Goal: Task Accomplishment & Management: Complete application form

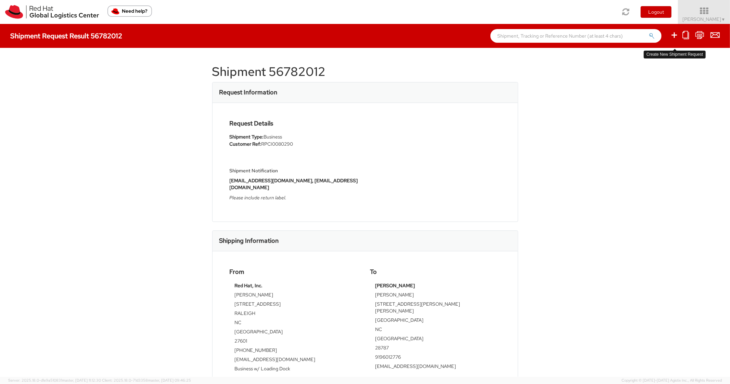
click at [674, 36] on icon at bounding box center [674, 35] width 8 height 9
select select
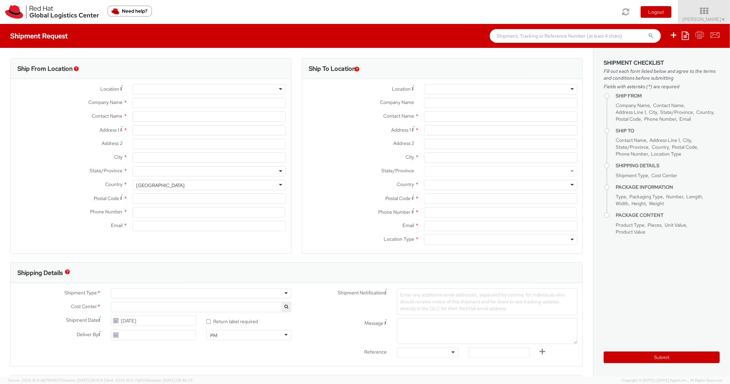
select select "850"
select select
click at [686, 35] on icon at bounding box center [685, 35] width 7 height 8
type input "Red Hat, Inc."
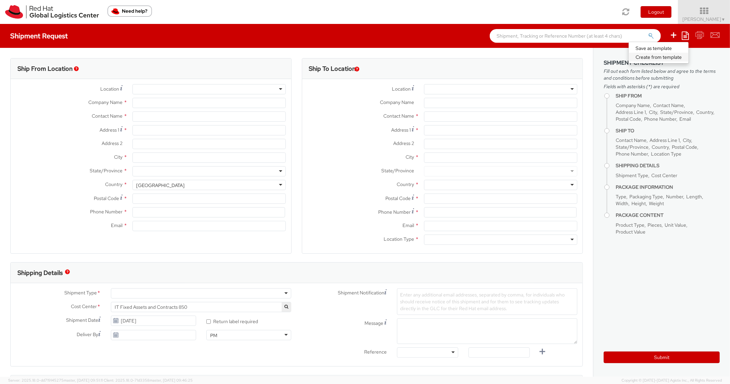
type input "[PERSON_NAME]"
type input "[STREET_ADDRESS]"
type input "RALEIGH"
type input "27601"
type input "[PHONE_NUMBER]"
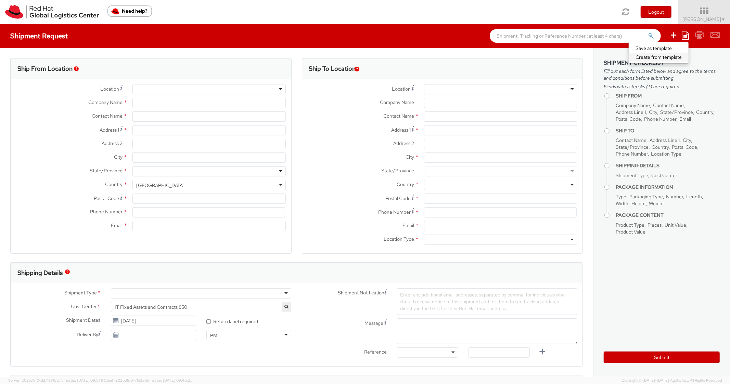
type input "[EMAIL_ADDRESS][DOMAIN_NAME]"
click at [647, 58] on link "Create from template" at bounding box center [659, 57] width 60 height 9
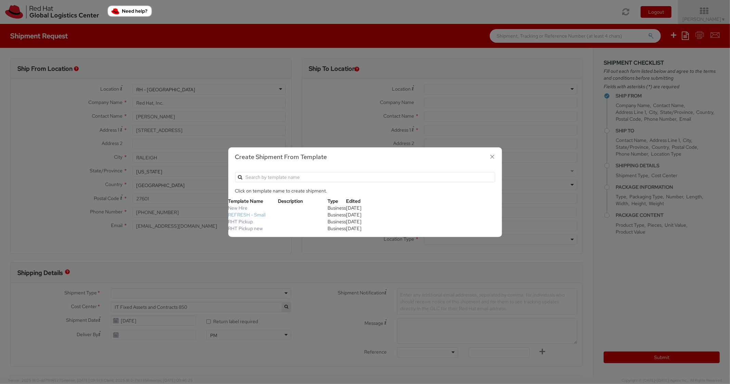
click at [252, 217] on link "REFRESH - Small" at bounding box center [247, 215] width 38 height 6
type textarea "Please include return label."
type input "*RPCI*"
select select "LAPTOP"
type input "1"
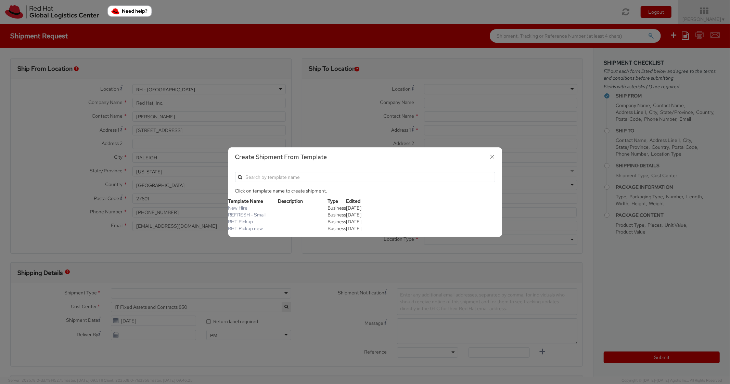
type input "18"
type input "14"
type input "4"
type input "7"
type input "*Laptop Model*"
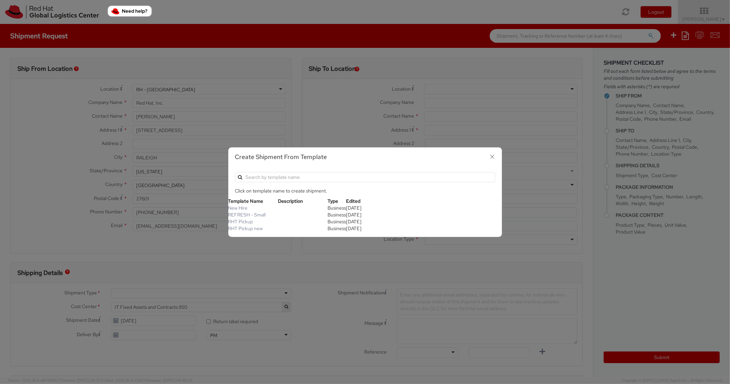
select select "LAPTOP"
type input "2,000.00"
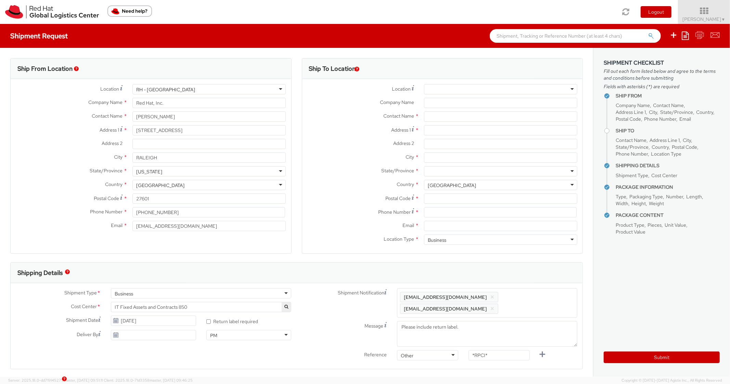
scroll to position [21, 0]
select select
click at [684, 35] on icon at bounding box center [685, 35] width 7 height 8
click at [643, 60] on link "Create from template" at bounding box center [659, 57] width 60 height 9
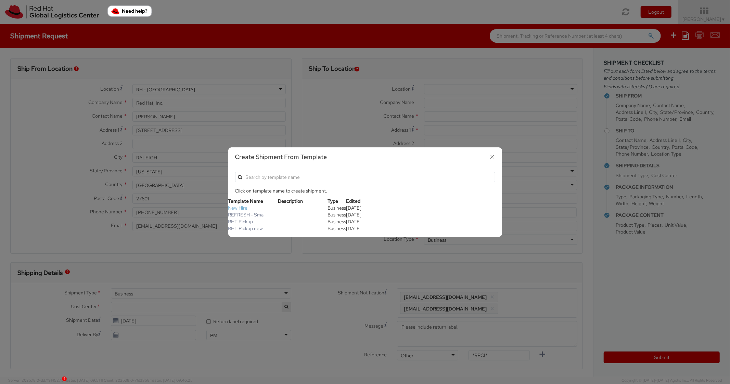
click at [240, 206] on link "New Hire" at bounding box center [238, 208] width 20 height 6
type textarea "Standard Shipping - New hire"
type input "22"
type input "6"
type input "8"
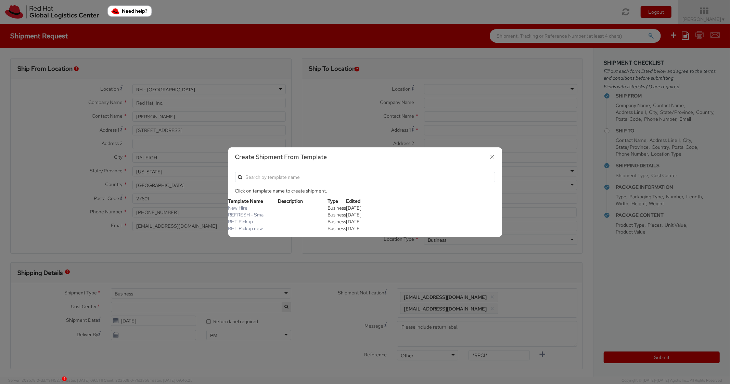
type input "*Laptop model*"
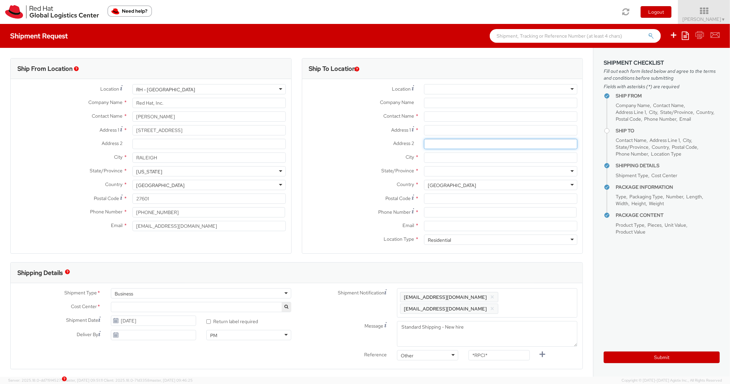
click at [439, 139] on input "Address 2 *" at bounding box center [500, 144] width 153 height 10
click at [445, 131] on input "Address 1 *" at bounding box center [500, 130] width 153 height 10
paste input "1188 [GEOGRAPHIC_DATA]"
type input "1188 [GEOGRAPHIC_DATA]"
click at [442, 161] on input "City *" at bounding box center [500, 158] width 153 height 10
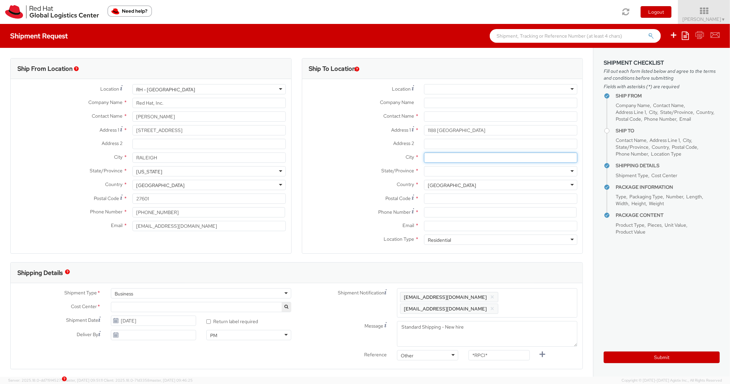
paste input "[GEOGRAPHIC_DATA]"
type input "[GEOGRAPHIC_DATA]"
click at [441, 172] on div at bounding box center [500, 171] width 153 height 10
type input "[US_STATE]"
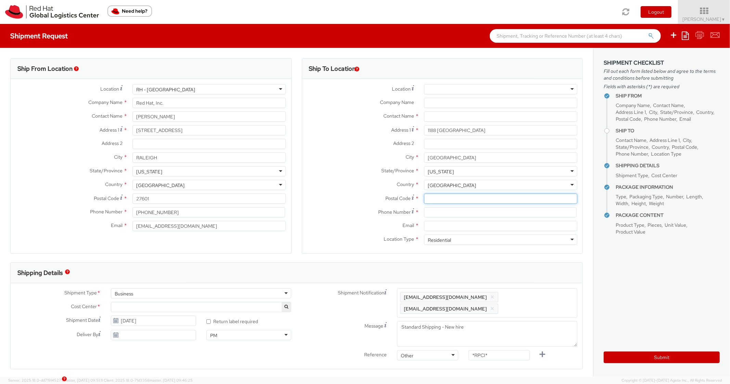
click at [447, 195] on input "Postal Code *" at bounding box center [500, 199] width 153 height 10
paste input "32708"
type input "32708"
click at [353, 178] on div "State/Province * [US_STATE] [US_STATE] [US_STATE] [US_STATE] [US_STATE] [US_STA…" at bounding box center [442, 173] width 281 height 14
click at [451, 214] on input at bounding box center [500, 212] width 153 height 10
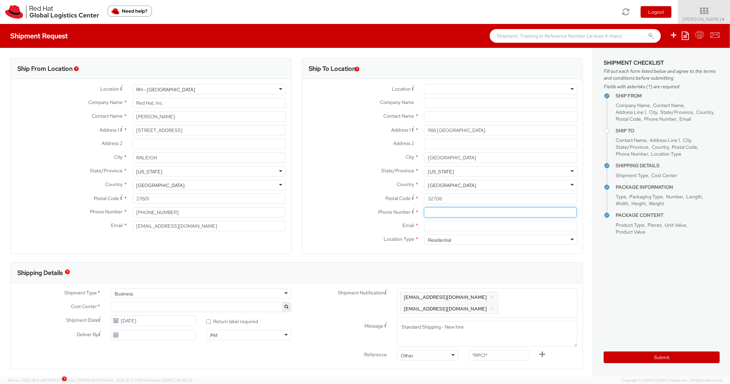
paste input "[PHONE_NUMBER]"
type input "[PHONE_NUMBER]"
click at [364, 198] on label "Postal Code *" at bounding box center [360, 198] width 117 height 9
click at [424, 198] on input "32708" at bounding box center [500, 199] width 153 height 10
click at [452, 225] on input "Email *" at bounding box center [500, 226] width 153 height 10
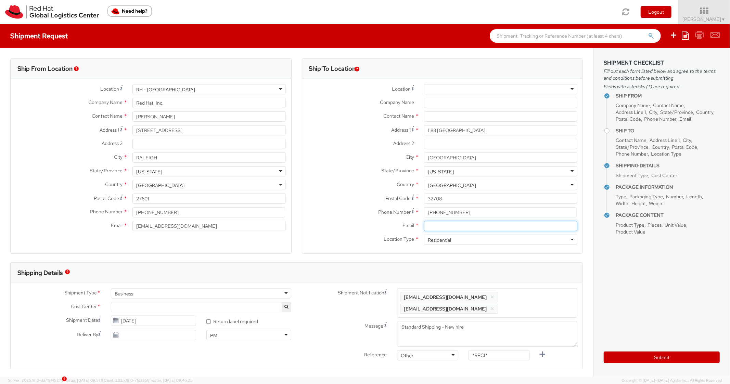
paste input "[EMAIL_ADDRESS][DOMAIN_NAME]"
type input "[EMAIL_ADDRESS][DOMAIN_NAME]"
click at [531, 293] on span "Enter any additional email addresses, separated by comma, for individuals who s…" at bounding box center [487, 303] width 174 height 21
paste input "[EMAIL_ADDRESS][DOMAIN_NAME]"
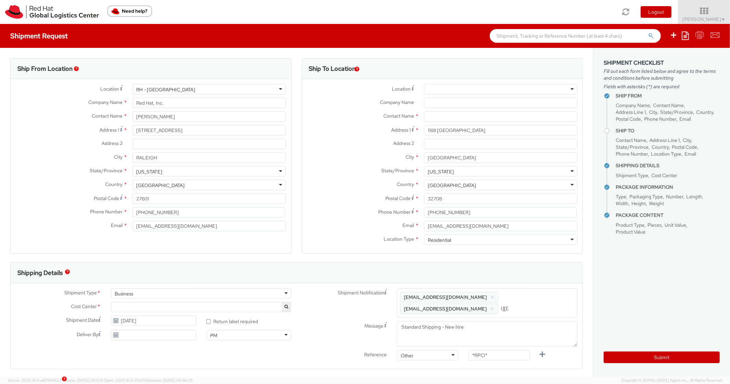
type input "[EMAIL_ADDRESS][DOMAIN_NAME]"
click at [538, 277] on div "Shipping Details" at bounding box center [297, 273] width 572 height 21
drag, startPoint x: 496, startPoint y: 351, endPoint x: 433, endPoint y: 339, distance: 64.4
click at [433, 339] on div "Shipment Notification Enter any additional email addresses, separated by comma,…" at bounding box center [440, 331] width 286 height 87
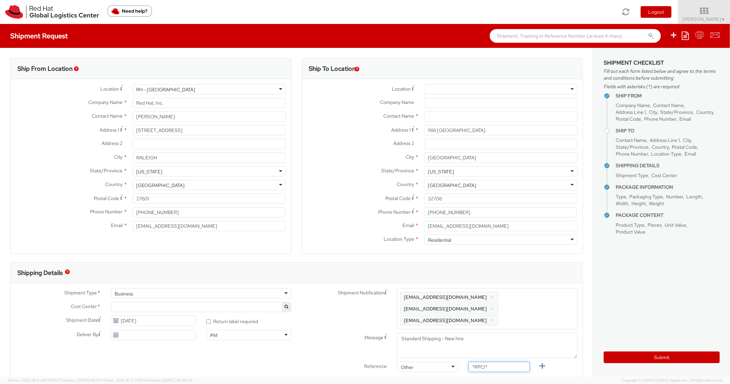
drag, startPoint x: 494, startPoint y: 358, endPoint x: 461, endPoint y: 346, distance: 35.5
click at [461, 348] on div "Shipment Notification Enter any additional email addresses, separated by comma,…" at bounding box center [440, 331] width 286 height 87
paste input "RPCI0081259"
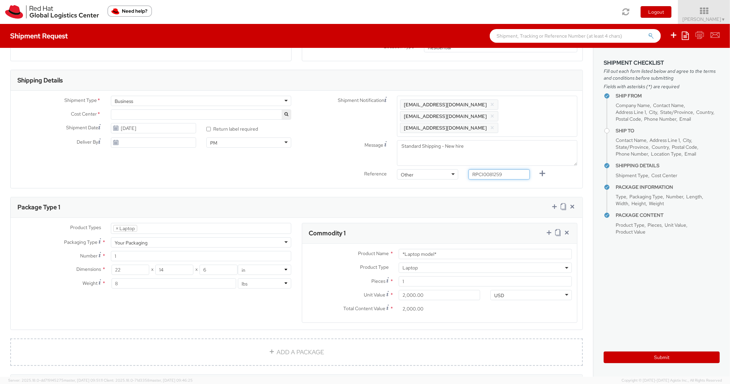
scroll to position [301, 0]
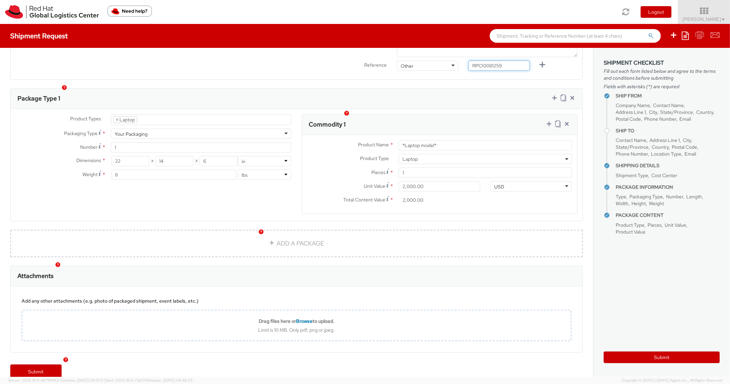
type input "RPCI0081259"
drag, startPoint x: 348, startPoint y: 136, endPoint x: 341, endPoint y: 135, distance: 7.2
click at [341, 140] on div "Product Name * *Laptop model*" at bounding box center [439, 145] width 275 height 10
paste input "MAINSTREAM - Lenovo"
type input "MAINSTREAM - Lenovo"
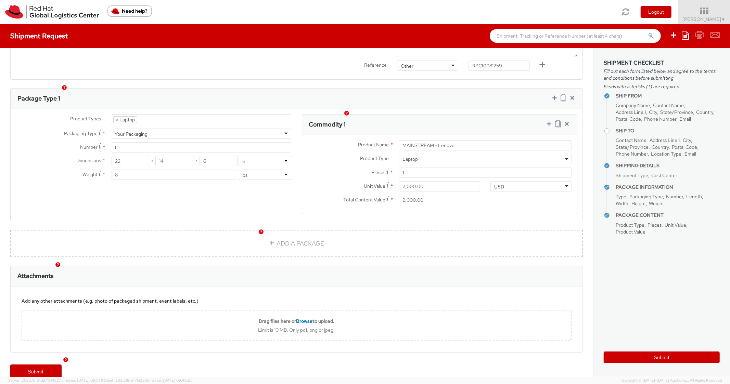
click at [434, 115] on div "Commodity 1" at bounding box center [439, 125] width 275 height 21
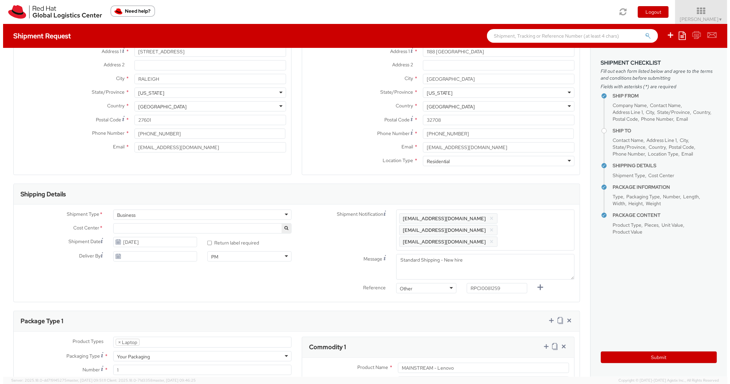
scroll to position [0, 0]
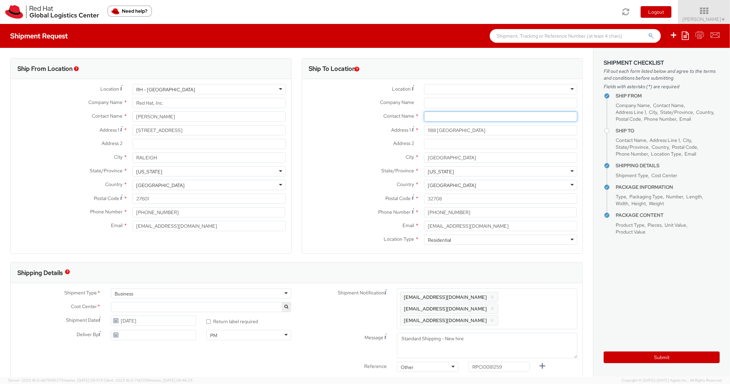
click at [449, 117] on input "text" at bounding box center [500, 117] width 153 height 10
paste input "[PERSON_NAME]"
type input "[PERSON_NAME]"
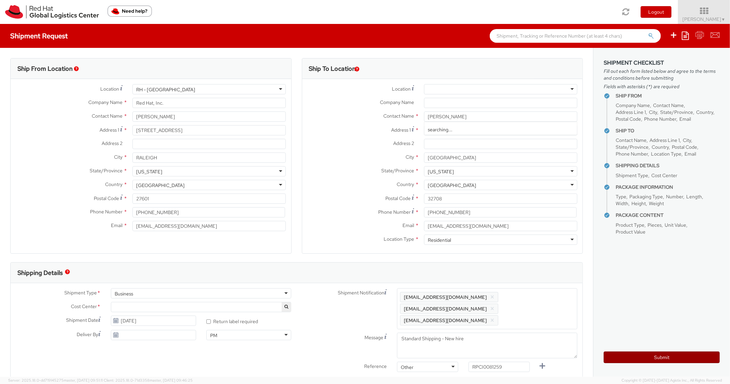
click at [634, 361] on button "Submit" at bounding box center [662, 358] width 116 height 12
type input "[PERSON_NAME]"
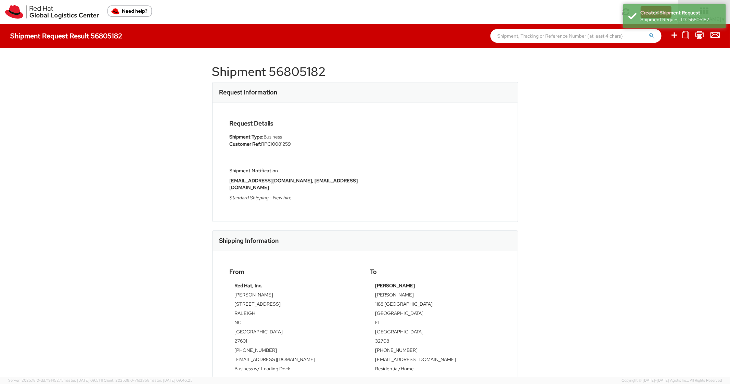
click at [299, 70] on h1 "Shipment 56805182" at bounding box center [365, 72] width 306 height 14
copy h1 "56805182"
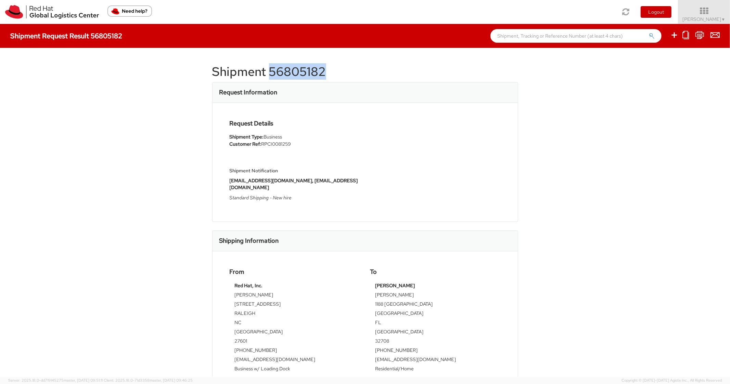
click at [498, 77] on h1 "Shipment 56805182" at bounding box center [365, 72] width 306 height 14
click at [676, 33] on icon at bounding box center [674, 35] width 8 height 9
select select
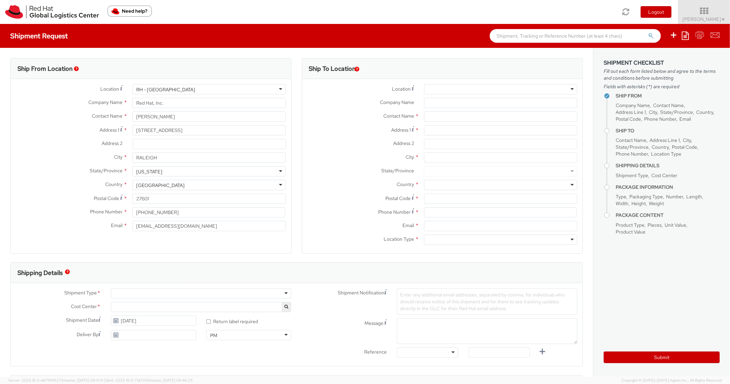
select select "850"
click at [685, 38] on icon at bounding box center [685, 35] width 7 height 8
click at [642, 58] on link "Create from template" at bounding box center [659, 57] width 60 height 9
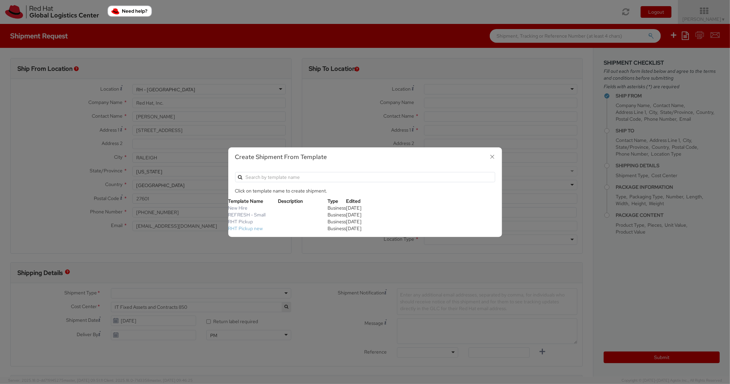
click at [256, 227] on link "RHT Pickup new" at bounding box center [245, 229] width 35 height 6
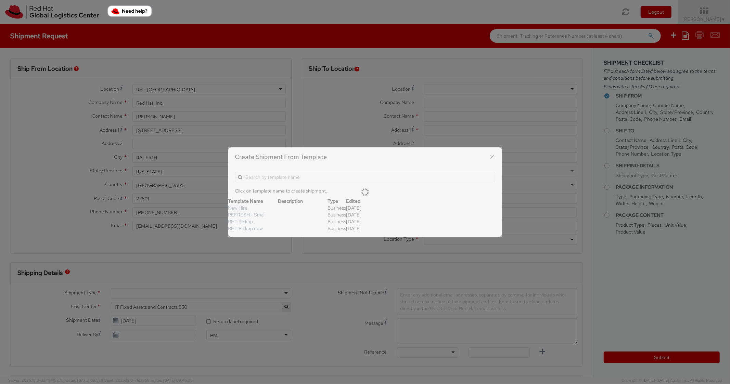
type input "Red Hat, Inc."
type input "[STREET_ADDRESS]"
type input "RALEIGH"
type input "27601"
type textarea "RHT Pickup. Thanks"
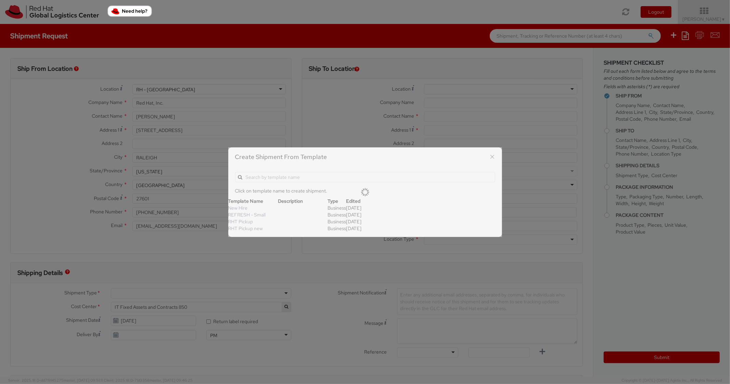
type input "*RPCI*"
select select "LAPTOP"
type input "1"
type input "6"
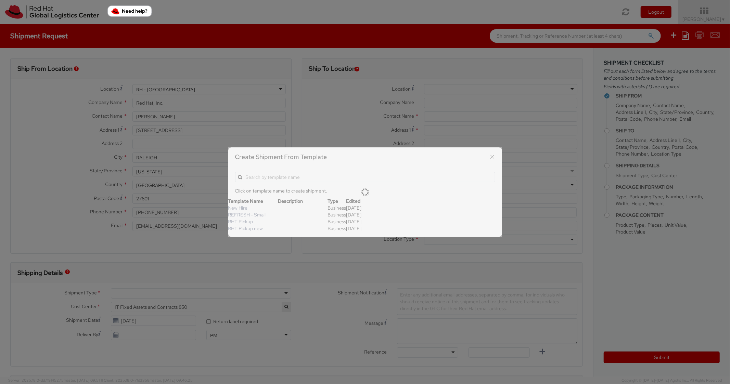
type input "7"
type input "*Laptop Model*"
select select "LAPTOP"
type input "2,000.00"
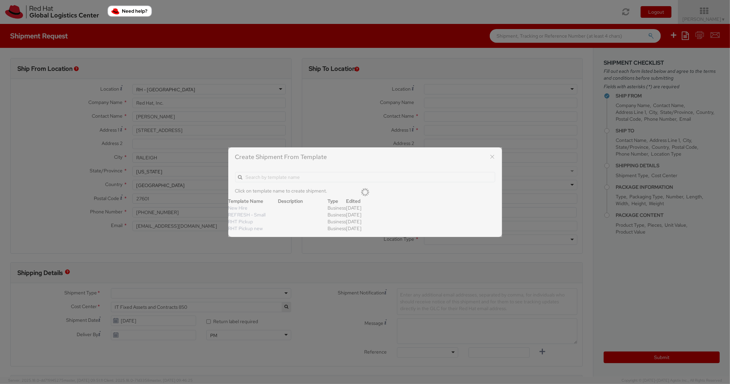
type input "2,000.00"
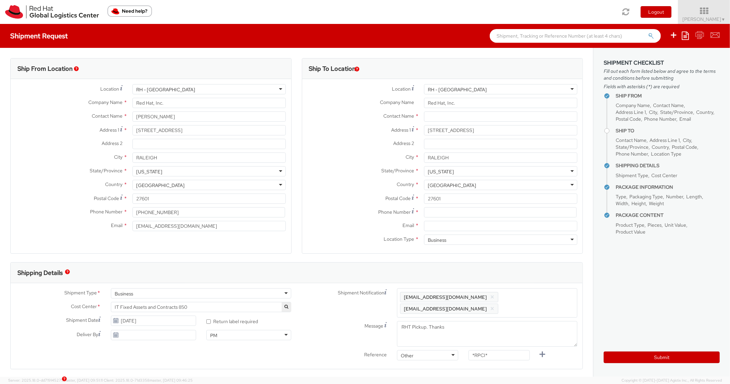
click at [472, 218] on div "Phone Number *" at bounding box center [442, 214] width 281 height 14
click at [469, 208] on input at bounding box center [500, 212] width 153 height 10
paste input "9108506306"
type input "9108506306"
drag, startPoint x: 336, startPoint y: 168, endPoint x: 397, endPoint y: 21, distance: 159.5
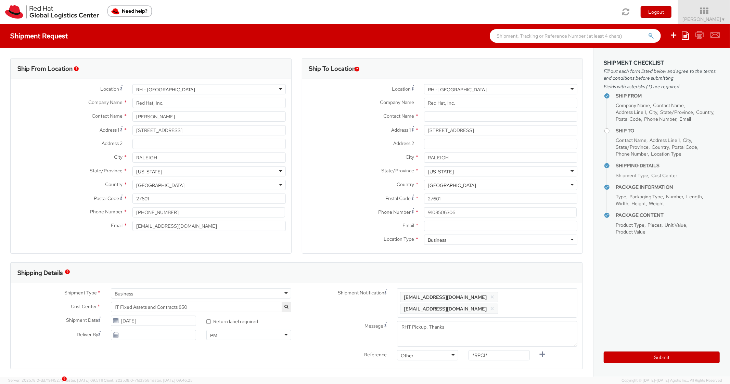
click at [336, 168] on label "State/Province *" at bounding box center [360, 170] width 117 height 9
click at [454, 224] on input "Email *" at bounding box center [500, 226] width 153 height 10
paste input "[EMAIL_ADDRESS][DOMAIN_NAME]"
type input "[EMAIL_ADDRESS][DOMAIN_NAME]"
drag, startPoint x: 525, startPoint y: 301, endPoint x: 533, endPoint y: 275, distance: 26.4
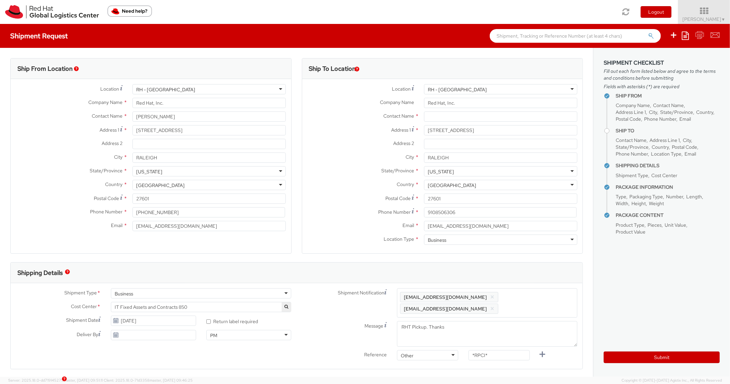
click at [528, 299] on span "Enter any additional email addresses, separated by comma, for individuals who s…" at bounding box center [487, 303] width 174 height 21
paste input "[EMAIL_ADDRESS][DOMAIN_NAME]"
type input "[EMAIL_ADDRESS][DOMAIN_NAME]"
click at [534, 273] on div "Shipping Details" at bounding box center [297, 273] width 572 height 21
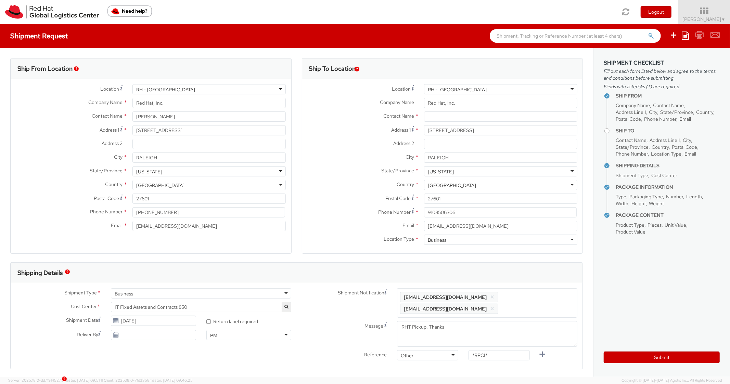
scroll to position [0, 0]
drag, startPoint x: 465, startPoint y: 351, endPoint x: 467, endPoint y: 343, distance: 8.4
click at [463, 349] on div "Shipment Notification Enter any additional email addresses, separated by comma,…" at bounding box center [440, 331] width 286 height 87
paste input "RPCI0080254"
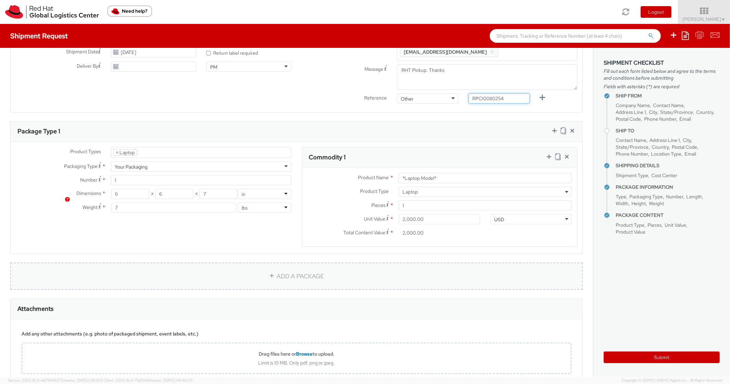
scroll to position [274, 0]
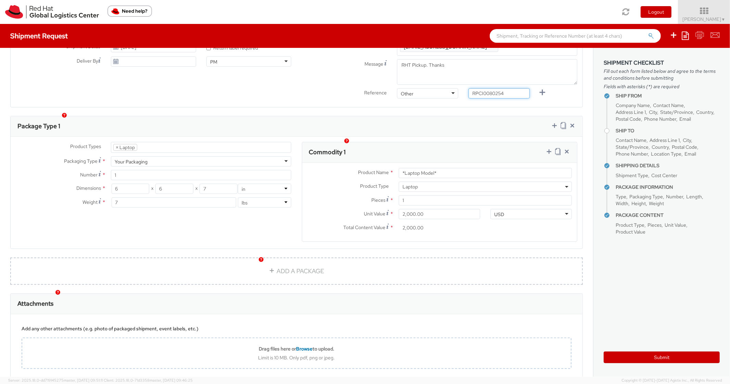
type input "RPCI0080254"
drag, startPoint x: 443, startPoint y: 163, endPoint x: 362, endPoint y: 158, distance: 81.6
click at [362, 168] on div "Product Name * *Laptop Model*" at bounding box center [439, 173] width 275 height 10
paste input "DEVELOPER/DESIGNER - Lenovo"
type input "DEVELOPER/DESIGNER - Lenovo"
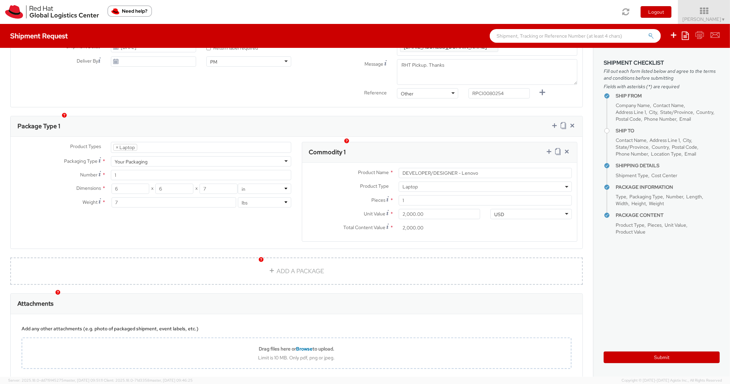
click at [448, 137] on div "Product Types * Documents Docking Station Laptop Monitor Other Hardware Server …" at bounding box center [297, 193] width 572 height 112
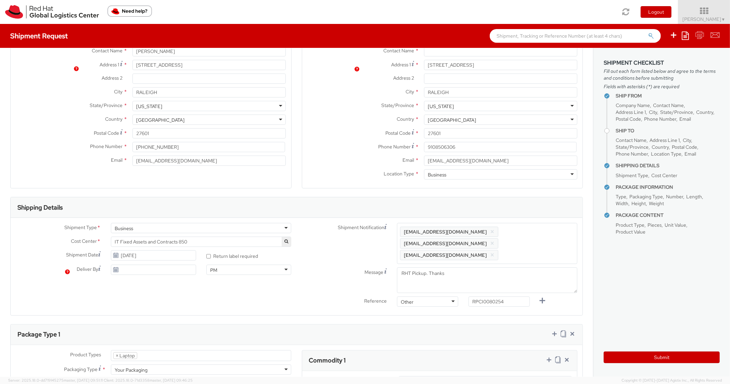
scroll to position [0, 0]
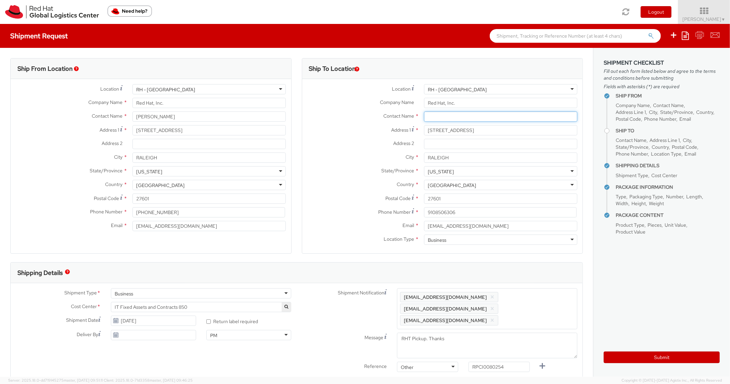
click at [437, 120] on input "text" at bounding box center [500, 117] width 153 height 10
paste input "[PERSON_NAME]"
type input "[PERSON_NAME]"
click at [333, 133] on label "Address 1 *" at bounding box center [360, 129] width 117 height 9
click at [424, 133] on input "[STREET_ADDRESS]" at bounding box center [500, 130] width 153 height 10
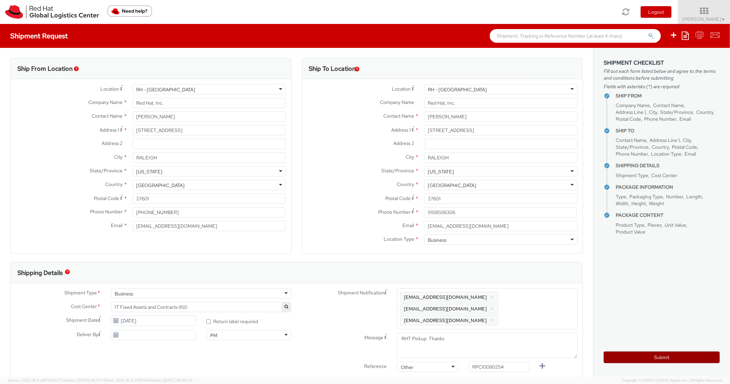
click at [640, 360] on button "Submit" at bounding box center [662, 358] width 116 height 12
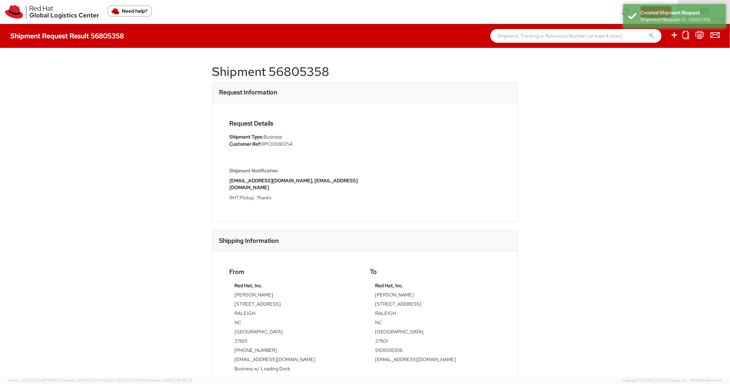
click at [294, 69] on h1 "Shipment 56805358" at bounding box center [365, 72] width 306 height 14
click at [295, 67] on h1 "Shipment 56805358" at bounding box center [365, 72] width 306 height 14
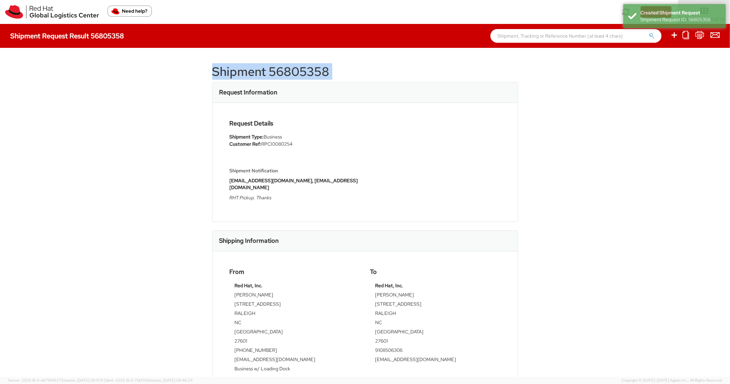
click at [295, 67] on h1 "Shipment 56805358" at bounding box center [365, 72] width 306 height 14
click at [306, 71] on h1 "Shipment 56805358" at bounding box center [365, 72] width 306 height 14
copy h1 "56805358"
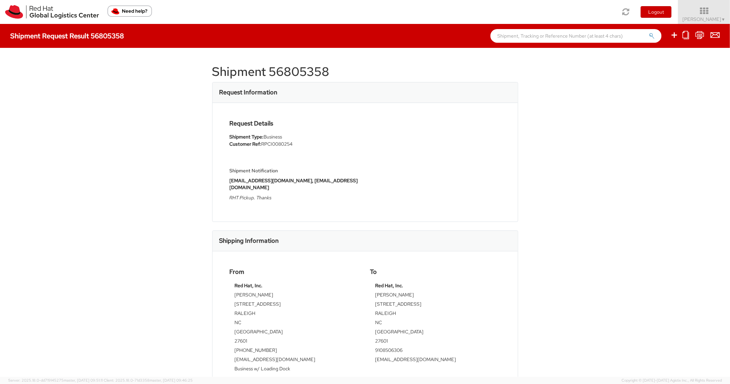
click at [367, 198] on div "Request Details Shipment Type: Business Customer Ref: RPCI0080254 Shipment Noti…" at bounding box center [365, 162] width 305 height 119
click at [675, 35] on icon at bounding box center [674, 35] width 8 height 9
select select
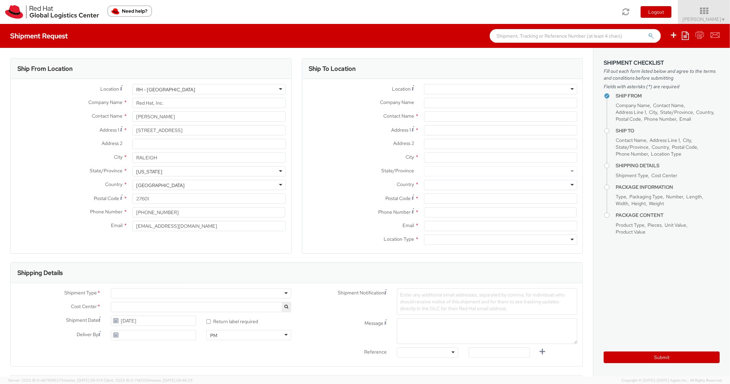
select select "850"
click at [688, 36] on icon at bounding box center [685, 35] width 7 height 8
click at [657, 61] on link "Create from template" at bounding box center [659, 57] width 60 height 9
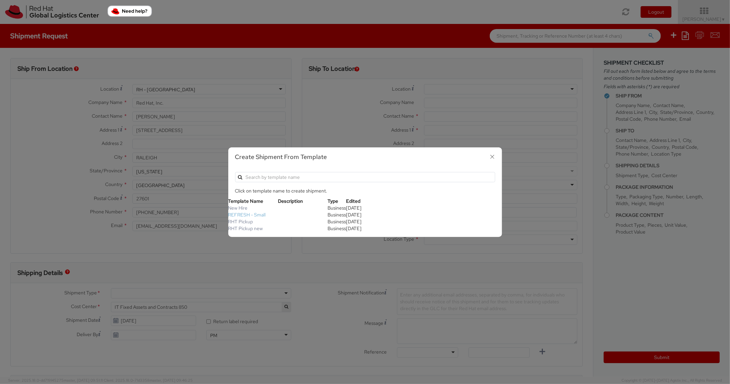
click at [253, 215] on link "REFRESH - Small" at bounding box center [247, 215] width 38 height 6
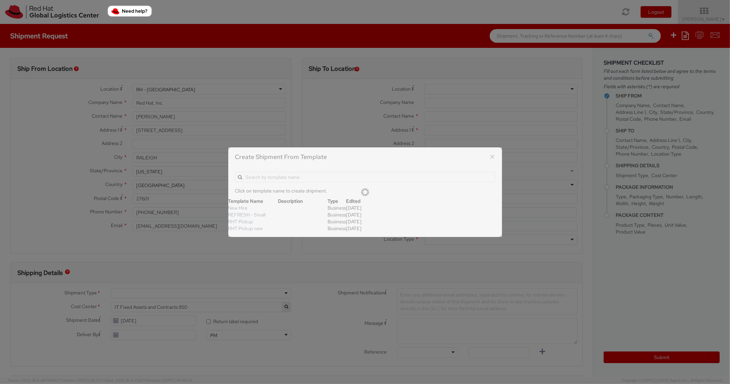
type textarea "Please include return label."
type input "*RPCI*"
select select "LAPTOP"
type input "1"
type input "18"
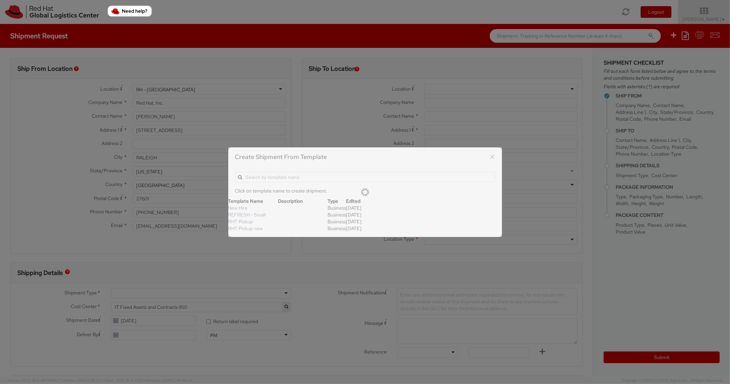
type input "14"
type input "4"
type input "7"
type input "*Laptop Model*"
select select "LAPTOP"
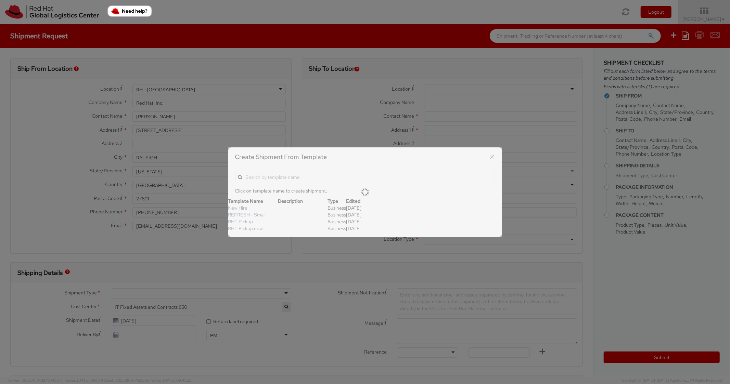
type input "2,000.00"
select select "850"
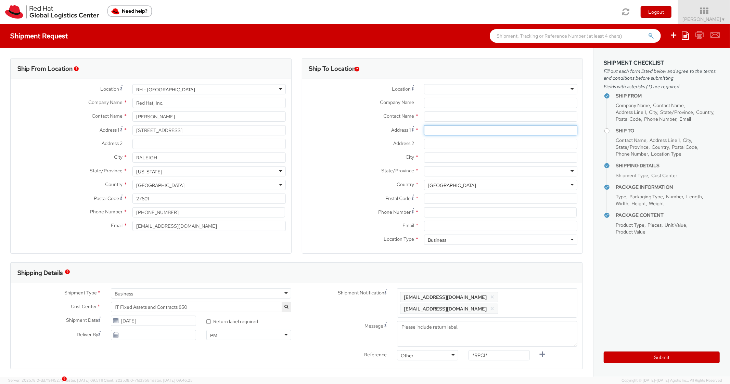
click at [445, 129] on input "Address 1 *" at bounding box center [500, 130] width 153 height 10
paste input "[STREET_ADDRESS]"
type input "[STREET_ADDRESS]"
click at [451, 135] on input "[STREET_ADDRESS]" at bounding box center [500, 130] width 153 height 10
click at [447, 145] on input "Address 2 *" at bounding box center [500, 144] width 153 height 10
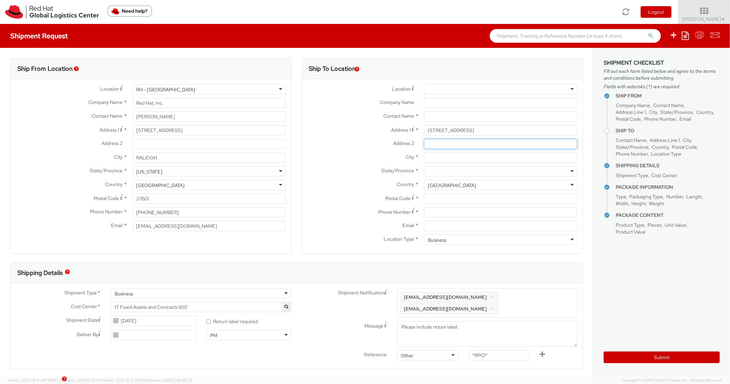
paste input "Unit 1"
type input "Unit 1"
drag, startPoint x: 461, startPoint y: 130, endPoint x: 448, endPoint y: 131, distance: 12.4
click at [448, 131] on input "[STREET_ADDRESS]" at bounding box center [500, 130] width 153 height 10
click at [424, 130] on input "[GEOGRAPHIC_DATA]" at bounding box center [500, 130] width 153 height 10
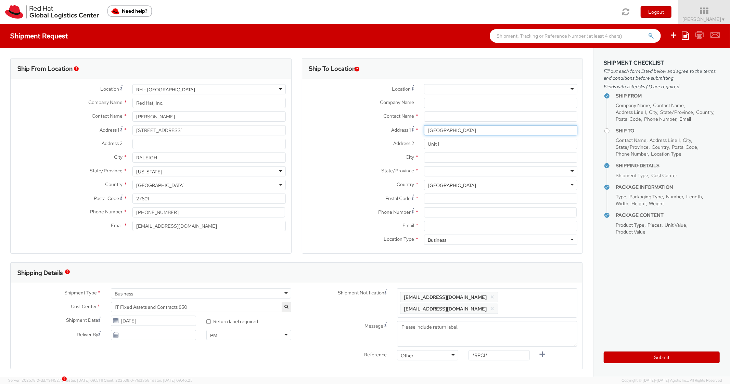
paste input ", 32"
click at [426, 128] on input ", [STREET_ADDRESS]" at bounding box center [500, 130] width 153 height 10
type input "[STREET_ADDRESS]"
click at [374, 153] on label "City *" at bounding box center [360, 157] width 117 height 9
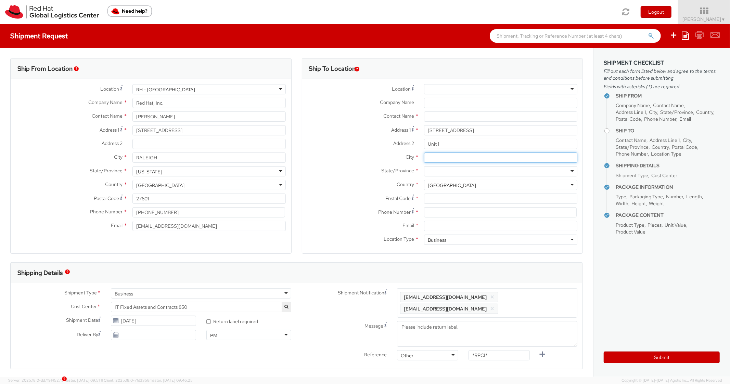
click at [424, 153] on input "City *" at bounding box center [500, 158] width 153 height 10
click at [437, 154] on input "City *" at bounding box center [500, 158] width 153 height 10
paste input "[GEOGRAPHIC_DATA]"
type input "[GEOGRAPHIC_DATA]"
click at [436, 173] on div at bounding box center [500, 171] width 153 height 10
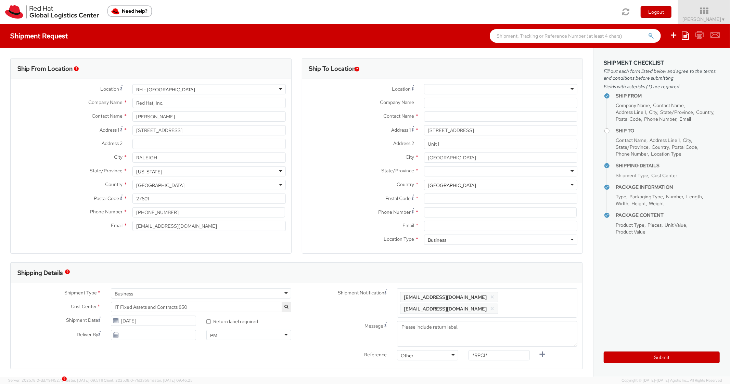
paste input "[US_STATE]"
type input "[US_STATE]"
click at [332, 168] on label "State/Province *" at bounding box center [360, 170] width 117 height 9
click at [447, 171] on div at bounding box center [500, 171] width 153 height 10
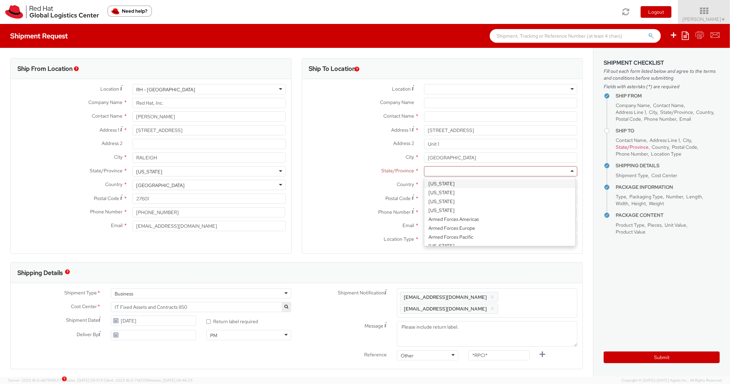
paste input "[US_STATE]"
type input "[US_STATE]"
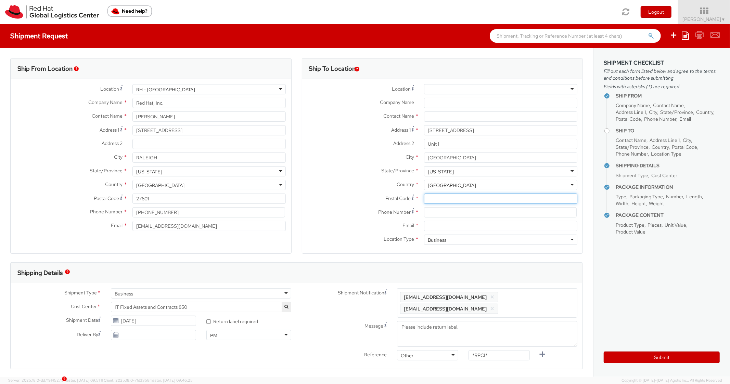
click at [437, 199] on input "Postal Code *" at bounding box center [500, 199] width 153 height 10
paste input "02139"
type input "02139"
click at [397, 183] on span "Country" at bounding box center [405, 184] width 17 height 6
click at [438, 213] on input at bounding box center [500, 212] width 153 height 10
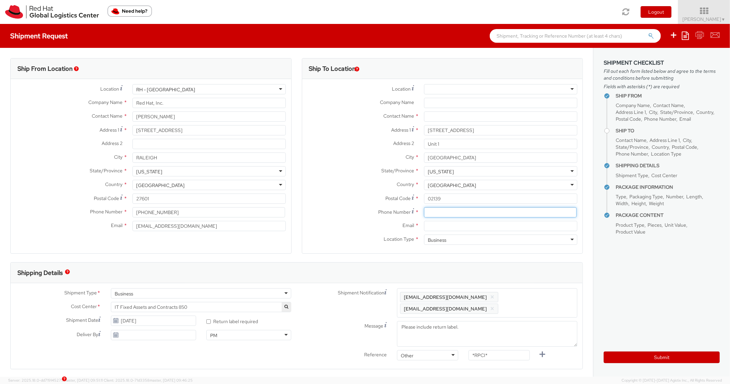
paste input "6175151996"
type input "6175151996"
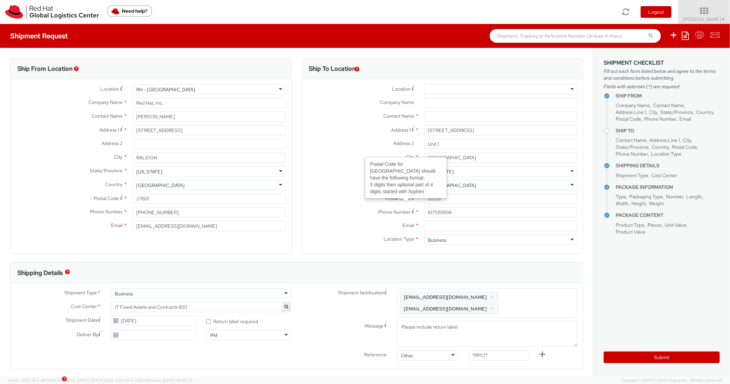
click at [358, 183] on label "Country *" at bounding box center [360, 184] width 117 height 9
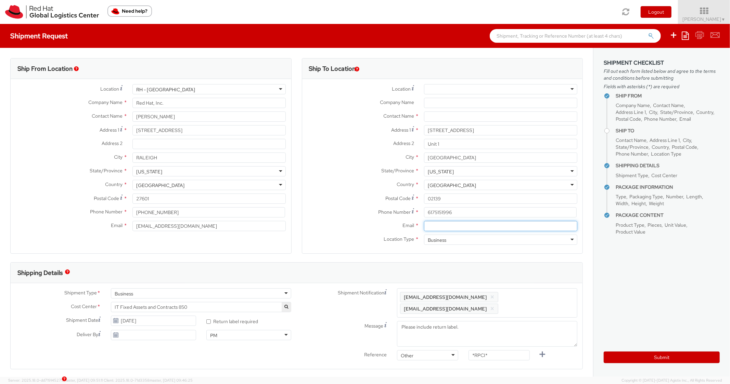
click at [445, 226] on input "Email *" at bounding box center [500, 226] width 153 height 10
paste input "[EMAIL_ADDRESS][DOMAIN_NAME]"
type input "[EMAIL_ADDRESS][DOMAIN_NAME]"
click at [553, 301] on span "Enter any additional email addresses, separated by comma, for individuals who s…" at bounding box center [487, 303] width 174 height 21
paste input "[EMAIL_ADDRESS][DOMAIN_NAME]"
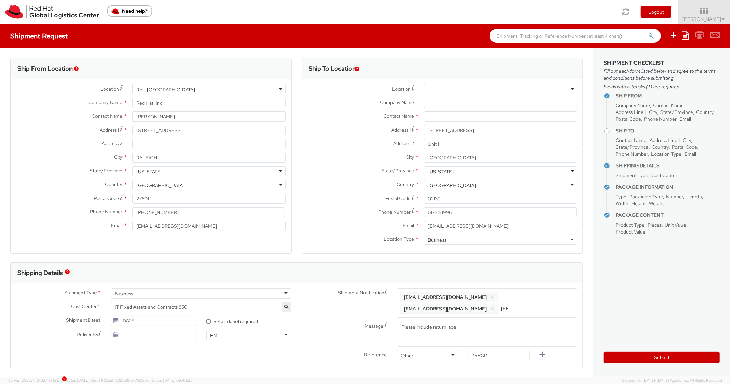
scroll to position [0, 39]
type input "[EMAIL_ADDRESS][DOMAIN_NAME]"
click at [542, 279] on div "Shipping Details" at bounding box center [297, 273] width 572 height 21
drag, startPoint x: 502, startPoint y: 354, endPoint x: 454, endPoint y: 337, distance: 50.1
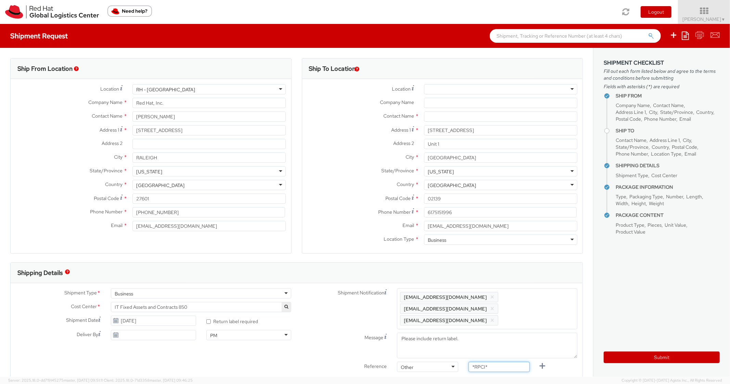
click at [449, 344] on div "Shipment Notification Enter any additional email addresses, separated by comma,…" at bounding box center [440, 331] width 286 height 87
paste input "RPCI0080257"
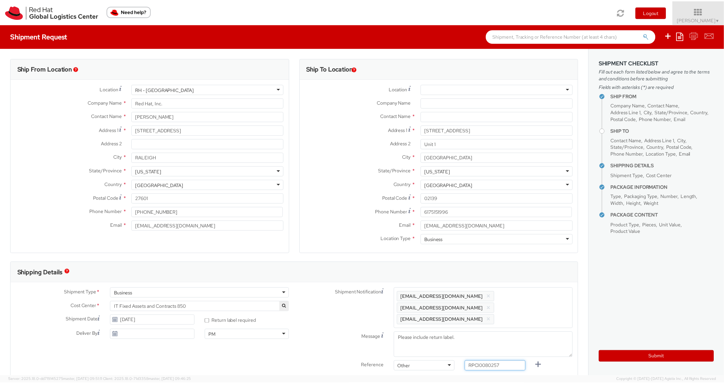
scroll to position [301, 0]
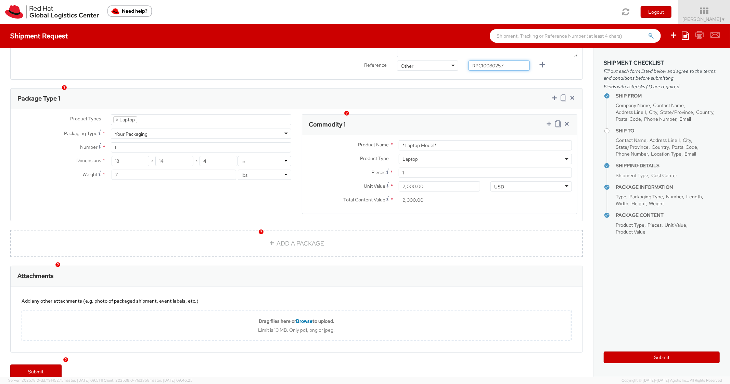
type input "RPCI0080257"
drag, startPoint x: 449, startPoint y: 136, endPoint x: 388, endPoint y: 132, distance: 61.1
click at [388, 140] on div "Product Name * *Laptop Model*" at bounding box center [439, 145] width 275 height 10
paste input "DEVELOPER/DESIGNER - Lenovo"
type input "DEVELOPER/DESIGNER - Lenovo"
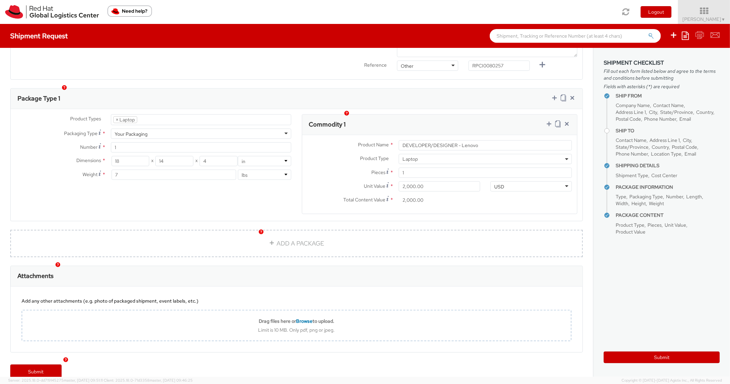
click at [475, 70] on div "Ship From Location Location * [GEOGRAPHIC_DATA] - [GEOGRAPHIC_DATA] [GEOGRAPHIC…" at bounding box center [296, 53] width 593 height 615
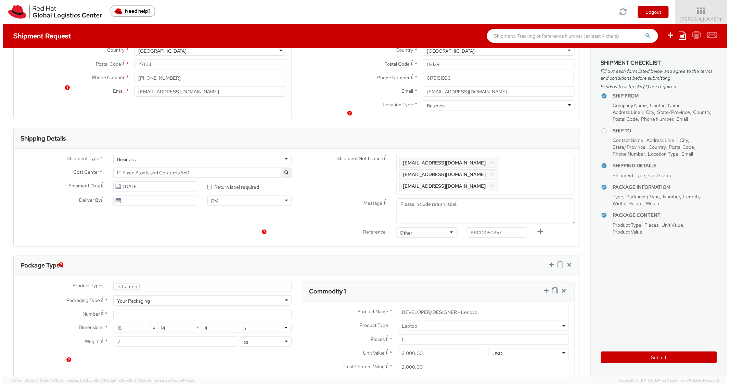
scroll to position [0, 0]
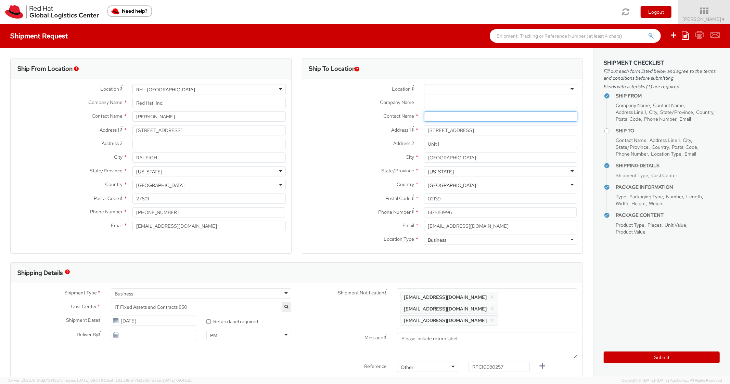
click at [445, 120] on input "text" at bounding box center [500, 117] width 153 height 10
paste input "[PERSON_NAME]"
type input "[PERSON_NAME]"
click at [349, 133] on label "Address 1 *" at bounding box center [360, 129] width 117 height 9
click at [424, 133] on input "[STREET_ADDRESS]" at bounding box center [500, 130] width 153 height 10
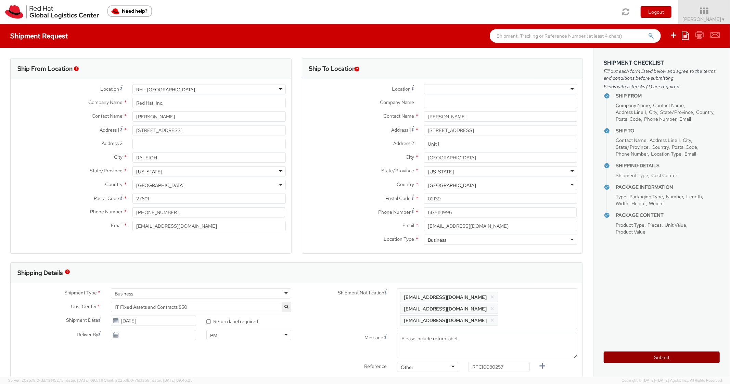
click at [614, 358] on button "Submit" at bounding box center [662, 358] width 116 height 12
type input "[PERSON_NAME]"
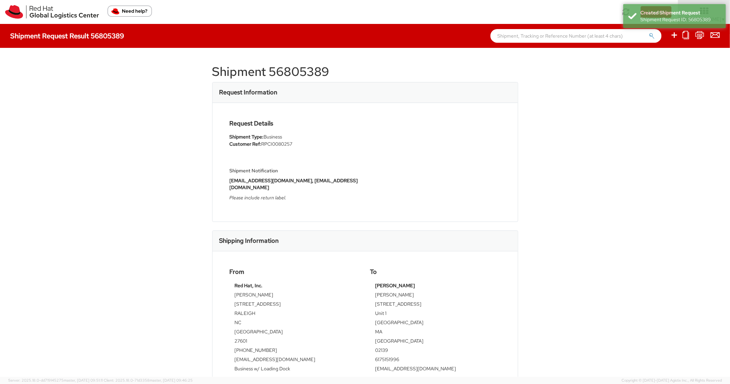
click at [306, 72] on h1 "Shipment 56805389" at bounding box center [365, 72] width 306 height 14
copy h1 "56805389"
click at [347, 126] on h4 "Request Details" at bounding box center [295, 123] width 130 height 7
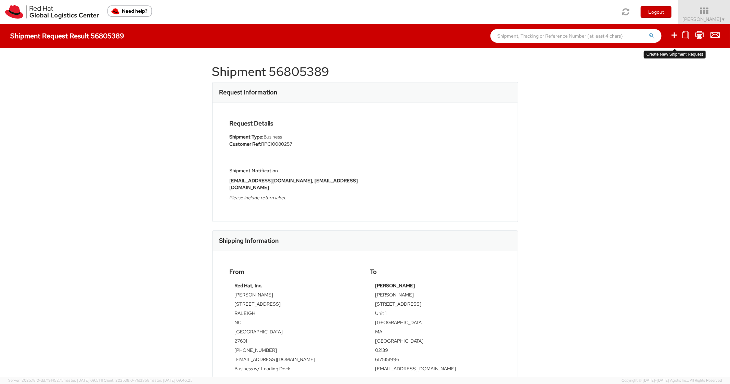
click at [672, 32] on icon at bounding box center [674, 35] width 8 height 9
select select
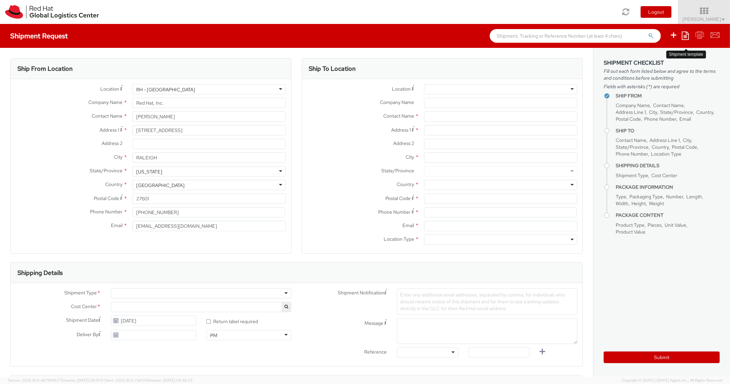
click at [685, 36] on icon at bounding box center [685, 35] width 7 height 8
select select "850"
click at [661, 60] on link "Create from template" at bounding box center [659, 57] width 60 height 9
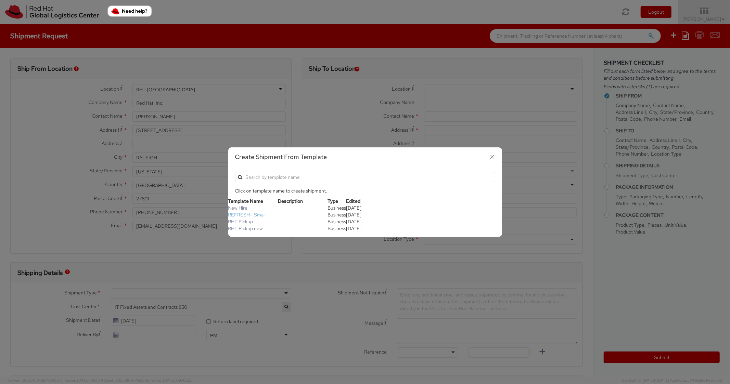
click at [241, 213] on link "REFRESH - Small" at bounding box center [247, 215] width 38 height 6
type textarea "Please include return label."
type input "*RPCI*"
select select "LAPTOP"
type input "1"
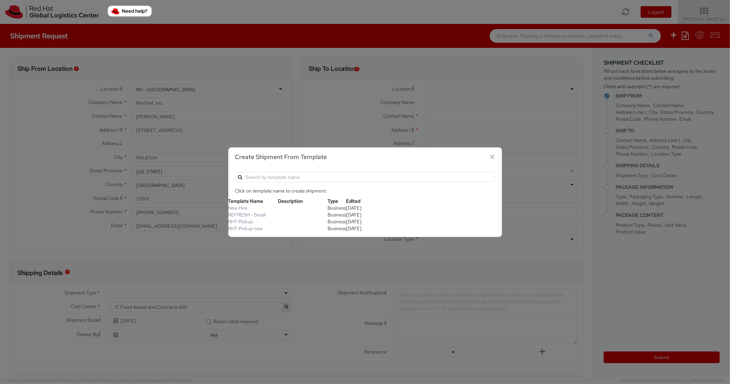
type input "18"
type input "14"
type input "4"
type input "7"
type input "*Laptop Model*"
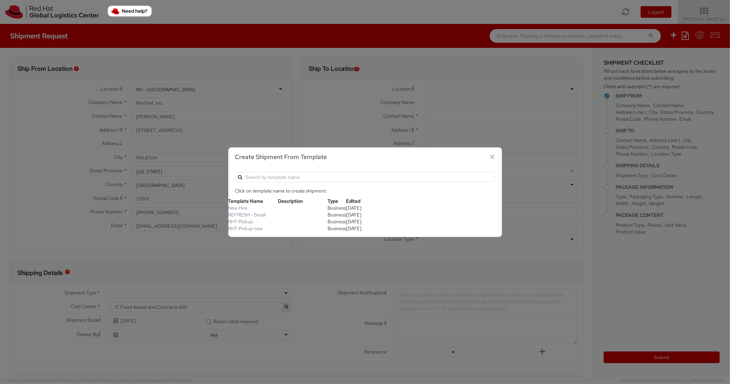
select select "LAPTOP"
type input "2,000.00"
select select "850"
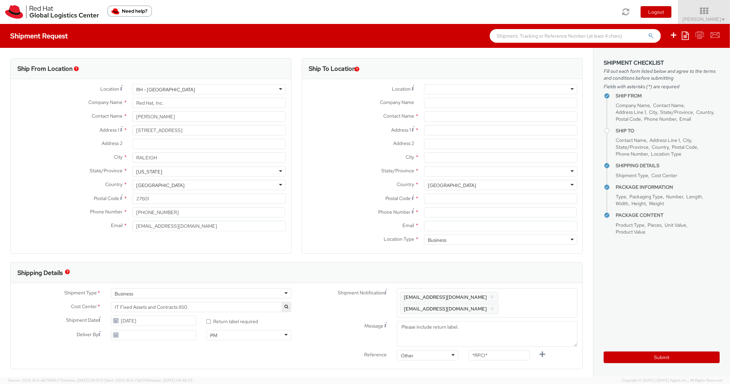
scroll to position [21, 0]
click at [462, 136] on div "Address 1 *" at bounding box center [442, 132] width 281 height 14
click at [461, 133] on input "Address 1 *" at bounding box center [500, 130] width 153 height 10
paste input "[STREET_ADDRESS]"
type input "[STREET_ADDRESS]"
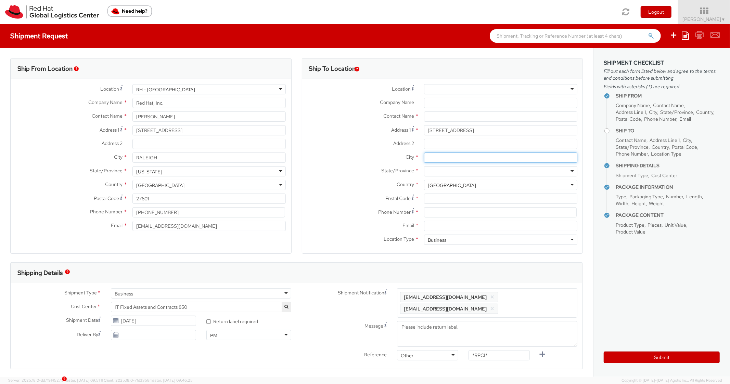
click at [444, 158] on input "City *" at bounding box center [500, 158] width 153 height 10
paste input "Merrimac"
type input "Merrimac"
click at [439, 171] on div at bounding box center [500, 171] width 153 height 10
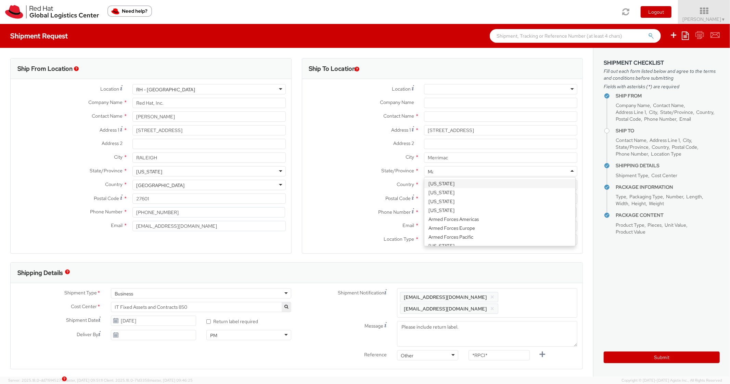
scroll to position [16, 0]
type input "Mass"
click at [448, 195] on input "Postal Code *" at bounding box center [500, 199] width 153 height 10
paste input "01860"
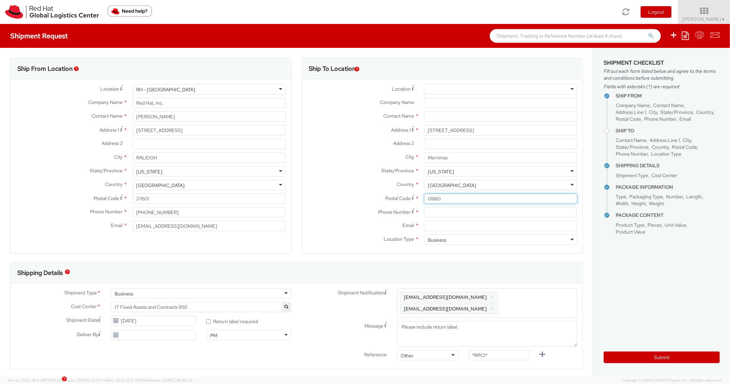
type input "01860"
click at [311, 144] on label "Address 2 *" at bounding box center [360, 143] width 117 height 9
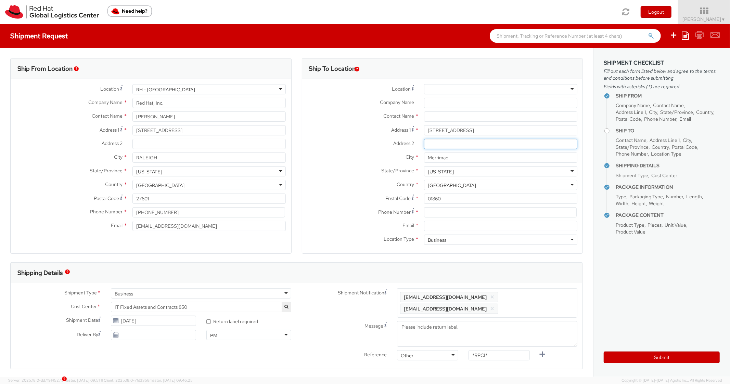
click at [424, 144] on input "Address 2 *" at bounding box center [500, 144] width 153 height 10
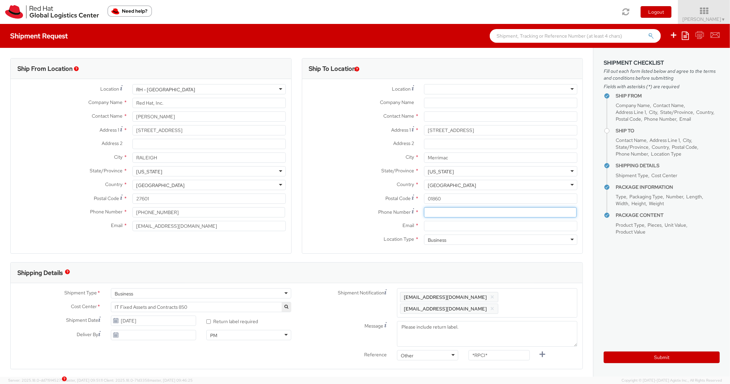
paste input "6178492170"
click at [450, 210] on input at bounding box center [500, 212] width 153 height 10
type input "6178492170"
click at [320, 164] on div "City * Merrimac" at bounding box center [442, 160] width 281 height 14
click at [439, 225] on input "Email *" at bounding box center [500, 226] width 153 height 10
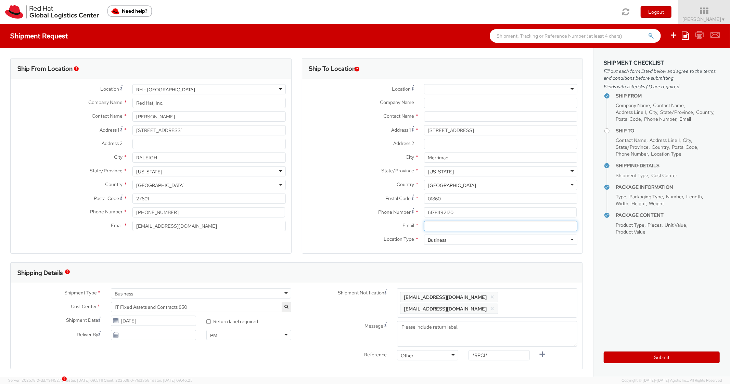
paste input "[EMAIL_ADDRESS][DOMAIN_NAME]"
type input "[EMAIL_ADDRESS][DOMAIN_NAME]"
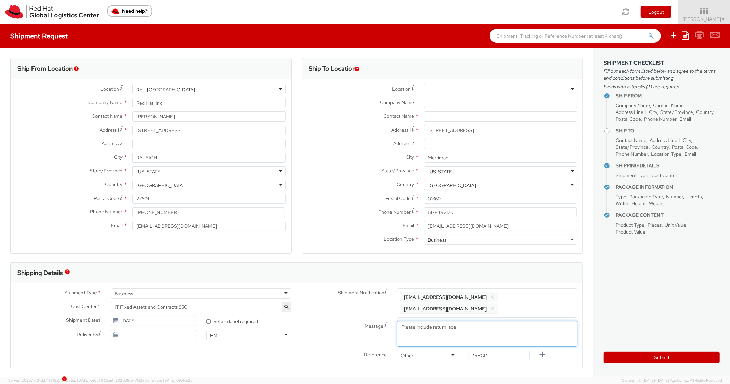
click at [549, 321] on textarea "Please include return label." at bounding box center [487, 334] width 180 height 26
click at [543, 305] on span "Enter any additional email addresses, separated by comma, for individuals who s…" at bounding box center [487, 303] width 174 height 21
paste input "[EMAIL_ADDRESS][DOMAIN_NAME]"
type input "[EMAIL_ADDRESS][DOMAIN_NAME]"
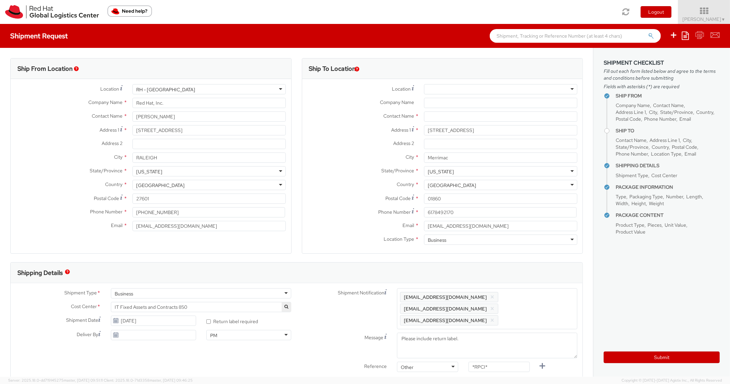
click at [535, 283] on div "Shipping Details" at bounding box center [297, 273] width 572 height 21
drag, startPoint x: 502, startPoint y: 358, endPoint x: 453, endPoint y: 348, distance: 50.6
click at [453, 349] on div "Shipment Notification Enter any additional email addresses, separated by comma,…" at bounding box center [440, 331] width 286 height 87
paste input "RPCI0080288"
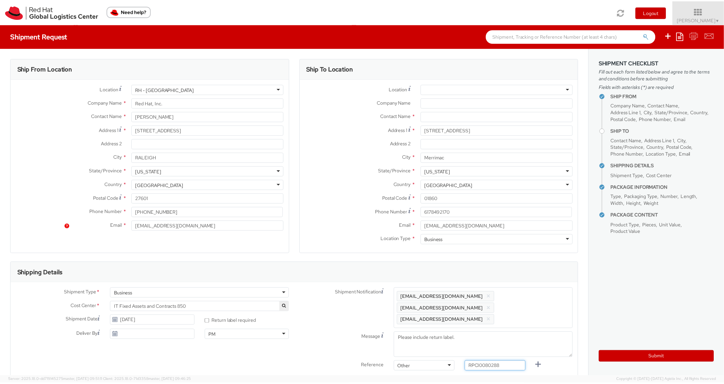
scroll to position [301, 0]
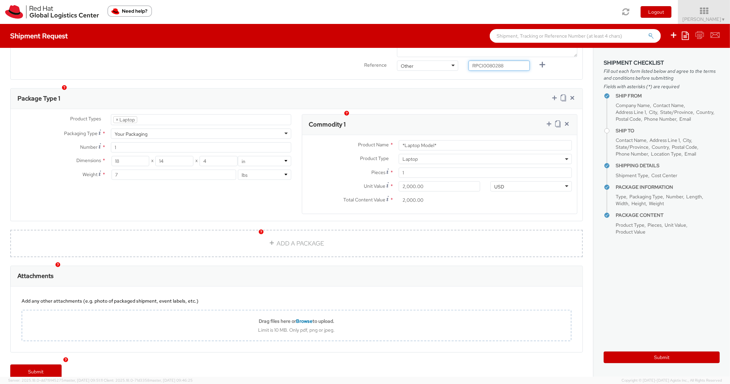
type input "RPCI0080288"
click at [440, 94] on div "Package Type 1" at bounding box center [297, 99] width 572 height 21
drag, startPoint x: 457, startPoint y: 131, endPoint x: 354, endPoint y: 124, distance: 102.9
click at [354, 124] on div "Commodity 1 Product Name * *Laptop Model* Product Type * Documents Docking Stat…" at bounding box center [440, 164] width 276 height 100
paste input "DEVELOPER/DESIGNER - Lenovo"
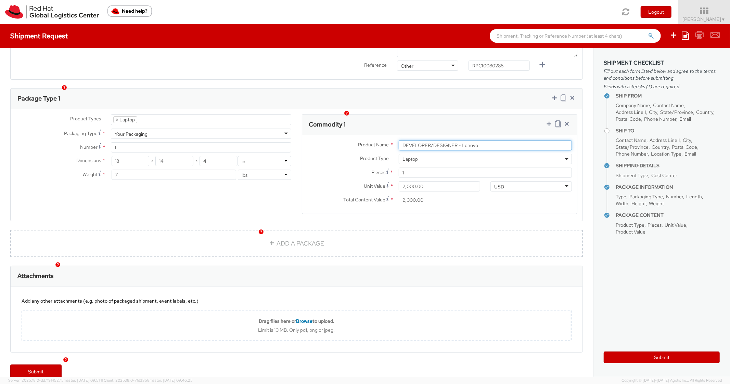
type input "DEVELOPER/DESIGNER - Lenovo"
click at [457, 76] on div "Ship From Location Location * [GEOGRAPHIC_DATA] - [GEOGRAPHIC_DATA] [GEOGRAPHIC…" at bounding box center [296, 53] width 593 height 615
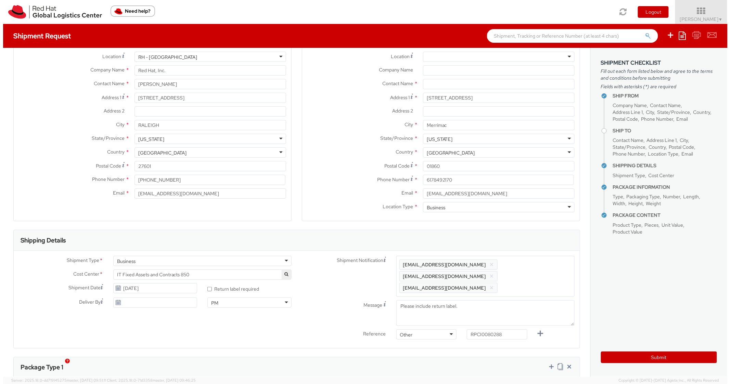
scroll to position [28, 0]
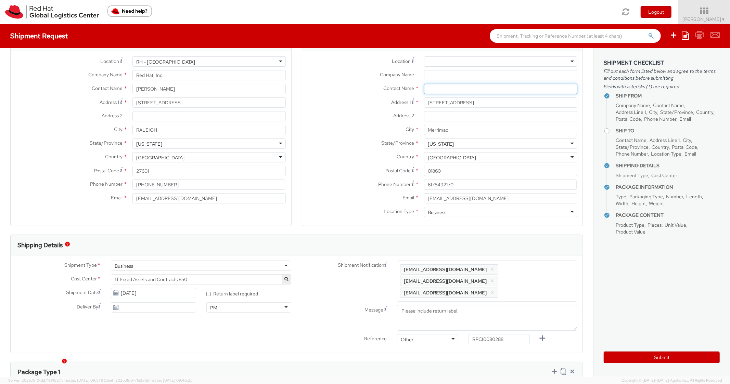
click at [441, 88] on input "text" at bounding box center [500, 89] width 153 height 10
paste input "[PERSON_NAME]"
type input "[PERSON_NAME]"
click at [351, 103] on label "Address 1 *" at bounding box center [360, 102] width 117 height 9
click at [424, 103] on input "[STREET_ADDRESS]" at bounding box center [500, 103] width 153 height 10
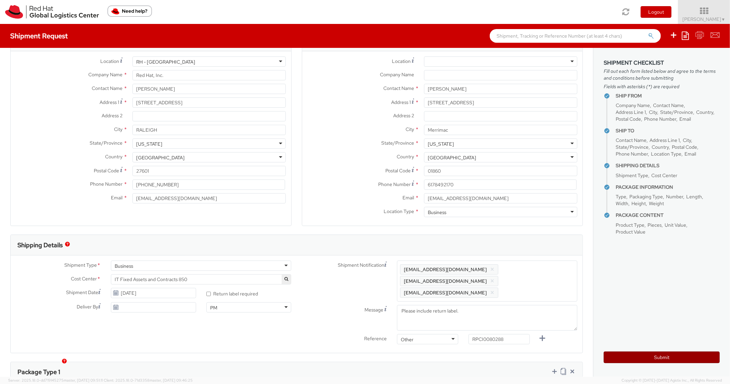
click at [616, 352] on button "Submit" at bounding box center [662, 358] width 116 height 12
type input "[PERSON_NAME]"
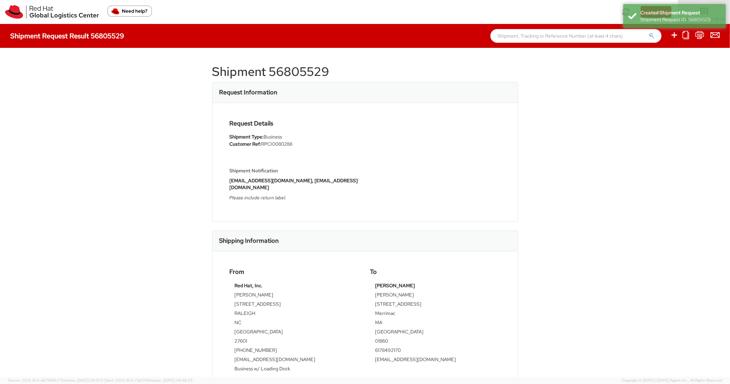
click at [281, 73] on h1 "Shipment 56805529" at bounding box center [365, 72] width 306 height 14
copy h1 "56805529"
click at [429, 112] on div "Request Details Shipment Type: Business Customer Ref: RPCI0080288 Shipment Noti…" at bounding box center [365, 162] width 305 height 119
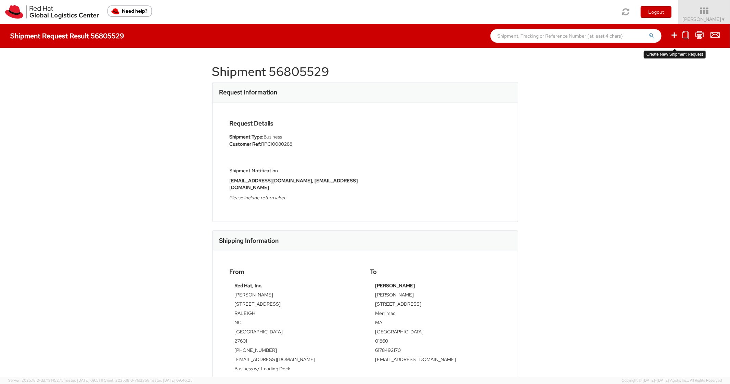
click at [677, 33] on icon at bounding box center [674, 35] width 8 height 9
select select
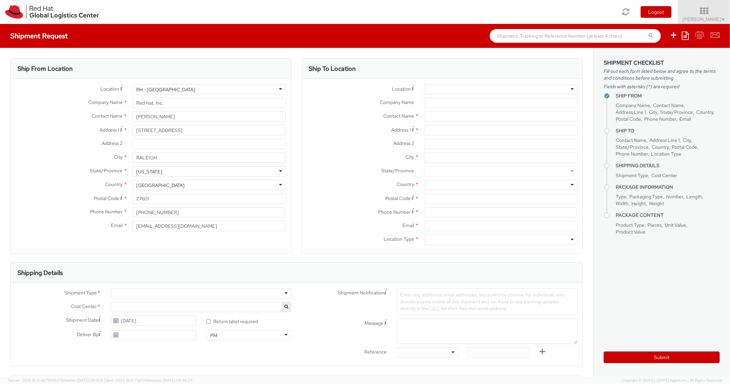
select select "850"
click at [687, 36] on icon at bounding box center [685, 35] width 7 height 8
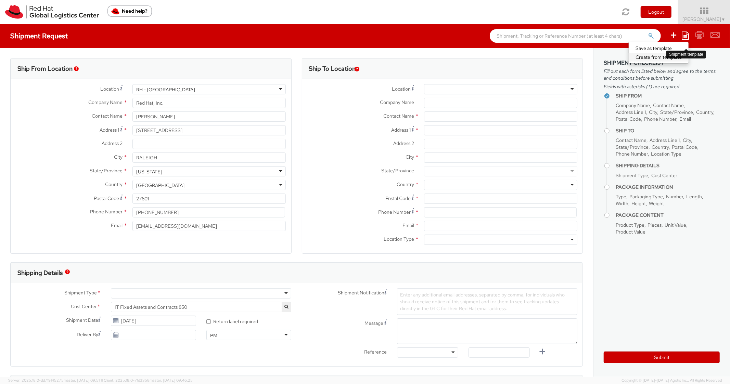
click at [642, 57] on link "Create from template" at bounding box center [659, 57] width 60 height 9
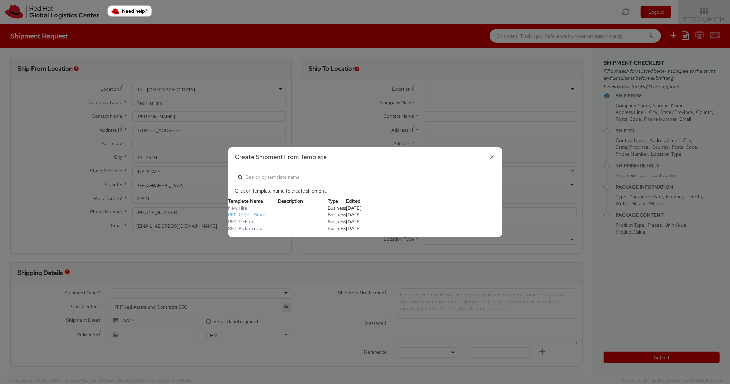
click at [252, 214] on link "REFRESH - Small" at bounding box center [247, 215] width 38 height 6
type textarea "Please include return label."
type input "*RPCI*"
select select "LAPTOP"
type input "1"
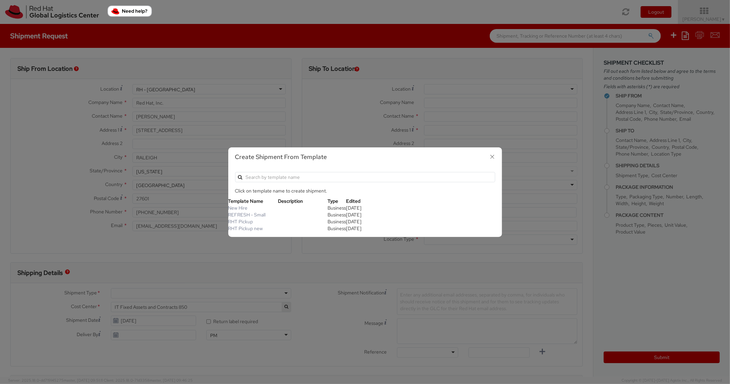
type input "18"
type input "14"
type input "4"
type input "7"
type input "*Laptop Model*"
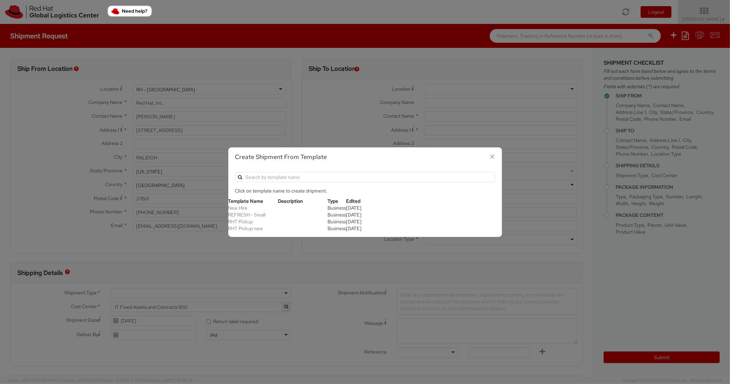
select select "LAPTOP"
type input "2,000.00"
select select "850"
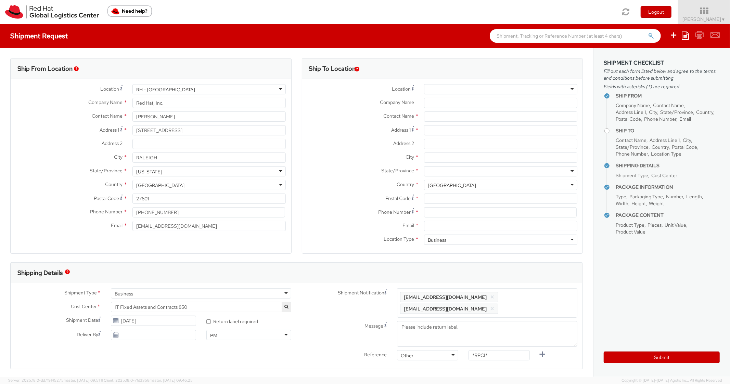
scroll to position [21, 0]
paste input "13421 Equestrian Cv"
click at [441, 131] on input "Address 1 *" at bounding box center [500, 130] width 153 height 10
type input "13421 Equestrian Cv"
click at [466, 161] on input "City *" at bounding box center [500, 158] width 153 height 10
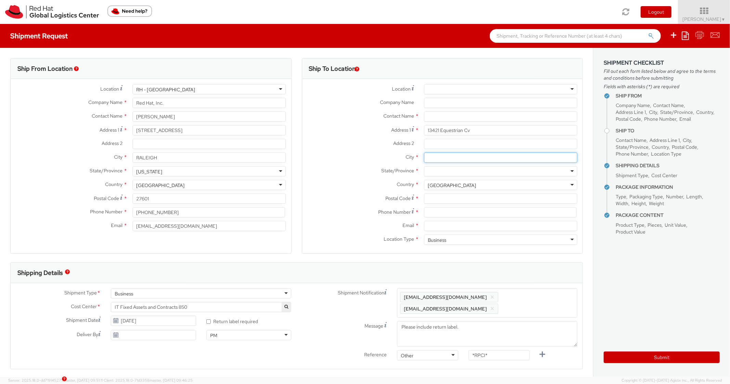
paste input "Austin"
type input "Austin"
click at [463, 168] on div at bounding box center [500, 171] width 153 height 10
type input "[US_STATE]"
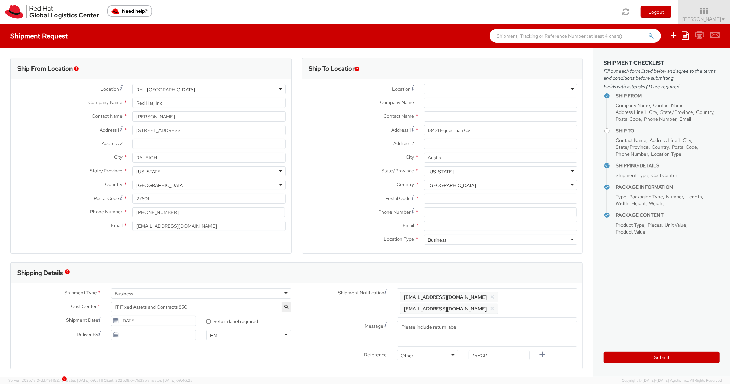
click at [443, 193] on div "Location * [GEOGRAPHIC_DATA] - [GEOGRAPHIC_DATA] - [GEOGRAPHIC_DATA] [GEOGRAPHI…" at bounding box center [442, 166] width 281 height 164
click at [438, 199] on input "Postal Code *" at bounding box center [500, 199] width 153 height 10
paste input "78727"
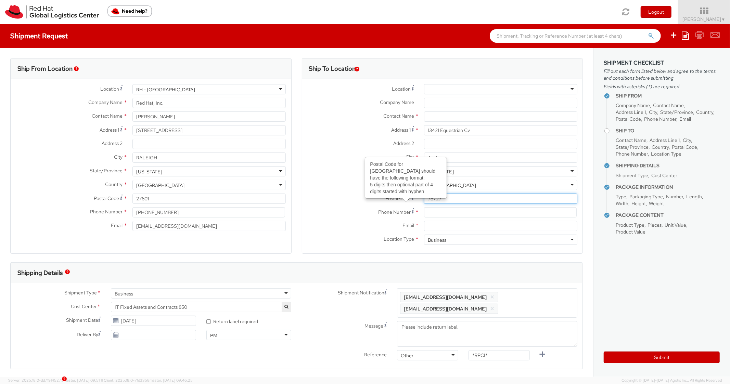
type input "78727"
click at [369, 195] on label "Postal Code Postal Code for United States should have the following format: 5 d…" at bounding box center [360, 198] width 117 height 9
click at [424, 195] on input "78727" at bounding box center [500, 199] width 153 height 10
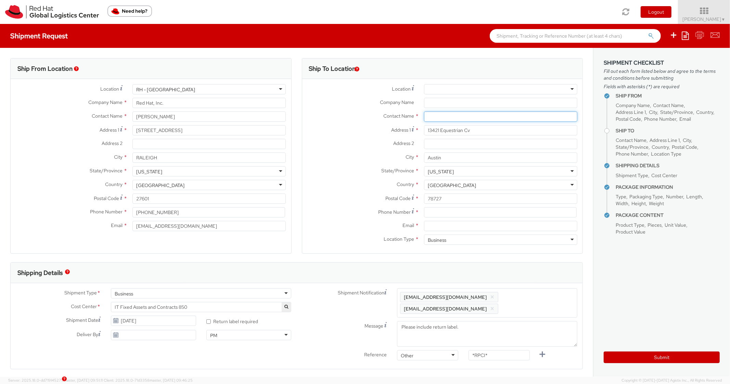
click at [453, 114] on input "text" at bounding box center [500, 117] width 153 height 10
paste input "[PERSON_NAME]"
type input "[PERSON_NAME]"
click at [351, 143] on label "Address 2 *" at bounding box center [360, 143] width 117 height 9
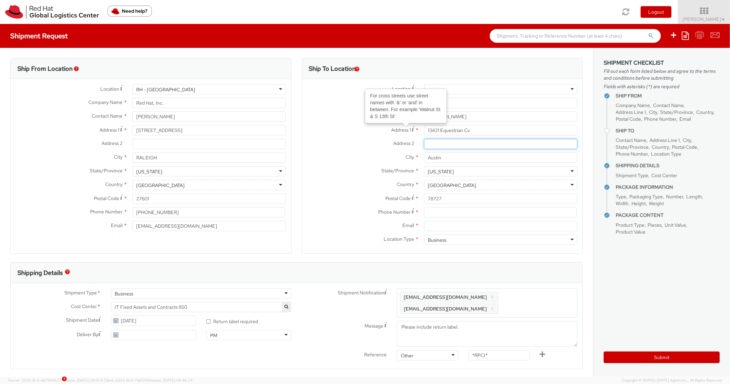
click at [424, 143] on input "Address 2 *" at bounding box center [500, 144] width 153 height 10
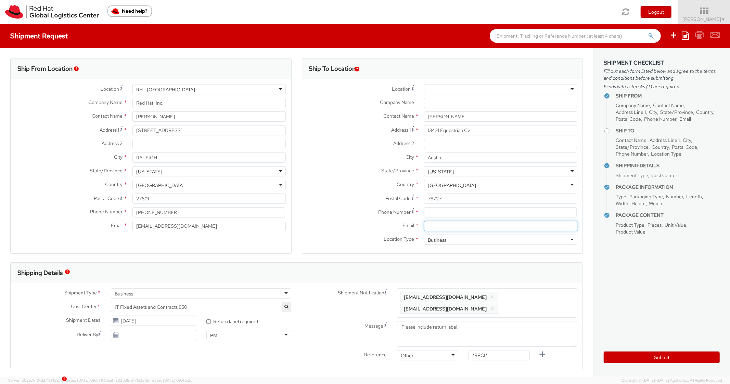
click at [455, 228] on input "Email *" at bounding box center [500, 226] width 153 height 10
paste input "[EMAIL_ADDRESS][DOMAIN_NAME]"
type input "[EMAIL_ADDRESS][DOMAIN_NAME]"
click at [539, 294] on span "Enter any additional email addresses, separated by comma, for individuals who s…" at bounding box center [487, 303] width 174 height 21
paste input "[EMAIL_ADDRESS][DOMAIN_NAME]"
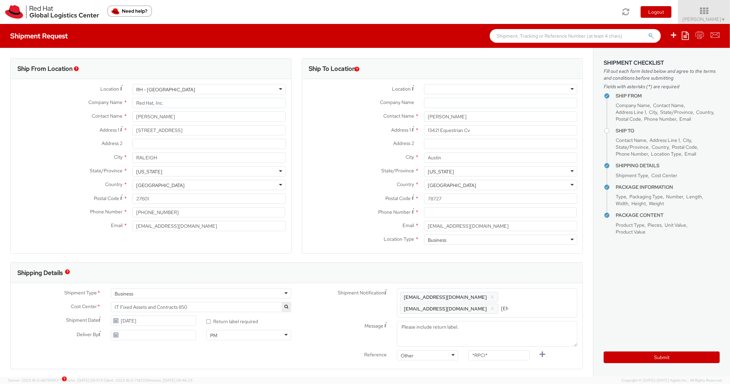
scroll to position [0, 39]
type input "[EMAIL_ADDRESS][DOMAIN_NAME]"
click at [537, 276] on div "Shipping Details" at bounding box center [297, 273] width 572 height 21
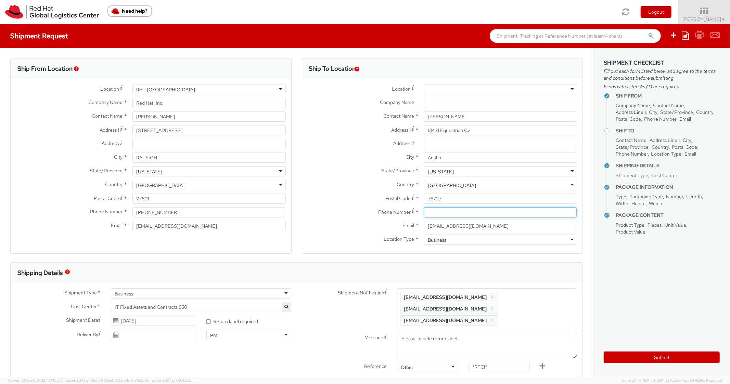
click at [466, 211] on input at bounding box center [500, 212] width 153 height 10
paste input "2102739690"
type input "2102739690"
click at [384, 238] on span "Location Type" at bounding box center [399, 239] width 30 height 6
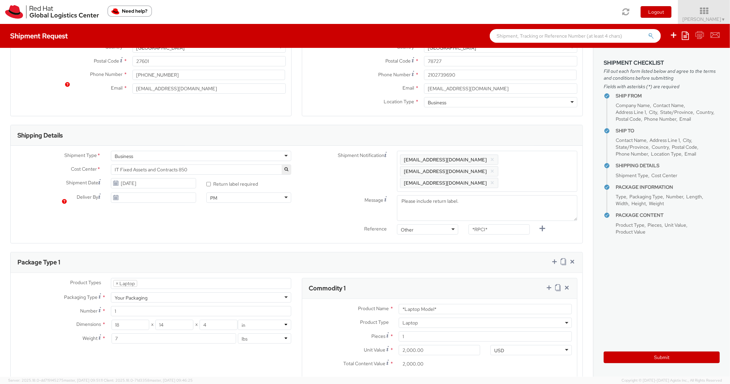
scroll to position [274, 0]
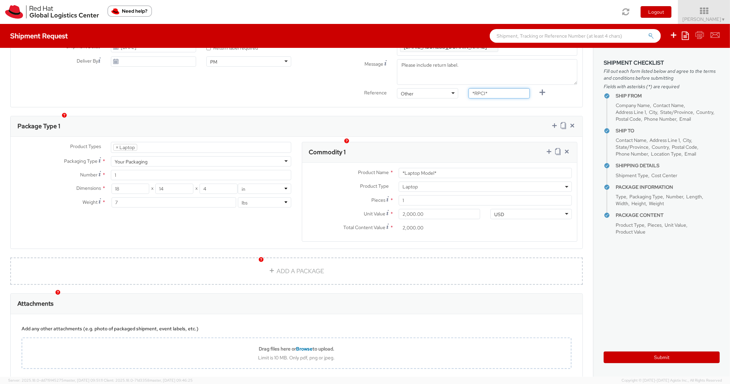
drag, startPoint x: 497, startPoint y: 84, endPoint x: 446, endPoint y: 87, distance: 50.4
click at [445, 88] on div "Reference Other Other Other Purchase Order Number Reference Number *RPCI*" at bounding box center [440, 95] width 286 height 14
paste input "RPCI0080255"
type input "RPCI0080255"
click at [455, 142] on div "Commodity 1" at bounding box center [439, 152] width 275 height 21
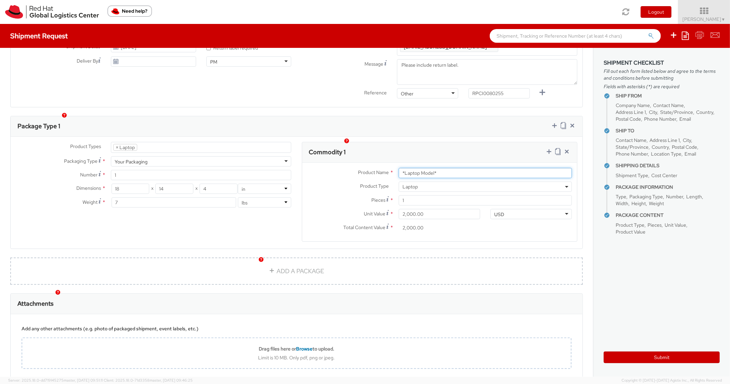
paste input "MAINSTREAM - Lenovo"
drag, startPoint x: 431, startPoint y: 163, endPoint x: 369, endPoint y: 157, distance: 62.2
click at [369, 168] on div "Product Name * *Laptop Model*" at bounding box center [439, 173] width 275 height 10
type input "MAINSTREAM - Lenovo"
click at [438, 137] on div "Product Types * Documents Docking Station Laptop Monitor Other Hardware Server …" at bounding box center [297, 193] width 572 height 112
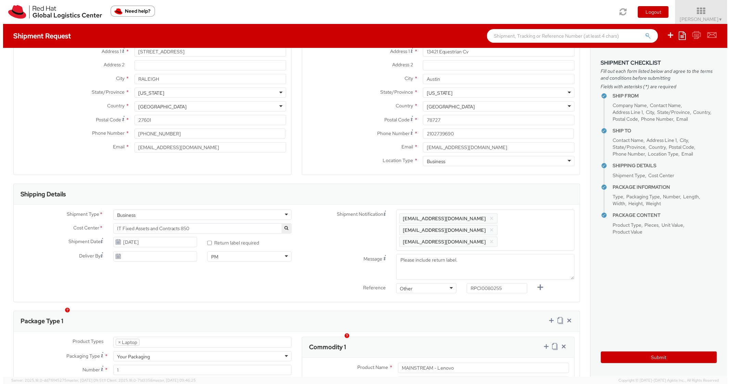
scroll to position [0, 0]
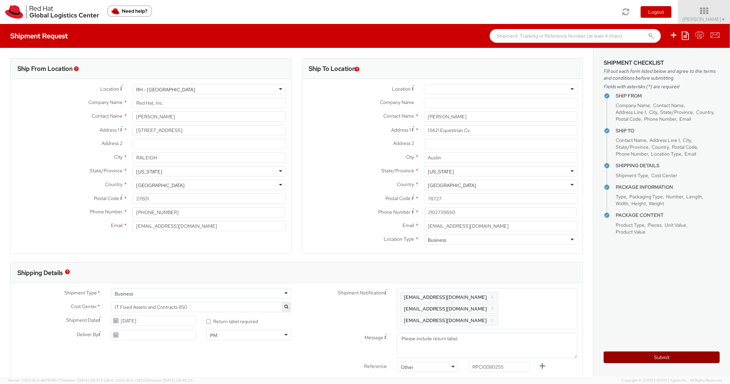
click at [607, 358] on button "Submit" at bounding box center [662, 358] width 116 height 12
type input "[PERSON_NAME]"
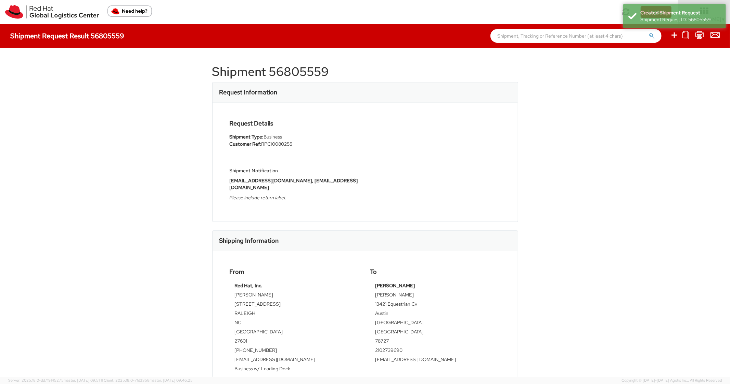
click at [299, 69] on h1 "Shipment 56805559" at bounding box center [365, 72] width 306 height 14
copy h1 "56805559"
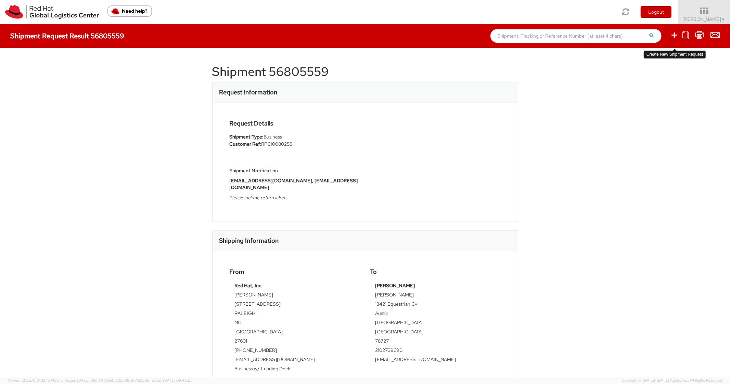
click at [675, 35] on icon at bounding box center [674, 35] width 8 height 9
select select
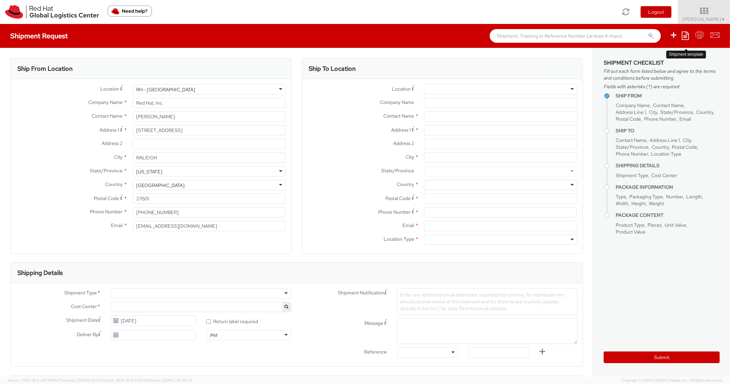
click at [685, 37] on icon at bounding box center [685, 35] width 7 height 8
select select "850"
click at [660, 56] on link "Create from template" at bounding box center [659, 57] width 60 height 9
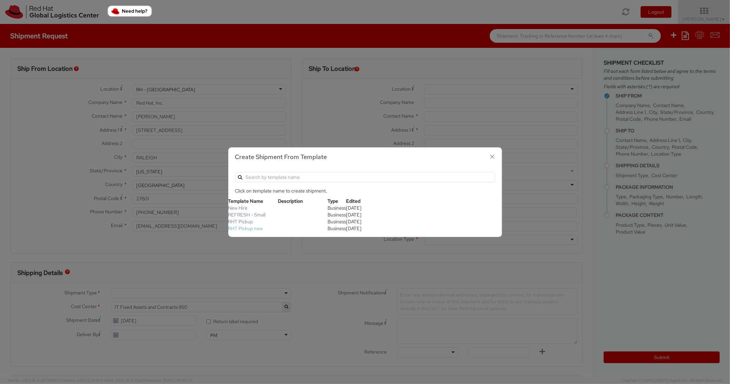
click at [260, 228] on link "RHT Pickup new" at bounding box center [245, 229] width 35 height 6
type input "Red Hat, Inc."
type input "[STREET_ADDRESS]"
type input "RALEIGH"
type input "27601"
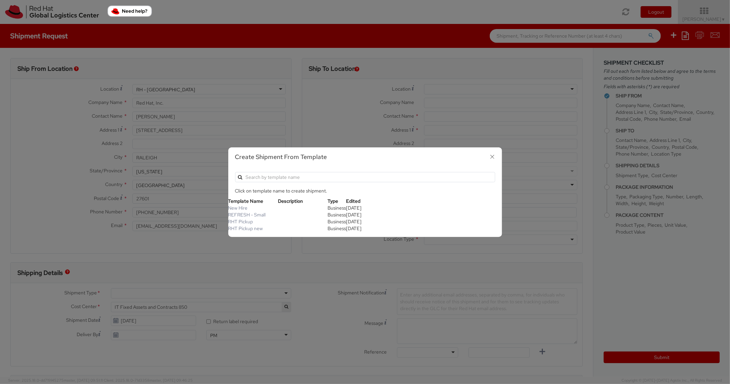
type textarea "RHT Pickup. Thanks"
type input "*RPCI*"
select select "LAPTOP"
type input "1"
type input "6"
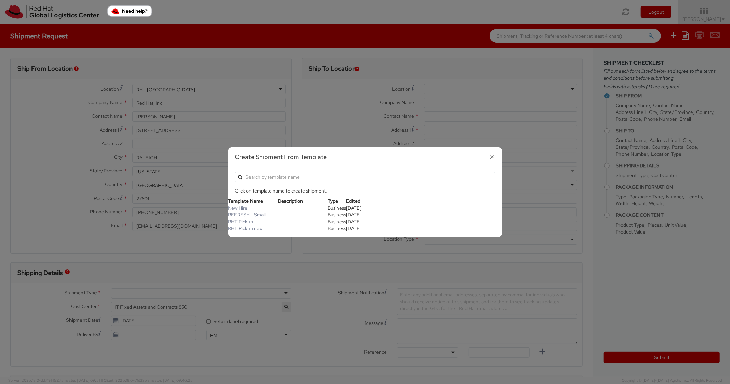
type input "6"
type input "7"
type input "*Laptop Model*"
select select "LAPTOP"
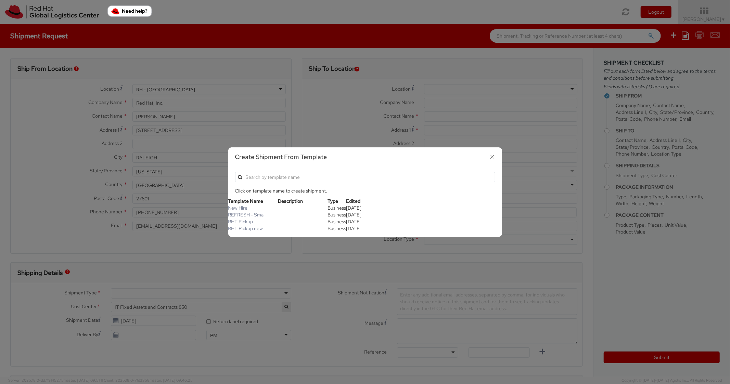
type input "2,000.00"
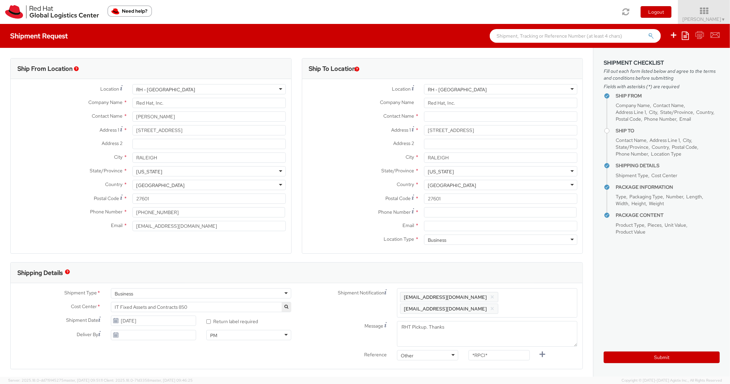
scroll to position [21, 0]
paste input "9196495654"
click at [448, 213] on input at bounding box center [500, 212] width 153 height 10
type input "9196495654"
click at [314, 188] on label "Country *" at bounding box center [360, 184] width 117 height 9
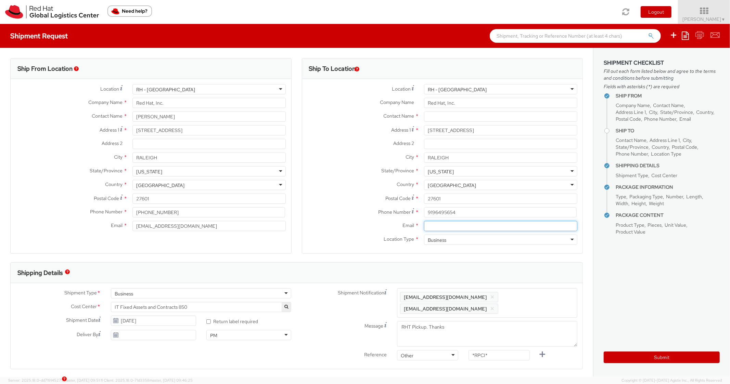
click at [462, 227] on input "Email *" at bounding box center [500, 226] width 153 height 10
paste input "[EMAIL_ADDRESS][DOMAIN_NAME]"
type input "[EMAIL_ADDRESS][DOMAIN_NAME]"
click at [531, 294] on span "Enter any additional email addresses, separated by comma, for individuals who s…" at bounding box center [487, 303] width 174 height 21
paste input "[EMAIL_ADDRESS][DOMAIN_NAME]"
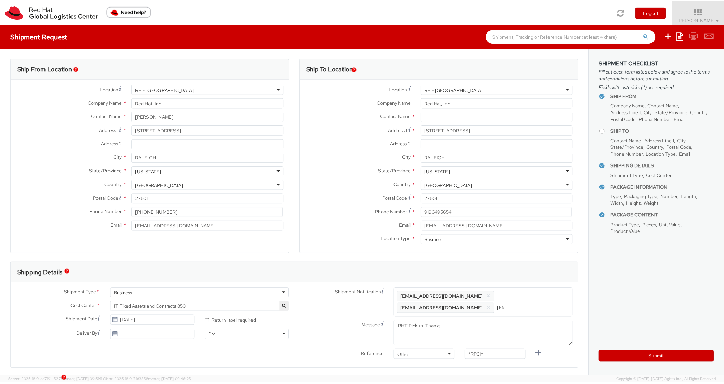
scroll to position [0, 38]
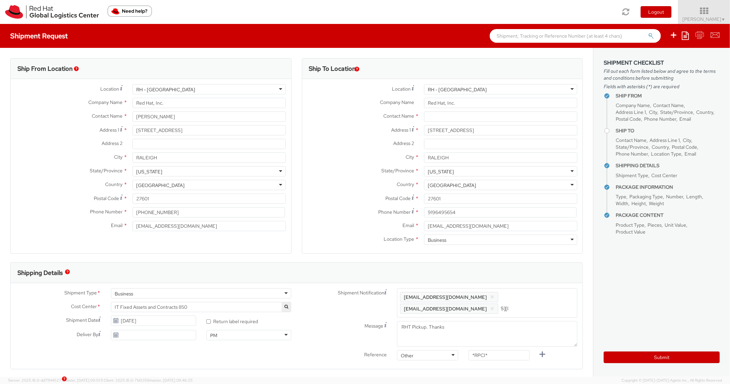
type input "[EMAIL_ADDRESS][DOMAIN_NAME]"
click at [531, 272] on div "Shipping Details" at bounding box center [294, 273] width 566 height 21
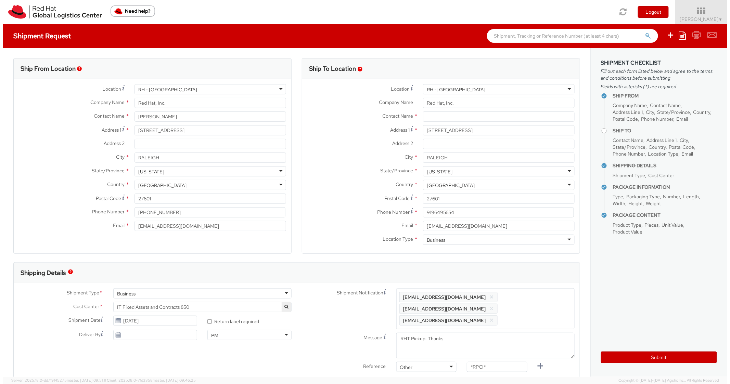
scroll to position [0, 0]
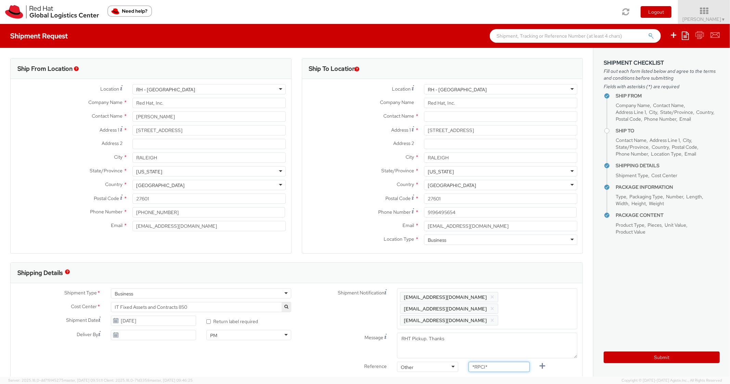
drag, startPoint x: 457, startPoint y: 358, endPoint x: 447, endPoint y: 358, distance: 10.3
click at [447, 362] on div "Reference Other Other Other Purchase Order Number Reference Number *RPCI*" at bounding box center [440, 369] width 286 height 14
paste input "RPCI0080332"
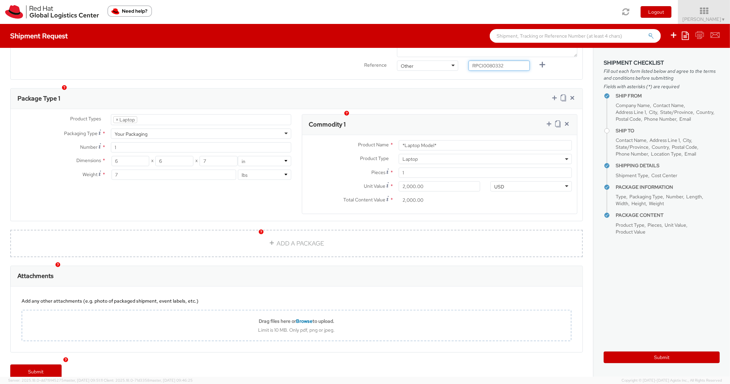
type input "RPCI0080332"
drag, startPoint x: 444, startPoint y: 132, endPoint x: 369, endPoint y: 123, distance: 75.1
click at [369, 135] on div "Product Name * *Laptop Model* Product Type * Documents Docking Station Laptop M…" at bounding box center [439, 174] width 275 height 79
paste input "DEVELOPER/DESIGNER - Lenovo"
type input "DEVELOPER/DESIGNER - Lenovo"
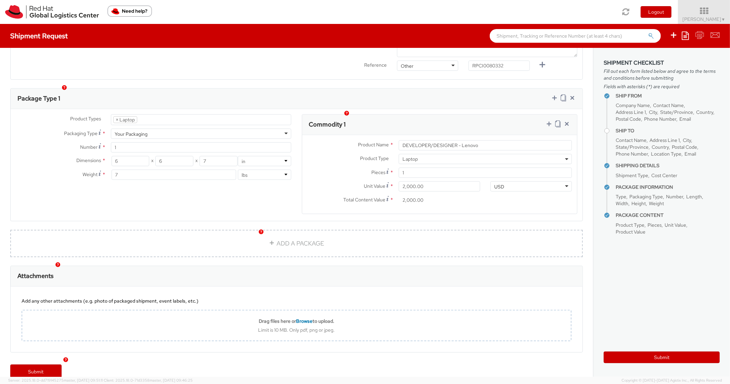
click at [458, 115] on div "Commodity 1" at bounding box center [439, 125] width 275 height 21
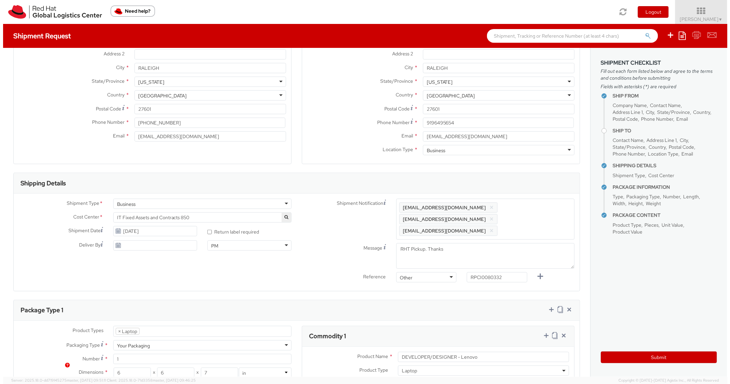
scroll to position [0, 0]
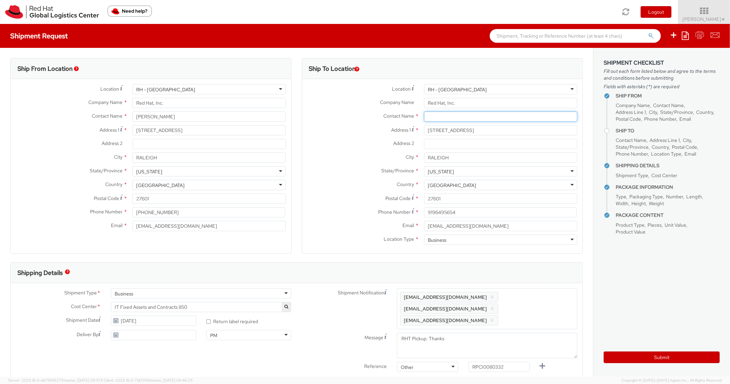
click at [437, 117] on input "text" at bounding box center [500, 117] width 153 height 10
paste input "[PERSON_NAME]"
type input "[PERSON_NAME]"
click at [353, 138] on div "Address [STREET_ADDRESS]" at bounding box center [442, 132] width 281 height 14
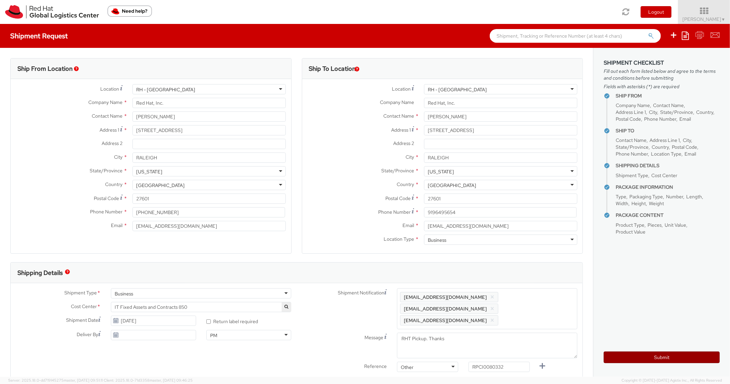
click at [620, 361] on button "Submit" at bounding box center [662, 358] width 116 height 12
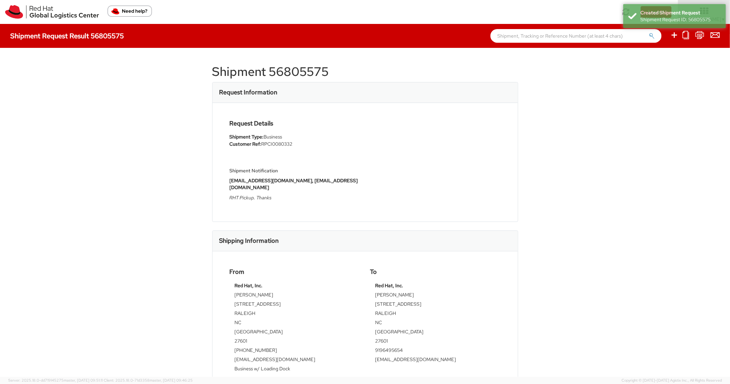
click at [286, 76] on h1 "Shipment 56805575" at bounding box center [365, 72] width 306 height 14
copy h1 "56805575"
click at [426, 88] on div "Request Information" at bounding box center [365, 92] width 305 height 21
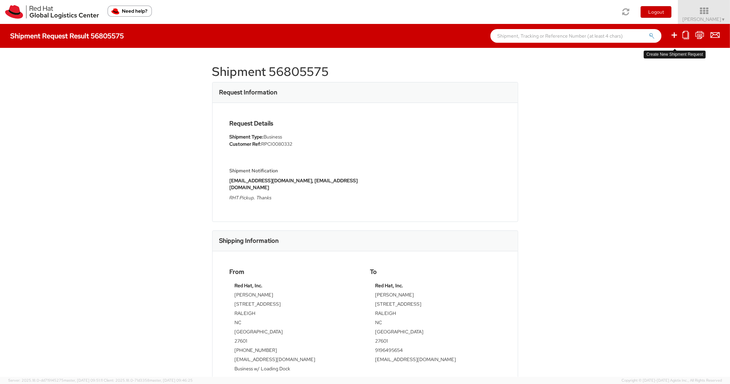
click at [676, 31] on link at bounding box center [674, 35] width 8 height 11
select select
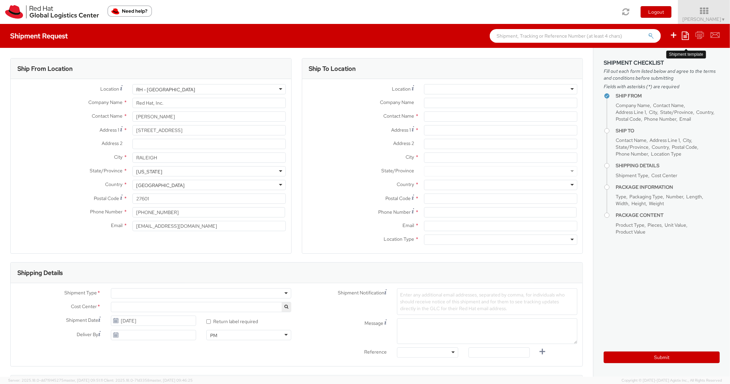
click at [685, 37] on icon at bounding box center [685, 35] width 7 height 8
select select "850"
click at [651, 62] on ul "Save as template Create from template" at bounding box center [658, 53] width 61 height 22
click at [683, 37] on icon at bounding box center [685, 35] width 7 height 8
click at [654, 61] on link "Create from template" at bounding box center [659, 57] width 60 height 9
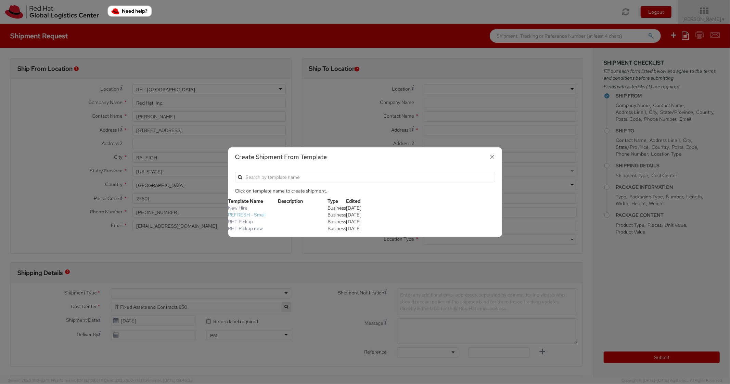
click at [253, 217] on link "REFRESH - Small" at bounding box center [247, 215] width 38 height 6
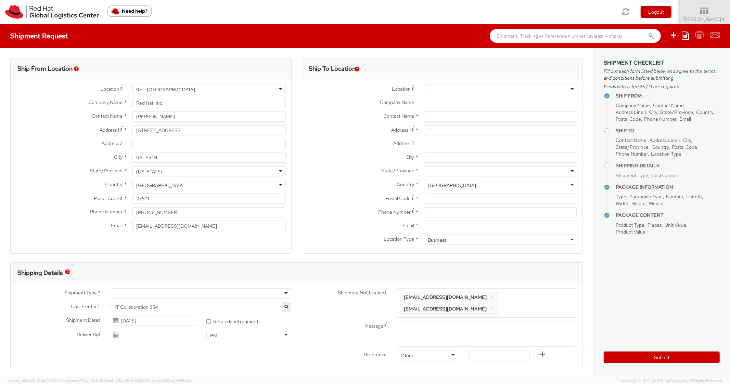
type textarea "Please include return label."
type input "*RPCI*"
select select "LAPTOP"
type input "1"
type input "18"
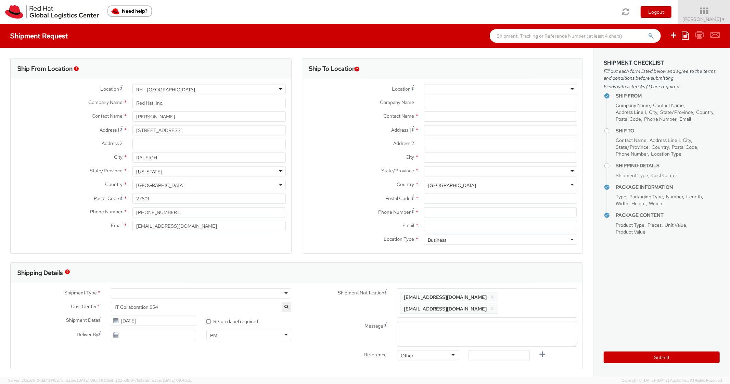
type input "14"
type input "4"
type input "7"
type input "*Laptop Model*"
select select "LAPTOP"
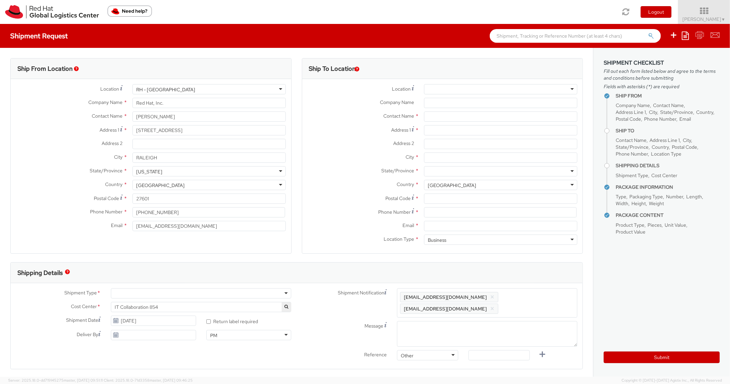
type input "2,000.00"
select select "850"
click at [439, 129] on input "Address 1 *" at bounding box center [500, 130] width 153 height 10
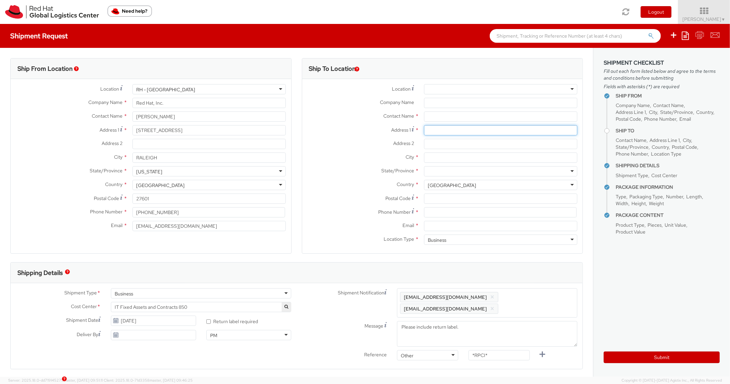
paste input "[STREET_ADDRESS][PERSON_NAME]"
type input "[STREET_ADDRESS][PERSON_NAME]"
click at [443, 156] on input "City *" at bounding box center [500, 158] width 153 height 10
paste input "[GEOGRAPHIC_DATA]"
click at [444, 176] on div at bounding box center [500, 171] width 153 height 10
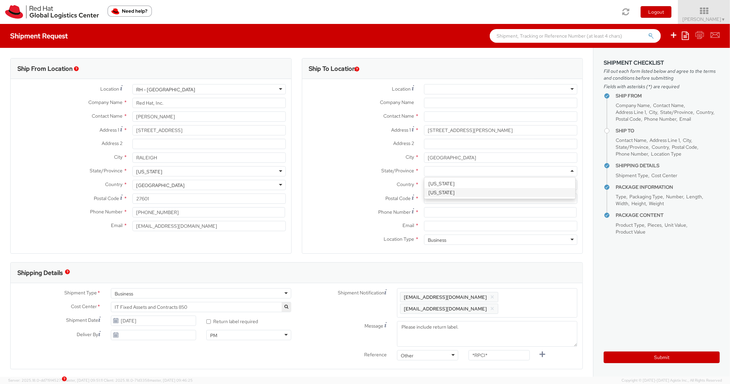
scroll to position [0, 0]
paste input "37932"
click at [448, 202] on input "Postal Code *" at bounding box center [500, 199] width 153 height 10
click at [362, 194] on label "Postal Code *" at bounding box center [360, 198] width 117 height 9
click at [424, 194] on input "37932" at bounding box center [500, 199] width 153 height 10
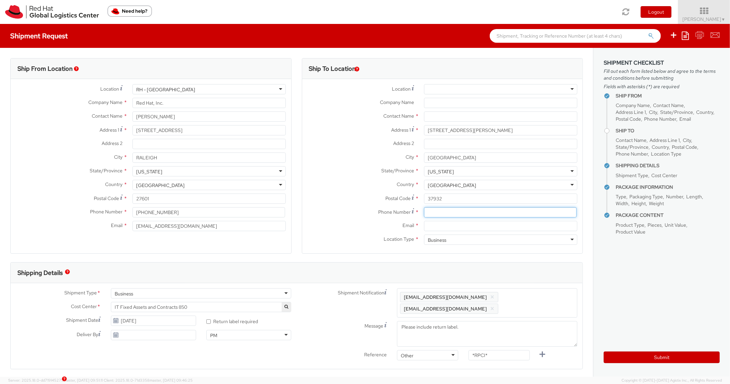
click at [462, 210] on input at bounding box center [500, 212] width 153 height 10
paste input "5042895517"
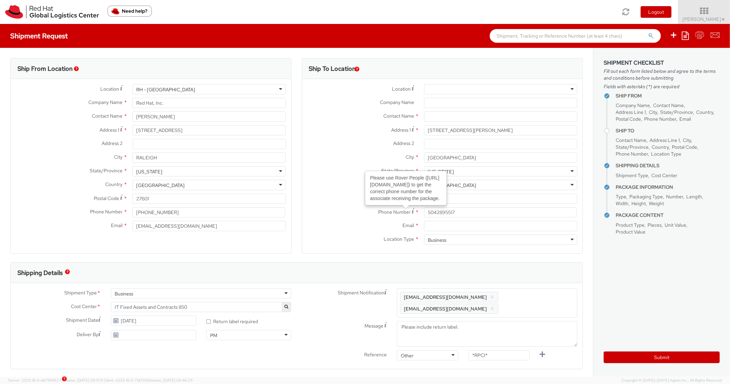
drag, startPoint x: 276, startPoint y: 188, endPoint x: 433, endPoint y: 25, distance: 225.6
click at [280, 181] on div "[GEOGRAPHIC_DATA]" at bounding box center [208, 185] width 153 height 10
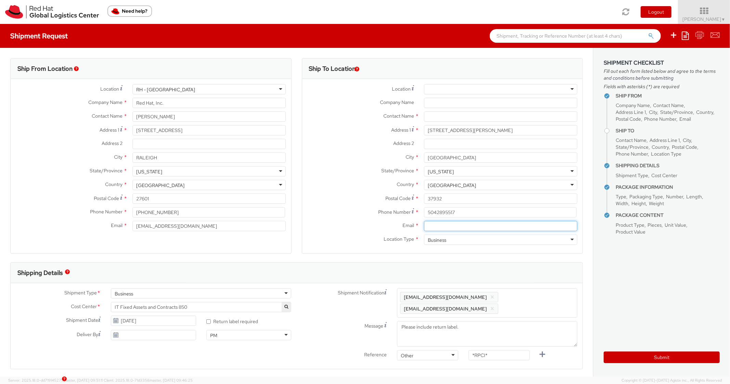
click at [453, 227] on input "Email *" at bounding box center [500, 226] width 153 height 10
paste input "[EMAIL_ADDRESS][DOMAIN_NAME]"
click at [540, 291] on div "Enter any additional email addresses, separated by comma, for individuals who s…" at bounding box center [487, 302] width 180 height 29
paste input "[EMAIL_ADDRESS][DOMAIN_NAME]"
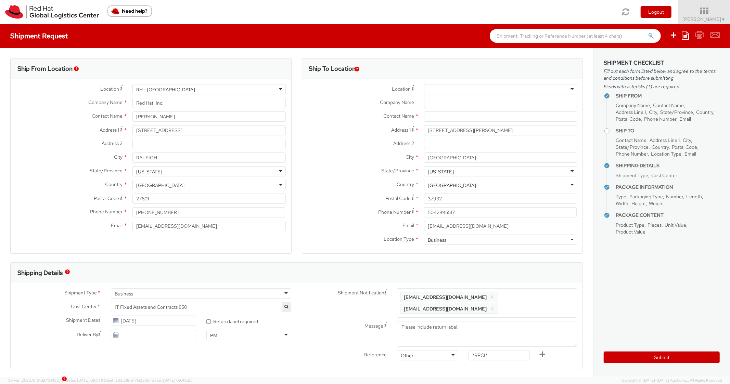
click at [531, 277] on div "Shipping Details" at bounding box center [297, 273] width 572 height 21
drag, startPoint x: 494, startPoint y: 355, endPoint x: 434, endPoint y: 355, distance: 60.6
click at [434, 362] on div "Reference Other Other Other Purchase Order Number Reference Number *RPCI*" at bounding box center [440, 369] width 286 height 14
paste input "RPCI0080362"
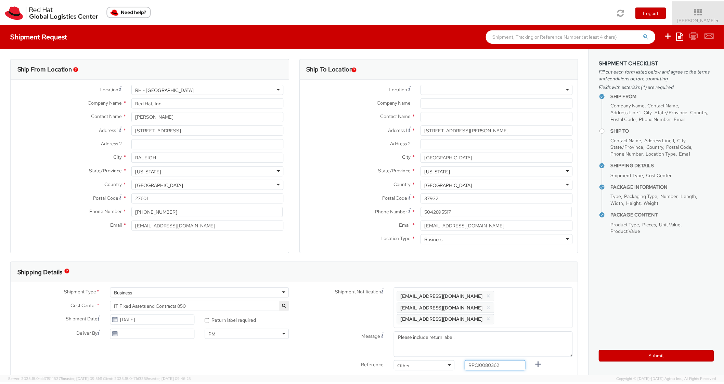
scroll to position [301, 0]
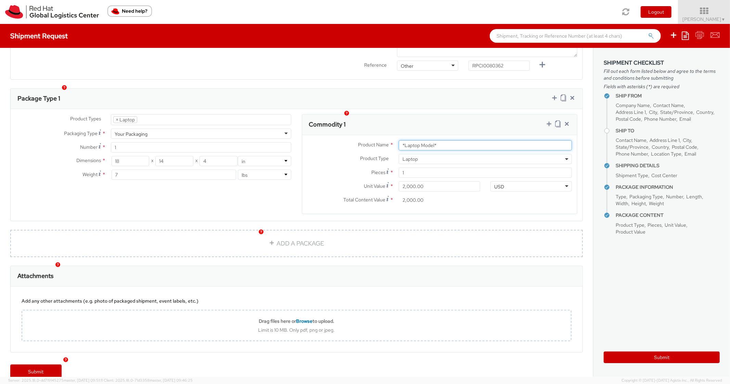
drag, startPoint x: 442, startPoint y: 133, endPoint x: 363, endPoint y: 123, distance: 79.8
click at [363, 135] on div "Product Name * *Laptop Model* Product Type * Documents Docking Station Laptop M…" at bounding box center [439, 174] width 275 height 79
paste input "DEVELOPER/DESIGNER - Apple"
click at [460, 89] on div "Package Type 1" at bounding box center [297, 99] width 572 height 21
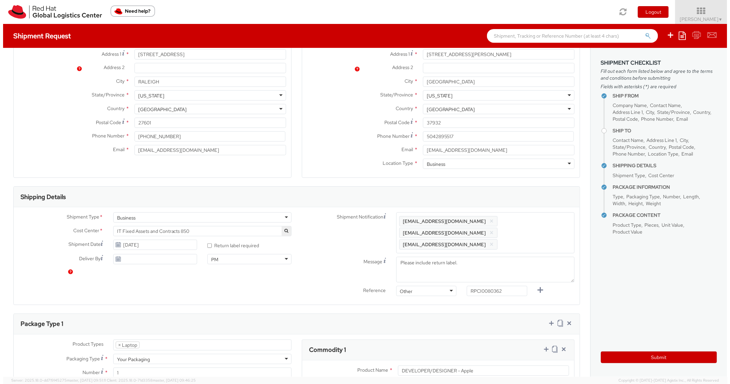
scroll to position [0, 0]
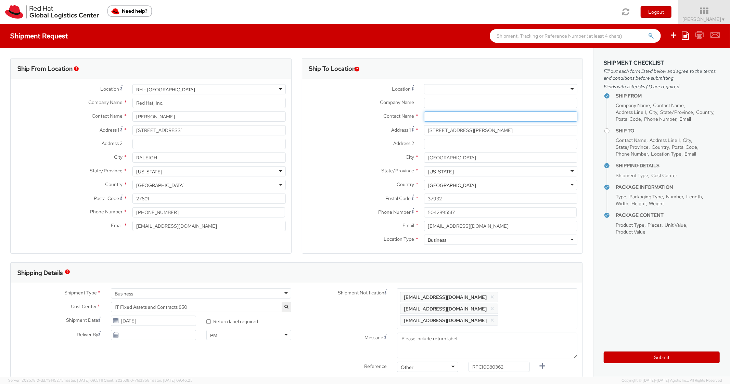
click at [437, 115] on input "text" at bounding box center [500, 117] width 153 height 10
paste input "[PERSON_NAME]"
click at [326, 161] on label "City *" at bounding box center [360, 157] width 117 height 9
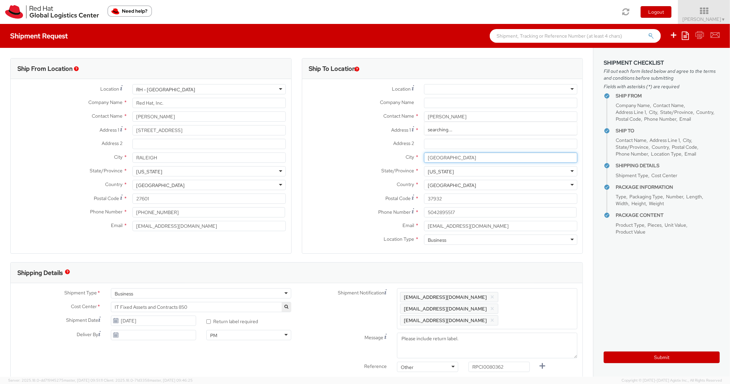
click at [424, 161] on input "[GEOGRAPHIC_DATA]" at bounding box center [500, 158] width 153 height 10
click at [615, 351] on div "Submit" at bounding box center [662, 355] width 116 height 17
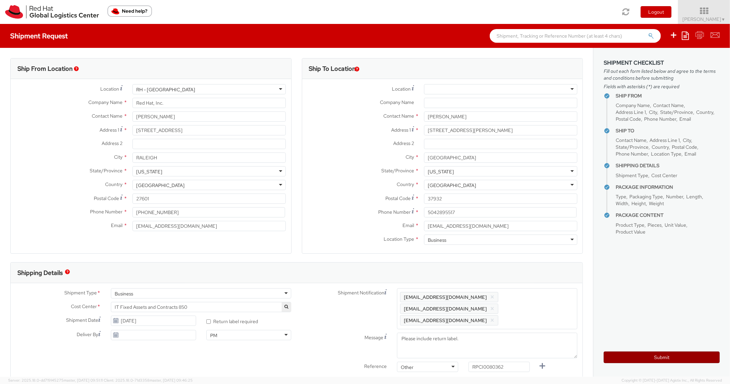
click at [620, 362] on button "Submit" at bounding box center [662, 358] width 116 height 12
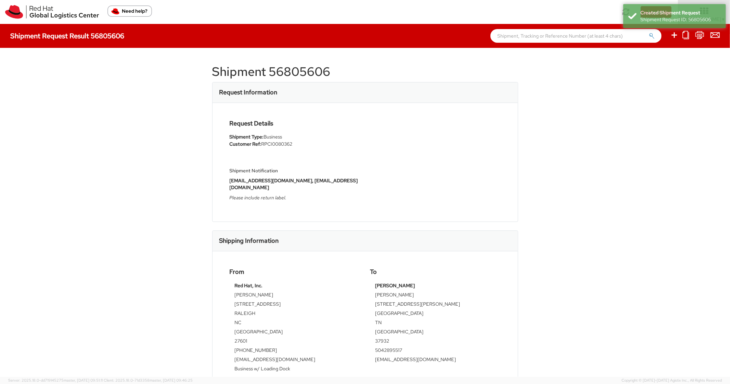
click at [296, 72] on h1 "Shipment 56805606" at bounding box center [365, 72] width 306 height 14
copy h1 "56805606"
click at [386, 273] on div "To [PERSON_NAME] [PERSON_NAME] [STREET_ADDRESS][PERSON_NAME] 37932 5042895517 […" at bounding box center [435, 318] width 141 height 99
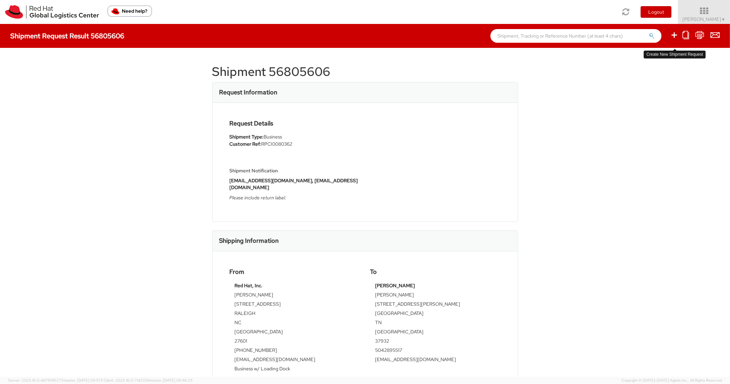
click at [675, 34] on icon at bounding box center [674, 35] width 8 height 9
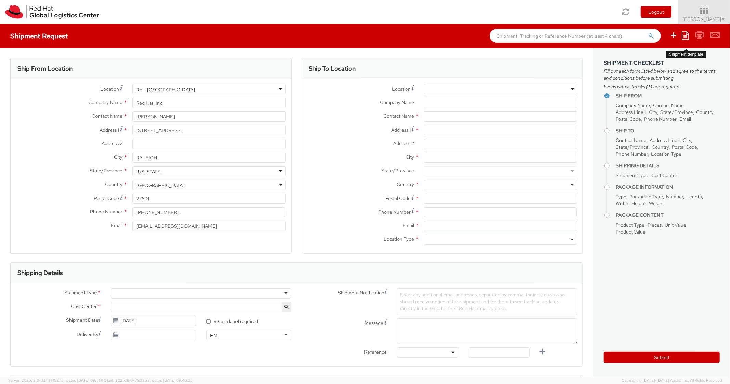
click at [687, 34] on icon at bounding box center [685, 35] width 7 height 8
click at [659, 55] on link "Create from template" at bounding box center [659, 57] width 60 height 9
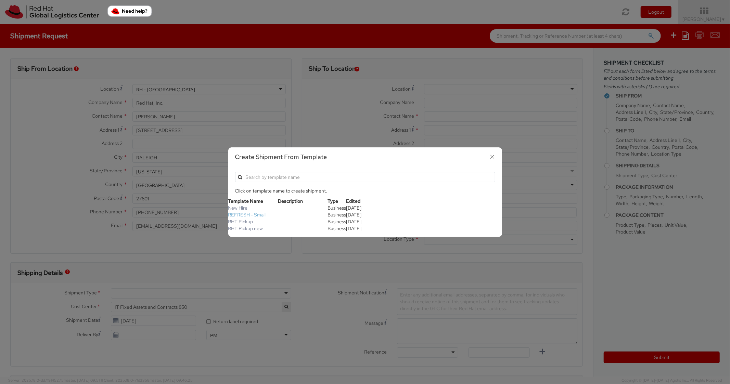
click at [254, 213] on link "REFRESH - Small" at bounding box center [247, 215] width 38 height 6
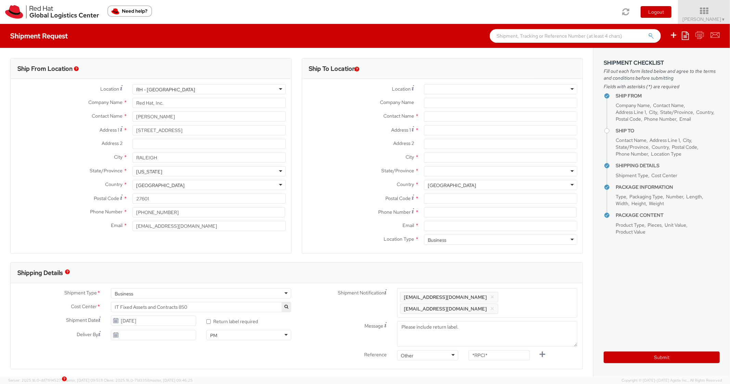
scroll to position [21, 0]
click at [438, 122] on input "text" at bounding box center [500, 117] width 153 height 10
click at [439, 128] on input "Address 1 *" at bounding box center [500, 130] width 153 height 10
paste input "[STREET_ADDRESS]"
click at [444, 163] on div "City *" at bounding box center [442, 160] width 281 height 14
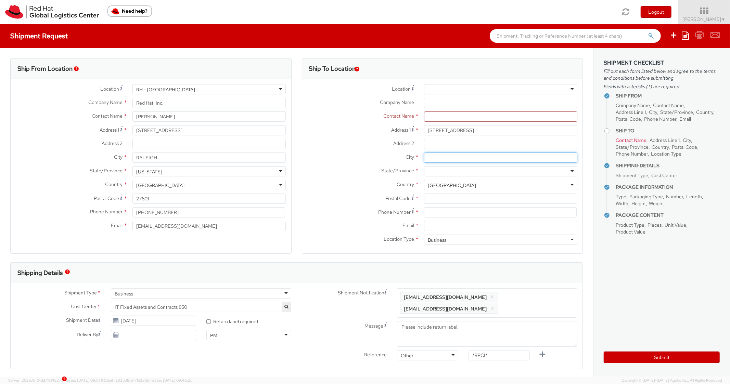
click at [447, 161] on input "City *" at bounding box center [500, 158] width 153 height 10
paste input "[GEOGRAPHIC_DATA]"
click at [440, 170] on div at bounding box center [500, 171] width 153 height 10
paste input "[US_STATE]"
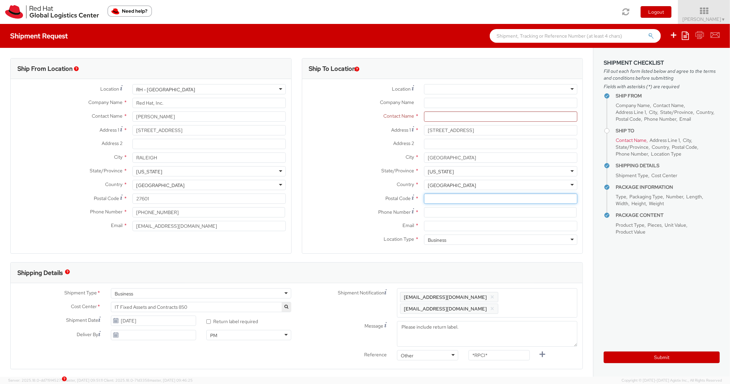
click at [441, 200] on input "Postal Code *" at bounding box center [500, 199] width 153 height 10
paste input "27603"
click at [324, 197] on label "Postal Code *" at bounding box center [360, 198] width 117 height 9
click at [424, 197] on input "27603" at bounding box center [500, 199] width 153 height 10
click at [449, 209] on input at bounding box center [500, 212] width 153 height 10
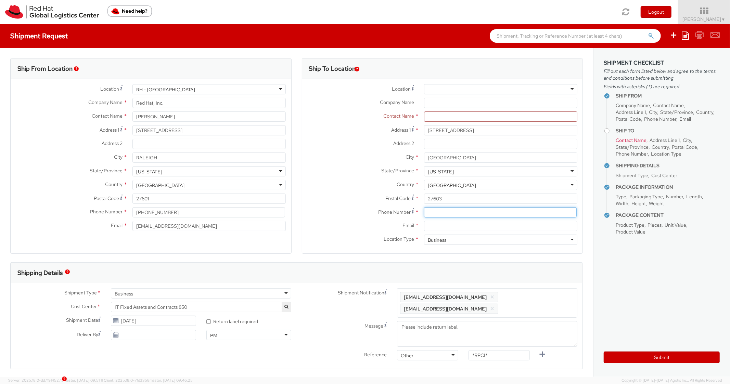
paste input "9194143949"
click at [344, 191] on div "Country * [GEOGRAPHIC_DATA] [GEOGRAPHIC_DATA] [GEOGRAPHIC_DATA] [GEOGRAPHIC_DAT…" at bounding box center [442, 187] width 281 height 14
click at [448, 230] on input "Email *" at bounding box center [500, 226] width 153 height 10
paste input "[EMAIL_ADDRESS][DOMAIN_NAME]"
click at [536, 301] on span "Enter any additional email addresses, separated by comma, for individuals who s…" at bounding box center [487, 303] width 174 height 21
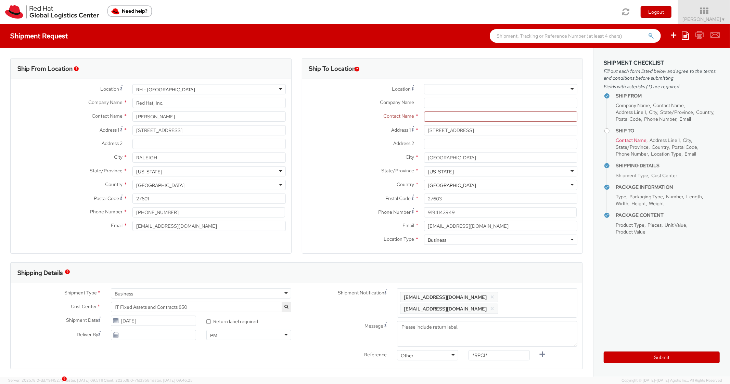
paste input "[EMAIL_ADDRESS][DOMAIN_NAME]"
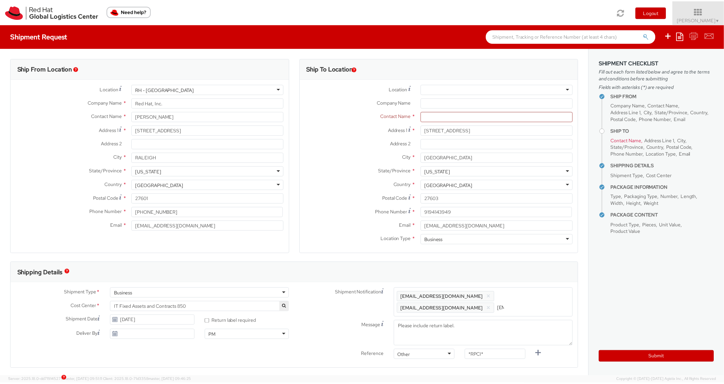
scroll to position [0, 36]
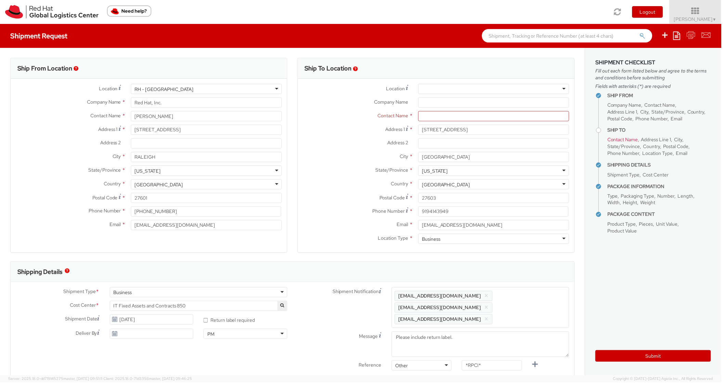
click at [534, 278] on div "Shipping Details" at bounding box center [294, 273] width 566 height 21
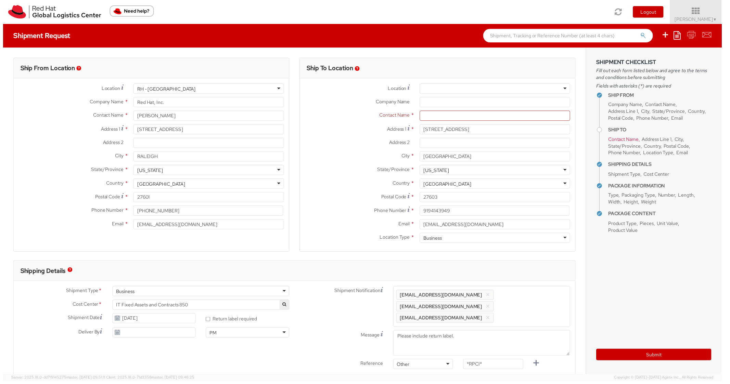
scroll to position [0, 0]
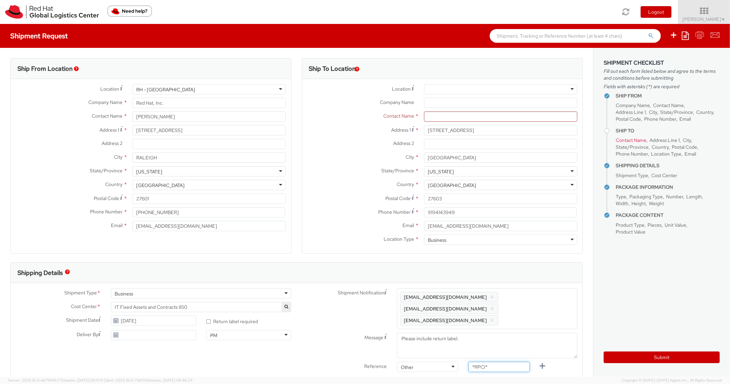
drag, startPoint x: 495, startPoint y: 359, endPoint x: 443, endPoint y: 354, distance: 51.9
click at [443, 362] on div "Reference Other Other Other Purchase Order Number Reference Number *RPCI*" at bounding box center [440, 369] width 286 height 14
paste input "RPCI0080378"
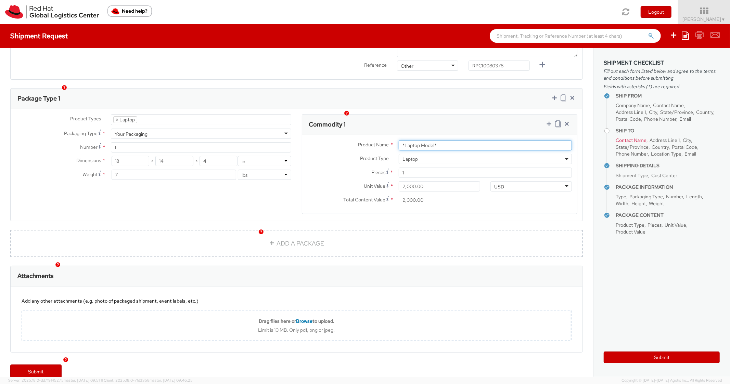
drag, startPoint x: 435, startPoint y: 138, endPoint x: 346, endPoint y: 133, distance: 89.4
click at [346, 140] on div "Product Name * *Laptop Model*" at bounding box center [439, 145] width 275 height 10
paste input "DEVELOPER/DESIGNER - Apple"
click at [482, 89] on div "Package Type 1" at bounding box center [297, 99] width 572 height 21
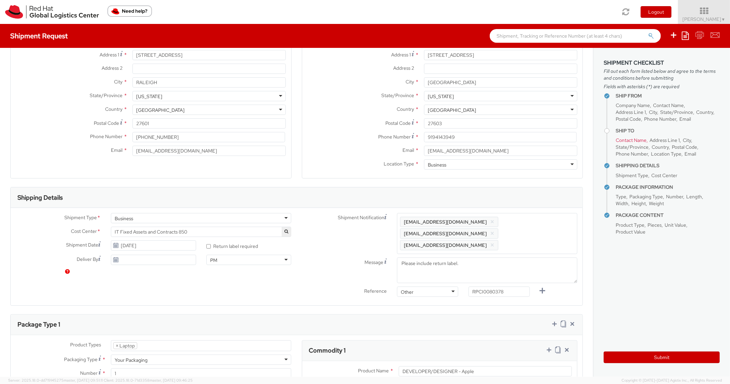
scroll to position [0, 0]
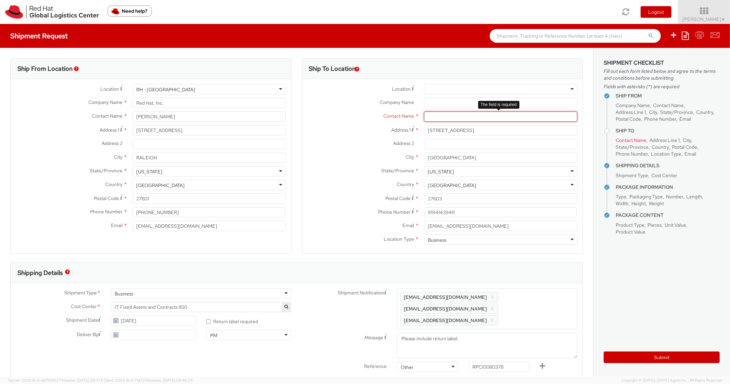
click at [442, 114] on input "text" at bounding box center [500, 117] width 153 height 10
paste input "[PERSON_NAME]"
click at [338, 166] on div "City * [GEOGRAPHIC_DATA]" at bounding box center [442, 160] width 281 height 14
click at [653, 363] on aside "Shipment Checklist Fill out each form listed below and agree to the terms and c…" at bounding box center [661, 212] width 137 height 329
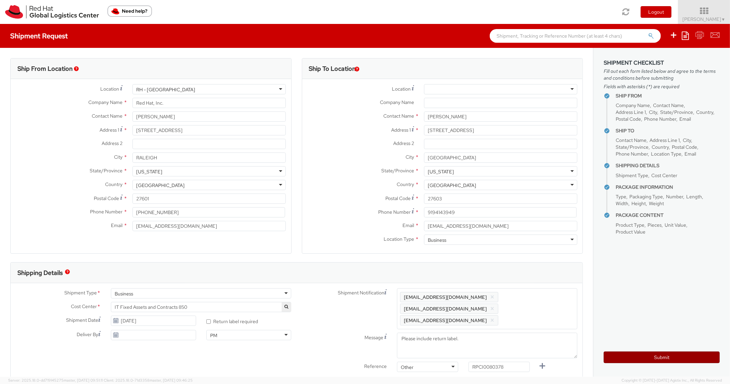
click at [648, 359] on button "Submit" at bounding box center [662, 358] width 116 height 12
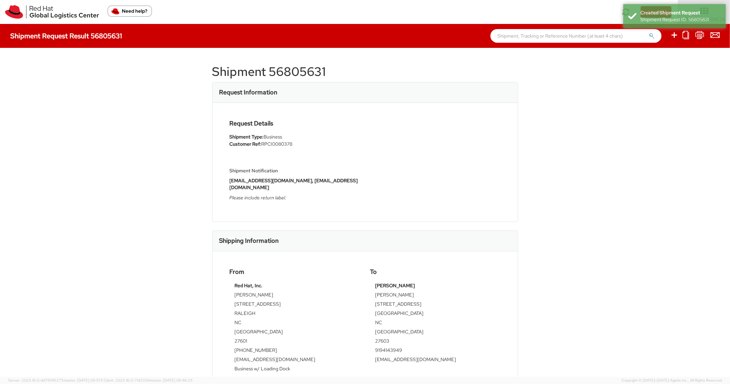
click at [300, 66] on h1 "Shipment 56805631" at bounding box center [365, 72] width 306 height 14
copy h1 "56805631"
drag, startPoint x: 519, startPoint y: 267, endPoint x: 523, endPoint y: 235, distance: 32.0
click at [518, 268] on div "Shipment 56805631 Request Information Request Details Shipment Type: Business C…" at bounding box center [365, 212] width 730 height 329
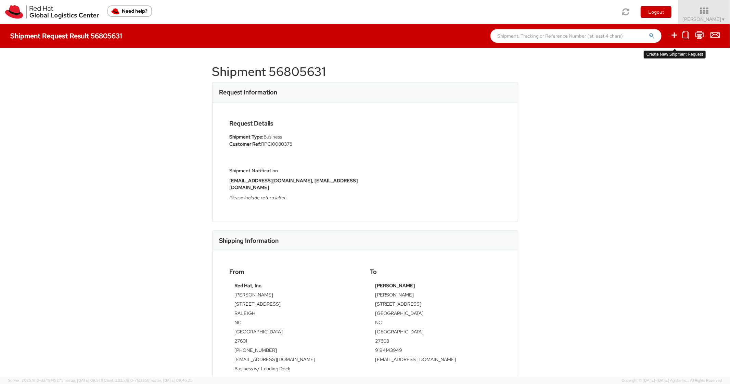
click at [672, 33] on icon at bounding box center [674, 35] width 8 height 9
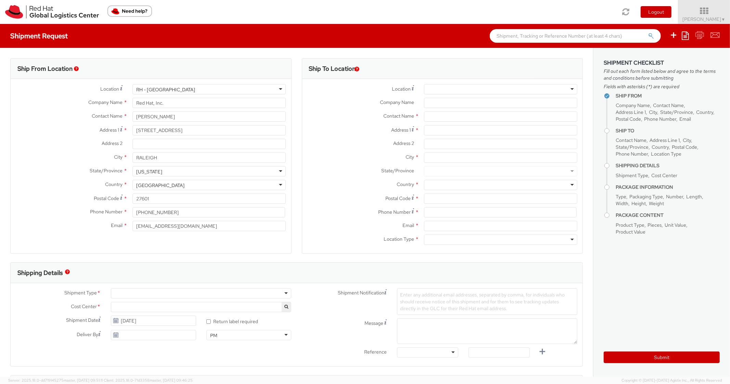
click at [690, 38] on ul "Save as template Create from template" at bounding box center [690, 36] width 59 height 24
click at [679, 38] on ul "Save as template Create from template" at bounding box center [690, 36] width 59 height 24
click at [685, 39] on icon at bounding box center [685, 35] width 7 height 8
click at [659, 63] on ul "Save as template Create from template" at bounding box center [658, 53] width 61 height 22
click at [681, 40] on ul "Save as template Create from template" at bounding box center [690, 36] width 59 height 24
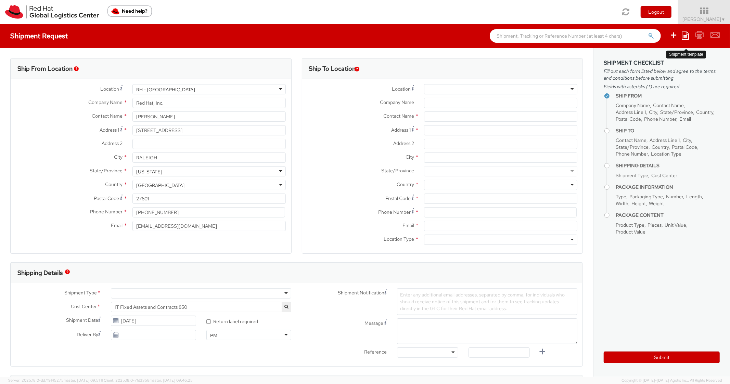
click at [684, 39] on icon at bounding box center [685, 35] width 7 height 8
click at [657, 54] on link "Create from template" at bounding box center [659, 57] width 60 height 9
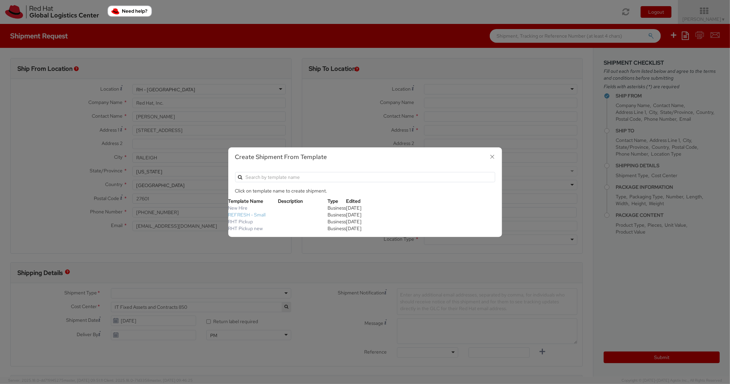
click at [252, 213] on link "REFRESH - Small" at bounding box center [247, 215] width 38 height 6
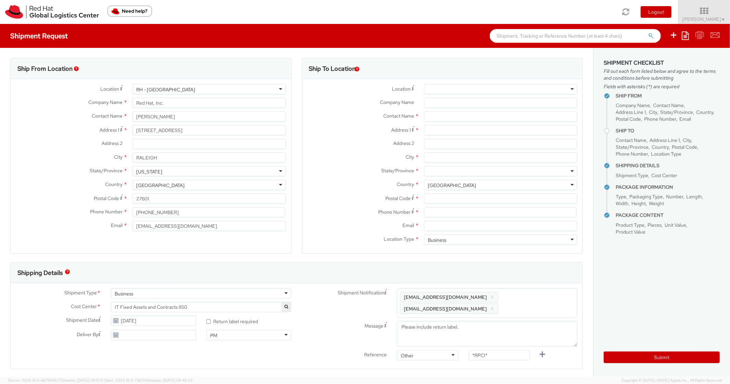
scroll to position [21, 0]
paste input "[STREET_ADDRESS][PERSON_NAME]"
click at [442, 129] on input "[STREET_ADDRESS][PERSON_NAME]" at bounding box center [500, 130] width 153 height 10
click at [469, 161] on input "City *" at bounding box center [500, 158] width 153 height 10
paste input "Saratoga"
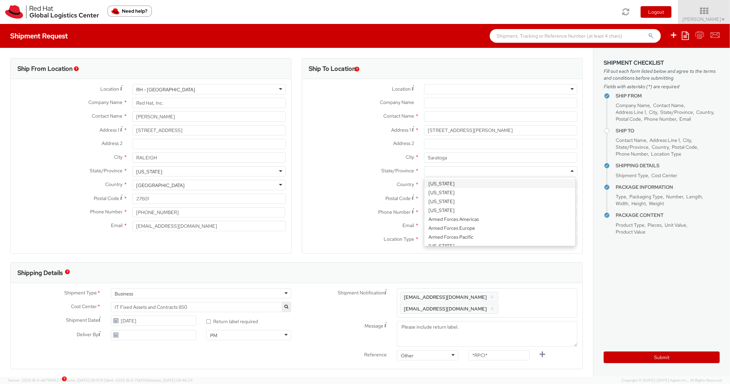
click at [461, 176] on div at bounding box center [500, 171] width 153 height 10
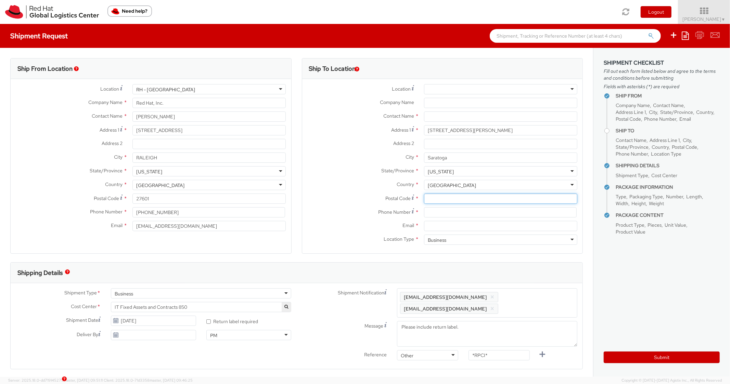
click at [444, 198] on input "Postal Code *" at bounding box center [500, 199] width 153 height 10
paste input "95070"
click at [326, 147] on label "Address 2 *" at bounding box center [360, 143] width 117 height 9
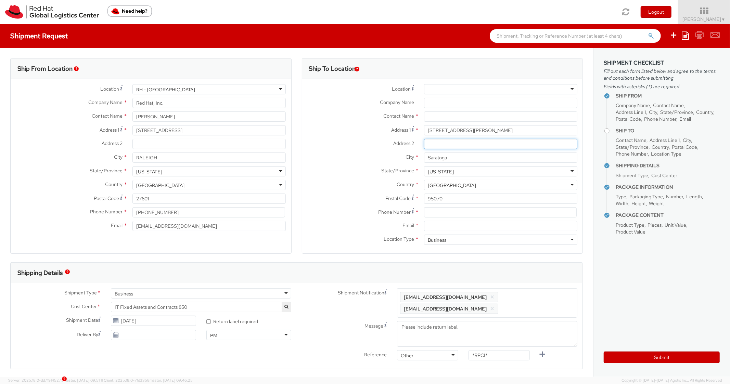
click at [424, 147] on input "Address 2 *" at bounding box center [500, 144] width 153 height 10
click at [463, 219] on div "Phone Number *" at bounding box center [442, 214] width 281 height 14
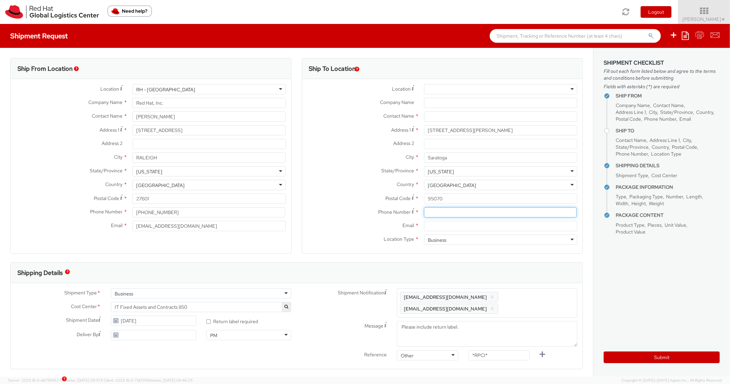
click at [441, 212] on input at bounding box center [500, 212] width 153 height 10
paste input "4086213861"
click at [302, 170] on label "State/Province *" at bounding box center [360, 170] width 117 height 9
click at [464, 223] on input "Email *" at bounding box center [500, 226] width 153 height 10
paste input "[EMAIL_ADDRESS][DOMAIN_NAME]"
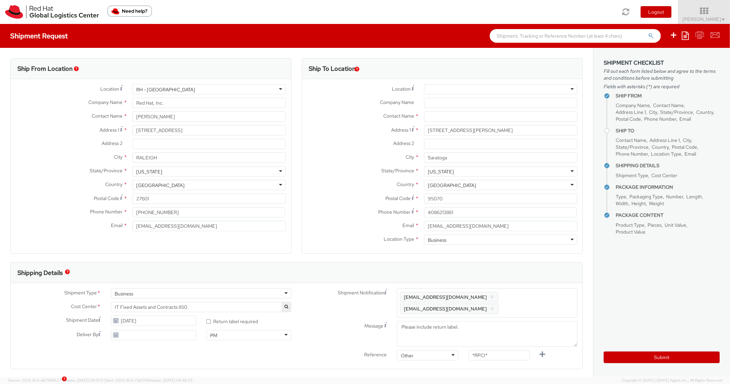
click at [548, 300] on span "Enter any additional email addresses, separated by comma, for individuals who s…" at bounding box center [487, 303] width 174 height 21
paste input "[EMAIL_ADDRESS][DOMAIN_NAME]"
click at [537, 285] on div "Shipment Type * Business Business Batch Business Personal Cost Center * IT Fixe…" at bounding box center [297, 326] width 572 height 86
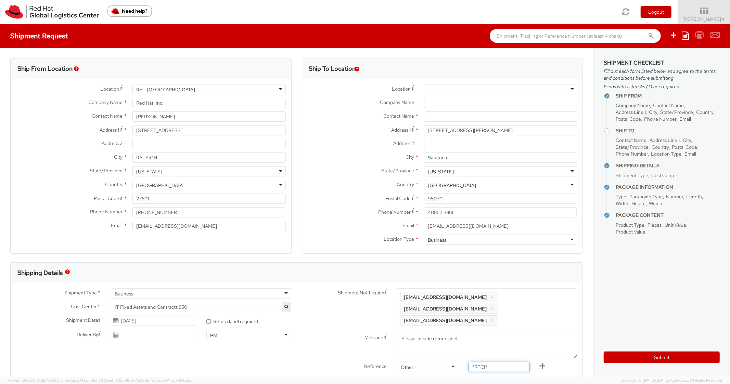
drag, startPoint x: 499, startPoint y: 359, endPoint x: 452, endPoint y: 354, distance: 47.5
click at [452, 362] on div "Reference Other Other Other Purchase Order Number Reference Number *RPCI*" at bounding box center [440, 369] width 286 height 14
paste input "RPCI0080390"
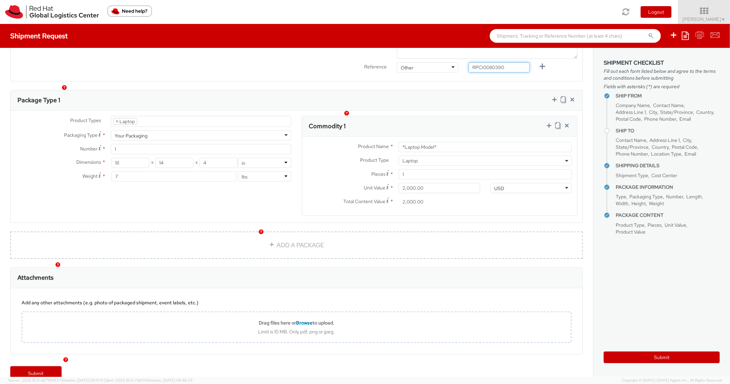
scroll to position [301, 0]
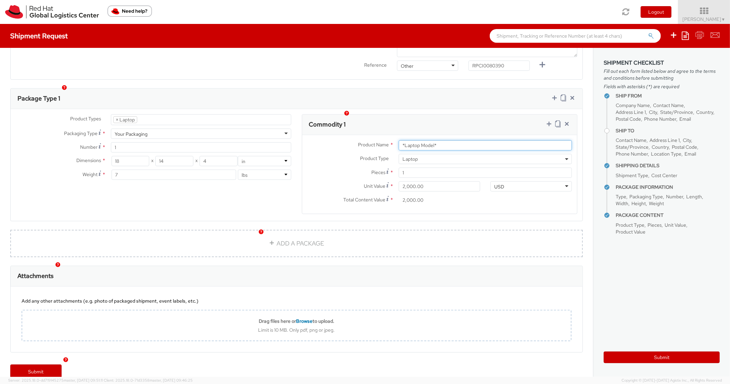
drag, startPoint x: 447, startPoint y: 132, endPoint x: 348, endPoint y: 129, distance: 99.3
click at [348, 140] on div "Product Name * *Laptop Model*" at bounding box center [439, 145] width 275 height 10
paste input "DEVELOPER/DESIGNER - Lenovo"
click at [414, 115] on div "Commodity 1" at bounding box center [439, 125] width 275 height 21
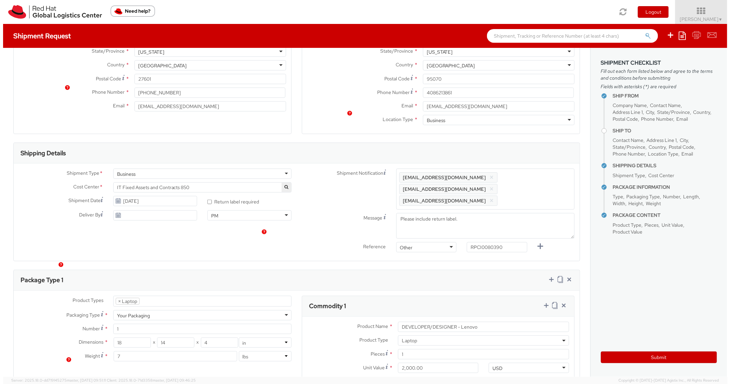
scroll to position [0, 0]
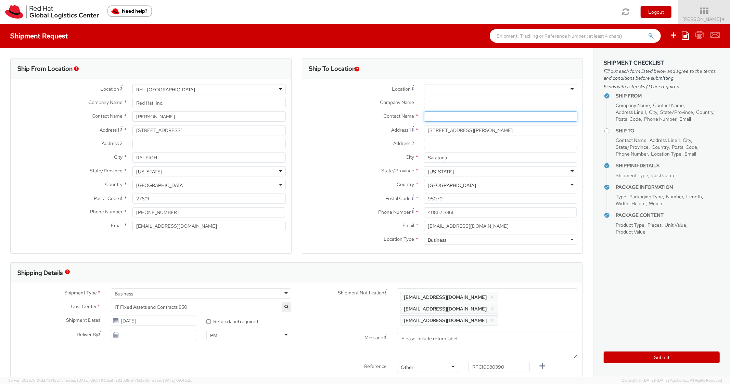
click at [457, 115] on input "text" at bounding box center [500, 117] width 153 height 10
paste input "[PERSON_NAME]"
click at [318, 121] on div "Contact Name * [PERSON_NAME] searching..." at bounding box center [442, 117] width 281 height 10
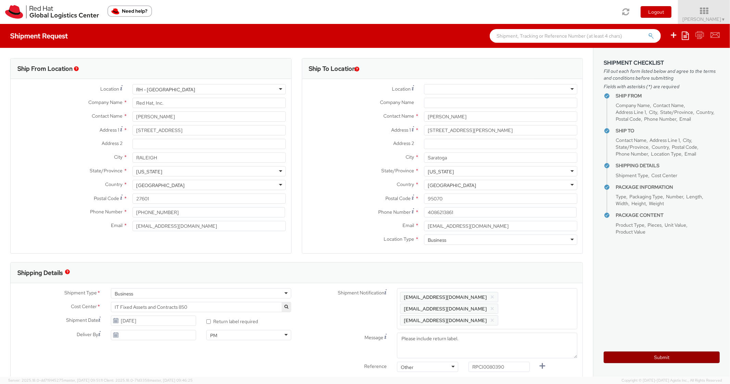
click at [648, 360] on button "Submit" at bounding box center [662, 358] width 116 height 12
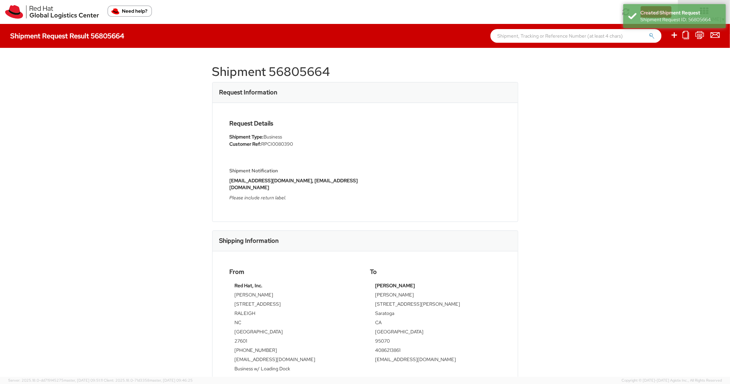
click at [295, 71] on h1 "Shipment 56805664" at bounding box center [365, 72] width 306 height 14
copy h1 "56805664"
click at [413, 90] on div "Request Information" at bounding box center [365, 92] width 305 height 21
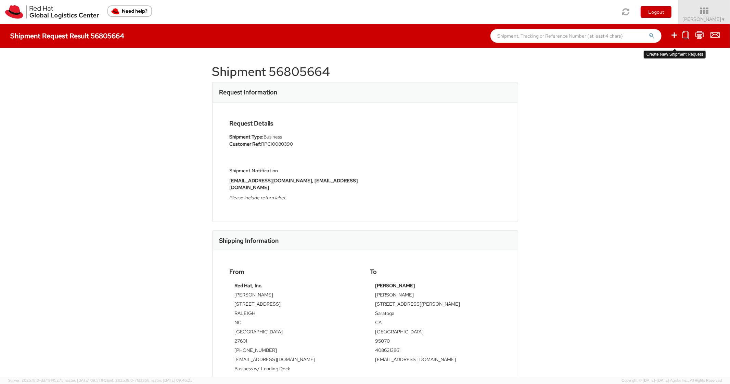
click at [674, 36] on icon at bounding box center [674, 35] width 8 height 9
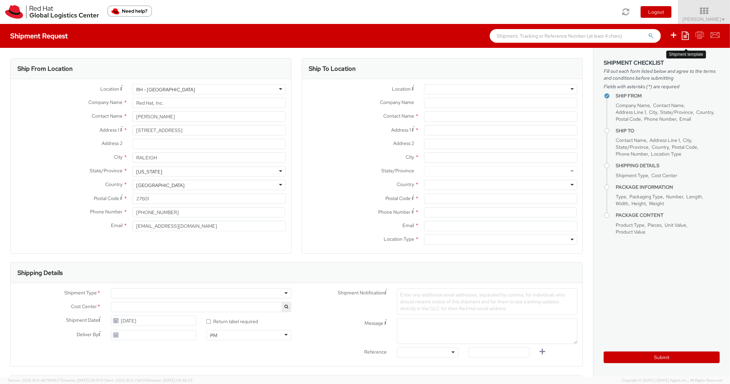
click at [686, 38] on icon at bounding box center [685, 35] width 7 height 8
click at [659, 61] on link "Create from template" at bounding box center [659, 57] width 60 height 9
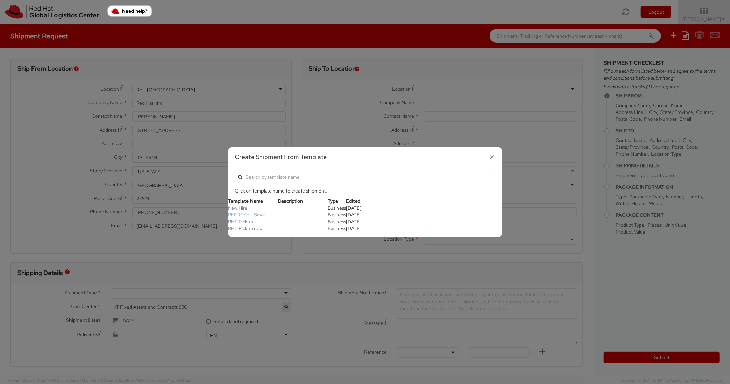
click at [256, 216] on link "REFRESH - Small" at bounding box center [247, 215] width 38 height 6
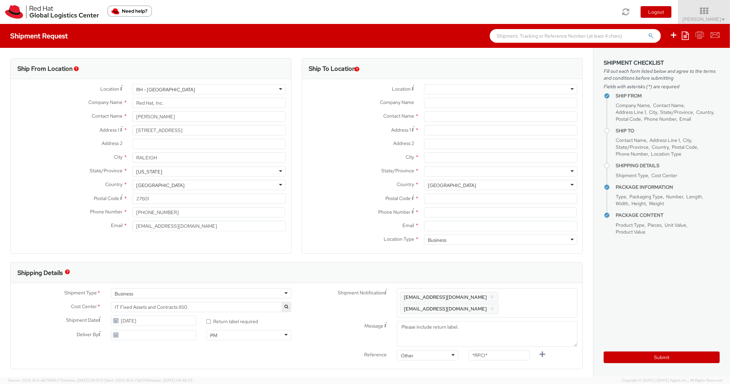
scroll to position [21, 0]
click at [448, 134] on input "Address 1 *" at bounding box center [500, 130] width 153 height 10
paste input "[STREET_ADDRESS]"
click at [439, 159] on input "City *" at bounding box center [500, 158] width 153 height 10
paste input "[PERSON_NAME]"
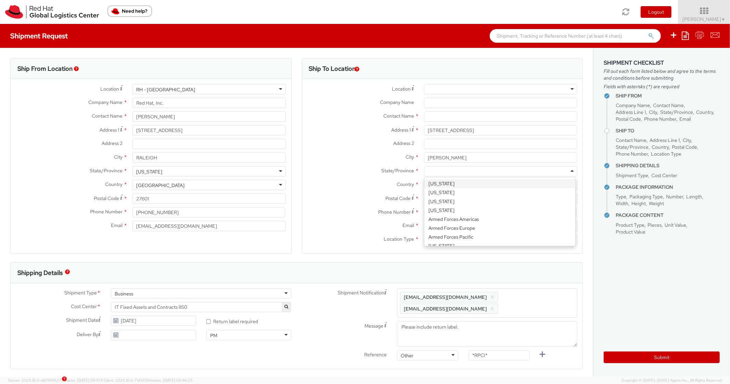
click at [445, 170] on div at bounding box center [500, 171] width 153 height 10
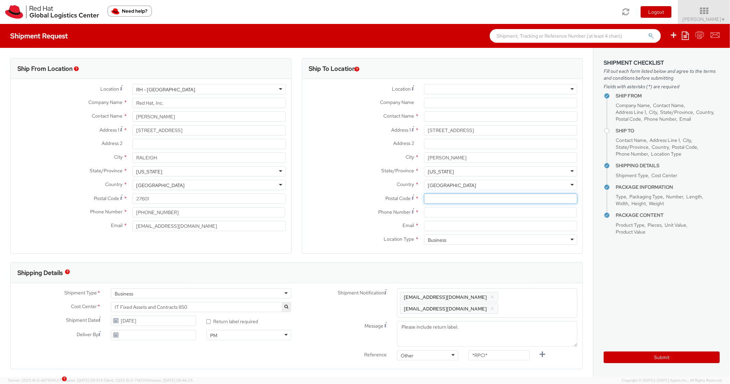
click at [460, 202] on input "Postal Code *" at bounding box center [500, 199] width 153 height 10
paste input "27519"
click at [302, 185] on label "Country *" at bounding box center [360, 184] width 117 height 9
click at [432, 213] on input at bounding box center [500, 212] width 153 height 10
paste input "8023997624"
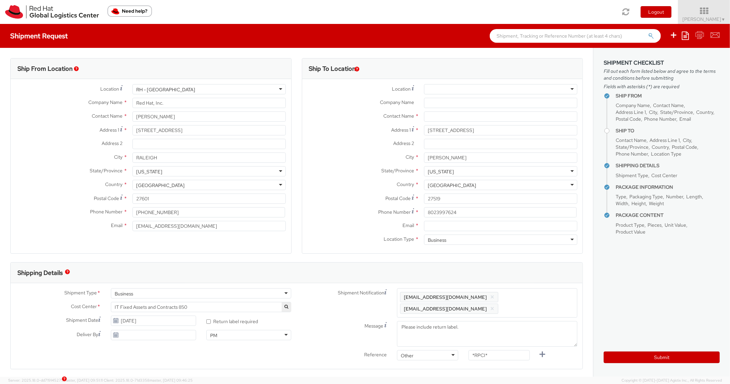
drag, startPoint x: 363, startPoint y: 196, endPoint x: 410, endPoint y: 83, distance: 122.3
click at [363, 195] on label "Postal Code *" at bounding box center [360, 198] width 117 height 9
click at [424, 195] on input "27519" at bounding box center [500, 199] width 153 height 10
click at [447, 228] on input "Email *" at bounding box center [500, 226] width 153 height 10
paste input "[EMAIL_ADDRESS][DOMAIN_NAME]"
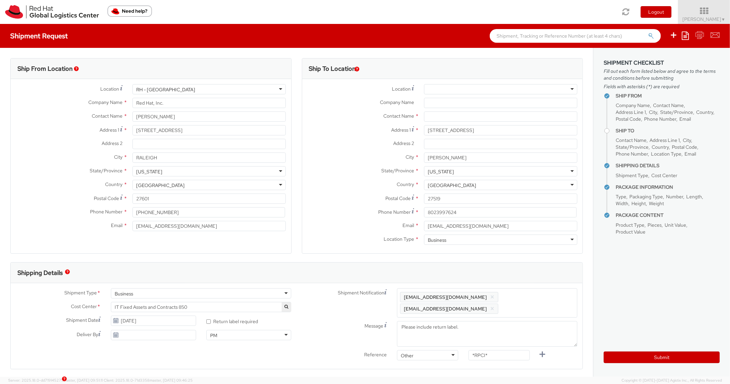
click at [530, 299] on span "Enter any additional email addresses, separated by comma, for individuals who s…" at bounding box center [487, 303] width 174 height 21
paste input "[EMAIL_ADDRESS][DOMAIN_NAME]"
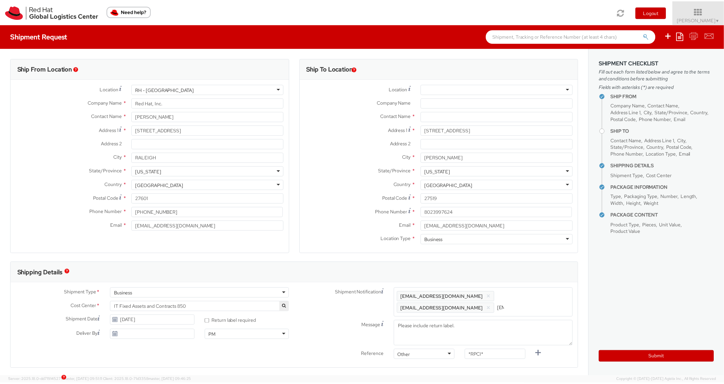
scroll to position [0, 40]
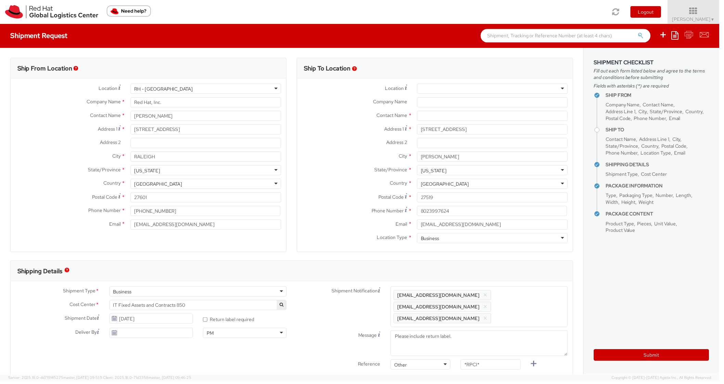
click at [529, 280] on div "Shipping Details" at bounding box center [294, 273] width 566 height 21
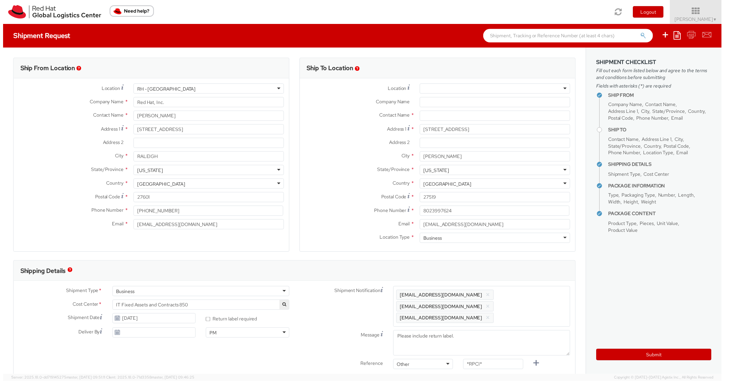
scroll to position [0, 0]
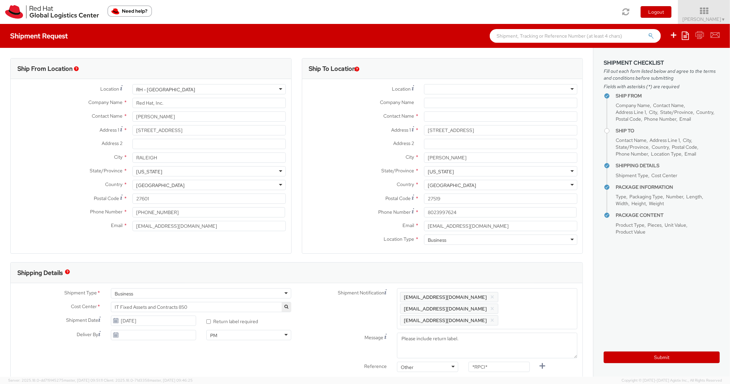
click at [502, 348] on div "Message Please include return label." at bounding box center [440, 347] width 286 height 29
drag, startPoint x: 496, startPoint y: 355, endPoint x: 446, endPoint y: 351, distance: 50.1
click at [446, 362] on div "Reference Other Other Other Purchase Order Number Reference Number *RPCI*" at bounding box center [440, 369] width 286 height 14
paste input "RPCI0080391"
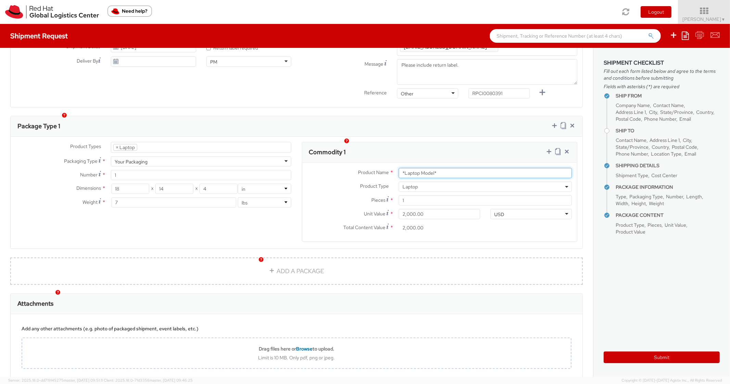
drag, startPoint x: 445, startPoint y: 160, endPoint x: 328, endPoint y: 149, distance: 117.6
click at [328, 149] on div "Commodity 1 Product Name * *Laptop Model* Product Type * Documents Docking Stat…" at bounding box center [440, 192] width 276 height 100
paste input "DEVELOPER/DESIGNER - Lenovo"
click at [443, 101] on div "Ship From Location Location * [GEOGRAPHIC_DATA] - [GEOGRAPHIC_DATA] [GEOGRAPHIC…" at bounding box center [296, 81] width 593 height 615
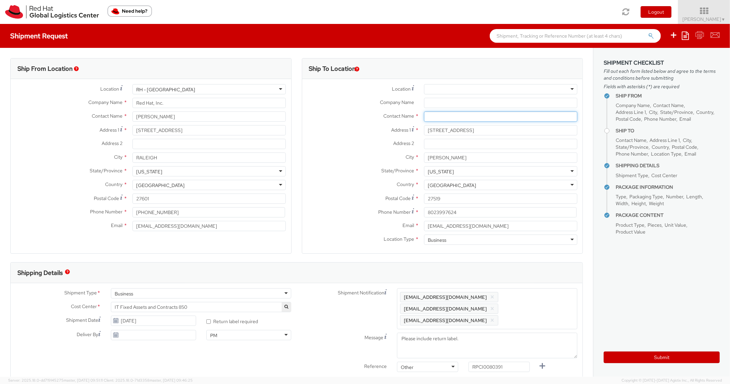
drag, startPoint x: 442, startPoint y: 118, endPoint x: 315, endPoint y: 124, distance: 127.8
click at [440, 118] on input "text" at bounding box center [500, 117] width 153 height 10
paste input "[PERSON_NAME]"
click at [313, 124] on div "Contact Name * [PERSON_NAME] searching..." at bounding box center [442, 119] width 281 height 14
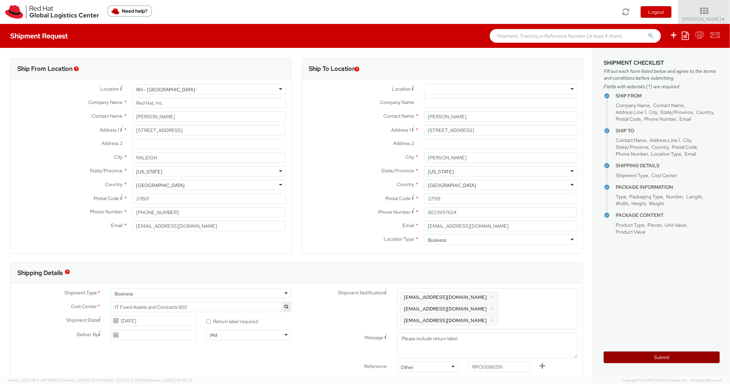
click at [676, 361] on button "Submit" at bounding box center [662, 358] width 116 height 12
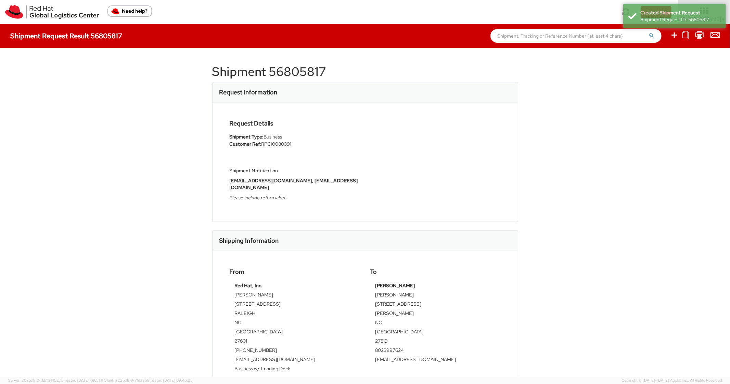
click at [300, 74] on h1 "Shipment 56805817" at bounding box center [365, 72] width 306 height 14
copy h1 "56805817"
drag, startPoint x: 352, startPoint y: 164, endPoint x: 428, endPoint y: 115, distance: 90.2
click at [352, 164] on div "Shipment Notification [EMAIL_ADDRESS][DOMAIN_NAME], [EMAIL_ADDRESS][DOMAIN_NAME…" at bounding box center [295, 180] width 130 height 50
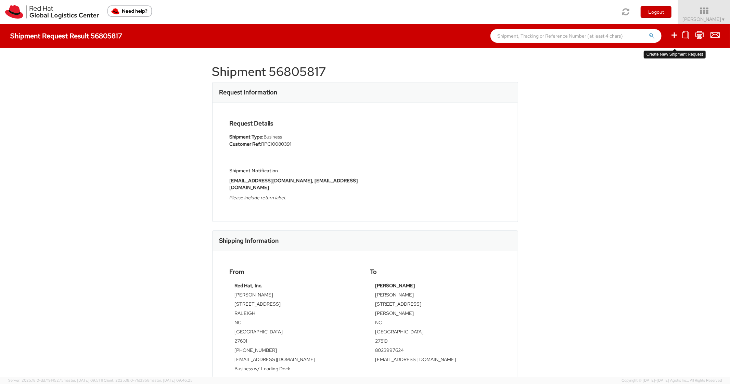
click at [672, 36] on icon at bounding box center [674, 35] width 8 height 9
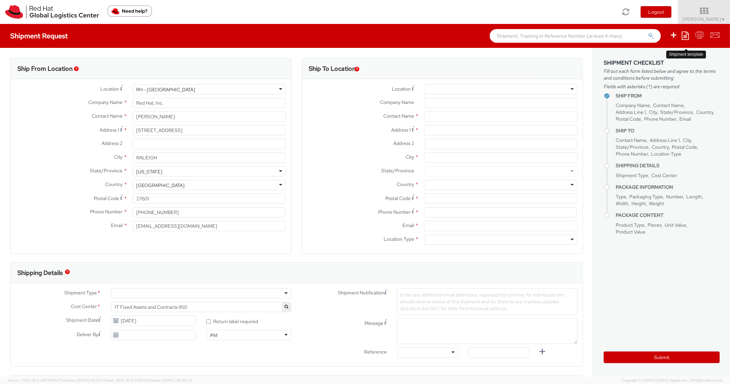
click at [684, 36] on icon at bounding box center [685, 35] width 7 height 8
click at [645, 57] on link "Create from template" at bounding box center [659, 57] width 60 height 9
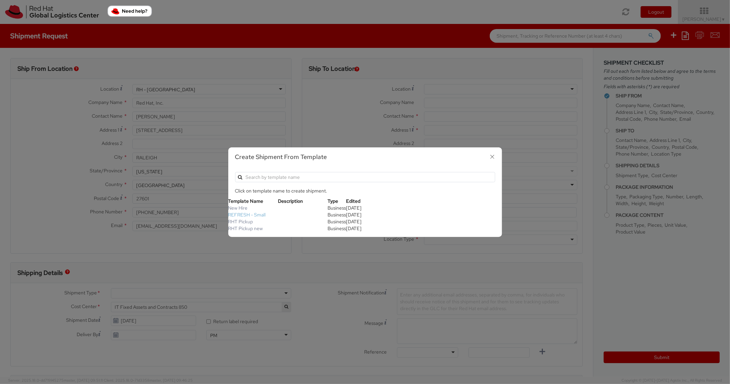
click at [252, 216] on link "REFRESH - Small" at bounding box center [247, 215] width 38 height 6
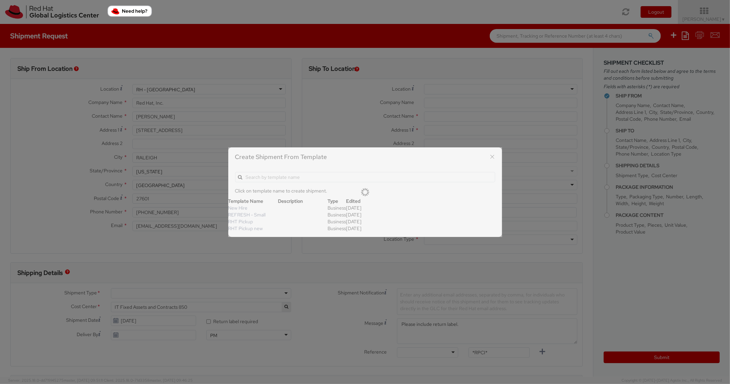
scroll to position [21, 0]
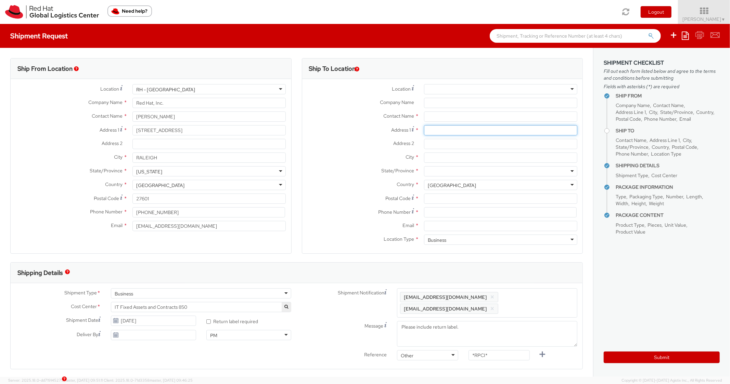
paste input "[STREET_ADDRESS][PERSON_NAME]"
click at [450, 126] on input "Address 1 *" at bounding box center [500, 130] width 153 height 10
click at [451, 161] on input "City *" at bounding box center [500, 158] width 153 height 10
paste input "Oradell"
click at [441, 176] on div "State/Province * [US_STATE] [US_STATE] [US_STATE] [US_STATE] Armed Forces Ameri…" at bounding box center [442, 173] width 281 height 14
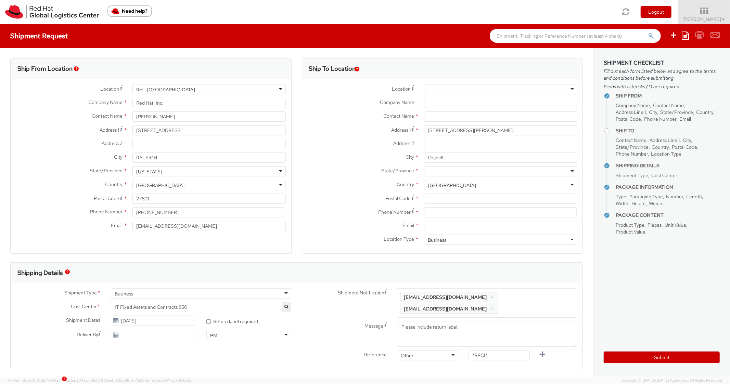
click at [442, 174] on div at bounding box center [500, 171] width 153 height 10
paste input "07649"
click at [438, 199] on input "Postal Code *" at bounding box center [500, 199] width 153 height 10
click at [330, 192] on div "Country * [GEOGRAPHIC_DATA] [GEOGRAPHIC_DATA] [GEOGRAPHIC_DATA] [GEOGRAPHIC_DAT…" at bounding box center [442, 187] width 281 height 14
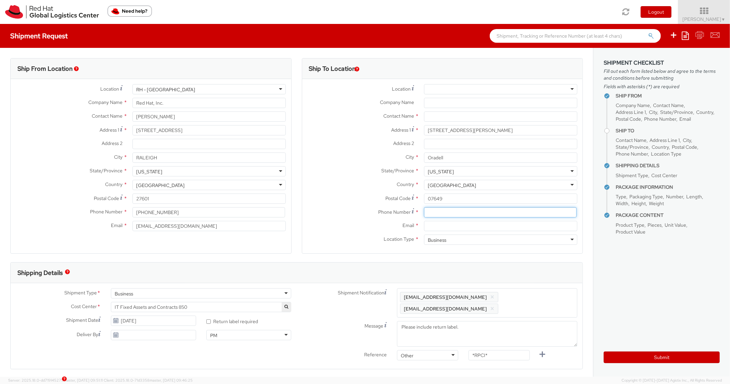
paste input "[PHONE_NUMBER]"
click at [462, 210] on input "[PHONE_NUMBER]" at bounding box center [500, 212] width 153 height 10
click at [321, 197] on label "Postal Code *" at bounding box center [360, 198] width 117 height 9
click at [424, 197] on input "07649" at bounding box center [500, 199] width 153 height 10
paste input "[EMAIL_ADDRESS][DOMAIN_NAME]"
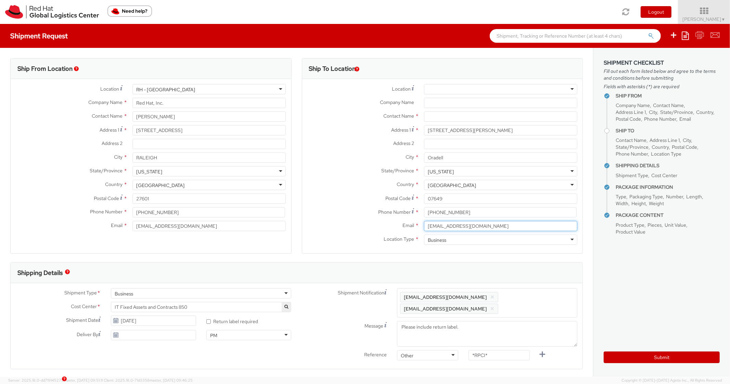
click at [436, 228] on input "[EMAIL_ADDRESS][DOMAIN_NAME]" at bounding box center [500, 226] width 153 height 10
click at [534, 294] on span "Enter any additional email addresses, separated by comma, for individuals who s…" at bounding box center [487, 303] width 174 height 21
paste input "[EMAIL_ADDRESS][DOMAIN_NAME]"
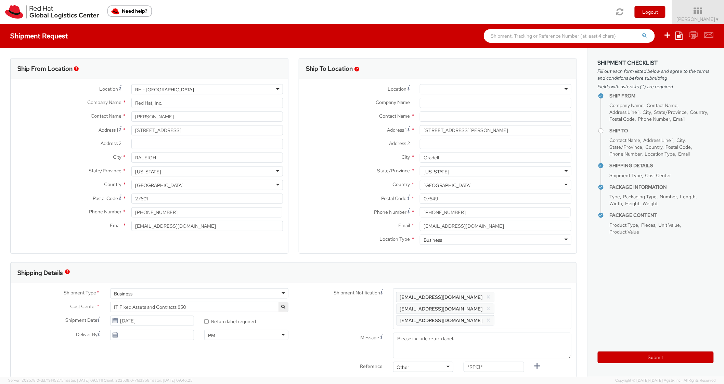
click at [524, 261] on div "Ship To Location Location * [GEOGRAPHIC_DATA] - [GEOGRAPHIC_DATA] - [GEOGRAPHIC…" at bounding box center [438, 160] width 278 height 204
paste input "RPCI0080392"
drag, startPoint x: 515, startPoint y: 358, endPoint x: 447, endPoint y: 331, distance: 73.6
click at [431, 362] on div "Reference Other Other Other Purchase Order Number Reference Number RPCI0080392" at bounding box center [440, 369] width 286 height 14
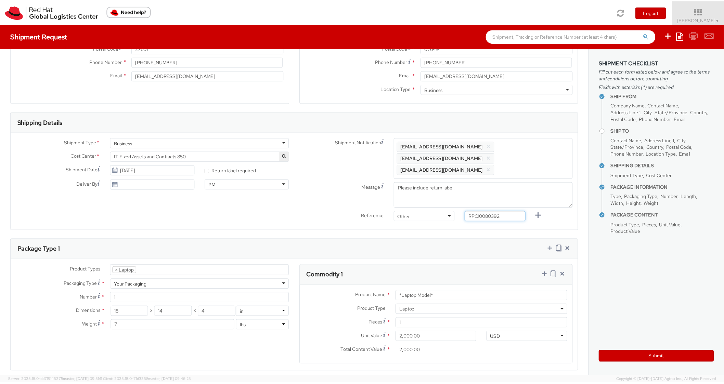
scroll to position [301, 0]
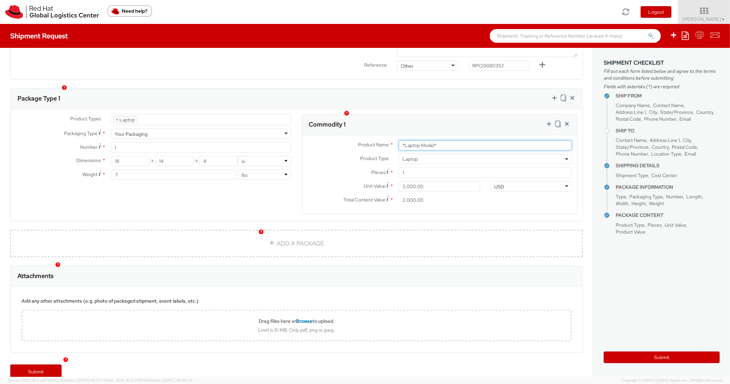
drag, startPoint x: 444, startPoint y: 136, endPoint x: 334, endPoint y: 132, distance: 109.9
click at [334, 140] on div "Product Name * *Laptop Model*" at bounding box center [439, 145] width 275 height 10
paste input "DEVELOPER/DESIGNER - Apple"
click at [445, 97] on div "Package Type 1" at bounding box center [297, 99] width 572 height 21
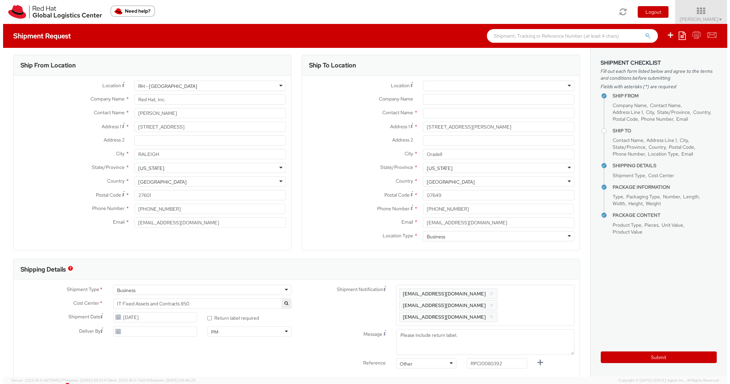
scroll to position [0, 0]
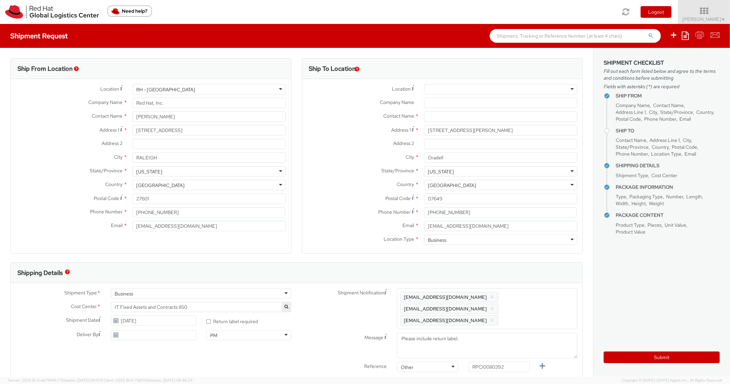
click at [462, 110] on div "Company Name *" at bounding box center [442, 105] width 281 height 14
click at [435, 121] on input "text" at bounding box center [500, 117] width 153 height 10
paste input "[PERSON_NAME]"
click at [334, 134] on div "Address [STREET_ADDRESS][PERSON_NAME]" at bounding box center [442, 130] width 281 height 10
click at [614, 361] on button "Submit" at bounding box center [662, 358] width 116 height 12
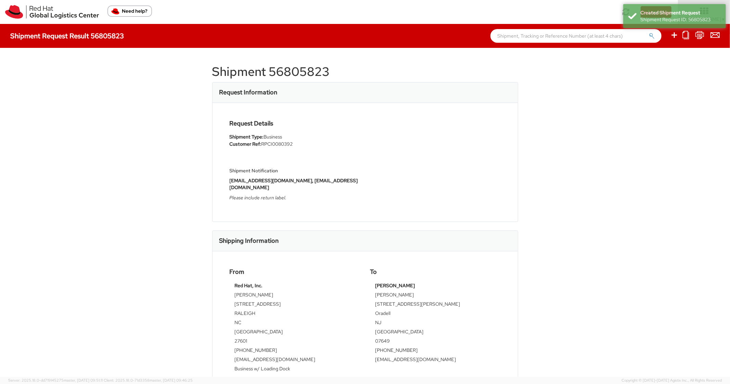
click at [309, 69] on h1 "Shipment 56805823" at bounding box center [365, 72] width 306 height 14
click at [438, 140] on div "Request Details Shipment Type: Business Customer Ref: RPCI0080392 Shipment Noti…" at bounding box center [364, 162] width 281 height 85
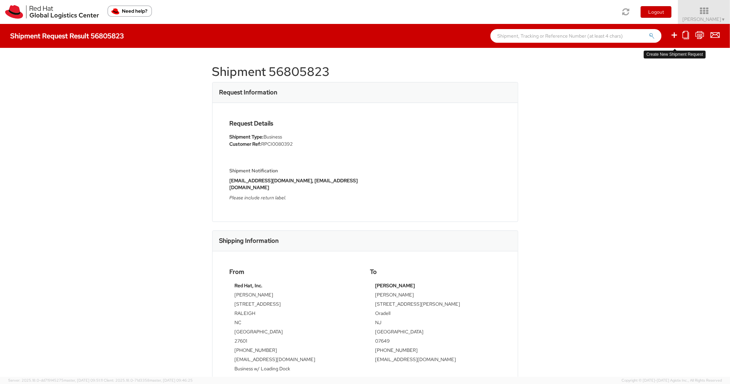
click at [673, 33] on icon at bounding box center [674, 35] width 8 height 9
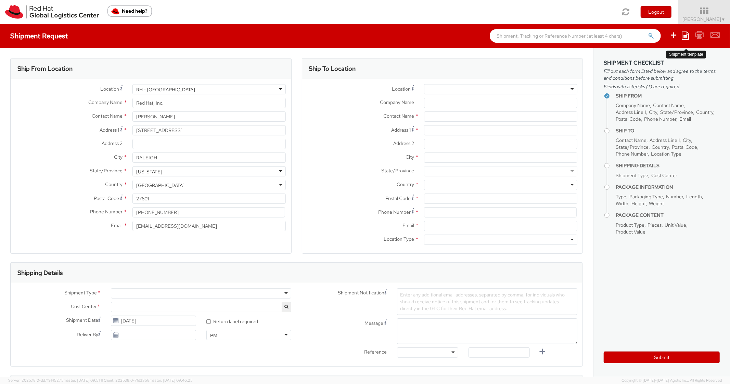
click at [688, 35] on icon at bounding box center [685, 35] width 7 height 8
click at [663, 56] on link "Create from template" at bounding box center [659, 57] width 60 height 9
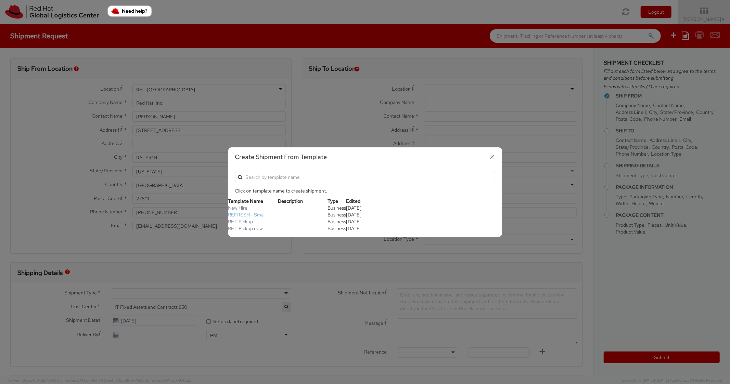
click at [255, 216] on link "REFRESH - Small" at bounding box center [247, 215] width 38 height 6
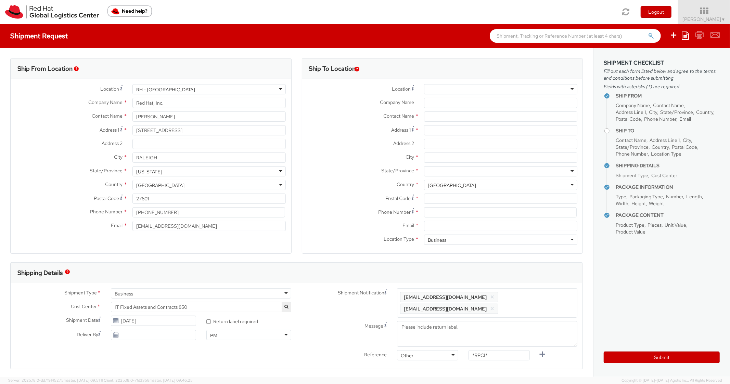
scroll to position [21, 0]
click at [447, 129] on input "Address 1 *" at bounding box center [500, 130] width 153 height 10
paste input "[STREET_ADDRESS]"
click at [449, 158] on input "City *" at bounding box center [500, 158] width 153 height 10
paste input "[GEOGRAPHIC_DATA]"
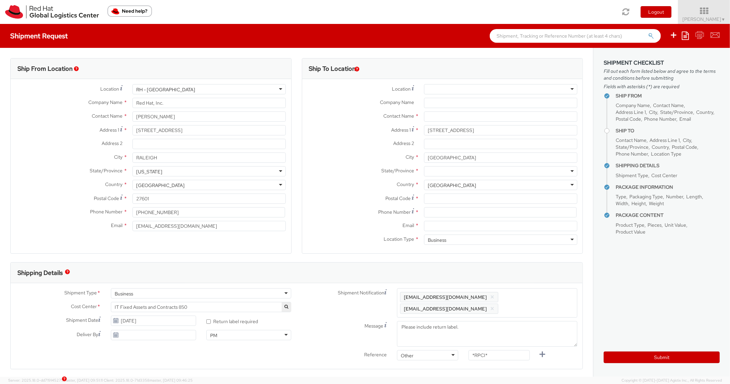
click at [441, 175] on div at bounding box center [500, 171] width 153 height 10
click at [431, 202] on input "Postal Code *" at bounding box center [500, 199] width 153 height 10
paste
click at [322, 143] on label "Address 2 *" at bounding box center [360, 143] width 117 height 9
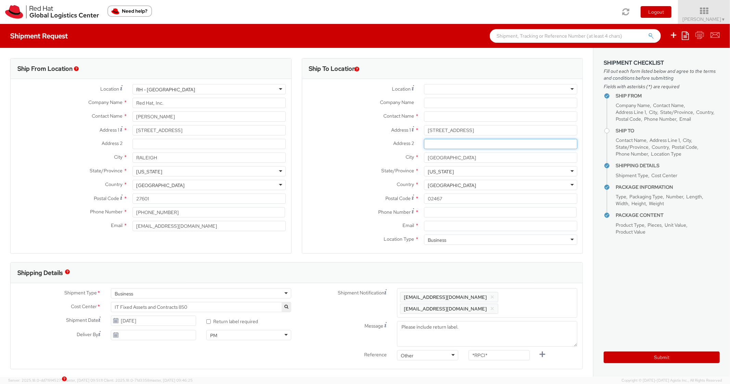
click at [424, 143] on input "Address 2 *" at bounding box center [500, 144] width 153 height 10
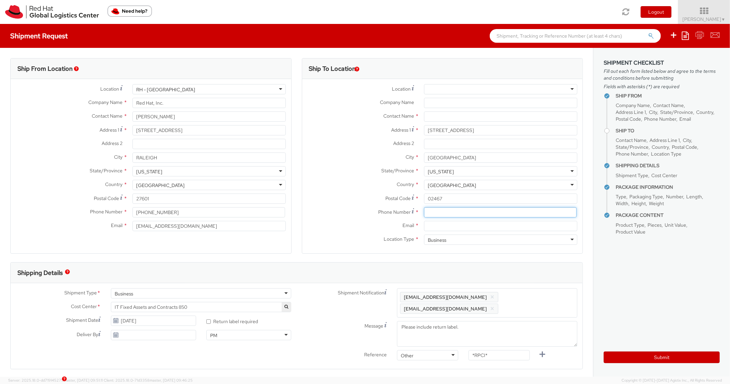
click at [433, 210] on input at bounding box center [500, 212] width 153 height 10
drag, startPoint x: 353, startPoint y: 193, endPoint x: 480, endPoint y: 61, distance: 183.5
click at [353, 193] on div "Location * [GEOGRAPHIC_DATA] - [GEOGRAPHIC_DATA] - [GEOGRAPHIC_DATA] [GEOGRAPHI…" at bounding box center [442, 166] width 281 height 164
click at [444, 227] on input "Email *" at bounding box center [500, 226] width 153 height 10
click at [537, 307] on span "Enter any additional email addresses, separated by comma, for individuals who s…" at bounding box center [487, 303] width 174 height 21
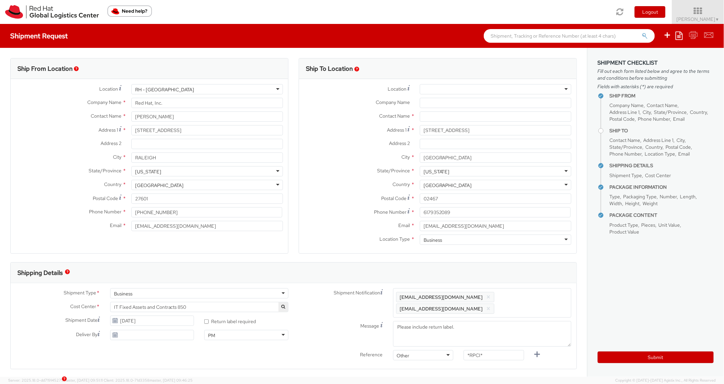
click at [533, 260] on div "Ship To Location Location * [GEOGRAPHIC_DATA] - [GEOGRAPHIC_DATA] - [GEOGRAPHIC…" at bounding box center [438, 160] width 278 height 204
drag, startPoint x: 486, startPoint y: 355, endPoint x: 435, endPoint y: 354, distance: 51.3
click at [435, 362] on div "Reference Other Other Other Purchase Order Number Reference Number *RPCI*" at bounding box center [440, 369] width 286 height 14
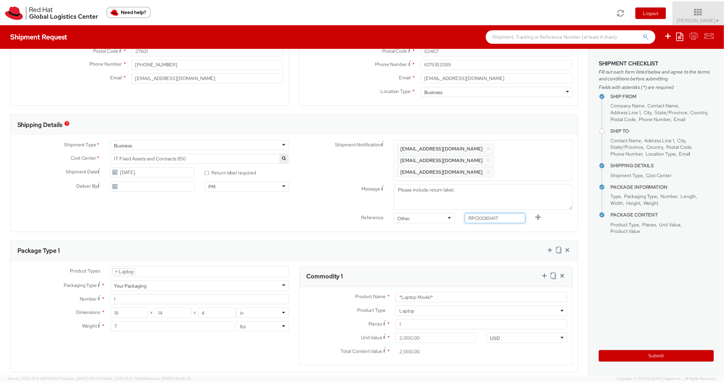
scroll to position [301, 0]
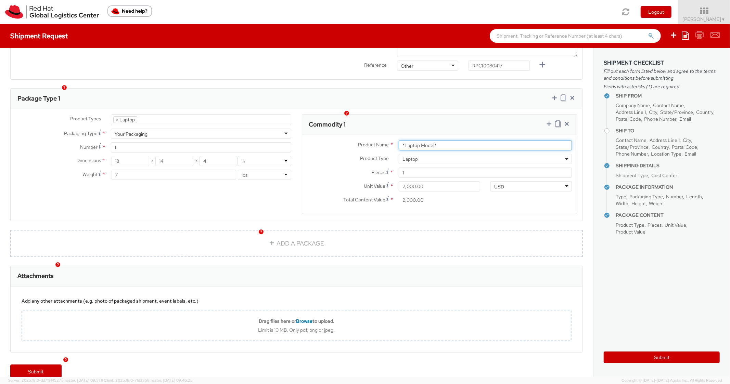
drag, startPoint x: 440, startPoint y: 134, endPoint x: 383, endPoint y: 132, distance: 56.8
click at [377, 140] on div "Product Name * *Laptop Model*" at bounding box center [439, 145] width 275 height 10
click at [484, 72] on div "Ship From Location Location * [GEOGRAPHIC_DATA] - [GEOGRAPHIC_DATA] [GEOGRAPHIC…" at bounding box center [296, 53] width 593 height 615
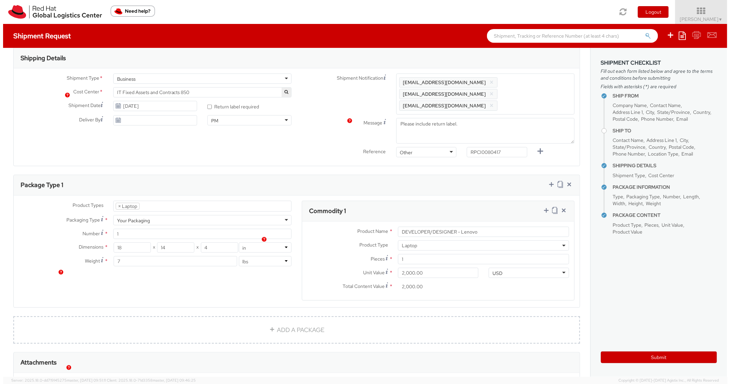
scroll to position [28, 0]
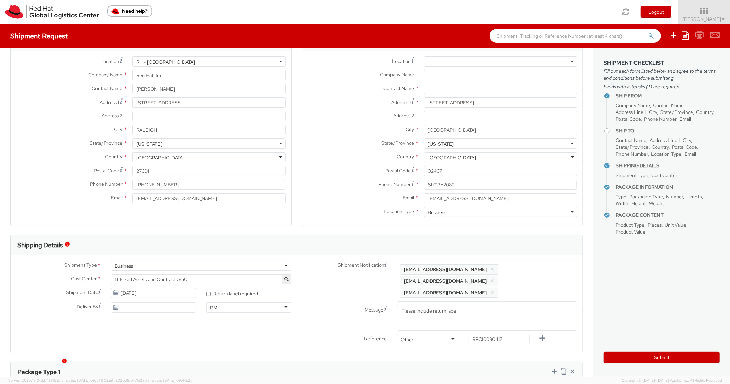
click at [453, 83] on div "Company Name *" at bounding box center [442, 77] width 281 height 14
click at [428, 90] on input "text" at bounding box center [500, 89] width 153 height 10
drag, startPoint x: 317, startPoint y: 119, endPoint x: 318, endPoint y: 123, distance: 4.3
click at [317, 119] on label "Address 2 *" at bounding box center [360, 115] width 117 height 9
click at [424, 119] on input "Address 2 *" at bounding box center [500, 116] width 153 height 10
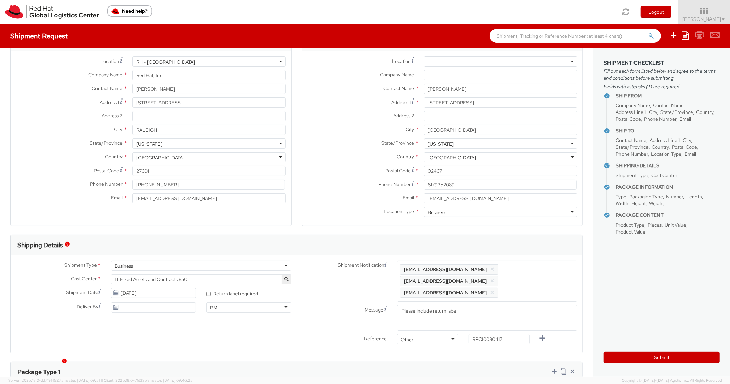
click at [610, 351] on div "Submit" at bounding box center [662, 355] width 116 height 17
click at [617, 358] on button "Submit" at bounding box center [662, 358] width 116 height 12
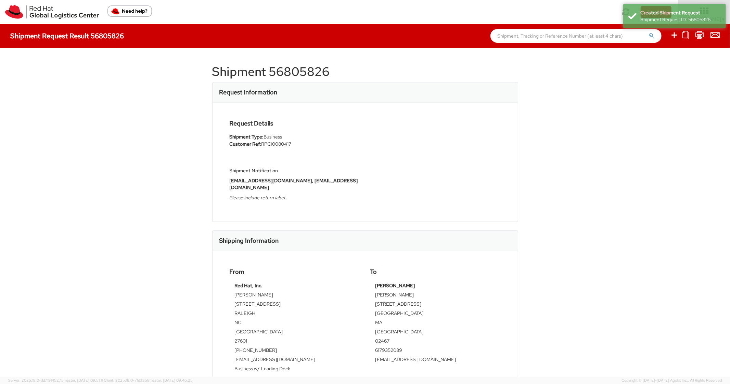
click at [312, 76] on h1 "Shipment 56805826" at bounding box center [365, 72] width 306 height 14
click at [399, 123] on div "Request Details Shipment Type: Business Customer Ref: RPCI0080417 Shipment Noti…" at bounding box center [364, 162] width 281 height 85
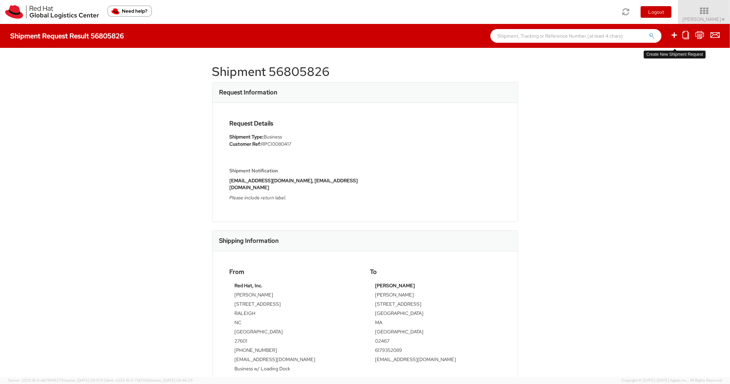
click at [676, 36] on icon at bounding box center [674, 35] width 8 height 9
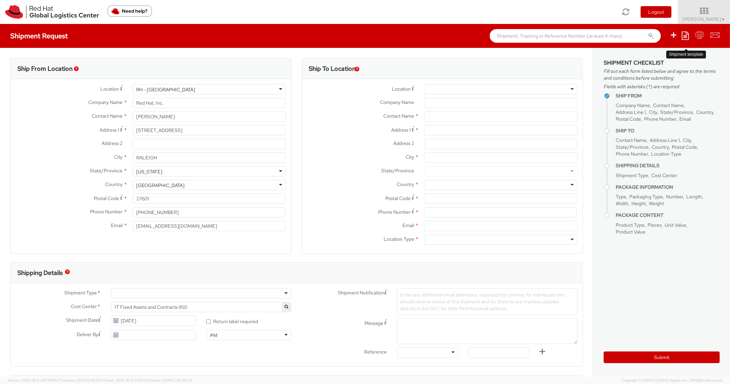
click at [688, 36] on icon at bounding box center [685, 35] width 7 height 8
click at [650, 59] on link "Create from template" at bounding box center [659, 57] width 60 height 9
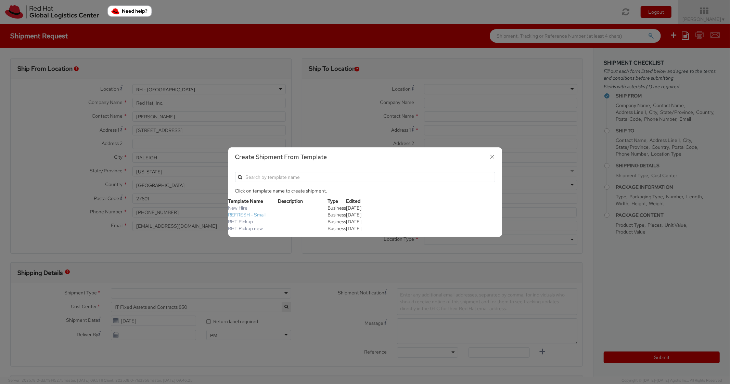
click at [257, 214] on link "REFRESH - Small" at bounding box center [247, 215] width 38 height 6
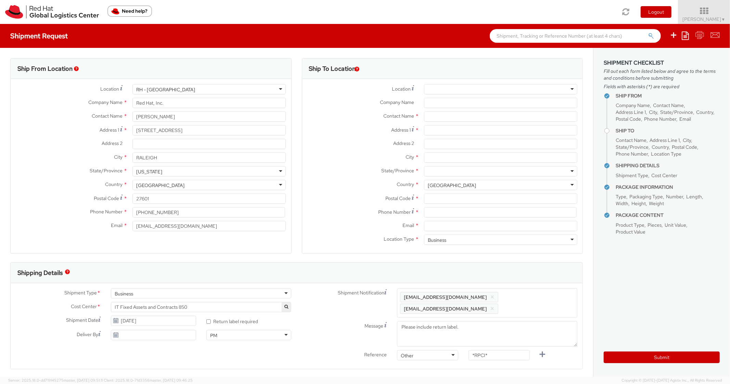
scroll to position [21, 0]
click at [435, 129] on input "Address 1 *" at bounding box center [500, 130] width 153 height 10
click at [435, 159] on input "City *" at bounding box center [500, 158] width 153 height 10
click at [468, 172] on div at bounding box center [500, 171] width 153 height 10
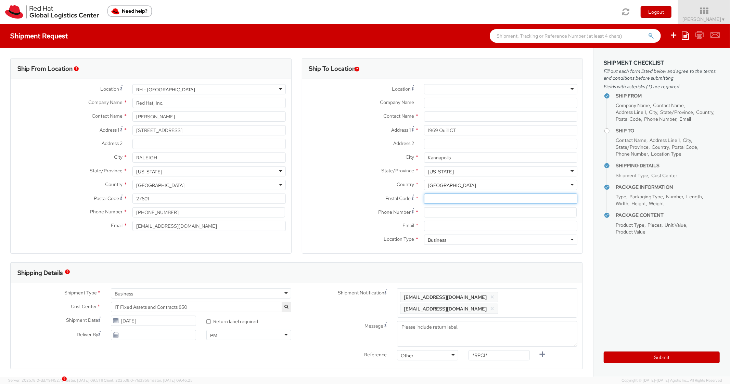
click at [443, 197] on input "Postal Code *" at bounding box center [500, 199] width 153 height 10
click at [347, 169] on label "State/Province *" at bounding box center [360, 170] width 117 height 9
click at [444, 215] on input at bounding box center [500, 212] width 153 height 10
drag, startPoint x: 324, startPoint y: 204, endPoint x: 427, endPoint y: 110, distance: 139.5
click at [324, 203] on div "Postal Code * 28083" at bounding box center [442, 199] width 281 height 10
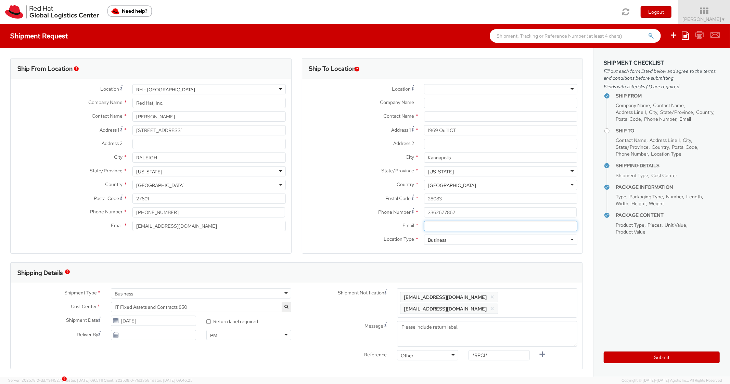
click at [453, 230] on input "Email *" at bounding box center [500, 226] width 153 height 10
click at [541, 290] on div "Enter any additional email addresses, separated by comma, for individuals who s…" at bounding box center [487, 302] width 180 height 29
click at [542, 281] on div "Shipping Details" at bounding box center [297, 273] width 572 height 21
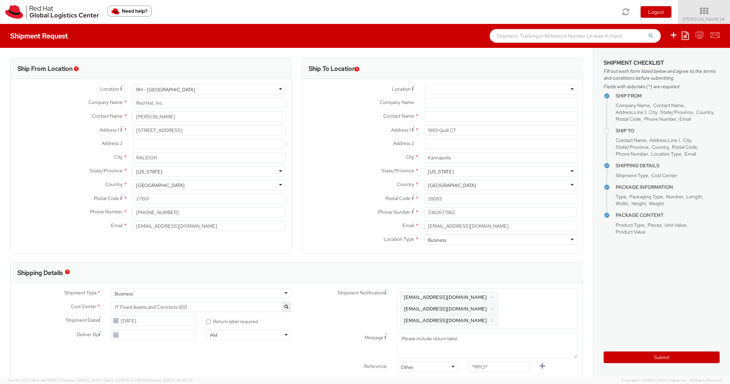
scroll to position [0, 0]
drag, startPoint x: 498, startPoint y: 357, endPoint x: 425, endPoint y: 357, distance: 72.9
click at [425, 362] on div "Reference Other Other Other Purchase Order Number Reference Number *RPCI*" at bounding box center [440, 369] width 286 height 14
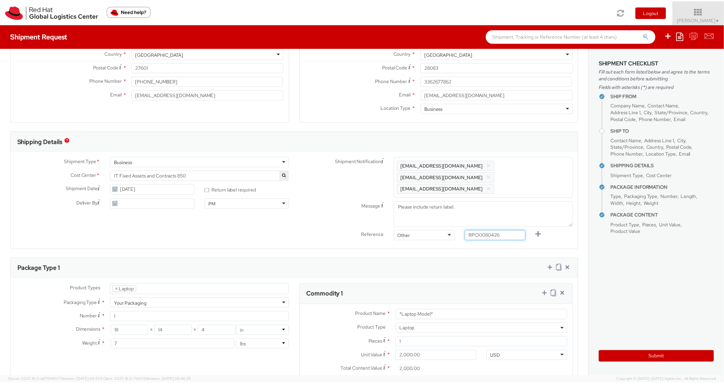
scroll to position [205, 0]
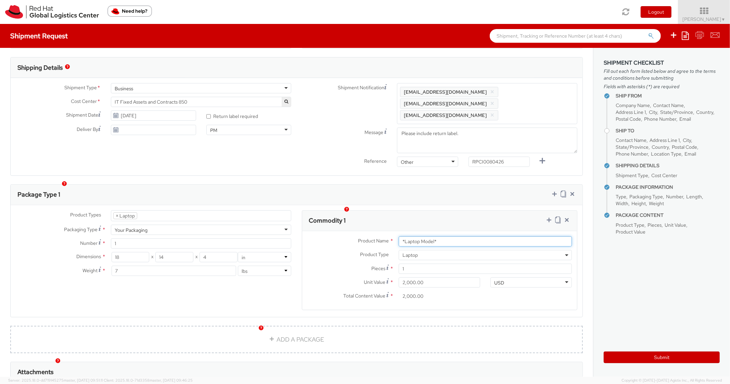
drag, startPoint x: 448, startPoint y: 230, endPoint x: 355, endPoint y: 230, distance: 93.1
click at [355, 236] on div "Product Name * *Laptop Model*" at bounding box center [439, 241] width 275 height 10
click at [429, 185] on div "Package Type 1" at bounding box center [297, 195] width 572 height 21
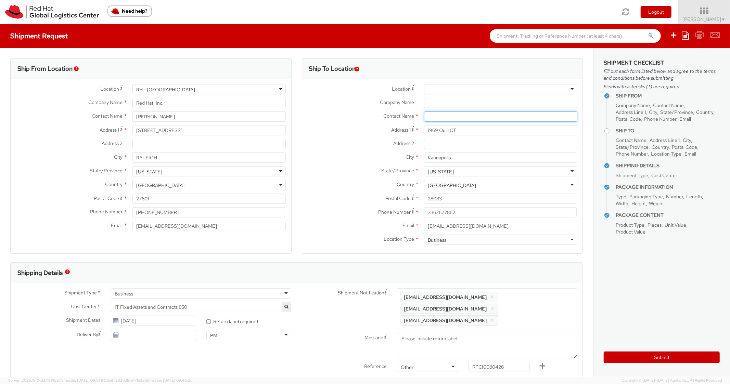
click at [433, 116] on input "text" at bounding box center [500, 117] width 153 height 10
click at [350, 144] on label "Address 2 *" at bounding box center [360, 143] width 117 height 9
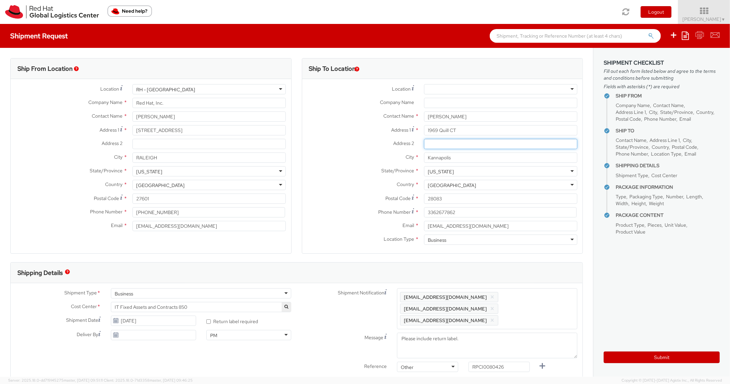
click at [424, 144] on input "Address 2 *" at bounding box center [500, 144] width 153 height 10
click at [613, 365] on aside "Shipment Checklist Fill out each form listed below and agree to the terms and c…" at bounding box center [661, 212] width 137 height 329
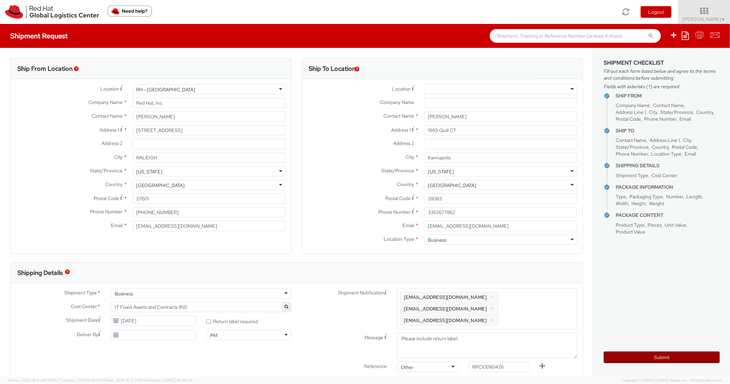
click at [621, 359] on button "Submit" at bounding box center [662, 358] width 116 height 12
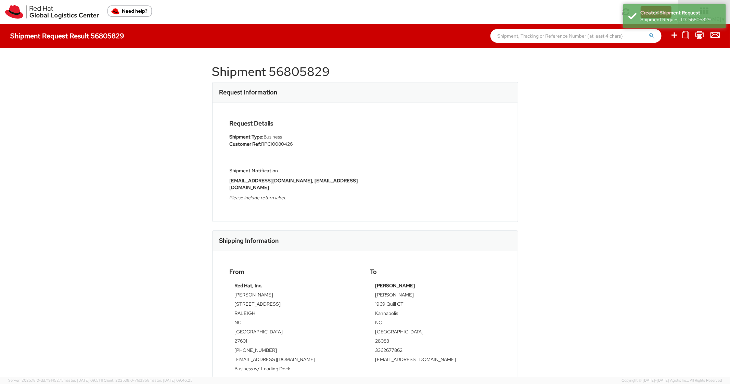
click at [305, 71] on h1 "Shipment 56805829" at bounding box center [365, 72] width 306 height 14
drag, startPoint x: 391, startPoint y: 226, endPoint x: 412, endPoint y: 196, distance: 36.3
click at [391, 231] on div "Shipping Information" at bounding box center [365, 241] width 305 height 21
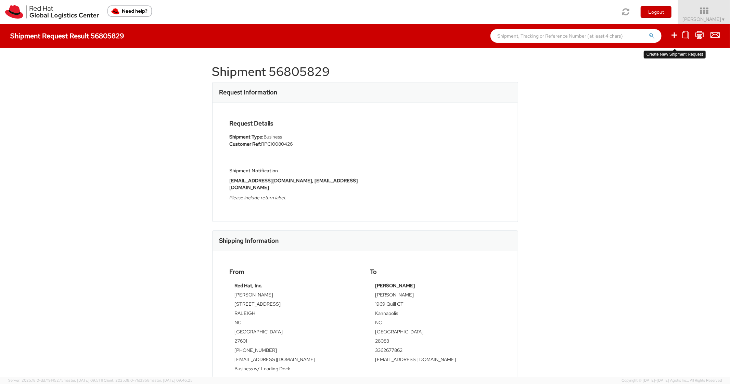
click at [673, 35] on icon at bounding box center [674, 35] width 8 height 9
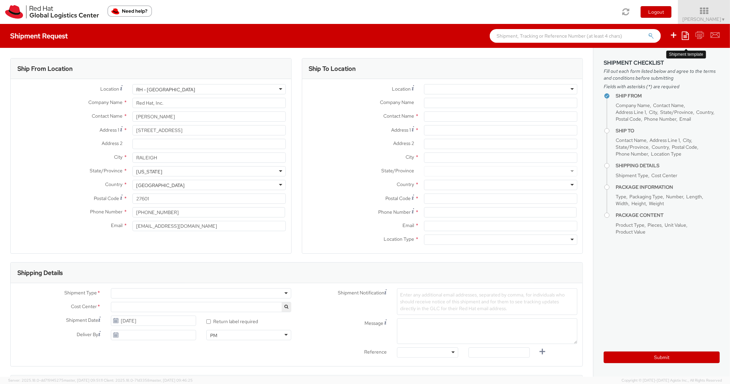
click at [683, 34] on icon at bounding box center [685, 35] width 7 height 8
click at [657, 62] on link "Create from template" at bounding box center [659, 57] width 60 height 9
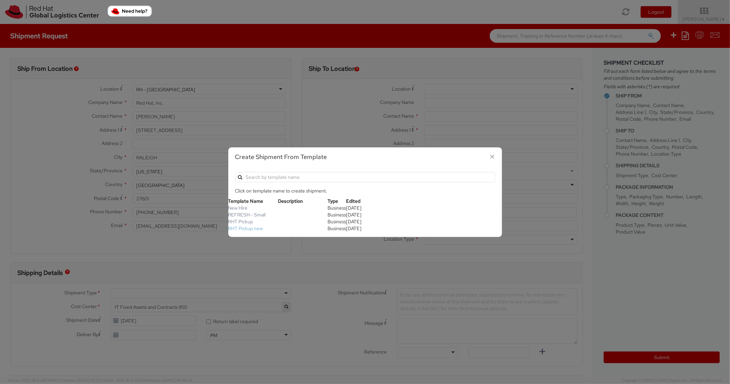
click at [250, 229] on link "RHT Pickup new" at bounding box center [245, 229] width 35 height 6
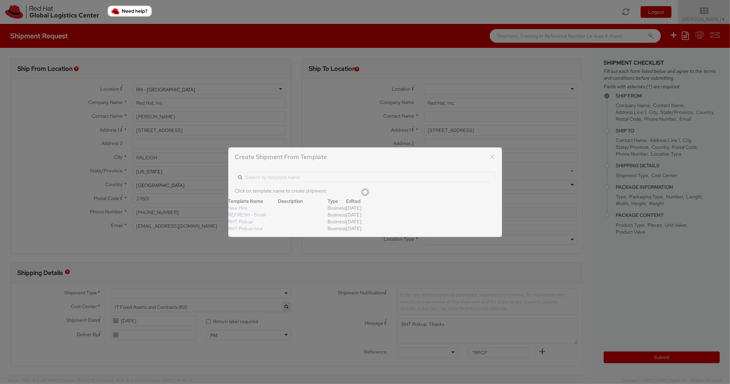
scroll to position [21, 0]
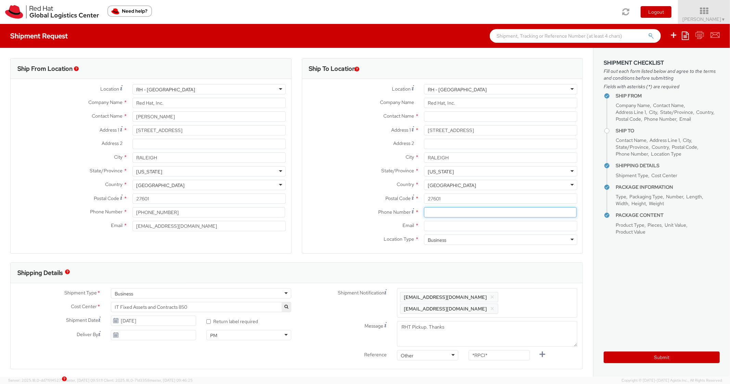
click at [449, 213] on input at bounding box center [500, 212] width 153 height 10
click at [451, 226] on input "Email *" at bounding box center [500, 226] width 153 height 10
click at [540, 296] on span "Enter any additional email addresses, separated by comma, for individuals who s…" at bounding box center [487, 303] width 174 height 21
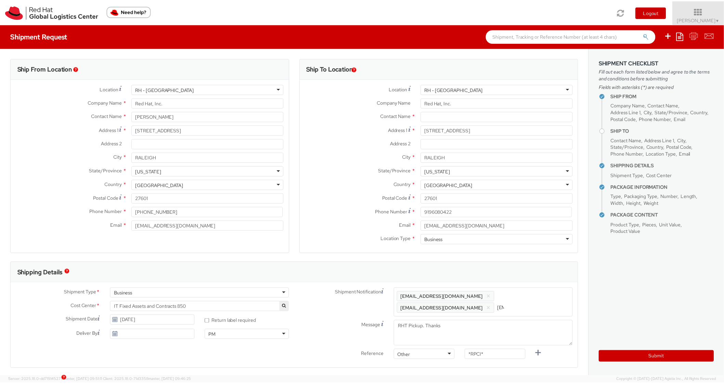
scroll to position [0, 37]
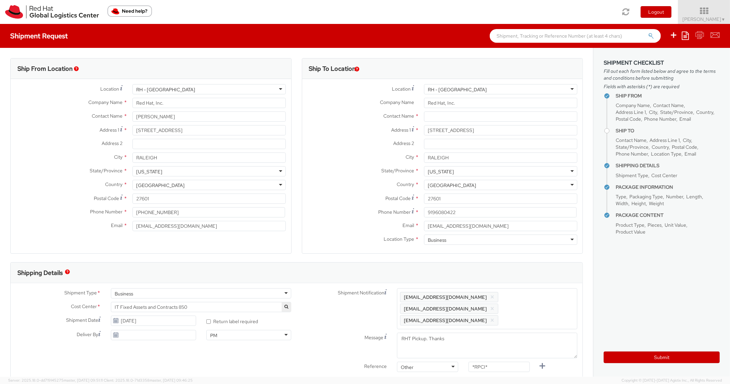
click at [539, 273] on div "Shipping Details" at bounding box center [297, 273] width 572 height 21
drag, startPoint x: 495, startPoint y: 355, endPoint x: 428, endPoint y: 353, distance: 67.1
click at [428, 362] on div "Reference Other Other Other Purchase Order Number Reference Number *RPCI*" at bounding box center [440, 369] width 286 height 14
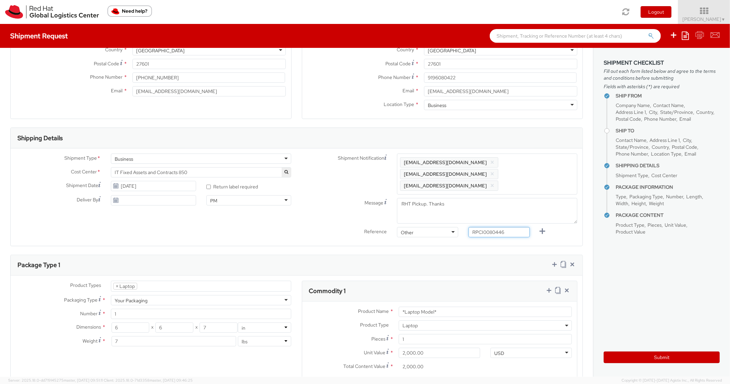
scroll to position [274, 0]
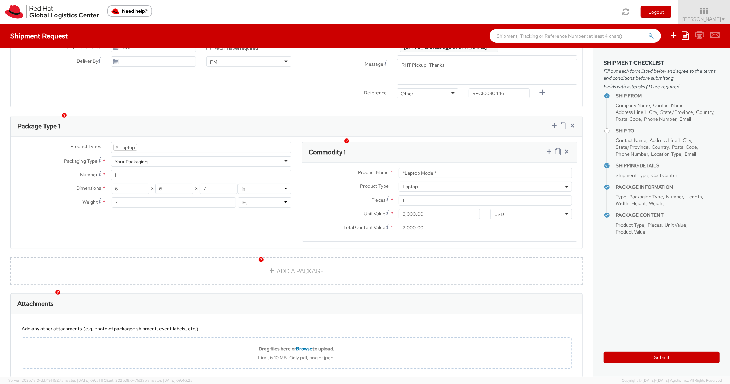
click at [452, 137] on div "Product Types * Documents Docking Station Laptop Monitor Other Hardware Server …" at bounding box center [297, 193] width 572 height 112
drag, startPoint x: 444, startPoint y: 160, endPoint x: 388, endPoint y: 161, distance: 56.5
click at [394, 168] on div "*Laptop Model*" at bounding box center [485, 173] width 183 height 10
click at [467, 116] on div "Package Type 1" at bounding box center [297, 126] width 572 height 21
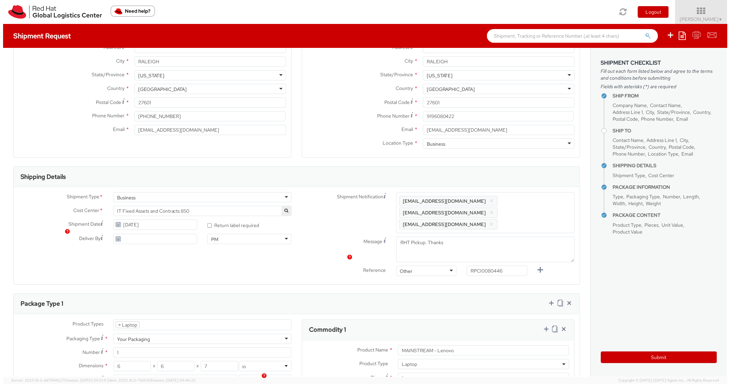
scroll to position [0, 0]
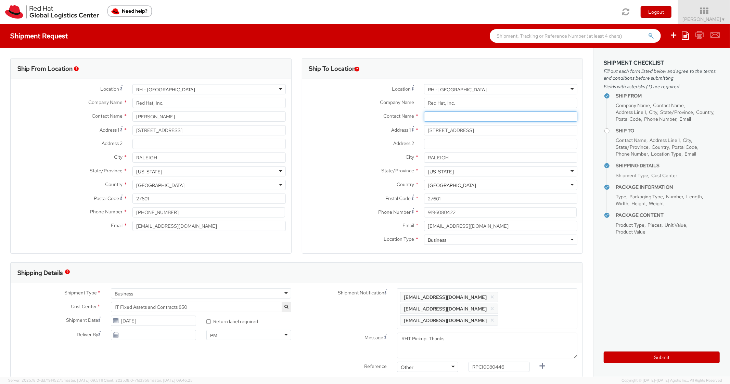
click at [458, 113] on input "text" at bounding box center [500, 117] width 153 height 10
click at [367, 148] on div "Address 2 *" at bounding box center [442, 144] width 281 height 10
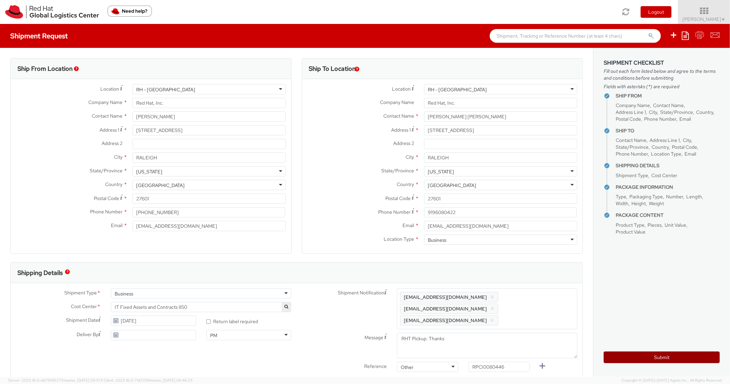
click at [620, 358] on button "Submit" at bounding box center [662, 358] width 116 height 12
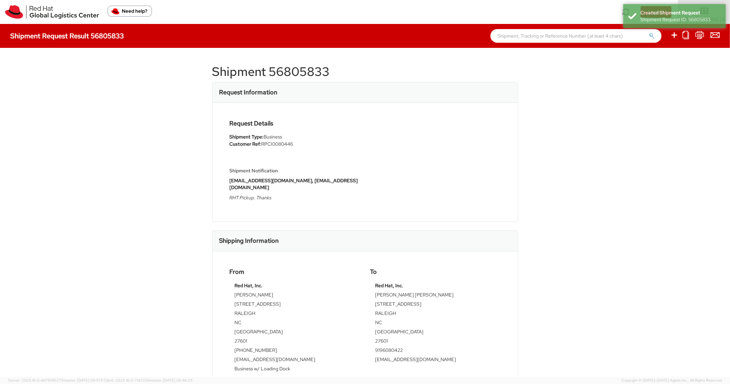
click at [310, 43] on div "Shipment Request Result 56805833" at bounding box center [365, 36] width 730 height 24
click at [312, 66] on h1 "Shipment 56805833" at bounding box center [365, 72] width 306 height 14
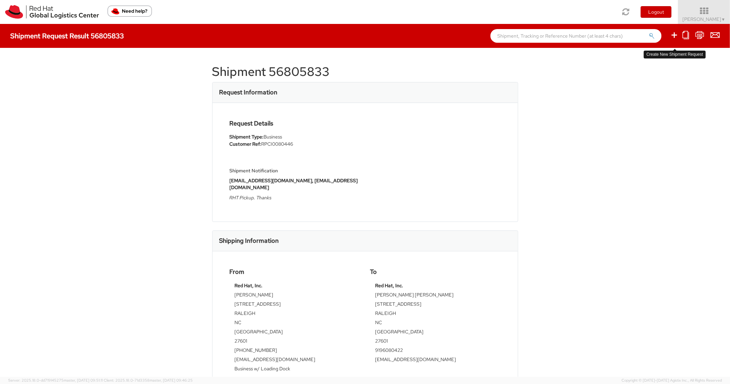
click at [673, 38] on icon at bounding box center [674, 35] width 8 height 9
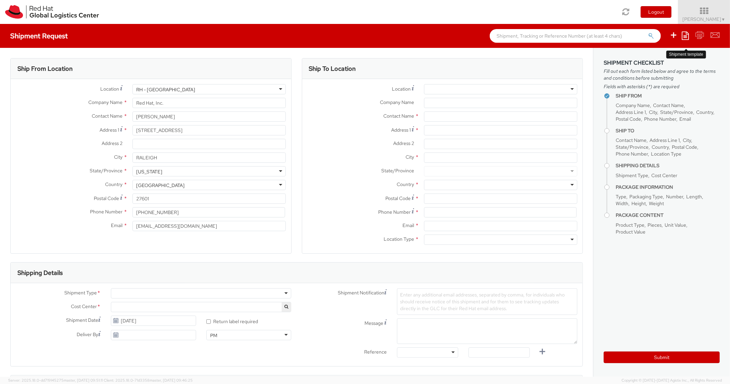
click at [684, 36] on icon at bounding box center [685, 35] width 7 height 8
click at [653, 59] on link "Create from template" at bounding box center [659, 57] width 60 height 9
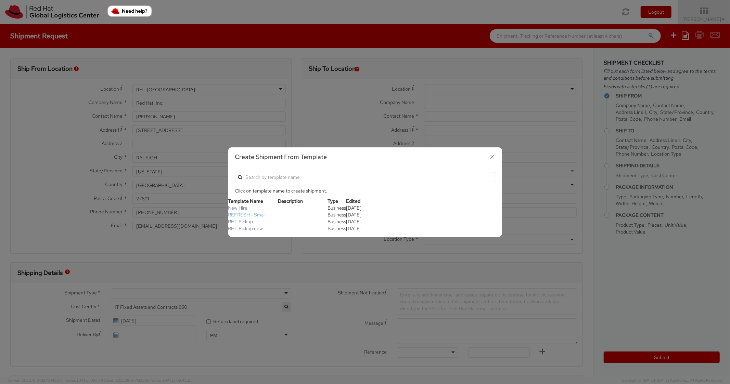
click at [255, 215] on link "REFRESH - Small" at bounding box center [247, 215] width 38 height 6
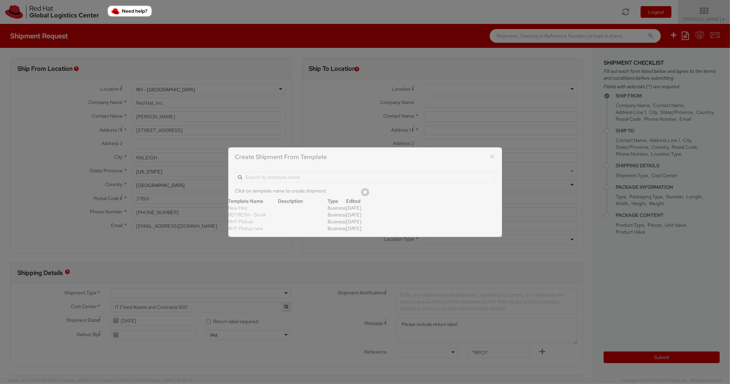
scroll to position [21, 0]
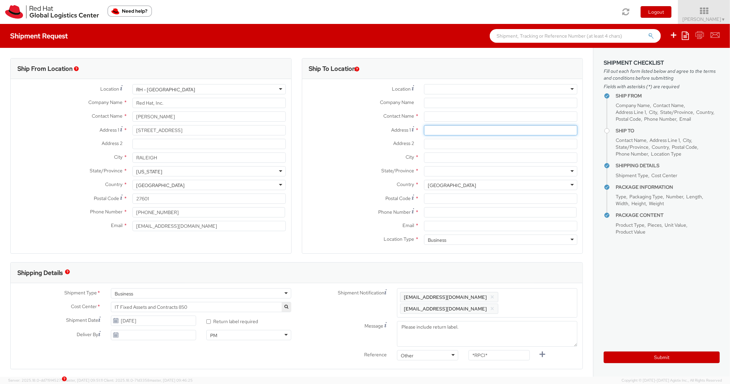
click at [452, 132] on input "Address 1 *" at bounding box center [500, 130] width 153 height 10
click at [434, 164] on div "City *" at bounding box center [442, 160] width 281 height 14
click at [437, 160] on input "City *" at bounding box center [500, 158] width 153 height 10
click at [458, 171] on div at bounding box center [500, 171] width 153 height 10
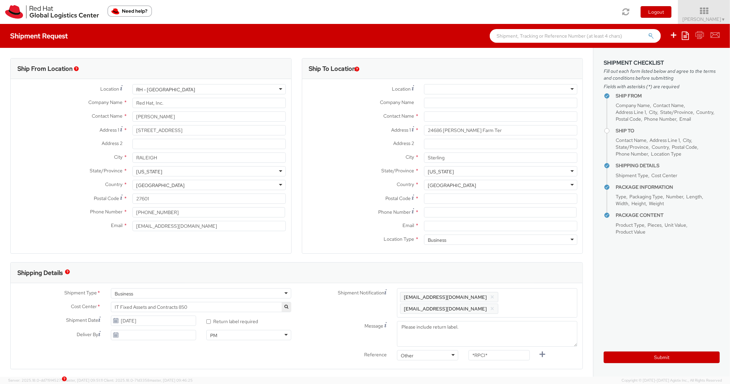
click at [362, 164] on div "City * Sterling" at bounding box center [442, 160] width 281 height 14
click at [440, 198] on input "Postal Code *" at bounding box center [500, 199] width 153 height 10
click at [346, 182] on label "Country *" at bounding box center [360, 184] width 117 height 9
click at [445, 209] on input at bounding box center [500, 212] width 153 height 10
drag, startPoint x: 364, startPoint y: 189, endPoint x: 369, endPoint y: 180, distance: 10.4
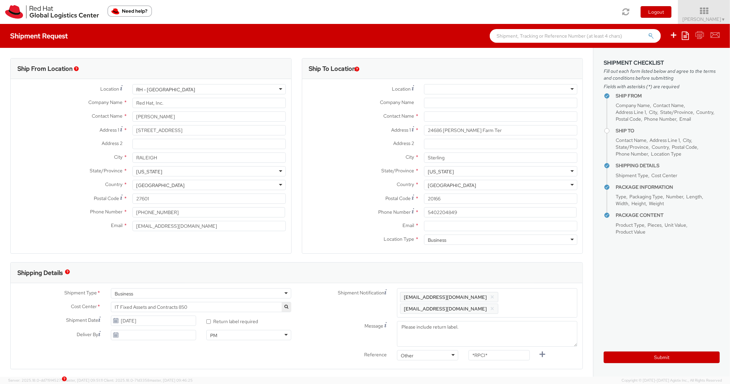
click at [364, 189] on div "Country * [GEOGRAPHIC_DATA] [GEOGRAPHIC_DATA] [GEOGRAPHIC_DATA] [GEOGRAPHIC_DAT…" at bounding box center [442, 185] width 281 height 10
click at [447, 226] on input "Email *" at bounding box center [500, 226] width 153 height 10
drag, startPoint x: 537, startPoint y: 290, endPoint x: 531, endPoint y: 278, distance: 13.5
click at [536, 290] on div "Enter any additional email addresses, separated by comma, for individuals who s…" at bounding box center [487, 302] width 180 height 29
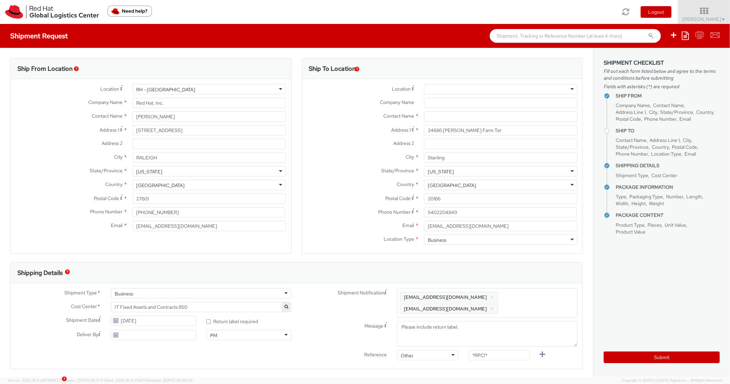
click at [532, 262] on div "Ship To Location Location * [GEOGRAPHIC_DATA] - [GEOGRAPHIC_DATA] - [GEOGRAPHIC…" at bounding box center [442, 160] width 281 height 204
drag, startPoint x: 495, startPoint y: 355, endPoint x: 413, endPoint y: 350, distance: 82.3
click at [413, 350] on div "Shipment Notification Enter any additional email addresses, separated by comma,…" at bounding box center [440, 331] width 286 height 87
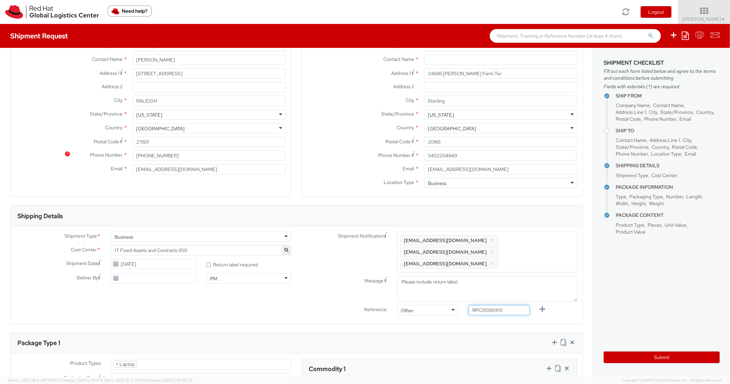
scroll to position [205, 0]
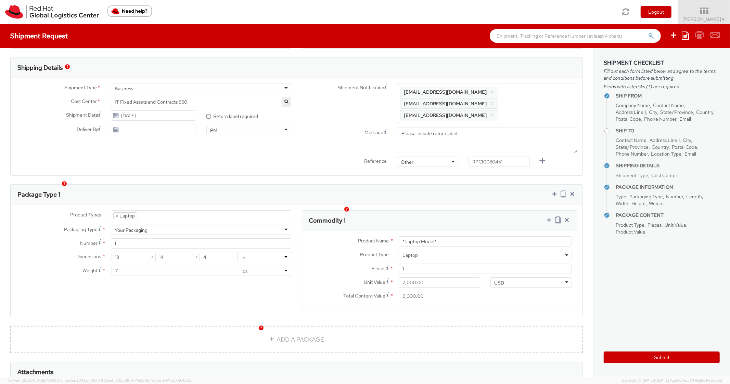
click at [480, 165] on div "Ship From Location Location * [GEOGRAPHIC_DATA] - [GEOGRAPHIC_DATA] [GEOGRAPHIC…" at bounding box center [296, 150] width 593 height 615
drag, startPoint x: 419, startPoint y: 228, endPoint x: 376, endPoint y: 210, distance: 46.1
click at [374, 217] on div "Commodity 1 Product Name * *Laptop Model* Product Type * Documents Docking Stat…" at bounding box center [440, 260] width 276 height 100
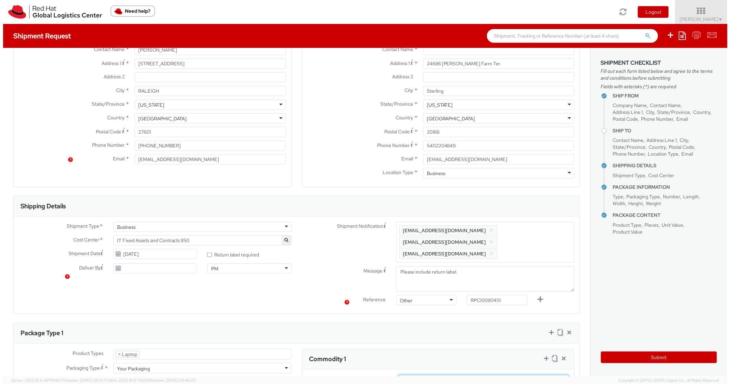
scroll to position [0, 0]
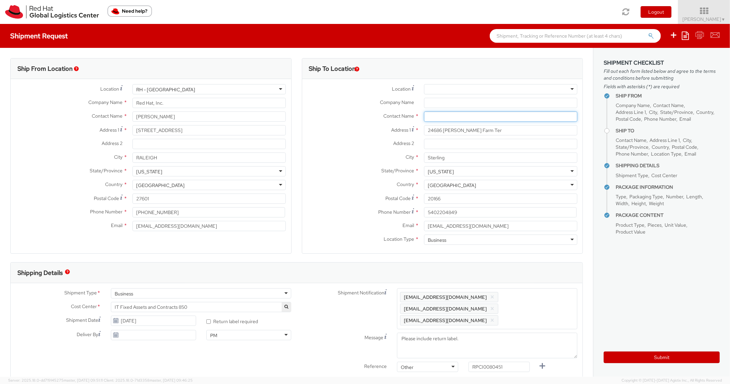
click at [446, 116] on input "text" at bounding box center [500, 117] width 153 height 10
click at [341, 128] on label "Address 1 *" at bounding box center [360, 129] width 117 height 9
click at [424, 128] on input "24686 [PERSON_NAME] Farm Ter" at bounding box center [500, 130] width 153 height 10
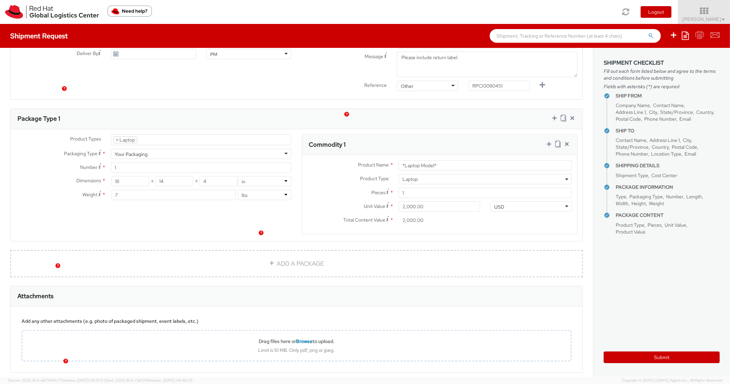
scroll to position [233, 0]
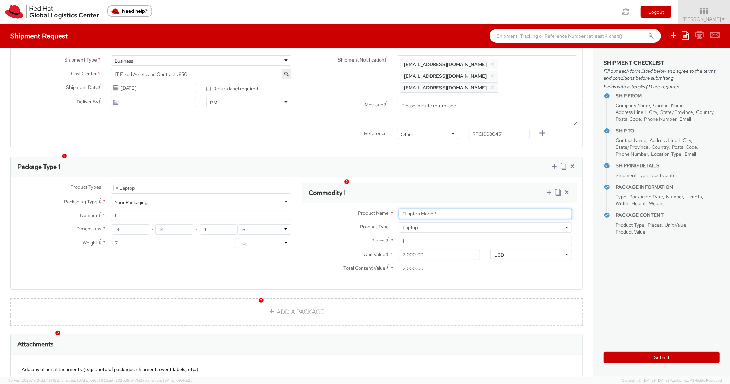
drag, startPoint x: 394, startPoint y: 195, endPoint x: 382, endPoint y: 194, distance: 12.1
click at [382, 204] on div "Product Name * *Laptop Model* Product Type * Documents Docking Station Laptop M…" at bounding box center [439, 243] width 275 height 79
click at [451, 183] on div "Commodity 1" at bounding box center [439, 193] width 275 height 21
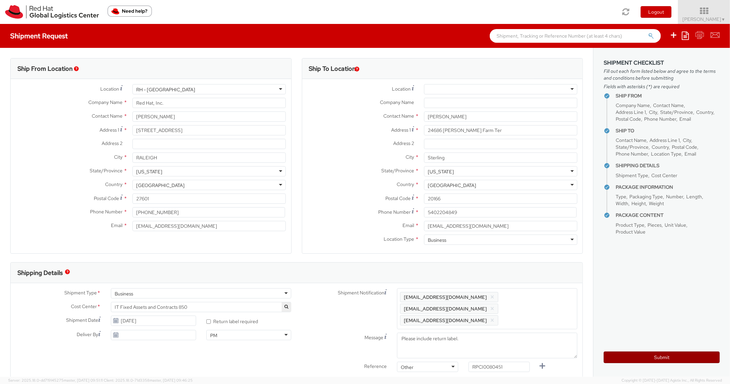
click at [631, 360] on button "Submit" at bounding box center [662, 358] width 116 height 12
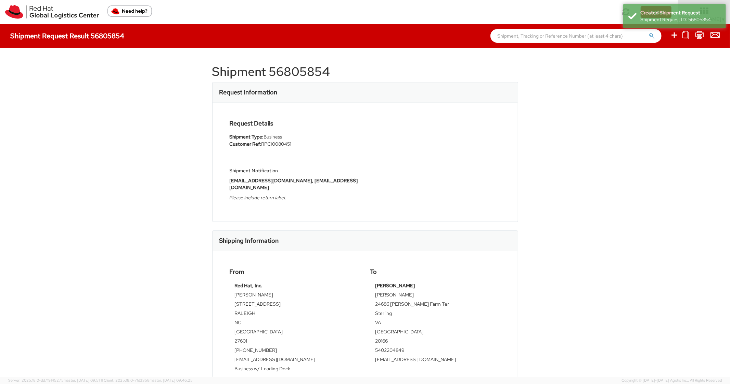
click at [311, 75] on h1 "Shipment 56805854" at bounding box center [365, 72] width 306 height 14
click at [512, 143] on div "Request Details Shipment Type: Business Customer Ref: RPCI0080451 Shipment Noti…" at bounding box center [365, 162] width 305 height 119
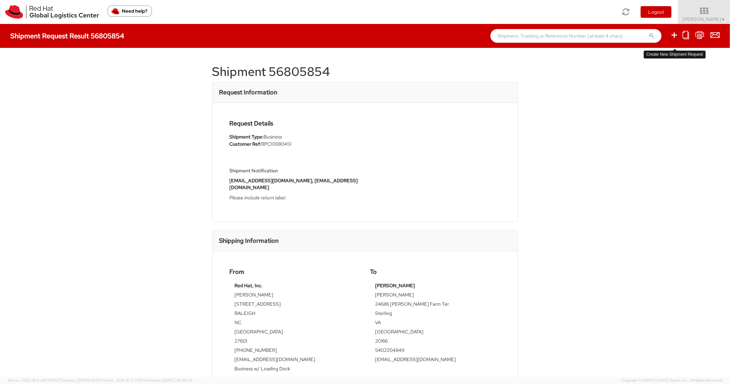
click at [672, 35] on icon at bounding box center [674, 35] width 8 height 9
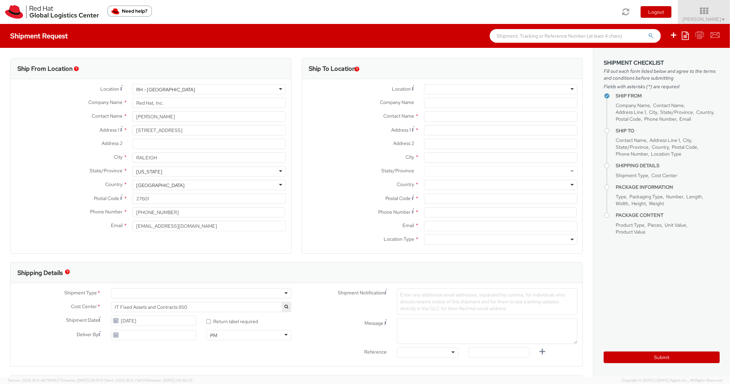
click at [681, 38] on ul "Save as template Create from template" at bounding box center [690, 36] width 59 height 24
click at [683, 38] on icon at bounding box center [685, 35] width 7 height 8
click at [655, 57] on link "Create from template" at bounding box center [659, 57] width 60 height 9
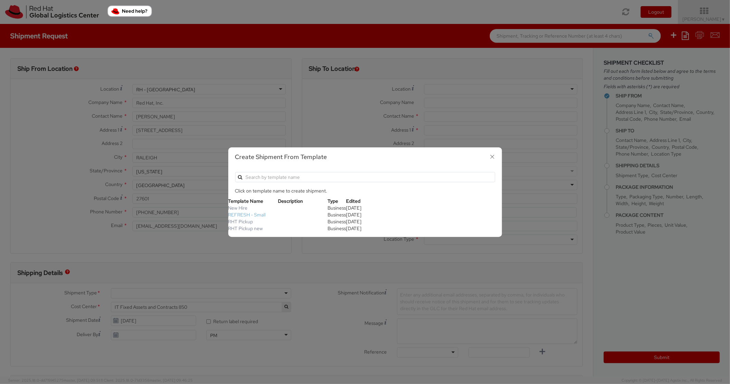
click at [258, 215] on link "REFRESH - Small" at bounding box center [247, 215] width 38 height 6
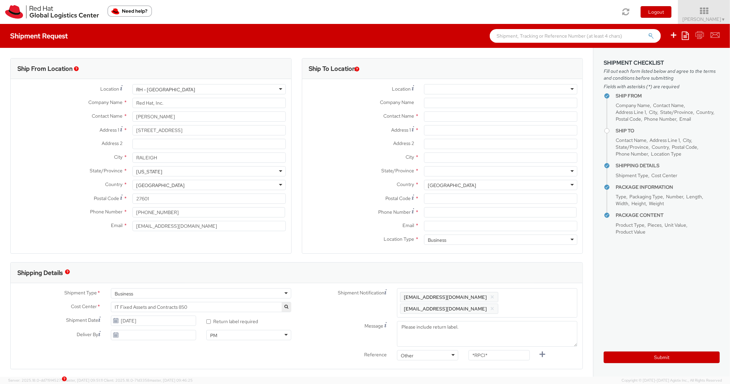
scroll to position [21, 0]
click at [443, 131] on input "Address 1 *" at bounding box center [500, 130] width 153 height 10
click at [439, 157] on input "City *" at bounding box center [500, 158] width 153 height 10
click at [461, 170] on div at bounding box center [500, 171] width 153 height 10
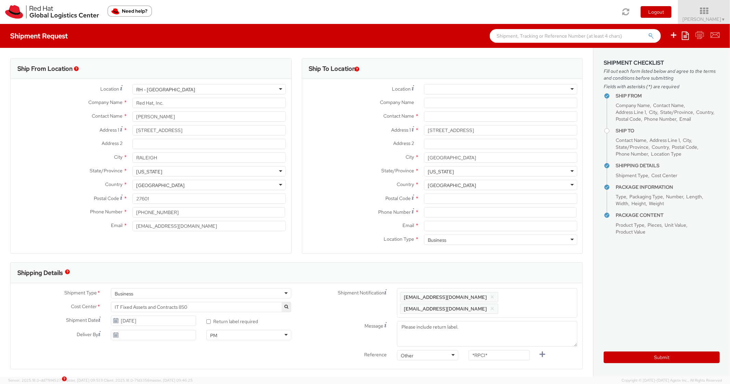
click at [436, 204] on div "Postal Code *" at bounding box center [442, 201] width 281 height 14
click at [438, 201] on input "Postal Code *" at bounding box center [500, 199] width 153 height 10
click at [396, 190] on div "Country * [GEOGRAPHIC_DATA] [GEOGRAPHIC_DATA] [GEOGRAPHIC_DATA] [GEOGRAPHIC_DAT…" at bounding box center [442, 187] width 281 height 14
click at [454, 208] on input at bounding box center [500, 212] width 153 height 10
click at [346, 192] on div "Country * [GEOGRAPHIC_DATA] [GEOGRAPHIC_DATA] [GEOGRAPHIC_DATA] [GEOGRAPHIC_DAT…" at bounding box center [442, 187] width 281 height 14
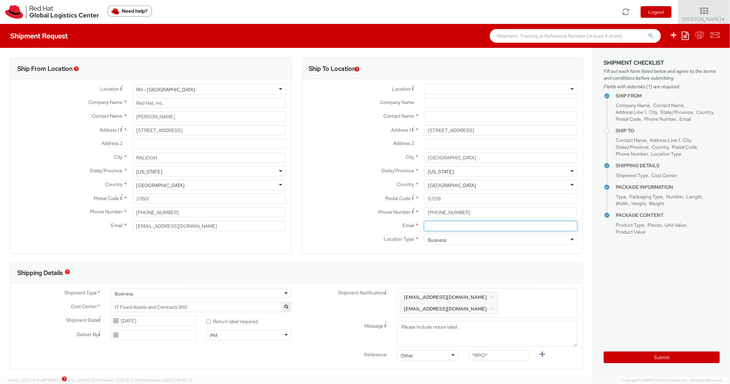
click at [460, 228] on input "Email *" at bounding box center [500, 226] width 153 height 10
click at [545, 292] on ul "[EMAIL_ADDRESS][DOMAIN_NAME] × [EMAIL_ADDRESS][DOMAIN_NAME] ×" at bounding box center [487, 303] width 174 height 23
click at [524, 258] on div "Ship To Location Location * [GEOGRAPHIC_DATA] - [GEOGRAPHIC_DATA] - [GEOGRAPHIC…" at bounding box center [442, 160] width 281 height 204
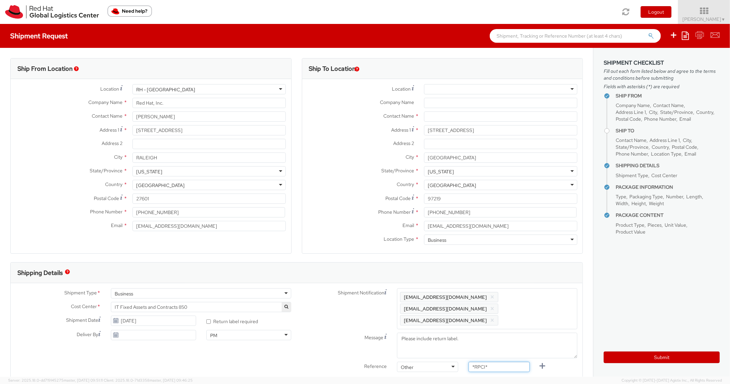
drag, startPoint x: 498, startPoint y: 354, endPoint x: 466, endPoint y: 343, distance: 33.2
click at [458, 348] on div "Shipment Notification Enter any additional email addresses, separated by comma,…" at bounding box center [440, 331] width 286 height 87
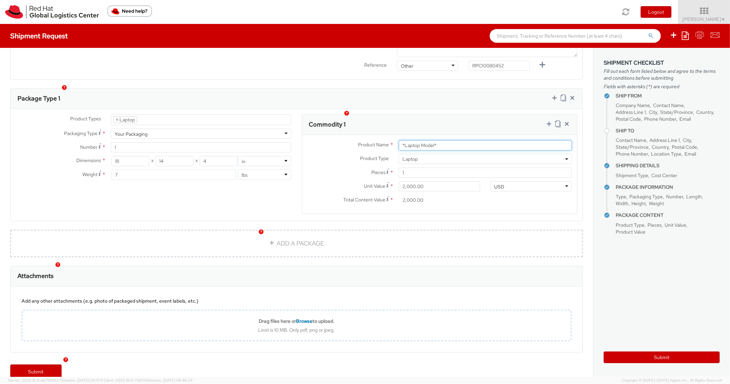
drag, startPoint x: 447, startPoint y: 133, endPoint x: 374, endPoint y: 127, distance: 72.5
click at [374, 135] on div "Product Name * *Laptop Model* Product Type * Documents Docking Station Laptop M…" at bounding box center [439, 174] width 275 height 79
click at [483, 109] on div "Product Types * Documents Docking Station Laptop Monitor Other Hardware Server …" at bounding box center [297, 165] width 572 height 112
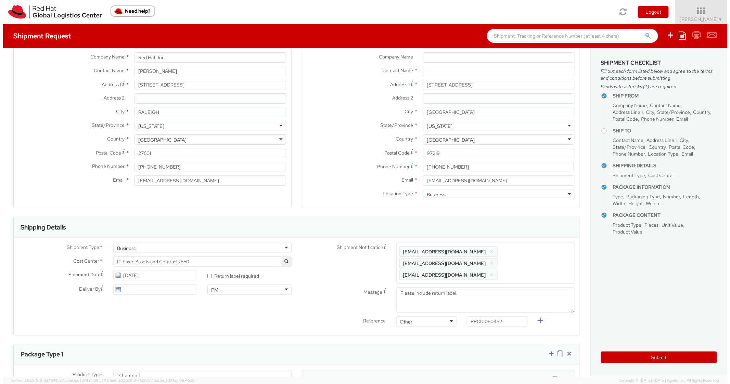
scroll to position [0, 0]
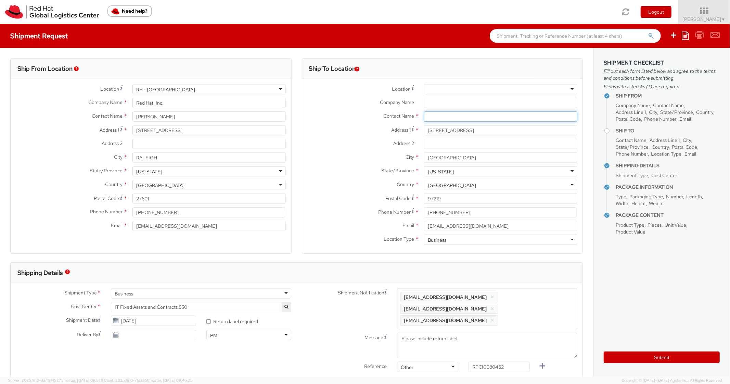
click at [442, 114] on input "text" at bounding box center [500, 117] width 153 height 10
click at [337, 180] on div "Location * [GEOGRAPHIC_DATA] - [GEOGRAPHIC_DATA] - [GEOGRAPHIC_DATA] [GEOGRAPHI…" at bounding box center [442, 166] width 281 height 164
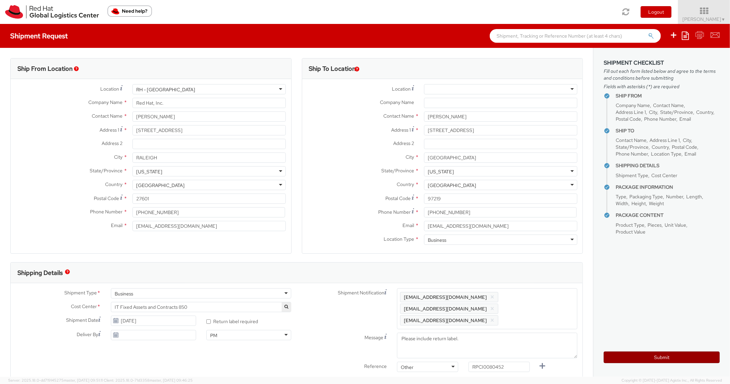
click at [610, 360] on button "Submit" at bounding box center [662, 358] width 116 height 12
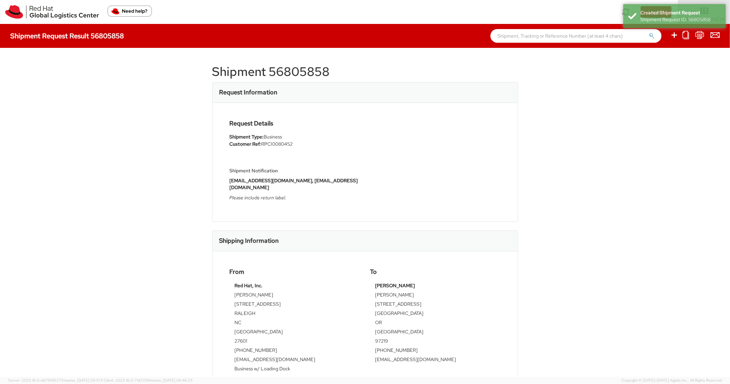
click at [295, 73] on h1 "Shipment 56805858" at bounding box center [365, 72] width 306 height 14
click at [500, 117] on div "Request Details Shipment Type: Business Customer Ref: RPCI0080452 Shipment Noti…" at bounding box center [365, 162] width 305 height 119
click at [670, 36] on ul at bounding box center [691, 36] width 58 height 24
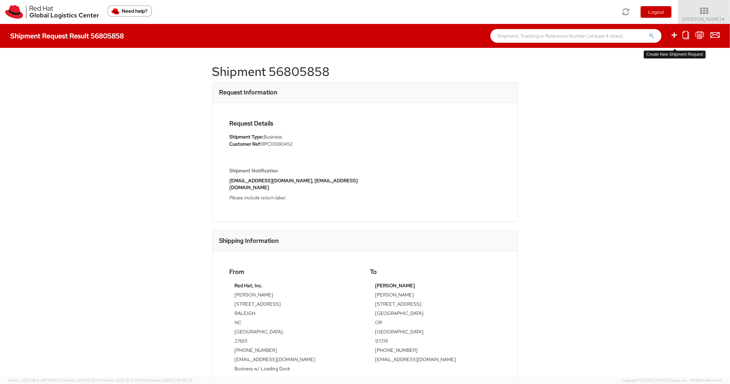
click at [674, 35] on icon at bounding box center [674, 35] width 8 height 9
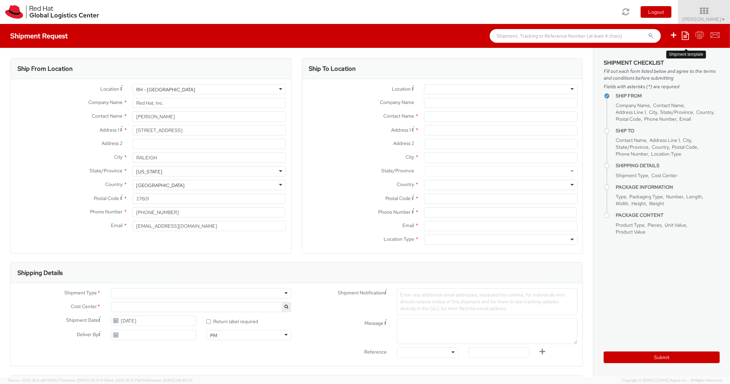
click at [685, 37] on icon at bounding box center [685, 35] width 7 height 8
click at [654, 58] on link "Create from template" at bounding box center [659, 57] width 60 height 9
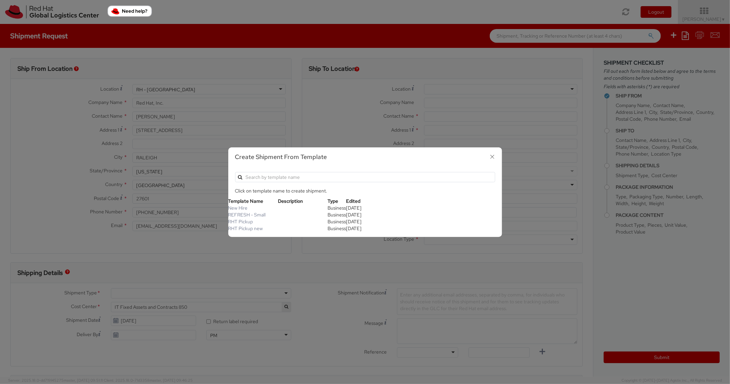
click at [266, 215] on td "REFRESH - Small" at bounding box center [253, 214] width 50 height 7
click at [261, 214] on link "REFRESH - Small" at bounding box center [247, 215] width 38 height 6
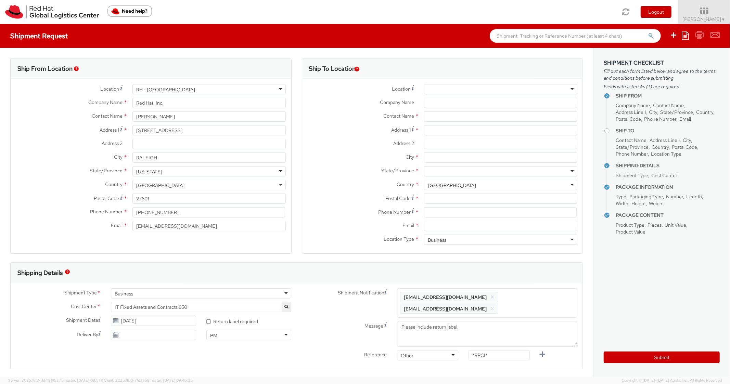
scroll to position [21, 0]
click at [475, 133] on input "Address 1 *" at bounding box center [500, 130] width 153 height 10
click at [459, 155] on input "City *" at bounding box center [500, 158] width 153 height 10
click at [454, 170] on div at bounding box center [500, 171] width 153 height 10
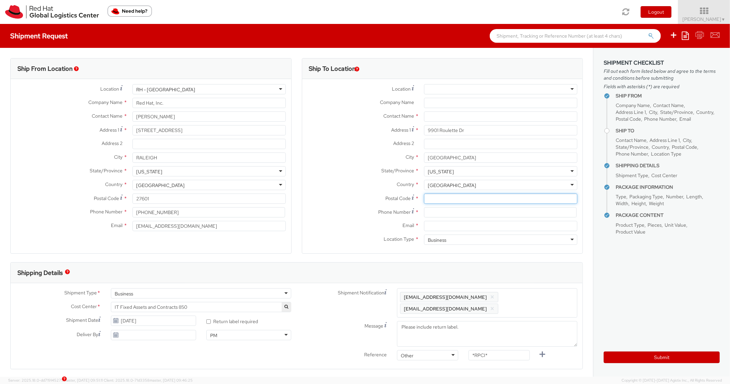
click at [442, 201] on input "Postal Code *" at bounding box center [500, 199] width 153 height 10
click at [360, 186] on label "Country *" at bounding box center [360, 184] width 117 height 9
click at [463, 217] on input at bounding box center [500, 212] width 153 height 10
click at [366, 189] on div "Country * [GEOGRAPHIC_DATA] [GEOGRAPHIC_DATA] [GEOGRAPHIC_DATA] [GEOGRAPHIC_DAT…" at bounding box center [442, 185] width 281 height 10
click at [471, 214] on input "8017091487" at bounding box center [500, 212] width 153 height 10
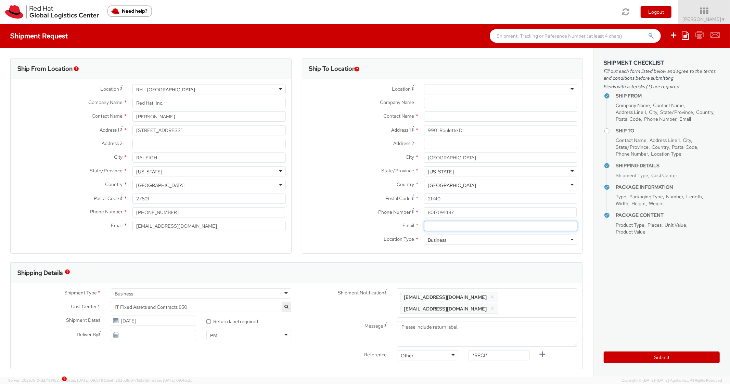
click at [461, 226] on input "Email *" at bounding box center [500, 226] width 153 height 10
click at [533, 295] on span "Enter any additional email addresses, separated by comma, for individuals who s…" at bounding box center [487, 303] width 174 height 21
click at [536, 277] on div "Shipping Details" at bounding box center [297, 273] width 572 height 21
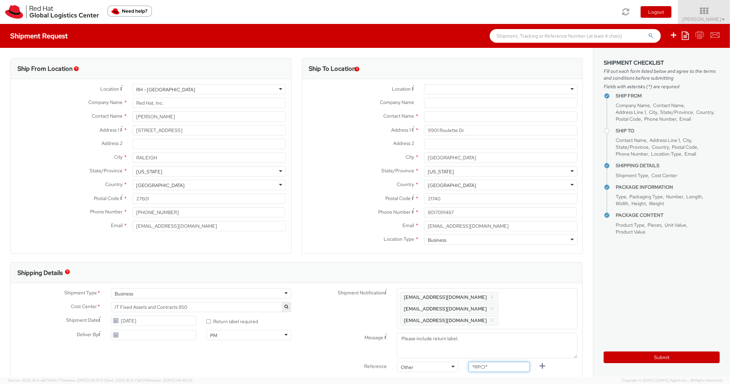
drag, startPoint x: 493, startPoint y: 357, endPoint x: 484, endPoint y: 329, distance: 29.7
click at [458, 347] on div "Shipment Notification Enter any additional email addresses, separated by comma,…" at bounding box center [440, 331] width 286 height 87
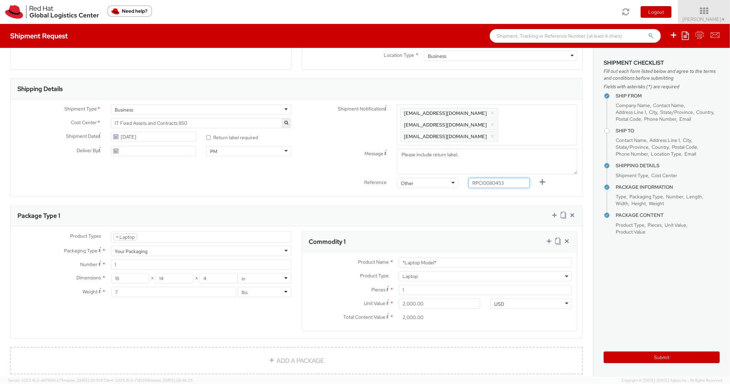
scroll to position [274, 0]
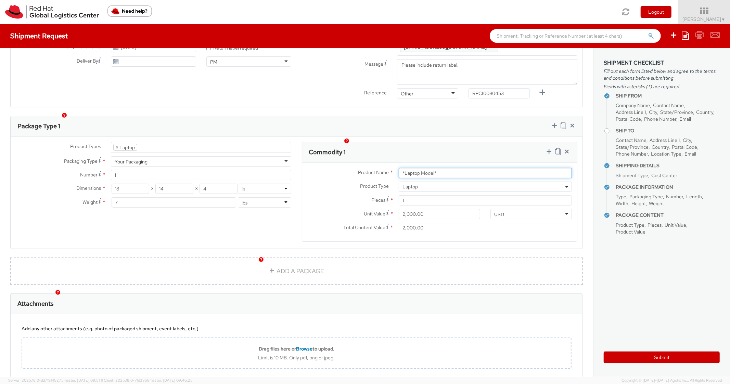
drag, startPoint x: 448, startPoint y: 157, endPoint x: 455, endPoint y: 161, distance: 8.7
click at [455, 168] on input "*Laptop Model*" at bounding box center [485, 173] width 173 height 10
click at [469, 144] on div "Commodity 1" at bounding box center [439, 152] width 275 height 21
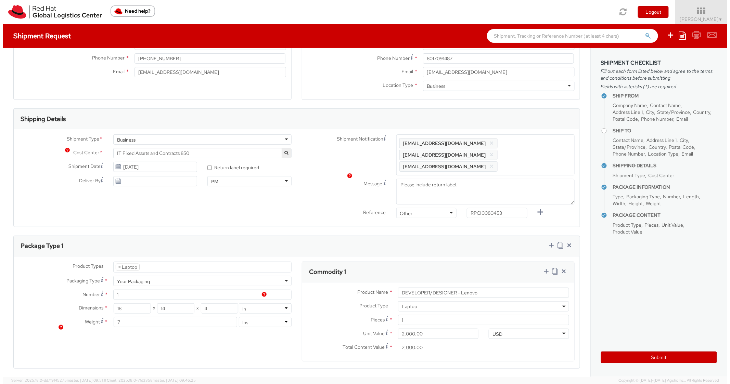
scroll to position [0, 0]
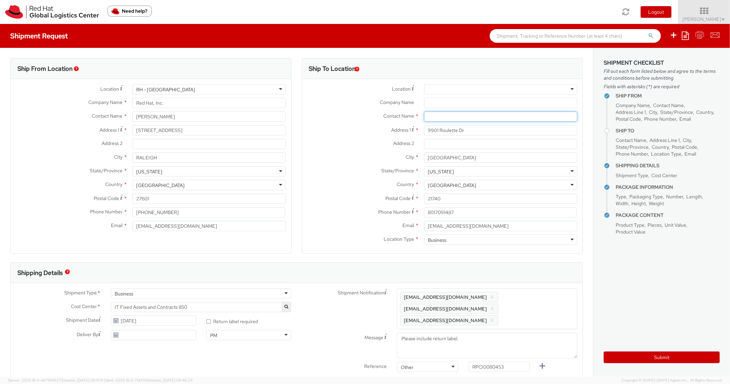
click at [456, 114] on input "text" at bounding box center [500, 117] width 153 height 10
click at [344, 133] on label "Address 1 *" at bounding box center [360, 129] width 117 height 9
click at [424, 133] on input "9901 Roulette Dr" at bounding box center [500, 130] width 153 height 10
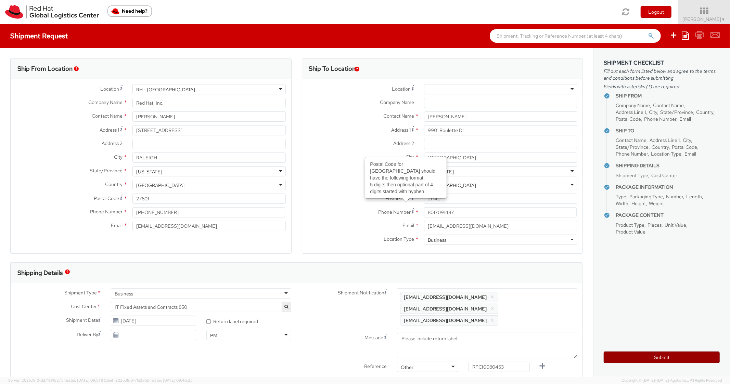
click at [631, 360] on button "Submit" at bounding box center [662, 358] width 116 height 12
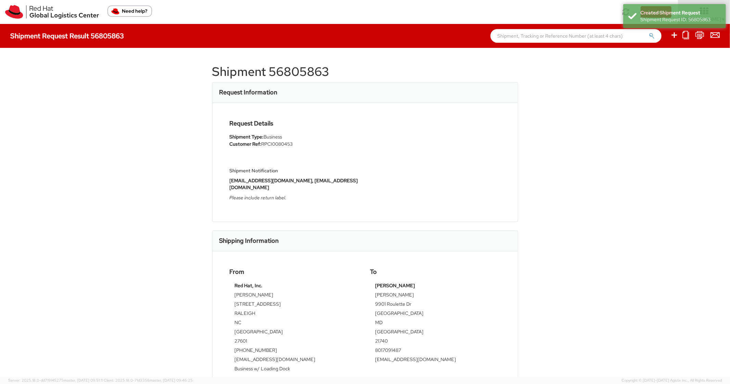
click at [278, 75] on h1 "Shipment 56805863" at bounding box center [365, 72] width 306 height 14
drag, startPoint x: 480, startPoint y: 79, endPoint x: 484, endPoint y: 79, distance: 3.8
click at [480, 79] on div "Shipment 56805863 Request Information Request Details Shipment Type: Business C…" at bounding box center [365, 212] width 306 height 309
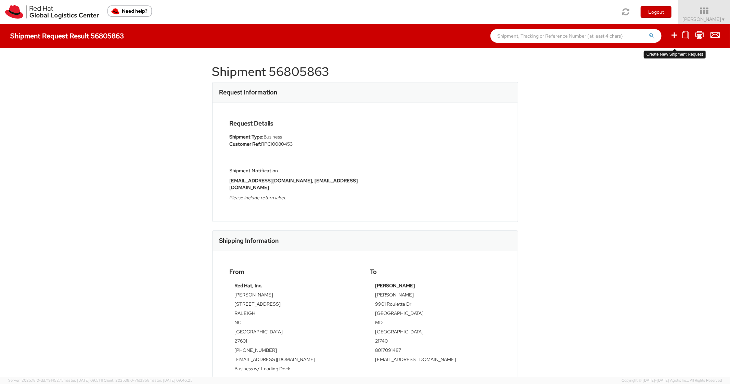
click at [675, 34] on icon at bounding box center [674, 35] width 8 height 9
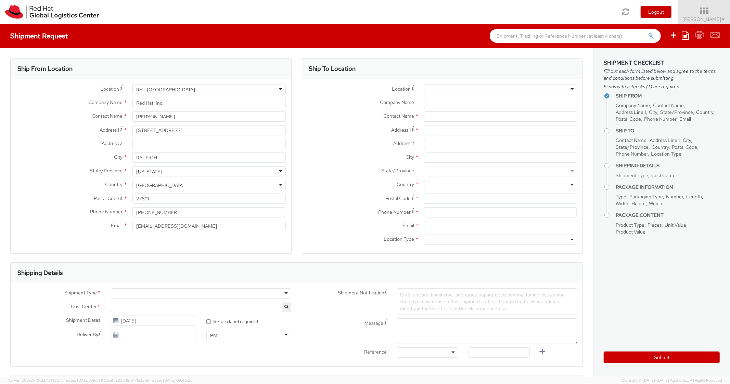
click at [685, 37] on icon at bounding box center [685, 35] width 7 height 8
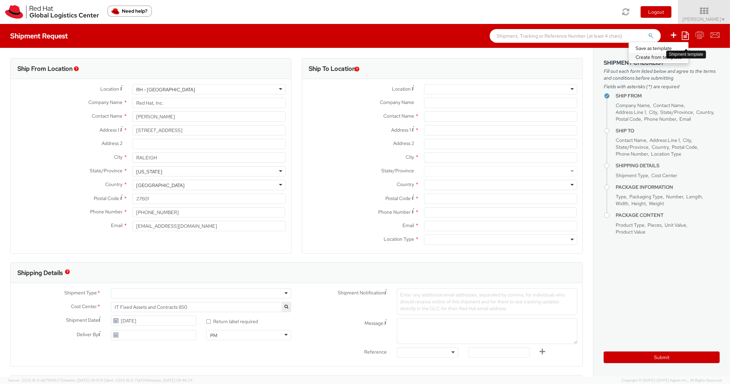
click at [653, 53] on link "Create from template" at bounding box center [659, 57] width 60 height 9
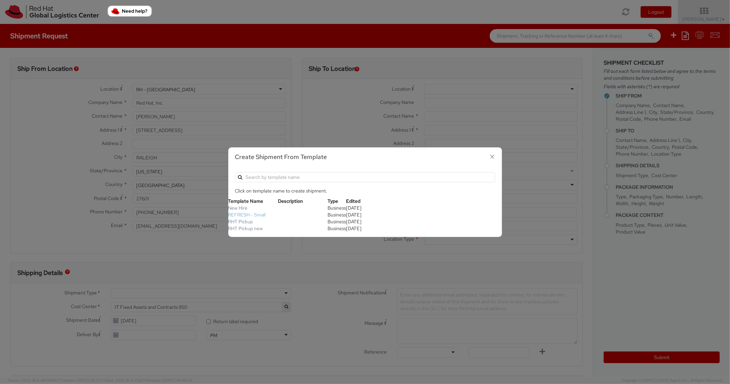
click at [261, 217] on link "REFRESH - Small" at bounding box center [247, 215] width 38 height 6
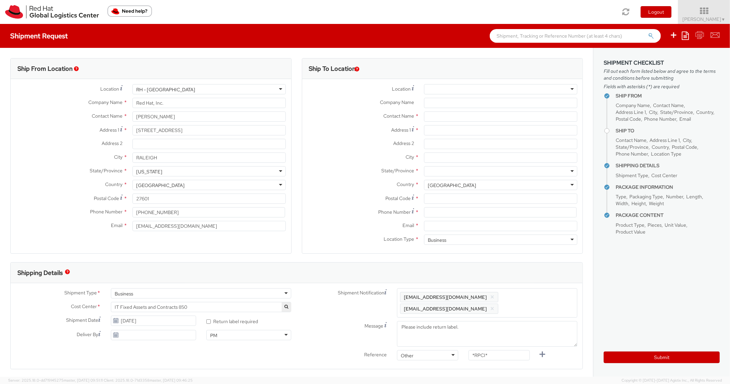
scroll to position [21, 0]
click at [453, 134] on input "Address 1 *" at bounding box center [500, 130] width 153 height 10
click at [443, 156] on input "City *" at bounding box center [500, 158] width 153 height 10
click at [445, 176] on div at bounding box center [500, 171] width 153 height 10
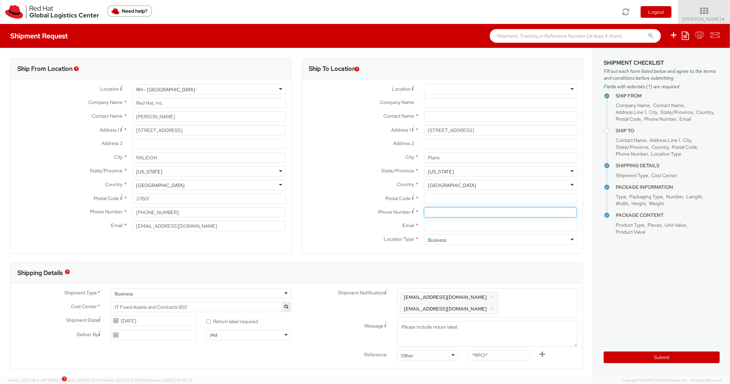
click at [461, 210] on input at bounding box center [500, 212] width 153 height 10
click at [468, 202] on input "Postal Code *" at bounding box center [500, 199] width 153 height 10
click at [363, 166] on label "State/Province *" at bounding box center [360, 170] width 117 height 9
click at [439, 207] on div "Location * [GEOGRAPHIC_DATA] - [GEOGRAPHIC_DATA] - [GEOGRAPHIC_DATA] [GEOGRAPHI…" at bounding box center [442, 166] width 281 height 164
click at [442, 215] on input at bounding box center [500, 212] width 153 height 10
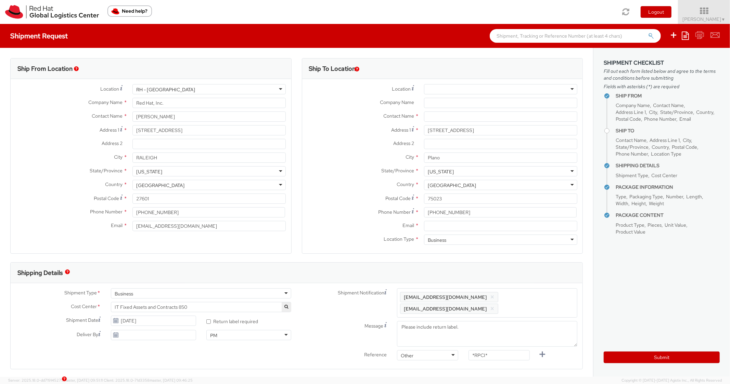
drag, startPoint x: 395, startPoint y: 204, endPoint x: 399, endPoint y: 196, distance: 8.6
click at [395, 204] on div "Postal Code * 75023" at bounding box center [442, 201] width 281 height 14
click at [452, 230] on input "Email *" at bounding box center [500, 226] width 153 height 10
click at [531, 294] on span "Enter any additional email addresses, separated by comma, for individuals who s…" at bounding box center [487, 303] width 174 height 21
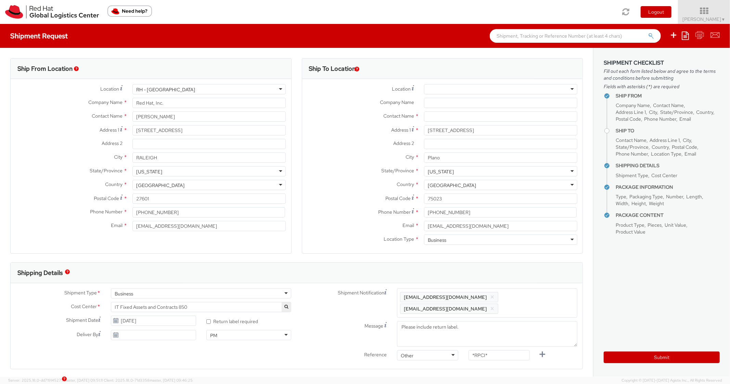
click at [528, 241] on div "Business" at bounding box center [500, 240] width 153 height 10
click at [428, 271] on div "Shipping Details" at bounding box center [297, 273] width 572 height 21
drag, startPoint x: 495, startPoint y: 356, endPoint x: 436, endPoint y: 346, distance: 59.8
click at [436, 347] on div "Shipment Notification Enter any additional email addresses, separated by comma,…" at bounding box center [440, 331] width 286 height 87
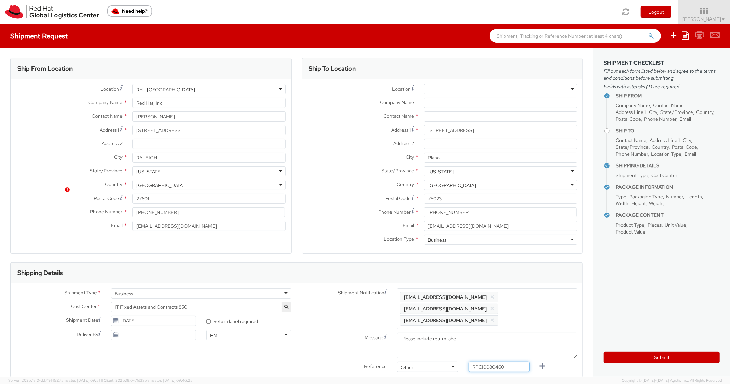
scroll to position [301, 0]
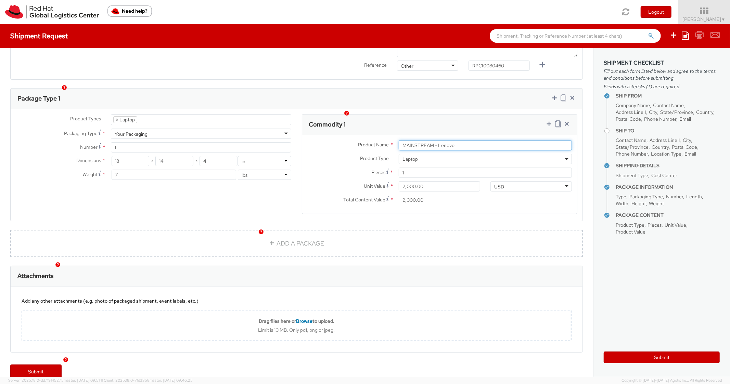
drag, startPoint x: 401, startPoint y: 126, endPoint x: 354, endPoint y: 108, distance: 49.7
click at [351, 114] on div "Commodity 1 Product Name * MAINSTREAM - Lenovo Product Type * Documents Docking…" at bounding box center [440, 164] width 276 height 100
click at [401, 109] on div "Product Types * Documents Docking Station Laptop Monitor Other Hardware Server …" at bounding box center [297, 165] width 572 height 112
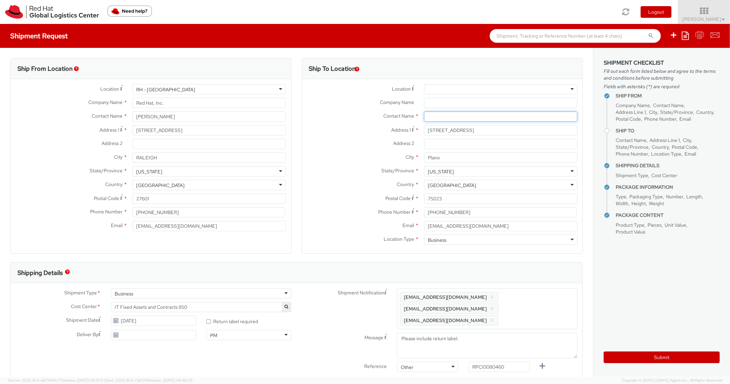
click at [451, 116] on input "text" at bounding box center [500, 117] width 153 height 10
click at [336, 149] on div "Address 2 *" at bounding box center [442, 144] width 281 height 10
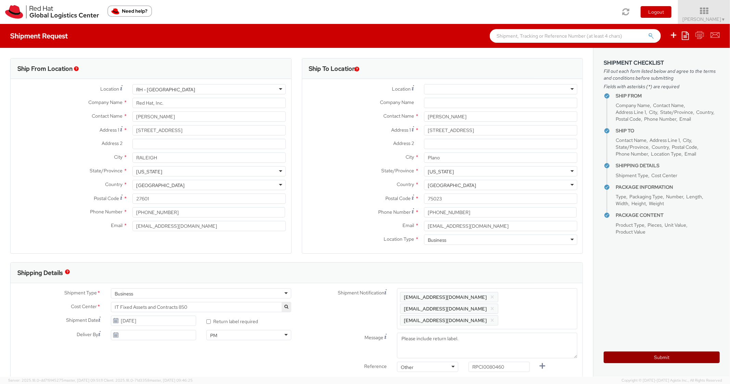
click at [623, 360] on button "Submit" at bounding box center [662, 358] width 116 height 12
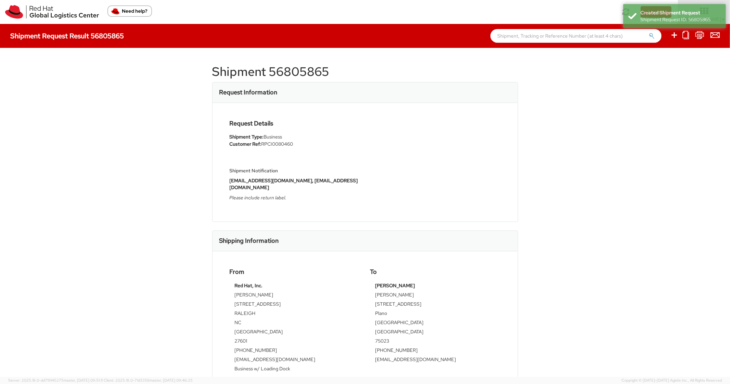
click at [294, 68] on h1 "Shipment 56805865" at bounding box center [365, 72] width 306 height 14
drag, startPoint x: 478, startPoint y: 254, endPoint x: 493, endPoint y: 235, distance: 23.8
click at [479, 253] on div "From Red Hat, Inc. Panashe GARAH [STREET_ADDRESS] 919-754-4950 [EMAIL_ADDRESS][…" at bounding box center [365, 322] width 305 height 140
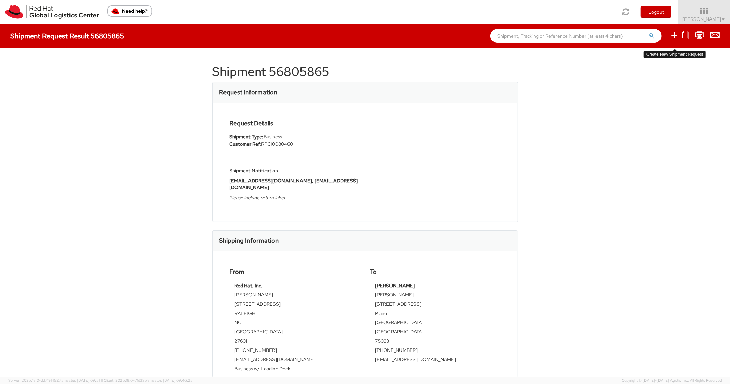
click at [672, 38] on icon at bounding box center [674, 35] width 8 height 9
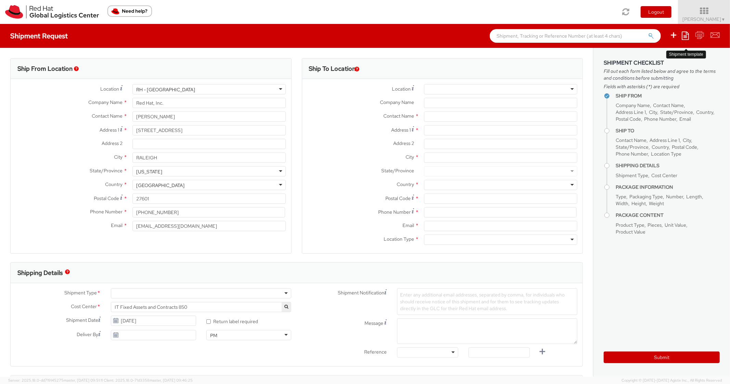
click at [686, 38] on icon at bounding box center [685, 35] width 7 height 8
click at [662, 52] on link "Save as template" at bounding box center [659, 48] width 60 height 9
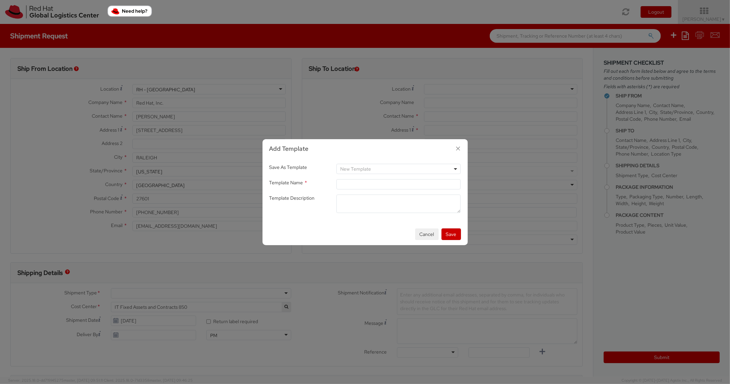
click at [463, 151] on button "button" at bounding box center [458, 149] width 10 height 10
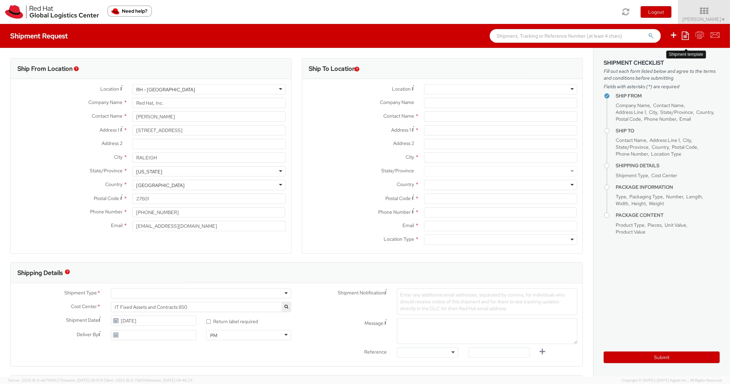
click at [685, 36] on icon at bounding box center [685, 35] width 7 height 8
click at [642, 55] on link "Create from template" at bounding box center [659, 57] width 60 height 9
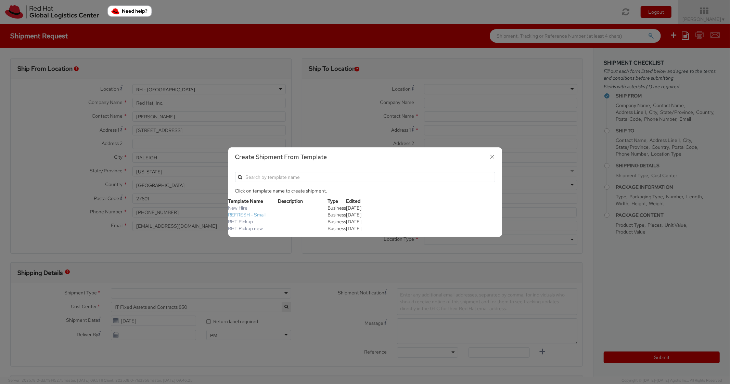
click at [260, 212] on link "REFRESH - Small" at bounding box center [247, 215] width 38 height 6
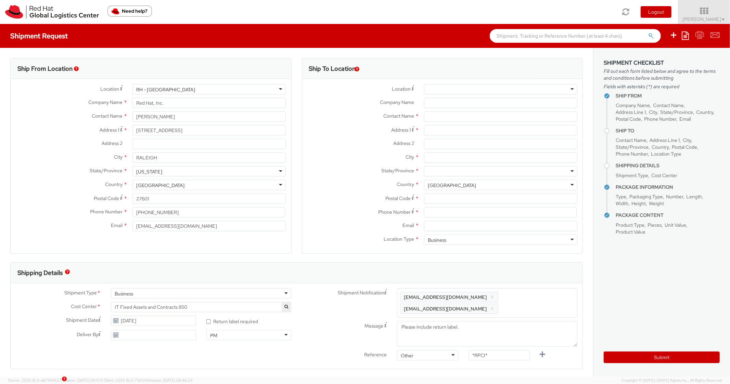
scroll to position [21, 0]
click at [437, 130] on input "[STREET_ADDRESS]" at bounding box center [500, 130] width 153 height 10
click at [432, 135] on input "[STREET_ADDRESS]" at bounding box center [500, 130] width 153 height 10
drag, startPoint x: 432, startPoint y: 152, endPoint x: 434, endPoint y: 158, distance: 7.1
click at [432, 152] on div "Address 2 *" at bounding box center [442, 146] width 281 height 14
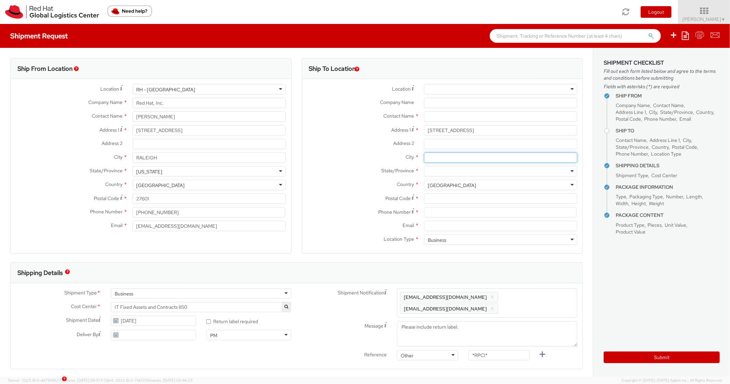
click at [434, 158] on input "City *" at bounding box center [500, 158] width 153 height 10
click at [442, 171] on div at bounding box center [500, 171] width 153 height 10
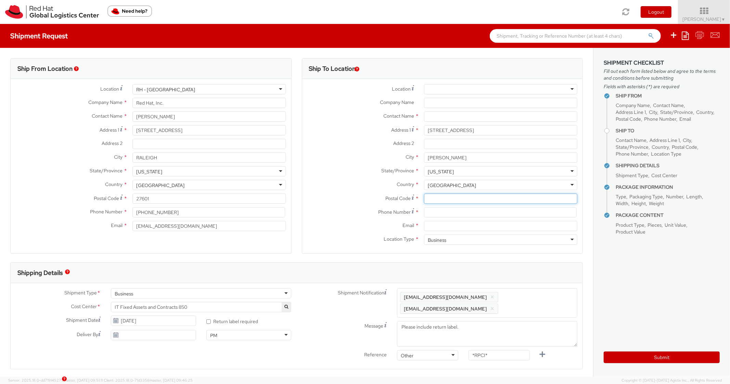
click at [446, 201] on input "Postal Code *" at bounding box center [500, 199] width 153 height 10
click at [317, 158] on label "City *" at bounding box center [360, 157] width 117 height 9
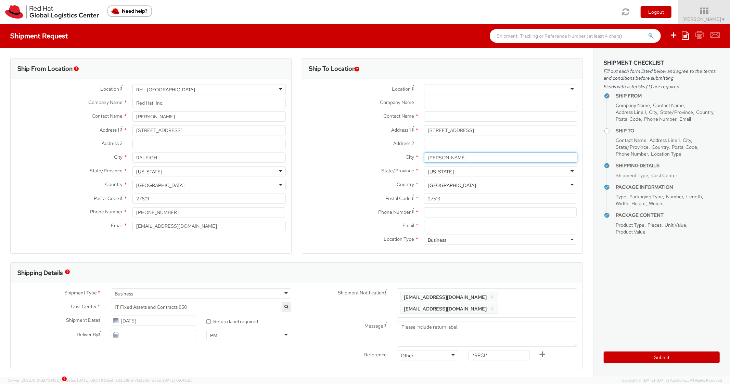
click at [424, 158] on input "[PERSON_NAME]" at bounding box center [500, 158] width 153 height 10
drag, startPoint x: 444, startPoint y: 219, endPoint x: 444, endPoint y: 215, distance: 3.8
click at [444, 217] on div "Phone Number *" at bounding box center [442, 214] width 281 height 14
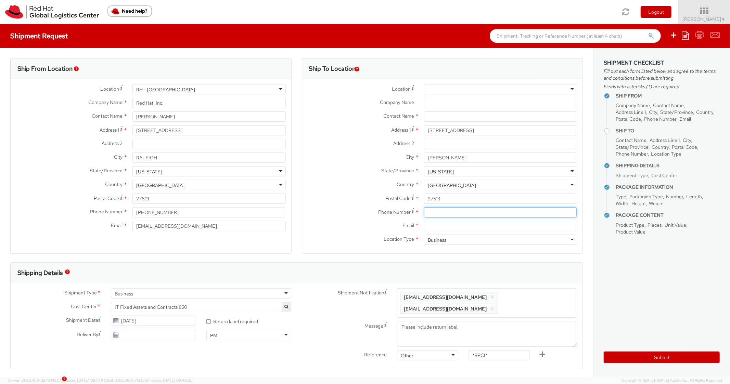
click at [442, 209] on input at bounding box center [500, 212] width 153 height 10
click at [305, 131] on label "Address 1 *" at bounding box center [360, 129] width 117 height 9
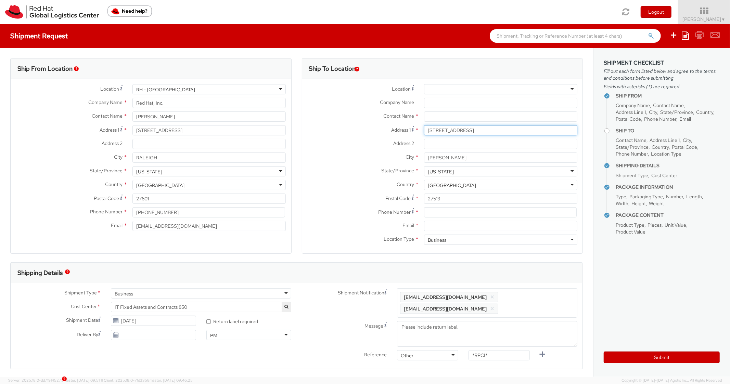
click at [424, 131] on input "[STREET_ADDRESS]" at bounding box center [500, 130] width 153 height 10
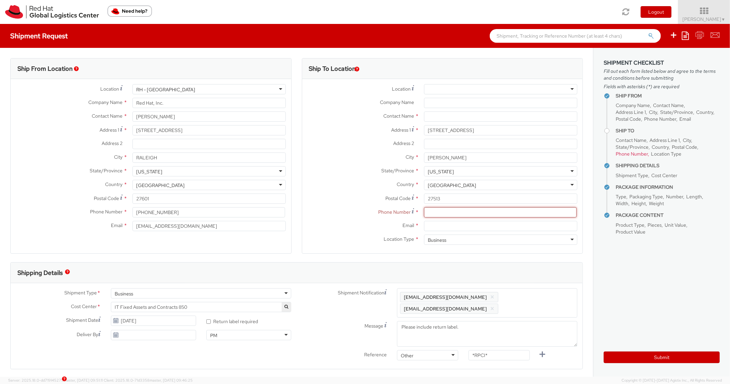
click at [455, 213] on input at bounding box center [500, 212] width 153 height 10
click at [329, 145] on label "Address 2 *" at bounding box center [360, 143] width 117 height 9
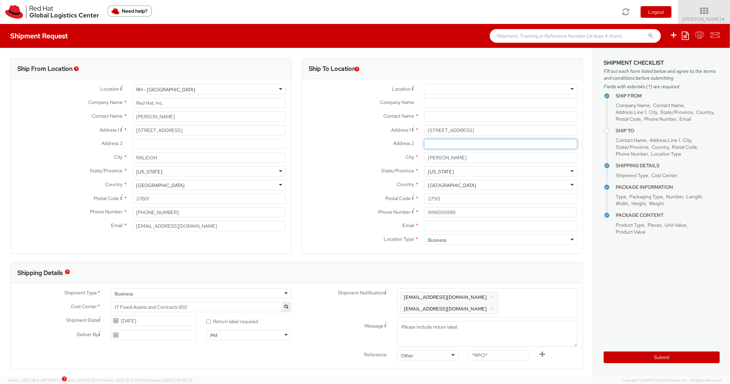
click at [424, 145] on input "Address 2 *" at bounding box center [500, 144] width 153 height 10
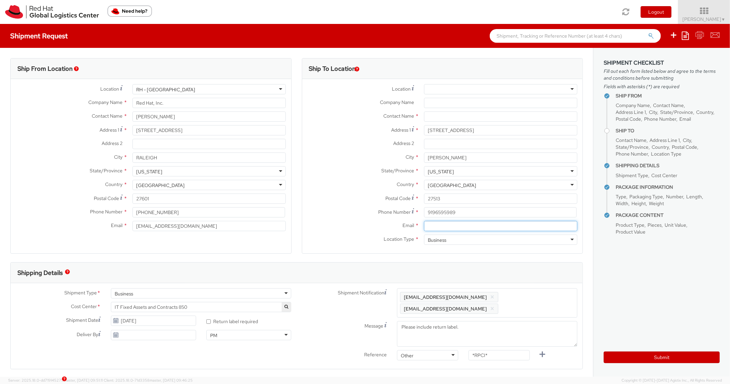
click at [467, 226] on input "Email *" at bounding box center [500, 226] width 153 height 10
click at [544, 294] on span "Enter any additional email addresses, separated by comma, for individuals who s…" at bounding box center [487, 303] width 174 height 21
click at [539, 274] on div "Shipping Details" at bounding box center [297, 273] width 572 height 21
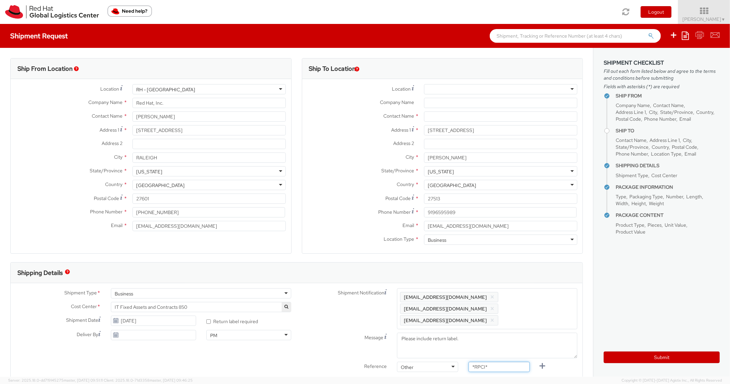
drag, startPoint x: 500, startPoint y: 357, endPoint x: 448, endPoint y: 349, distance: 52.6
click at [448, 362] on div "Reference Other Other Other Purchase Order Number Reference Number *RPCI*" at bounding box center [440, 369] width 286 height 14
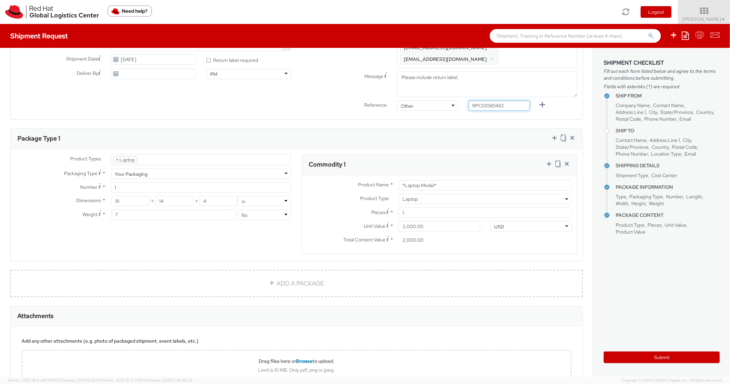
scroll to position [274, 0]
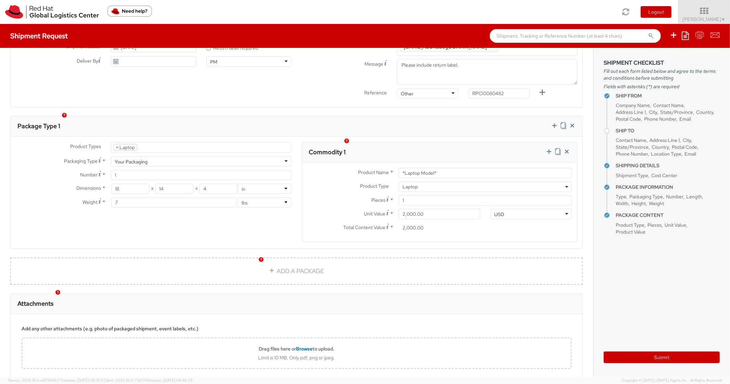
drag, startPoint x: 449, startPoint y: 170, endPoint x: 443, endPoint y: 164, distance: 8.8
click at [448, 169] on div "Product Name * *Laptop Model* Product Type * Documents Docking Station Laptop M…" at bounding box center [439, 202] width 275 height 79
drag, startPoint x: 406, startPoint y: 164, endPoint x: 365, endPoint y: 163, distance: 41.1
click at [365, 168] on div "Product Name * *Laptop Model*" at bounding box center [439, 173] width 275 height 10
click at [464, 148] on div "Commodity 1" at bounding box center [439, 152] width 275 height 21
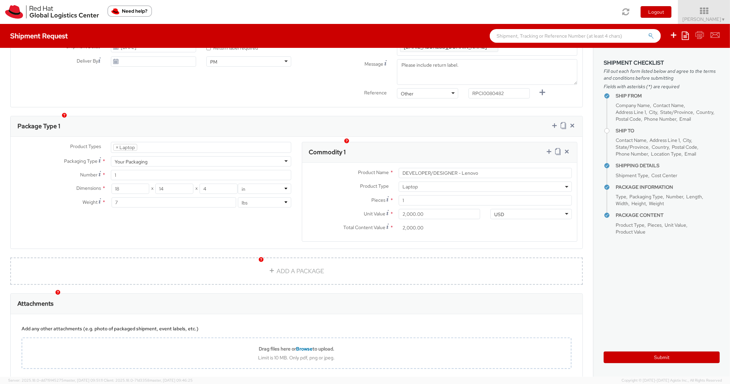
scroll to position [0, 0]
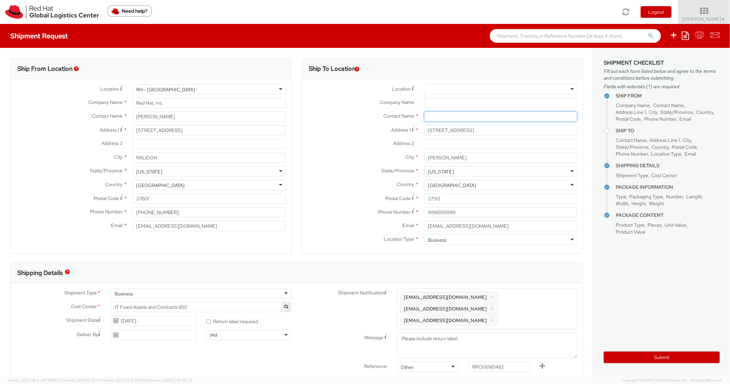
click at [470, 121] on input "text" at bounding box center [500, 117] width 153 height 10
click at [337, 151] on div "Address 2 *" at bounding box center [442, 146] width 281 height 14
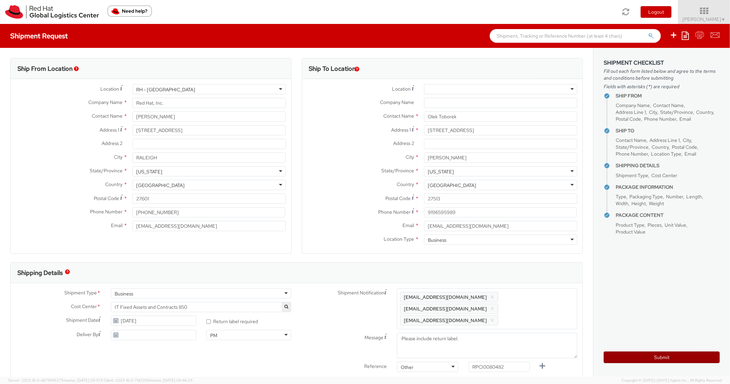
click at [627, 361] on button "Submit" at bounding box center [662, 358] width 116 height 12
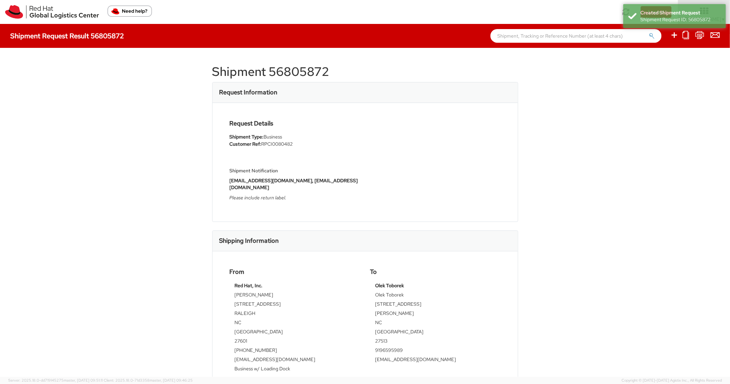
click at [305, 73] on h1 "Shipment 56805872" at bounding box center [365, 72] width 306 height 14
drag, startPoint x: 390, startPoint y: 159, endPoint x: 417, endPoint y: 137, distance: 34.0
click at [390, 158] on div "Request Details Shipment Type: Business Customer Ref: RPCI0080482 Shipment Noti…" at bounding box center [364, 162] width 281 height 85
drag, startPoint x: 466, startPoint y: 145, endPoint x: 496, endPoint y: 126, distance: 35.0
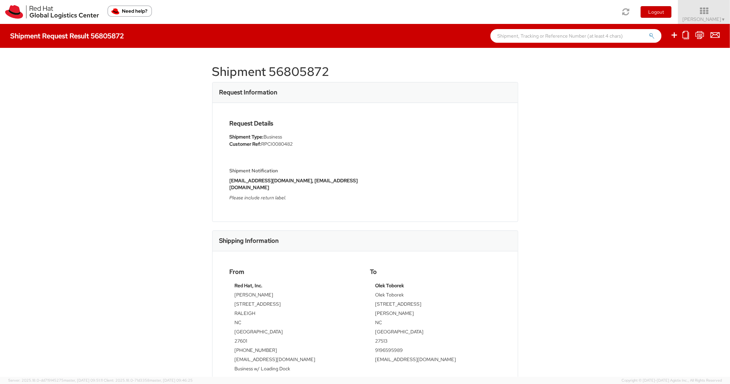
click at [466, 144] on div "Request Details Shipment Type: Business Customer Ref: RPCI0080482 Shipment Noti…" at bounding box center [364, 162] width 281 height 85
click at [672, 34] on icon at bounding box center [674, 35] width 8 height 9
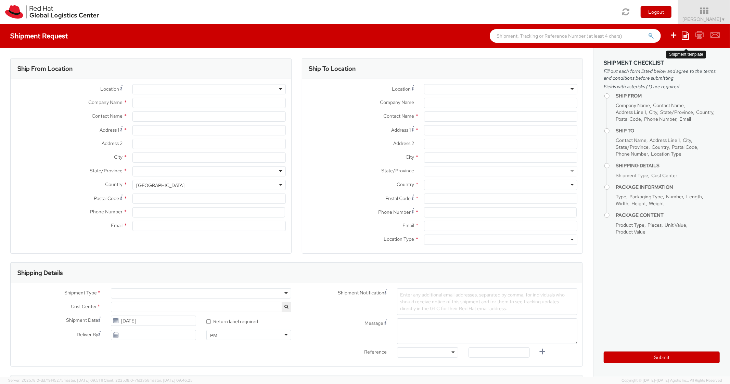
click at [683, 34] on icon at bounding box center [685, 35] width 7 height 8
click at [650, 60] on link "Create from template" at bounding box center [659, 57] width 60 height 9
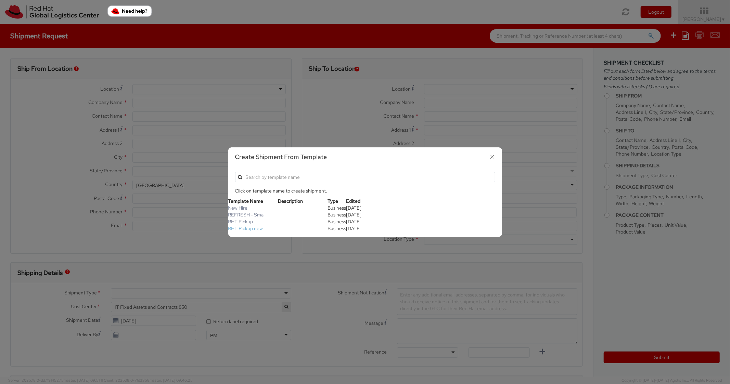
click at [251, 230] on link "RHT Pickup new" at bounding box center [245, 229] width 35 height 6
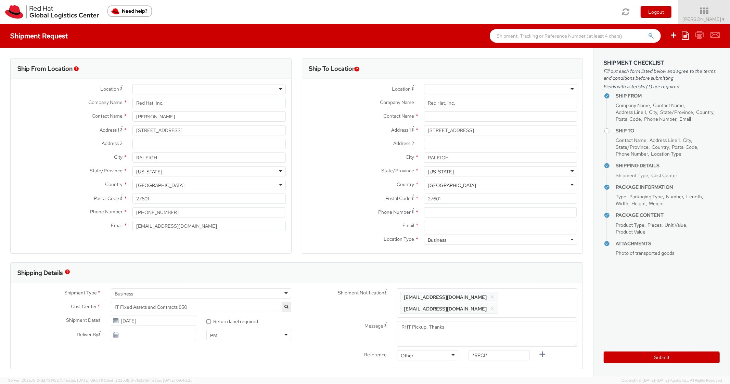
scroll to position [21, 0]
click at [450, 212] on input at bounding box center [500, 212] width 153 height 10
click at [367, 184] on label "Country *" at bounding box center [360, 184] width 117 height 9
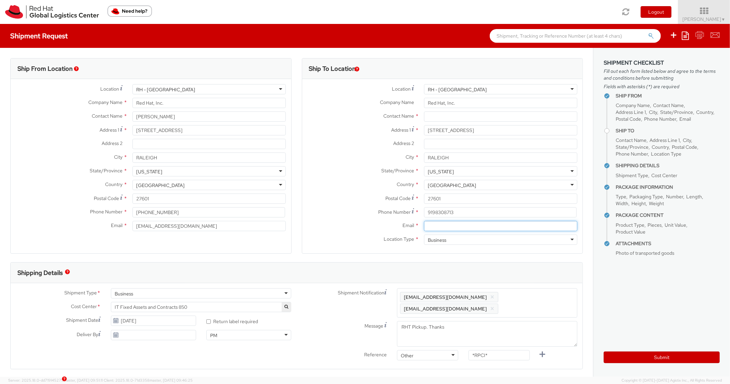
click at [443, 228] on input "Email *" at bounding box center [500, 226] width 153 height 10
click at [537, 294] on span "Enter any additional email addresses, separated by comma, for individuals who s…" at bounding box center [487, 303] width 174 height 21
click at [533, 273] on div "Shipping Details" at bounding box center [297, 273] width 572 height 21
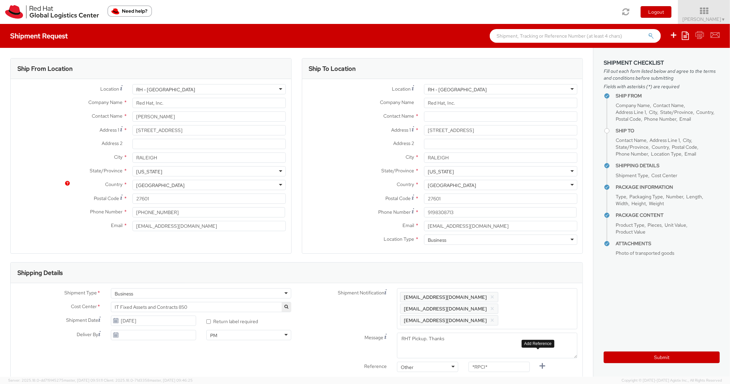
scroll to position [205, 0]
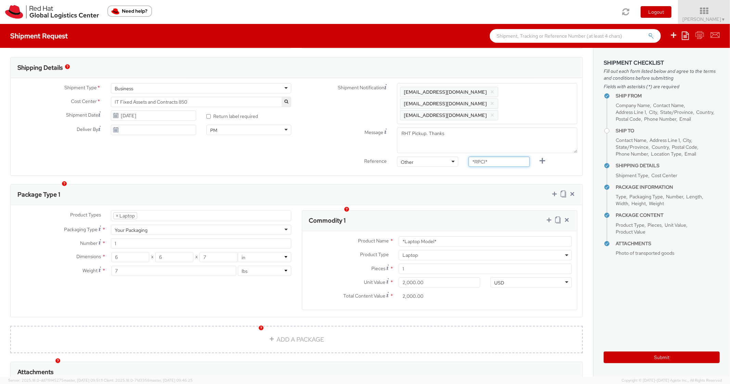
drag, startPoint x: 490, startPoint y: 155, endPoint x: 426, endPoint y: 151, distance: 64.2
click at [426, 157] on div "Reference Other Other Other Purchase Order Number Reference Number *RPCI*" at bounding box center [440, 164] width 286 height 14
click at [432, 185] on div "Package Type 1" at bounding box center [297, 195] width 572 height 21
drag, startPoint x: 445, startPoint y: 230, endPoint x: 372, endPoint y: 208, distance: 76.2
click at [363, 236] on div "Product Name * *Laptop Model*" at bounding box center [439, 241] width 275 height 10
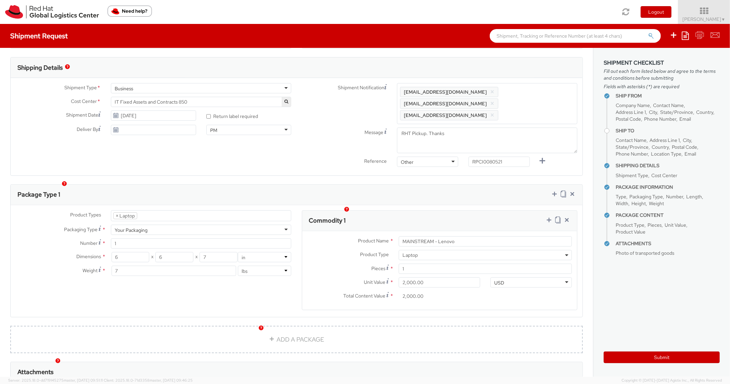
click at [417, 190] on div "Package Type 1" at bounding box center [297, 195] width 572 height 21
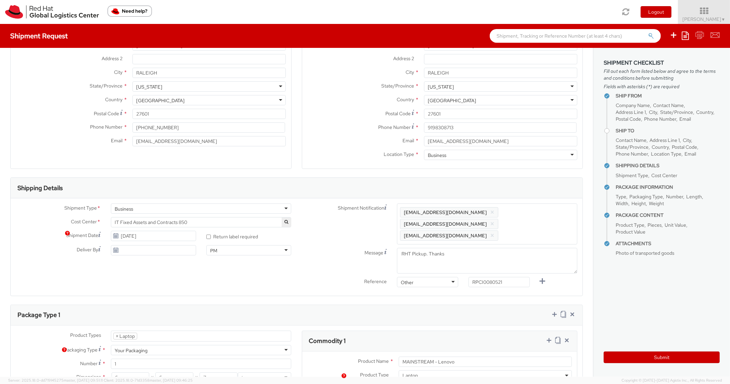
scroll to position [0, 0]
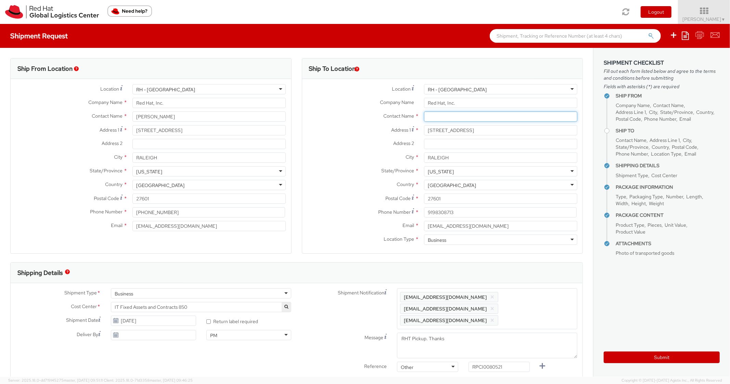
click at [436, 118] on input "text" at bounding box center [500, 117] width 153 height 10
click at [351, 123] on div "Contact Name * [PERSON_NAME] searching..." at bounding box center [442, 119] width 281 height 14
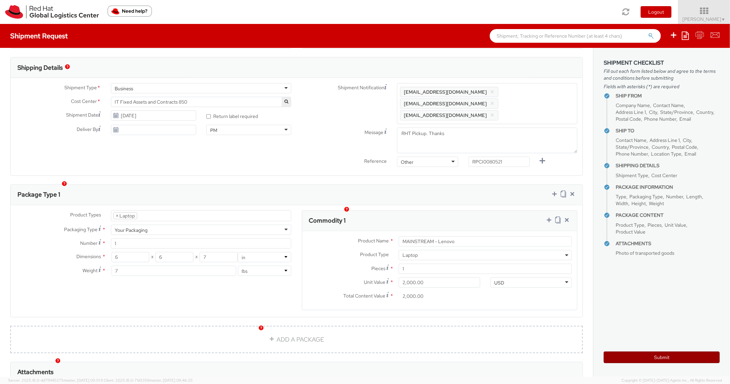
click at [621, 361] on button "Submit" at bounding box center [662, 358] width 116 height 12
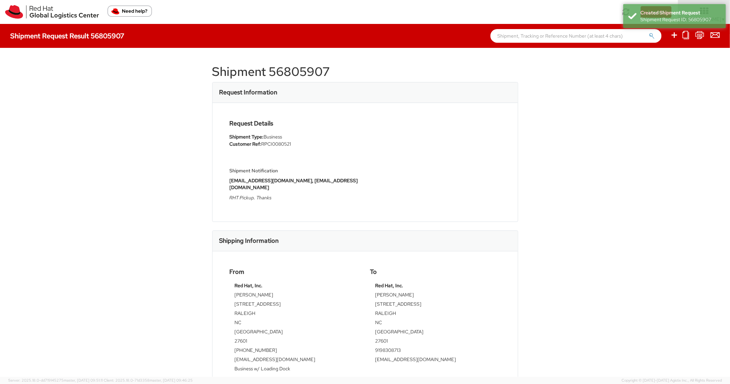
click at [296, 69] on h1 "Shipment 56805907" at bounding box center [365, 72] width 306 height 14
click at [340, 231] on div "Shipping Information" at bounding box center [365, 241] width 305 height 21
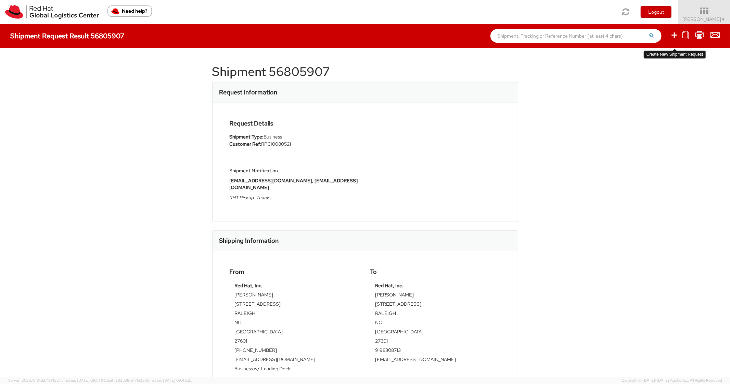
click at [672, 36] on icon at bounding box center [674, 35] width 8 height 9
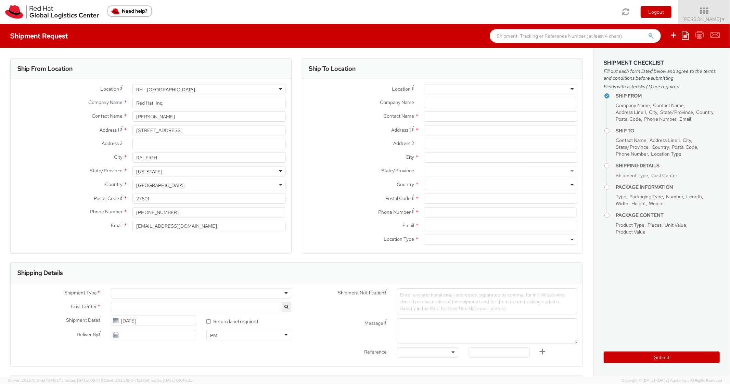
click at [683, 35] on icon at bounding box center [685, 35] width 7 height 8
click at [645, 59] on link "Create from template" at bounding box center [659, 57] width 60 height 9
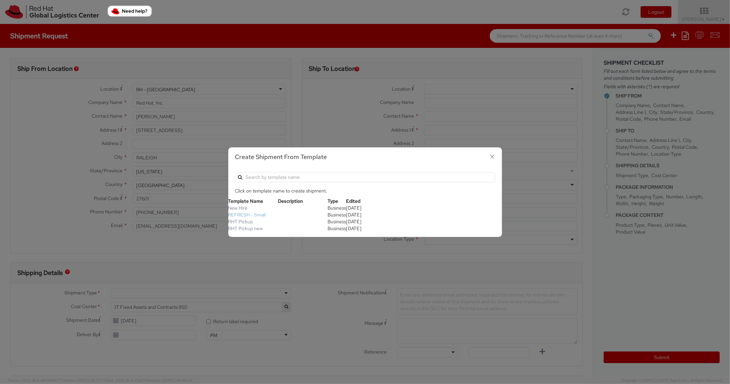
click at [258, 215] on link "REFRESH - Small" at bounding box center [247, 215] width 38 height 6
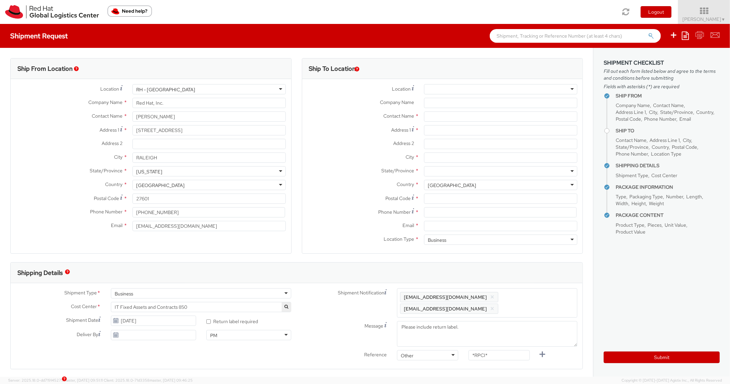
scroll to position [21, 0]
click at [444, 131] on input "Address 1 *" at bounding box center [500, 130] width 153 height 10
click at [449, 158] on input "City *" at bounding box center [500, 158] width 153 height 10
click at [427, 171] on div at bounding box center [500, 171] width 153 height 10
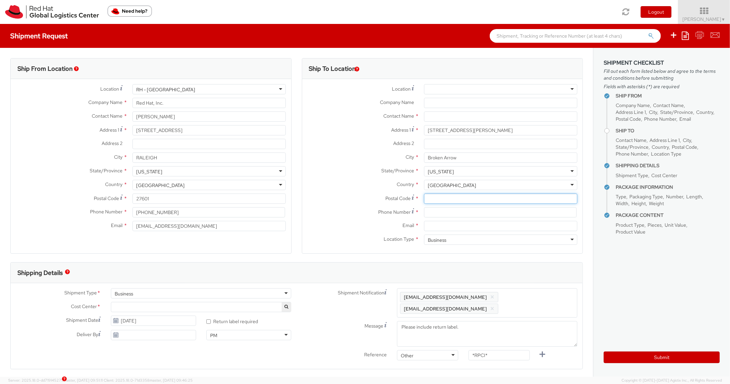
click at [451, 194] on input "Postal Code *" at bounding box center [500, 199] width 153 height 10
click at [338, 175] on label "State/Province *" at bounding box center [360, 170] width 117 height 9
click at [454, 213] on input at bounding box center [500, 212] width 153 height 10
drag, startPoint x: 374, startPoint y: 189, endPoint x: 402, endPoint y: 148, distance: 49.2
click at [374, 186] on div "Country * [GEOGRAPHIC_DATA] [GEOGRAPHIC_DATA] [GEOGRAPHIC_DATA] [GEOGRAPHIC_DAT…" at bounding box center [442, 185] width 281 height 10
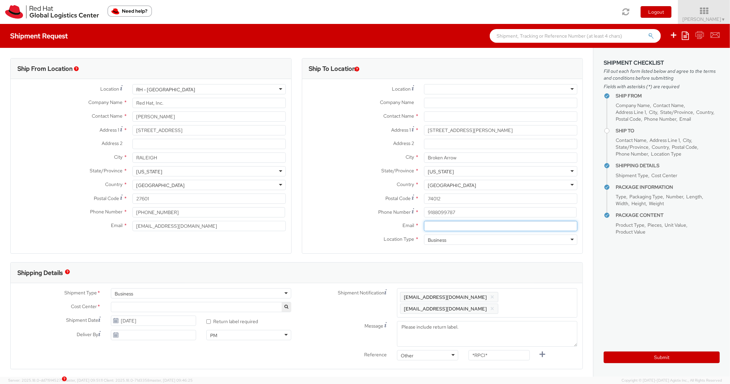
click at [440, 230] on input "Email *" at bounding box center [500, 226] width 153 height 10
drag, startPoint x: 547, startPoint y: 305, endPoint x: 541, endPoint y: 301, distance: 6.9
click at [545, 304] on span "Enter any additional email addresses, separated by comma, for individuals who s…" at bounding box center [487, 303] width 174 height 21
click at [536, 284] on div "Shipment Type * Business Business Batch Business Personal Cost Center * IT Coll…" at bounding box center [297, 326] width 572 height 86
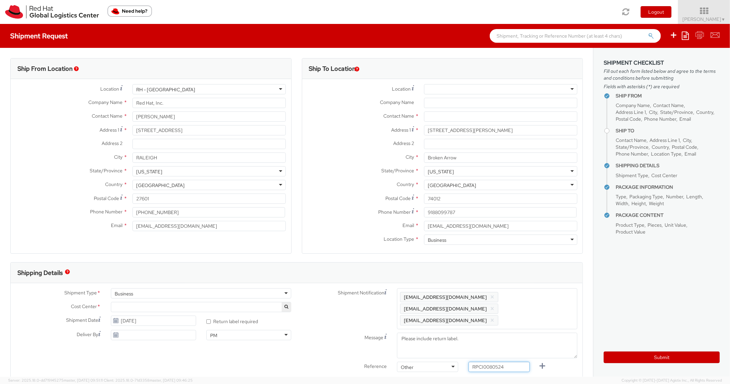
drag, startPoint x: 500, startPoint y: 359, endPoint x: 444, endPoint y: 349, distance: 57.1
click at [444, 349] on div "Shipment Notification Enter any additional email addresses, separated by comma,…" at bounding box center [440, 331] width 286 height 87
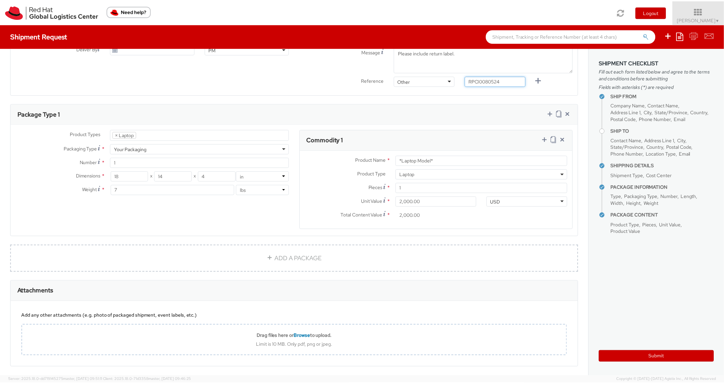
scroll to position [301, 0]
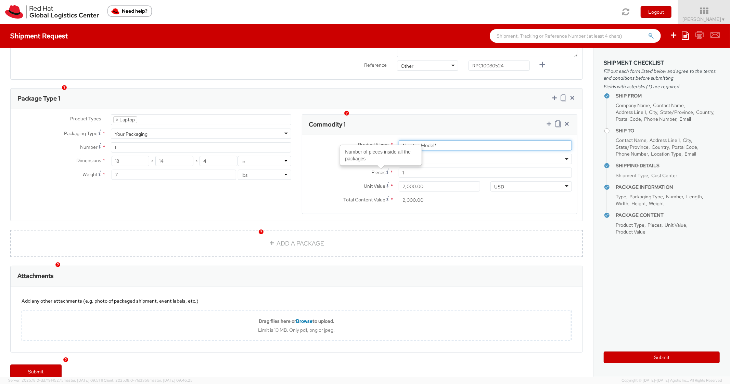
drag, startPoint x: 436, startPoint y: 136, endPoint x: 382, endPoint y: 122, distance: 55.4
click at [373, 135] on div "Product Name * *Laptop Model* Product Type * Documents Docking Station Laptop M…" at bounding box center [439, 174] width 275 height 79
click at [418, 109] on div "Product Types * Documents Docking Station Laptop Monitor Other Hardware Server …" at bounding box center [297, 165] width 572 height 112
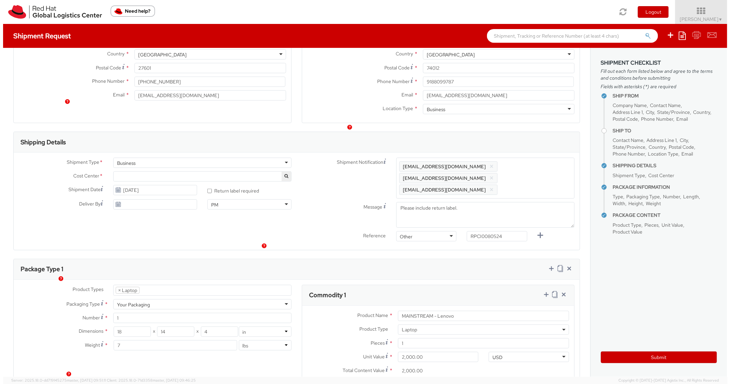
scroll to position [28, 0]
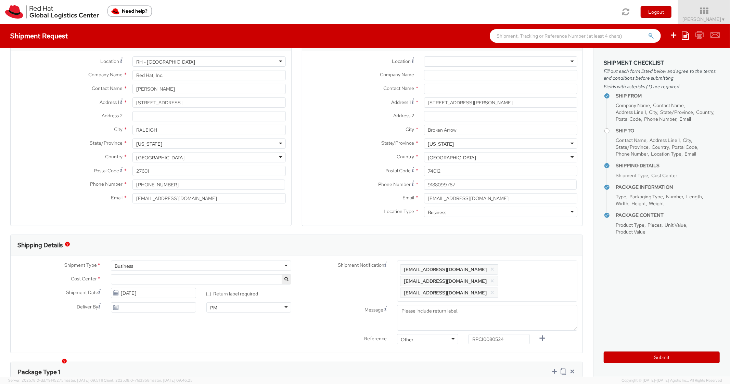
click at [443, 81] on div "Company Name *" at bounding box center [442, 77] width 281 height 14
click at [437, 86] on input "text" at bounding box center [500, 89] width 153 height 10
click at [354, 98] on label "Address 1 *" at bounding box center [360, 102] width 117 height 9
click at [424, 98] on input "[STREET_ADDRESS][PERSON_NAME]" at bounding box center [500, 103] width 153 height 10
click at [626, 349] on div "Submit" at bounding box center [662, 355] width 116 height 17
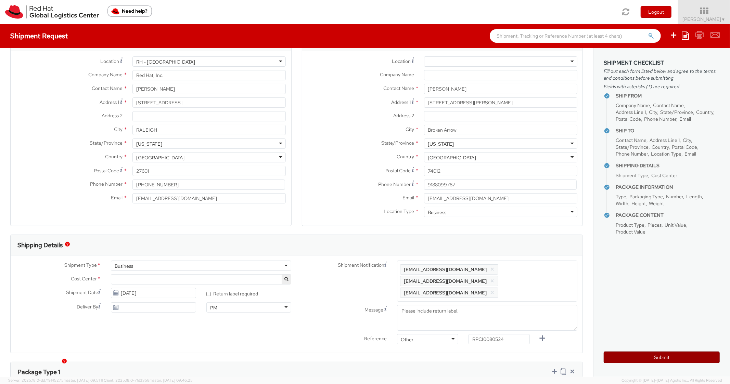
click at [623, 361] on button "Submit" at bounding box center [662, 358] width 116 height 12
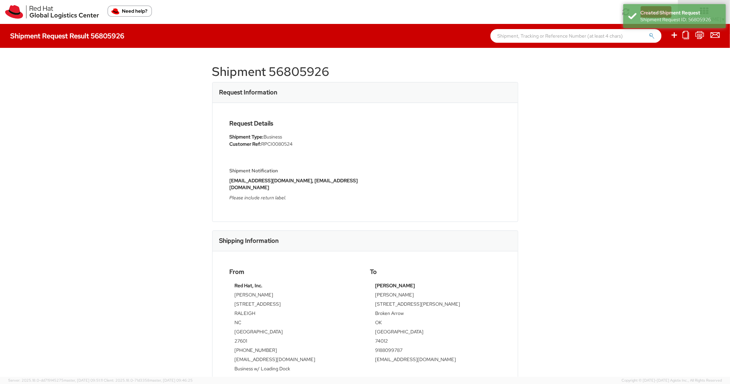
click at [300, 73] on h1 "Shipment 56805926" at bounding box center [365, 72] width 306 height 14
click at [469, 207] on div "Request Details Shipment Type: Business Customer Ref: RPCI0080524 Shipment Noti…" at bounding box center [365, 162] width 305 height 119
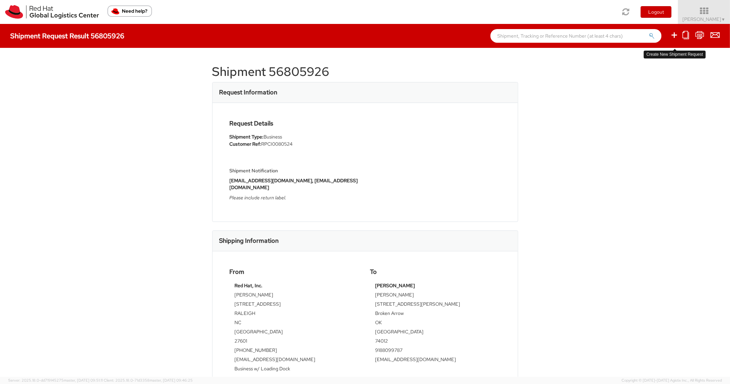
click at [672, 35] on icon at bounding box center [674, 35] width 8 height 9
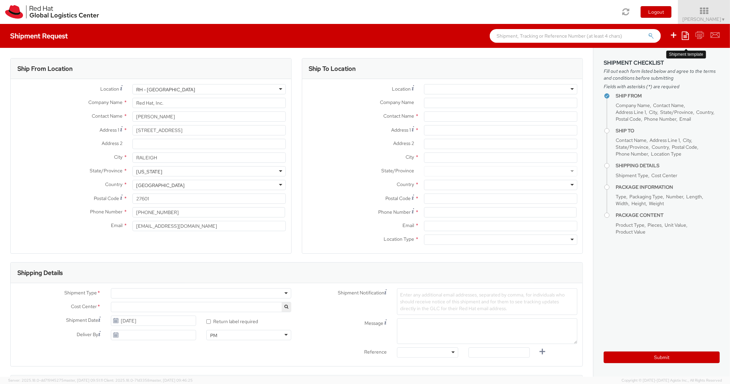
click at [689, 35] on icon at bounding box center [685, 35] width 7 height 8
drag, startPoint x: 645, startPoint y: 59, endPoint x: 624, endPoint y: 69, distance: 23.7
click at [645, 59] on link "Create from template" at bounding box center [659, 57] width 60 height 9
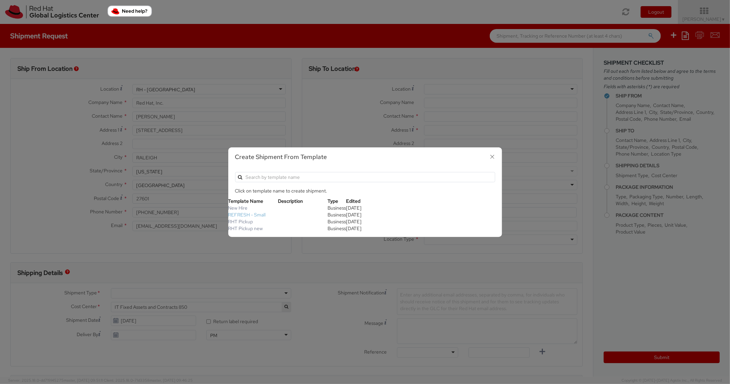
click at [251, 212] on link "REFRESH - Small" at bounding box center [247, 215] width 38 height 6
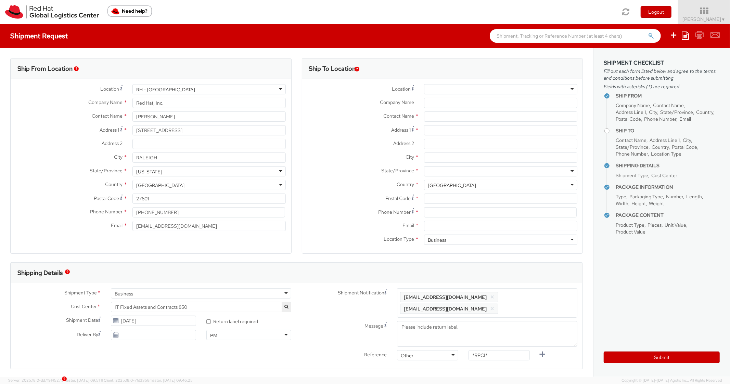
scroll to position [21, 0]
click at [453, 134] on input "Address 1 *" at bounding box center [500, 130] width 153 height 10
click at [440, 158] on input "City *" at bounding box center [500, 158] width 153 height 10
click at [438, 168] on div at bounding box center [500, 171] width 153 height 10
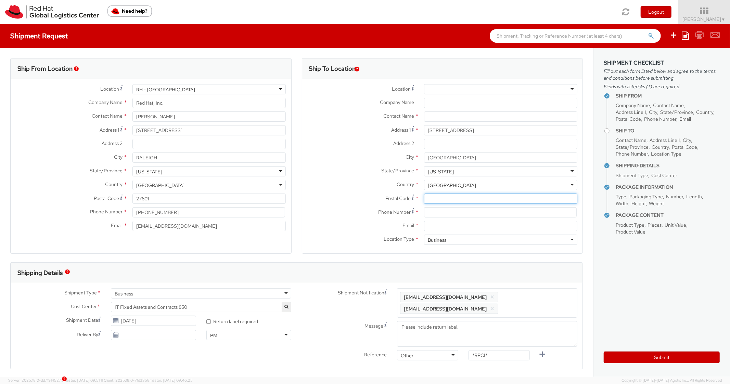
click at [435, 199] on input "Postal Code *" at bounding box center [500, 199] width 153 height 10
click at [385, 159] on label "City *" at bounding box center [360, 157] width 117 height 9
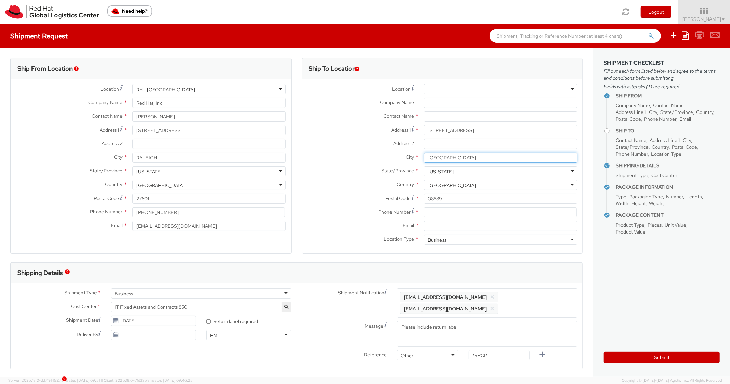
click at [424, 159] on input "[GEOGRAPHIC_DATA]" at bounding box center [500, 158] width 153 height 10
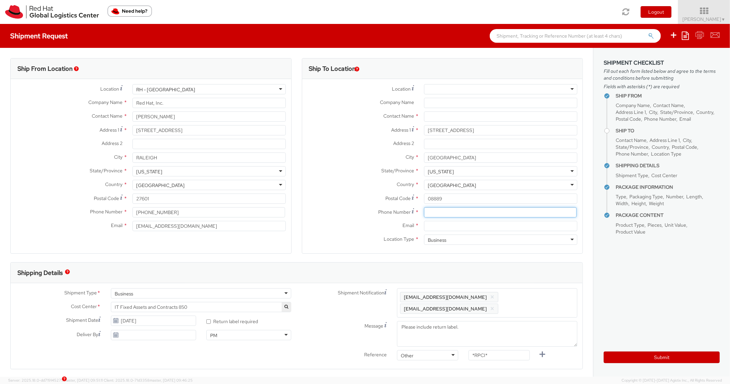
drag, startPoint x: 437, startPoint y: 211, endPoint x: 428, endPoint y: 212, distance: 8.6
click at [437, 214] on input at bounding box center [500, 212] width 153 height 10
click at [326, 194] on div "Location * [GEOGRAPHIC_DATA] - [GEOGRAPHIC_DATA] - [GEOGRAPHIC_DATA] [GEOGRAPHI…" at bounding box center [442, 166] width 281 height 164
click at [463, 231] on input "Email *" at bounding box center [500, 226] width 153 height 10
drag, startPoint x: 533, startPoint y: 301, endPoint x: 544, endPoint y: 287, distance: 18.5
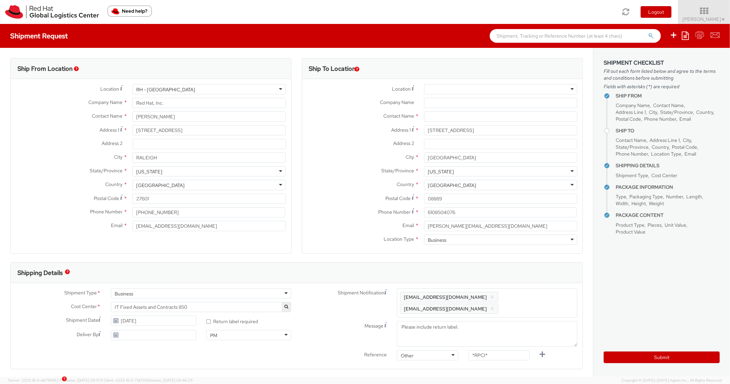
click at [533, 301] on span "Enter any additional email addresses, separated by comma, for individuals who s…" at bounding box center [487, 303] width 174 height 21
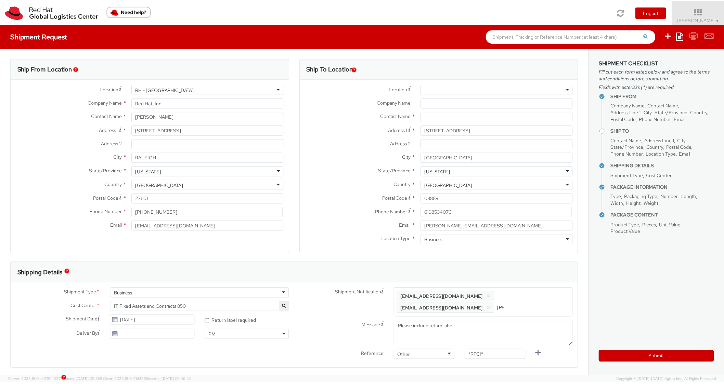
scroll to position [0, 33]
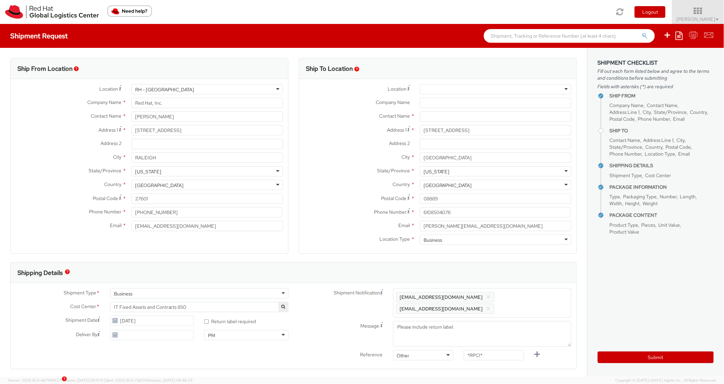
click at [548, 265] on div "Shipping Details" at bounding box center [294, 273] width 566 height 21
drag, startPoint x: 486, startPoint y: 354, endPoint x: 422, endPoint y: 349, distance: 64.2
click at [422, 349] on div "Shipment Notification Enter any additional email addresses, separated by comma,…" at bounding box center [440, 337] width 286 height 98
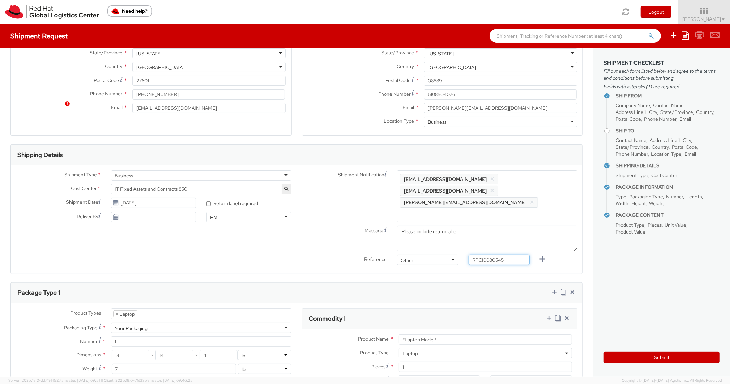
scroll to position [301, 0]
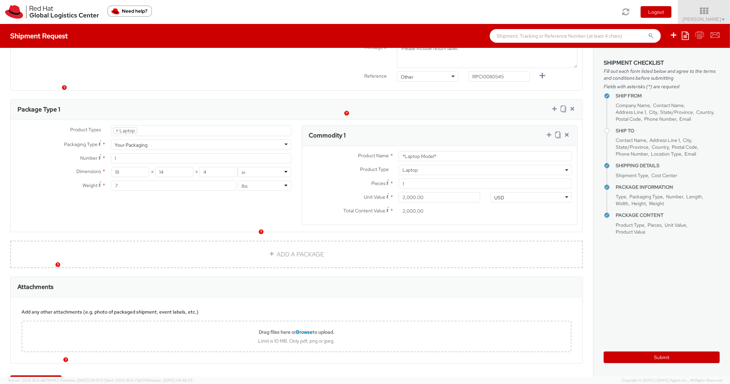
drag, startPoint x: 444, startPoint y: 141, endPoint x: 424, endPoint y: 132, distance: 21.3
click at [425, 151] on div "Product Name * *Laptop Model*" at bounding box center [439, 158] width 275 height 14
drag, startPoint x: 438, startPoint y: 129, endPoint x: 391, endPoint y: 129, distance: 47.2
click at [387, 146] on div "Product Name * *Laptop Model* Product Type * Documents Docking Station Laptop M…" at bounding box center [439, 185] width 275 height 79
drag, startPoint x: 454, startPoint y: 136, endPoint x: 348, endPoint y: 135, distance: 105.8
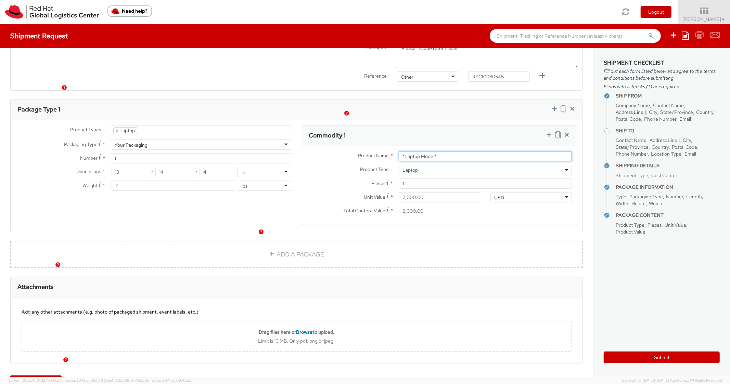
click at [348, 151] on div "Product Name * *Laptop Model*" at bounding box center [439, 156] width 275 height 10
click at [428, 126] on div "Commodity 1" at bounding box center [439, 136] width 275 height 21
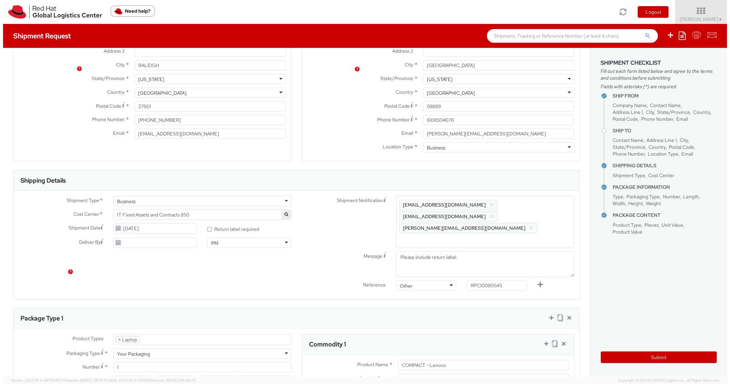
scroll to position [0, 0]
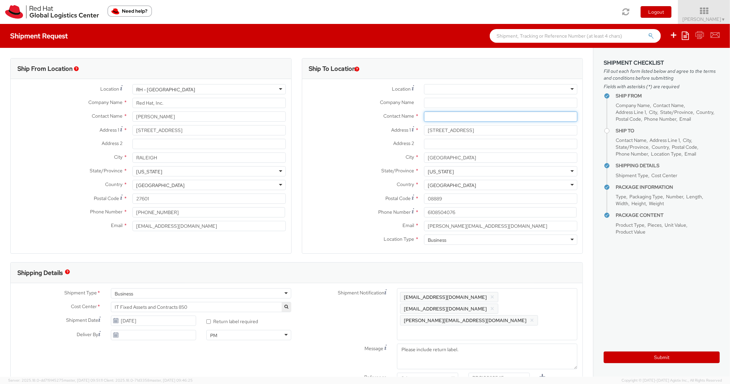
click at [428, 114] on input "text" at bounding box center [500, 117] width 153 height 10
click at [337, 127] on label "Address 1 *" at bounding box center [360, 129] width 117 height 9
click at [424, 127] on input "[STREET_ADDRESS]" at bounding box center [500, 130] width 153 height 10
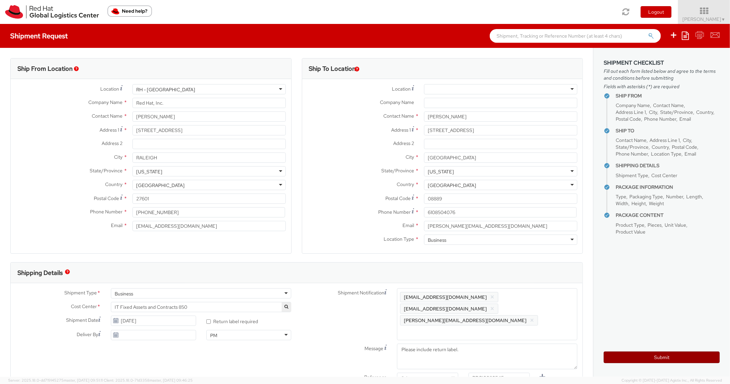
click at [613, 359] on button "Submit" at bounding box center [662, 358] width 116 height 12
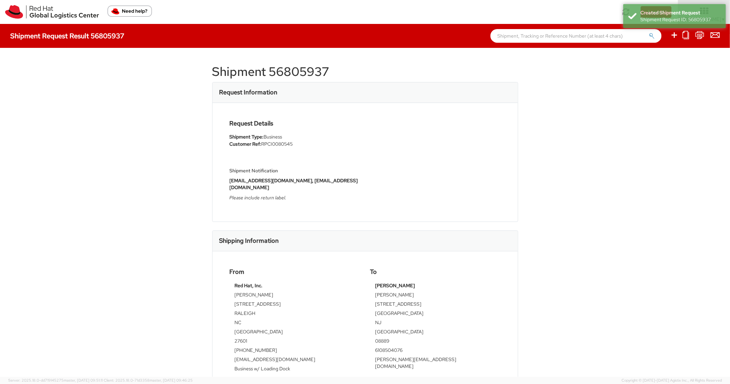
click at [300, 77] on h1 "Shipment 56805937" at bounding box center [365, 72] width 306 height 14
click at [384, 200] on div "Request Details Shipment Type: Business Customer Ref: RPCI0080545 Shipment Noti…" at bounding box center [365, 162] width 305 height 119
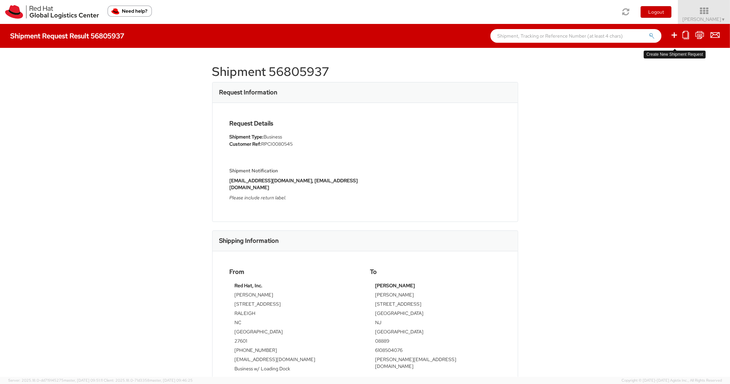
click at [672, 39] on icon at bounding box center [674, 35] width 8 height 9
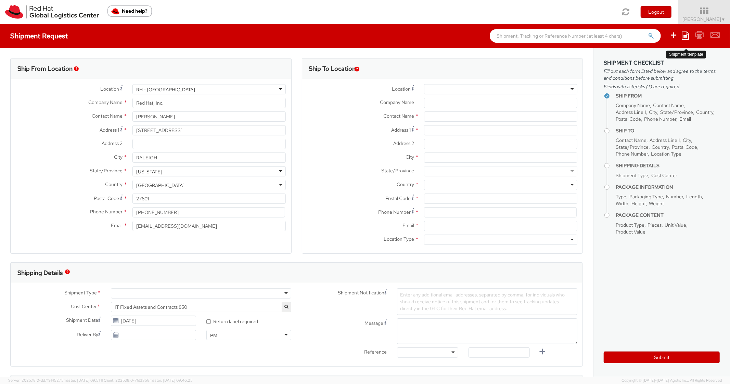
click at [683, 34] on icon at bounding box center [685, 35] width 7 height 8
click at [650, 57] on link "Create from template" at bounding box center [659, 57] width 60 height 9
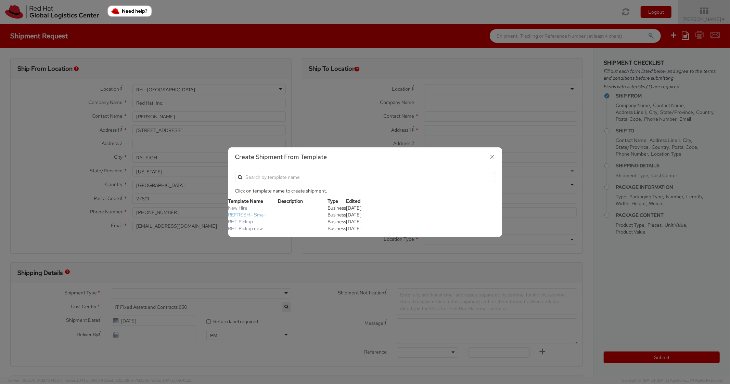
click at [242, 215] on link "REFRESH - Small" at bounding box center [247, 215] width 38 height 6
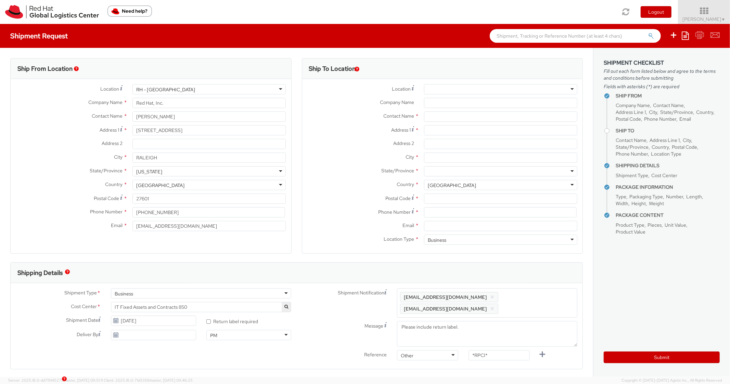
scroll to position [21, 0]
click at [466, 128] on input "Address 1 *" at bounding box center [500, 130] width 153 height 10
click at [447, 160] on input "City *" at bounding box center [500, 158] width 153 height 10
click at [442, 172] on div at bounding box center [500, 171] width 153 height 10
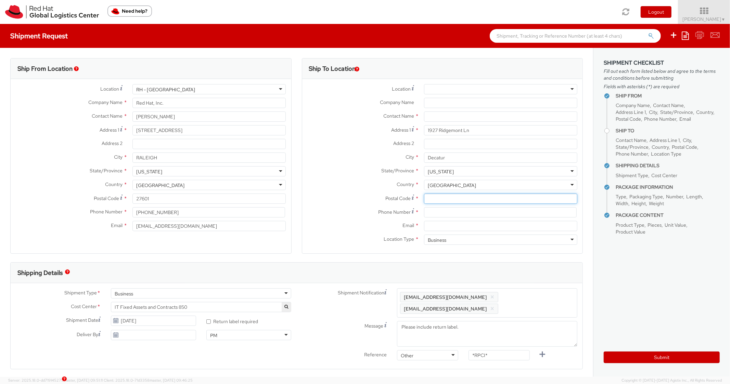
click at [434, 197] on input "Postal Code *" at bounding box center [500, 199] width 153 height 10
drag, startPoint x: 283, startPoint y: 163, endPoint x: 424, endPoint y: 55, distance: 177.9
click at [283, 162] on div "City * [GEOGRAPHIC_DATA]" at bounding box center [151, 160] width 281 height 14
click at [457, 208] on input at bounding box center [500, 212] width 153 height 10
drag, startPoint x: 303, startPoint y: 196, endPoint x: 356, endPoint y: 33, distance: 171.2
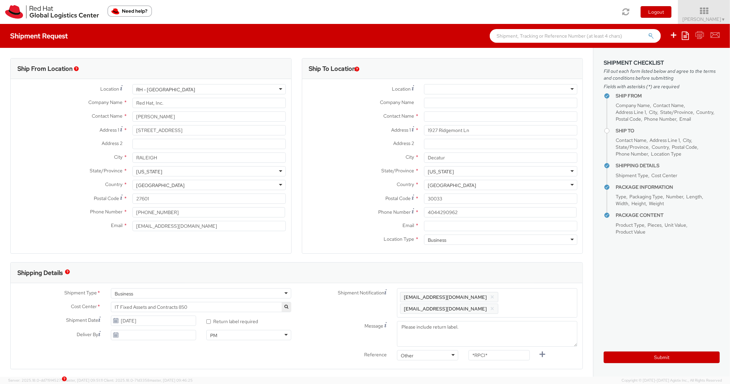
click at [303, 192] on div "Location * [GEOGRAPHIC_DATA] - [GEOGRAPHIC_DATA] - [GEOGRAPHIC_DATA] [GEOGRAPHI…" at bounding box center [442, 166] width 281 height 164
click at [460, 231] on input "Email *" at bounding box center [500, 226] width 153 height 10
drag, startPoint x: 538, startPoint y: 299, endPoint x: 543, endPoint y: 250, distance: 48.9
click at [538, 298] on span "Enter any additional email addresses, separated by comma, for individuals who s…" at bounding box center [487, 303] width 174 height 21
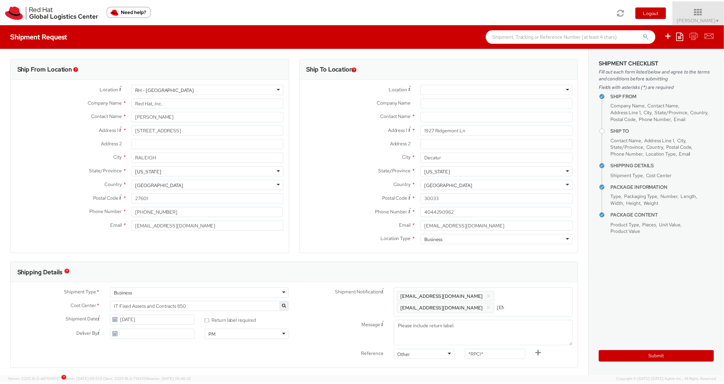
scroll to position [0, 34]
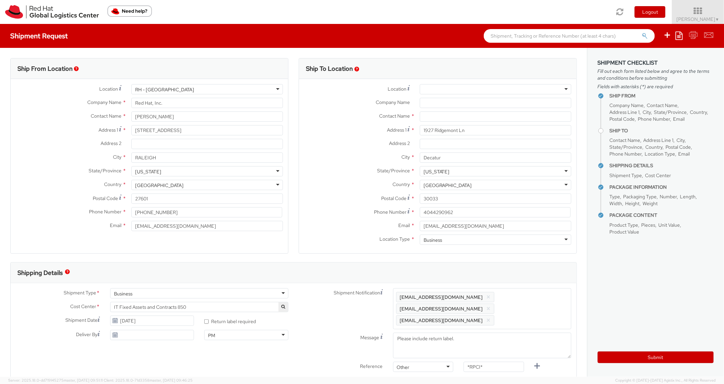
click at [543, 250] on div "Location * [GEOGRAPHIC_DATA] - [GEOGRAPHIC_DATA] - [GEOGRAPHIC_DATA] [GEOGRAPHI…" at bounding box center [438, 166] width 278 height 175
drag, startPoint x: 495, startPoint y: 351, endPoint x: 429, endPoint y: 343, distance: 66.2
click at [429, 343] on div "Shipment Notification Enter any additional email addresses, separated by comma,…" at bounding box center [440, 331] width 286 height 87
drag, startPoint x: 515, startPoint y: 358, endPoint x: 434, endPoint y: 352, distance: 81.0
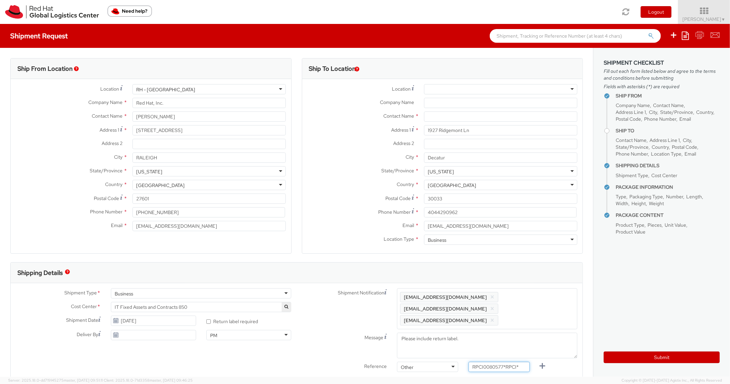
click at [434, 362] on div "Reference Other Other Other Purchase Order Number Reference Number RPCI0080577*…" at bounding box center [440, 369] width 286 height 14
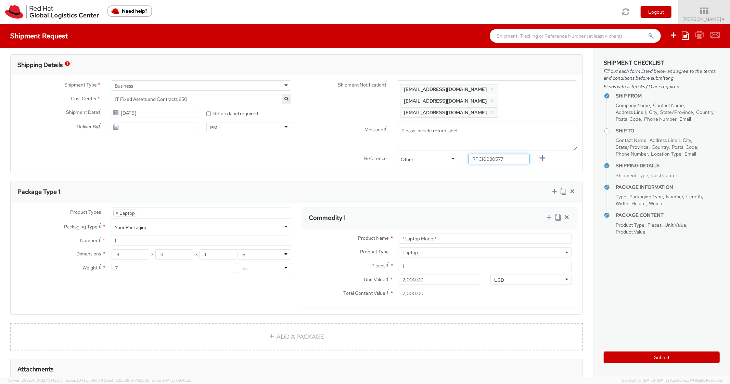
scroll to position [301, 0]
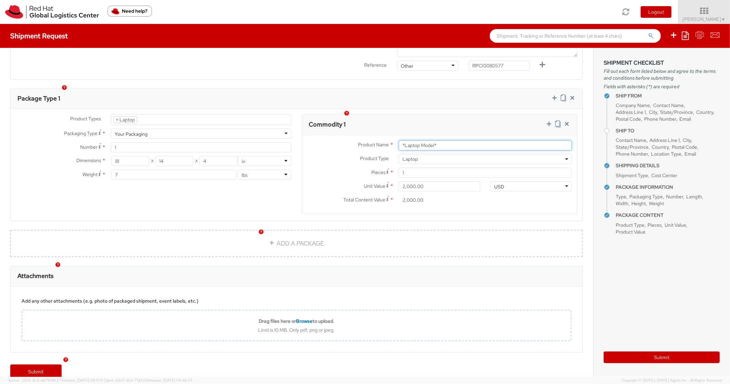
drag, startPoint x: 445, startPoint y: 138, endPoint x: 348, endPoint y: 131, distance: 97.1
click at [348, 140] on div "Product Name * *Laptop Model*" at bounding box center [439, 145] width 275 height 10
click at [469, 95] on div "Package Type 1" at bounding box center [297, 99] width 572 height 21
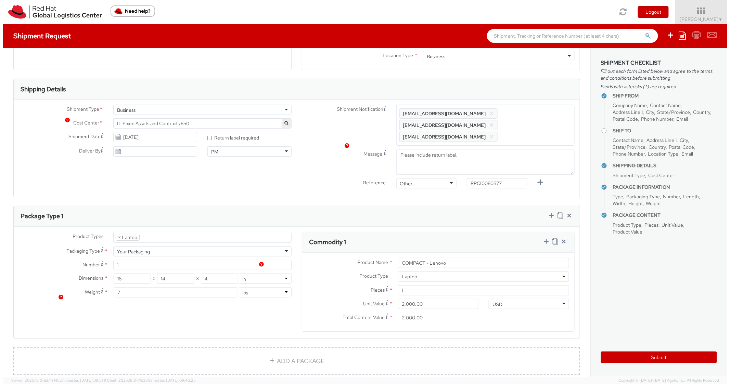
scroll to position [0, 0]
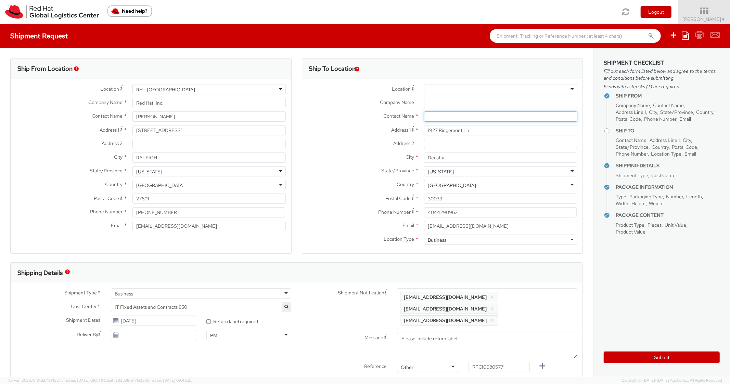
click at [438, 120] on input "text" at bounding box center [500, 117] width 153 height 10
click at [343, 144] on label "Address 2 *" at bounding box center [360, 143] width 117 height 9
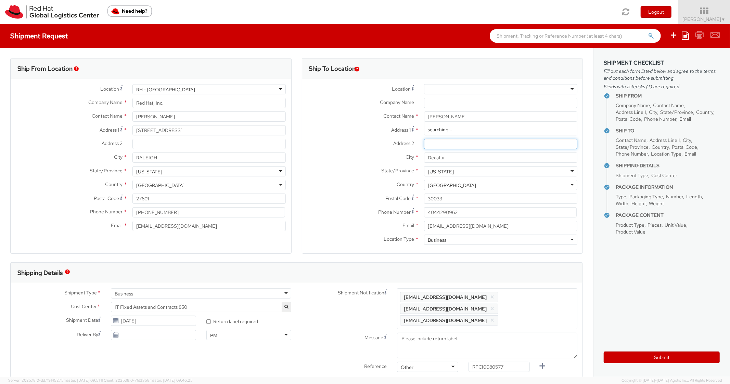
click at [424, 144] on input "Address 2 *" at bounding box center [500, 144] width 153 height 10
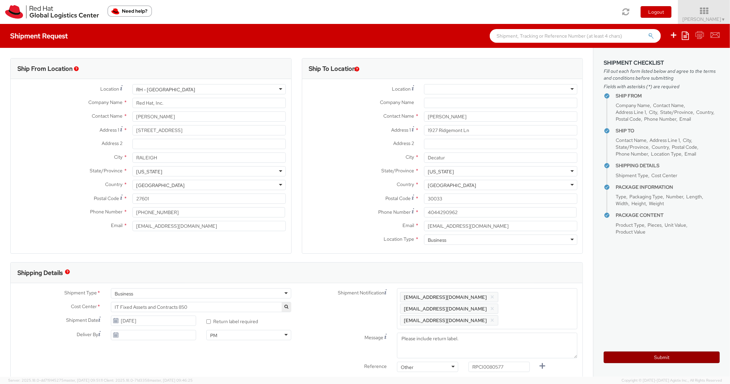
click at [612, 359] on button "Submit" at bounding box center [662, 358] width 116 height 12
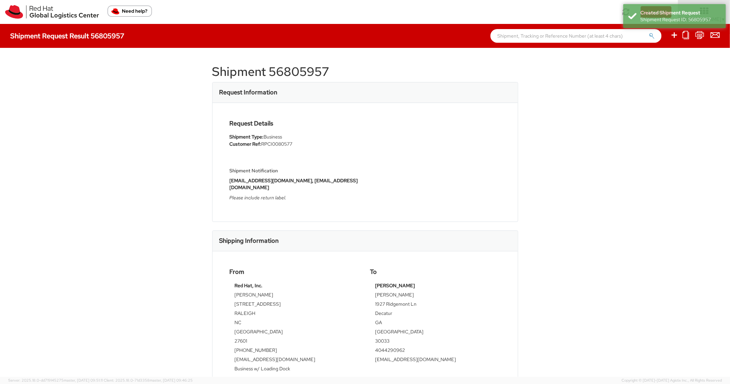
click at [307, 77] on h1 "Shipment 56805957" at bounding box center [365, 72] width 306 height 14
click at [448, 187] on div "Request Details Shipment Type: Business Customer Ref: RPCI0080577 Shipment Noti…" at bounding box center [364, 162] width 281 height 85
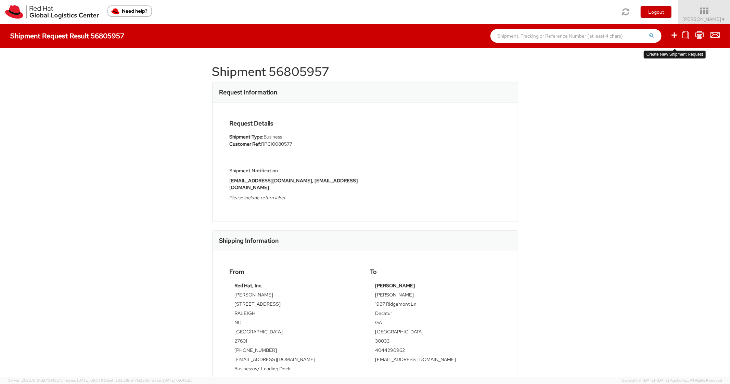
click at [671, 38] on icon at bounding box center [674, 35] width 8 height 9
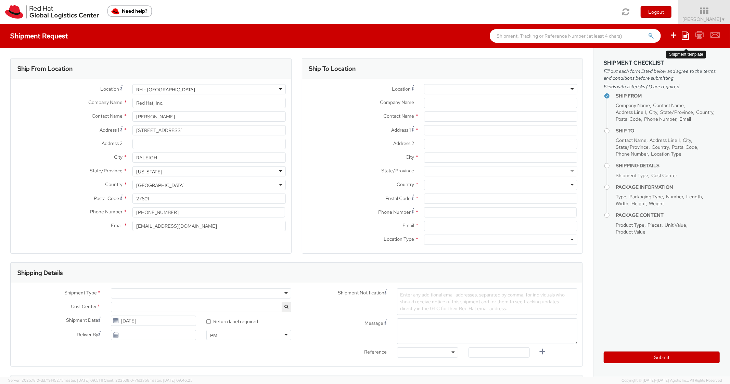
click at [683, 36] on icon at bounding box center [685, 35] width 7 height 8
click at [640, 61] on link "Create from template" at bounding box center [659, 57] width 60 height 9
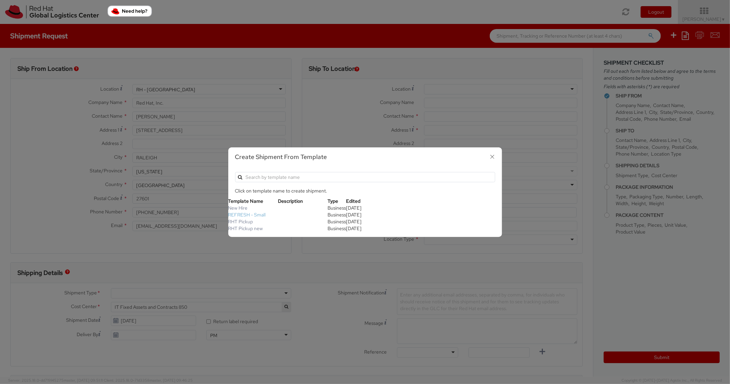
click at [251, 214] on link "REFRESH - Small" at bounding box center [247, 215] width 38 height 6
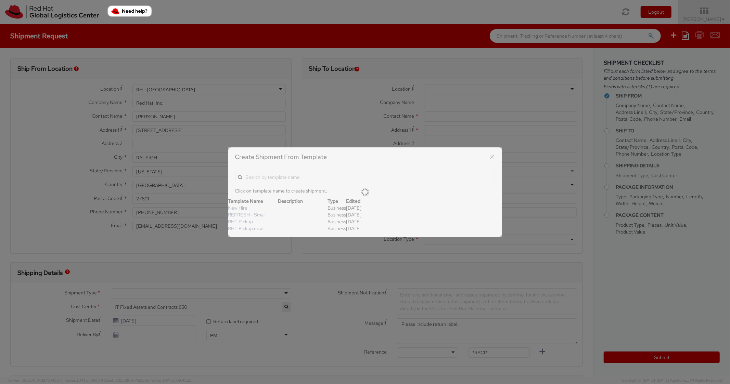
scroll to position [21, 0]
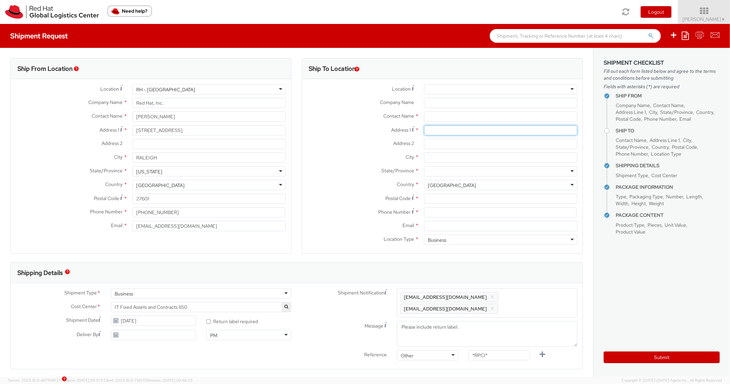
click at [442, 128] on input "Address 1 *" at bounding box center [500, 130] width 153 height 10
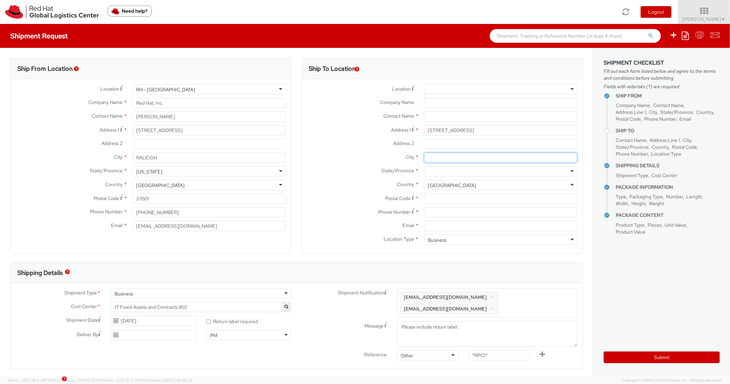
click at [435, 156] on input "City *" at bounding box center [500, 158] width 153 height 10
click at [434, 174] on div at bounding box center [500, 171] width 153 height 10
click at [446, 206] on div "Postal Code *" at bounding box center [442, 201] width 281 height 14
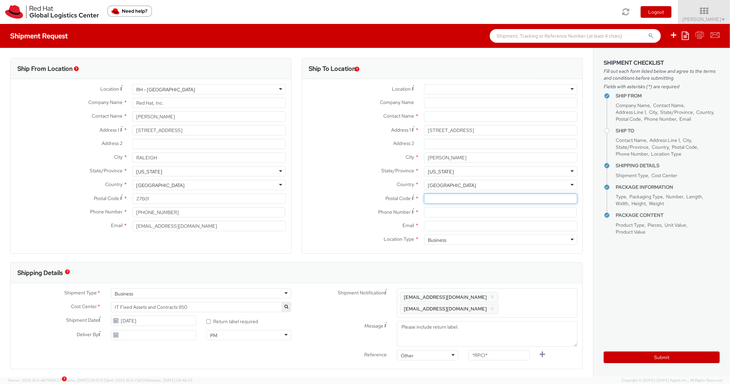
click at [448, 202] on input "Postal Code *" at bounding box center [500, 199] width 153 height 10
click at [331, 177] on div "State/Province * [US_STATE] [US_STATE] [US_STATE] [US_STATE] [US_STATE] [US_STA…" at bounding box center [442, 173] width 281 height 14
drag, startPoint x: 455, startPoint y: 212, endPoint x: 331, endPoint y: 197, distance: 124.8
click at [453, 212] on input at bounding box center [500, 212] width 153 height 10
click at [297, 189] on div "Ship To Location Location * [GEOGRAPHIC_DATA] - [GEOGRAPHIC_DATA] - [GEOGRAPHIC…" at bounding box center [443, 160] width 292 height 204
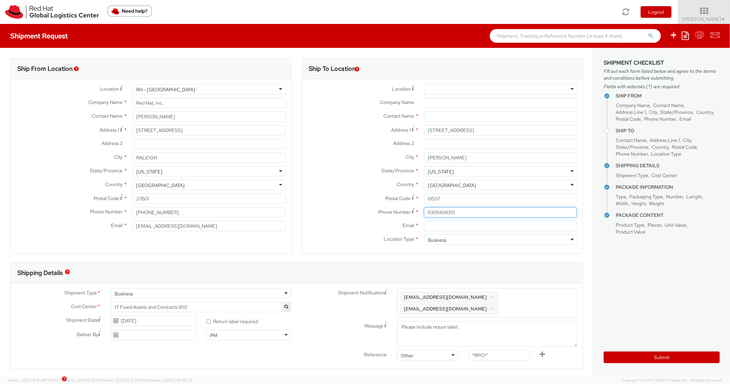
drag, startPoint x: 448, startPoint y: 216, endPoint x: 449, endPoint y: 227, distance: 10.7
click at [448, 218] on div "Phone Number * 6305408351" at bounding box center [442, 214] width 281 height 14
click at [448, 229] on input "Email *" at bounding box center [500, 226] width 153 height 10
click at [539, 306] on span "Enter any additional email addresses, separated by comma, for individuals who s…" at bounding box center [487, 303] width 174 height 21
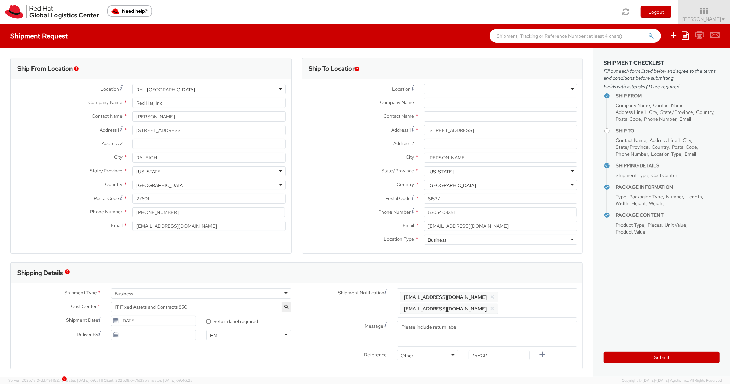
click at [536, 283] on div "Shipping Details" at bounding box center [297, 273] width 572 height 21
drag, startPoint x: 483, startPoint y: 351, endPoint x: 450, endPoint y: 347, distance: 33.7
click at [450, 348] on div "Shipment Notification Enter any additional email addresses, separated by comma,…" at bounding box center [440, 331] width 286 height 87
drag, startPoint x: 517, startPoint y: 359, endPoint x: 441, endPoint y: 355, distance: 76.4
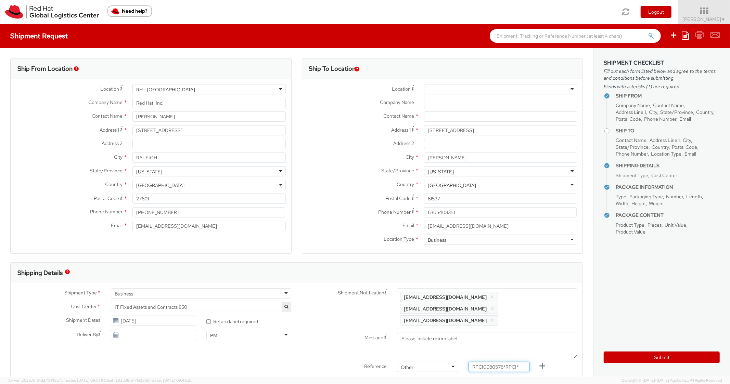
click at [441, 362] on div "Reference Other Other Other Purchase Order Number Reference Number RPCI0080578*…" at bounding box center [440, 369] width 286 height 14
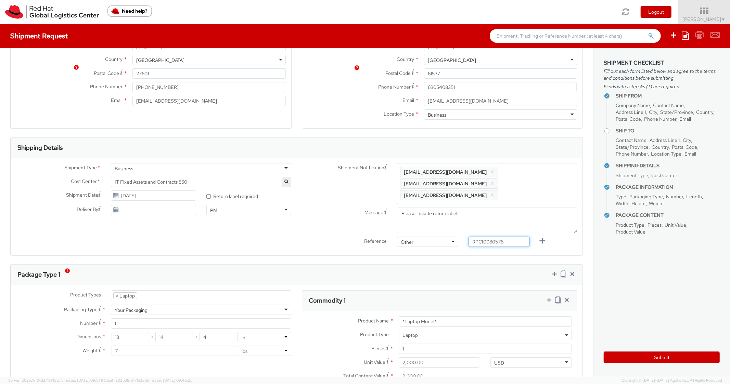
scroll to position [301, 0]
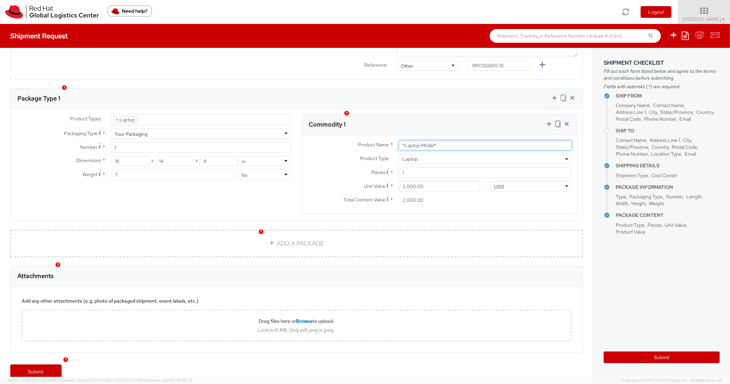
drag, startPoint x: 416, startPoint y: 138, endPoint x: 347, endPoint y: 139, distance: 69.1
click at [347, 140] on div "Product Name * *Laptop Model*" at bounding box center [439, 145] width 275 height 10
drag, startPoint x: 487, startPoint y: 136, endPoint x: 344, endPoint y: 133, distance: 142.4
click at [344, 140] on div "Product Name * *Laptop Model*COMPACT - Lenovo" at bounding box center [439, 145] width 275 height 10
click at [449, 117] on div "Commodity 1" at bounding box center [439, 125] width 275 height 21
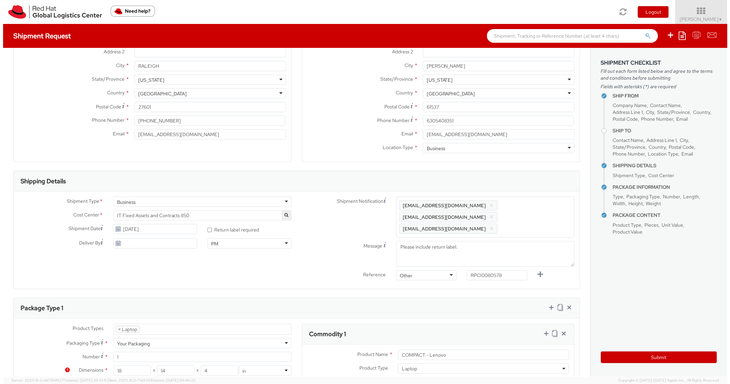
scroll to position [0, 0]
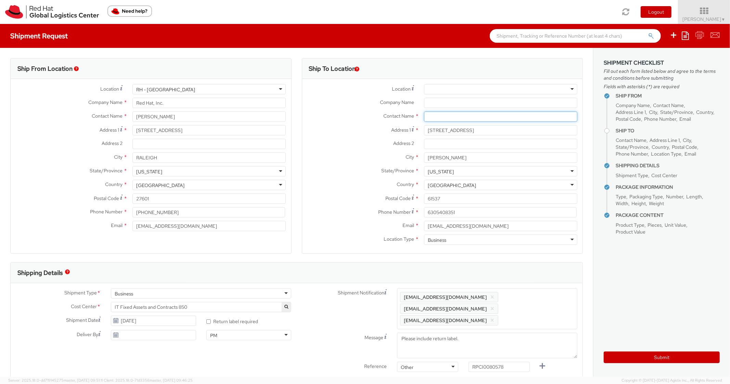
click at [438, 121] on input "text" at bounding box center [500, 117] width 153 height 10
click at [368, 128] on label "Address 1 *" at bounding box center [360, 129] width 117 height 9
click at [424, 128] on input "[STREET_ADDRESS]" at bounding box center [500, 130] width 153 height 10
drag, startPoint x: 454, startPoint y: 116, endPoint x: 374, endPoint y: 112, distance: 80.2
click at [374, 112] on div "Contact Name * Requested for [PERSON_NAME]" at bounding box center [442, 117] width 281 height 10
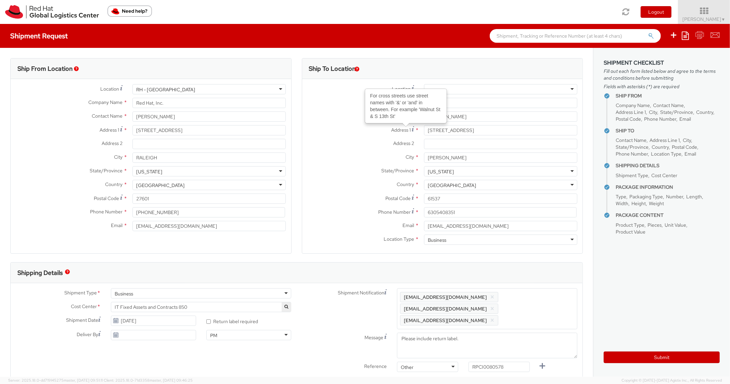
click at [314, 171] on label "State/Province *" at bounding box center [360, 170] width 117 height 9
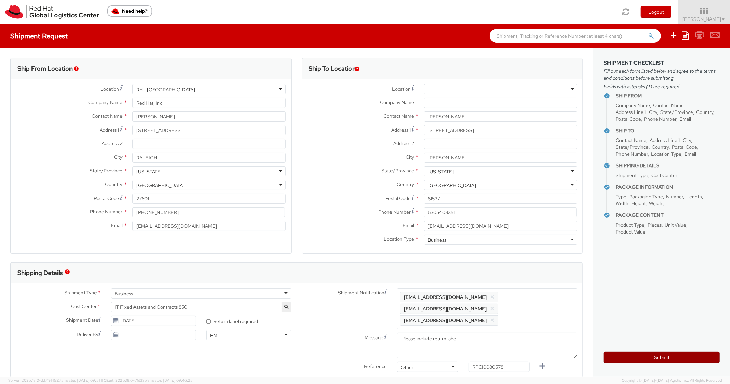
click at [618, 352] on button "Submit" at bounding box center [662, 358] width 116 height 12
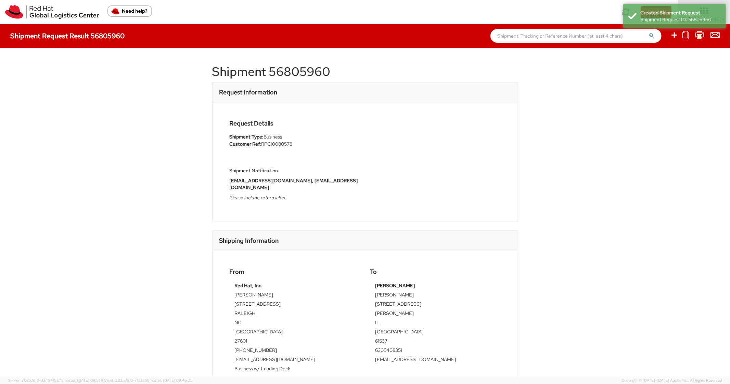
click at [314, 75] on h1 "Shipment 56805960" at bounding box center [365, 72] width 306 height 14
click at [326, 163] on div "Shipment Notification [EMAIL_ADDRESS][DOMAIN_NAME], [EMAIL_ADDRESS][DOMAIN_NAME…" at bounding box center [295, 180] width 130 height 50
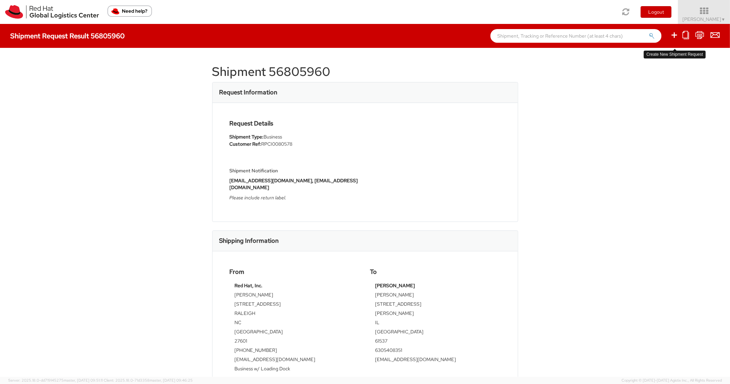
click at [677, 36] on icon at bounding box center [674, 35] width 8 height 9
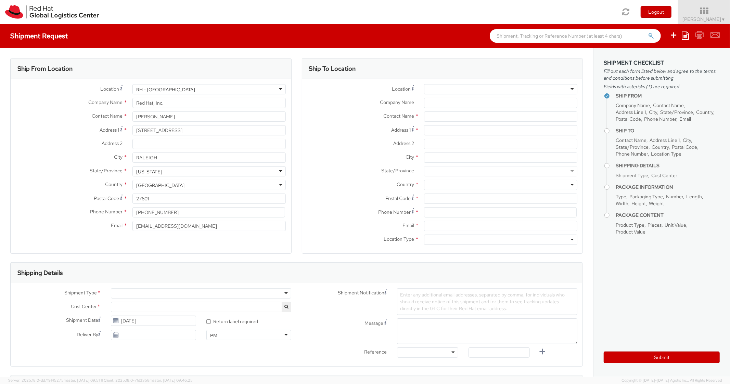
click at [684, 36] on icon at bounding box center [685, 35] width 7 height 8
click at [643, 56] on link "Create from template" at bounding box center [659, 57] width 60 height 9
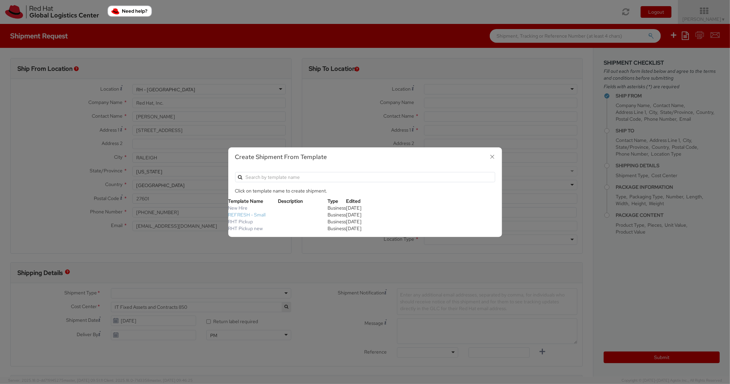
click at [258, 214] on link "REFRESH - Small" at bounding box center [247, 215] width 38 height 6
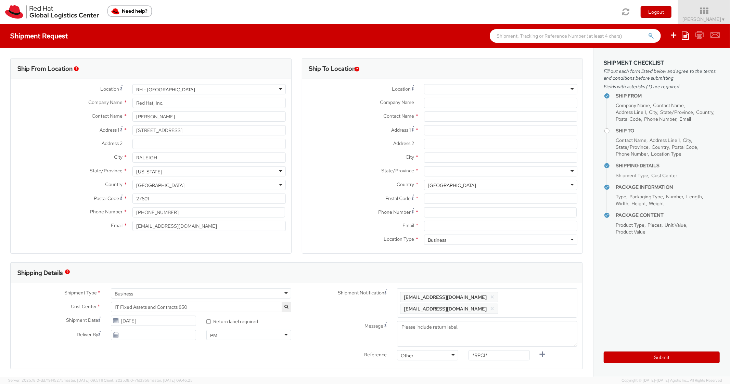
scroll to position [21, 0]
click at [433, 129] on input "Address 1 *" at bounding box center [500, 130] width 153 height 10
click at [441, 153] on input "City *" at bounding box center [500, 158] width 153 height 10
click at [447, 172] on div at bounding box center [500, 171] width 153 height 10
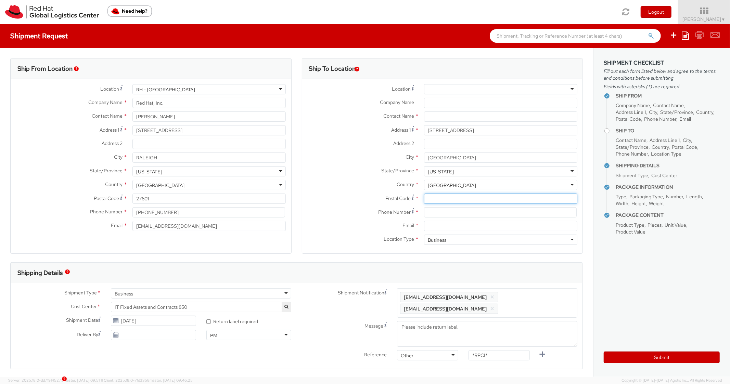
click at [456, 194] on input "Postal Code *" at bounding box center [500, 199] width 153 height 10
click at [443, 215] on input at bounding box center [500, 212] width 153 height 10
click at [337, 206] on div "Postal Code * 37207" at bounding box center [442, 201] width 281 height 14
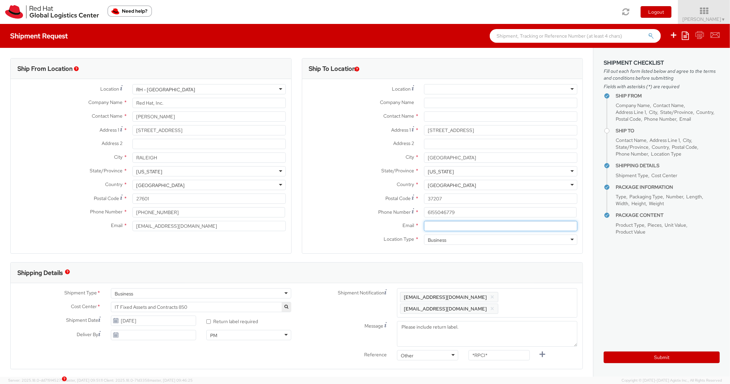
click at [450, 224] on input "Email *" at bounding box center [500, 226] width 153 height 10
click at [554, 308] on span "Enter any additional email addresses, separated by comma, for individuals who s…" at bounding box center [487, 303] width 174 height 21
click at [526, 255] on div "Ship To Location Location * [GEOGRAPHIC_DATA] - [GEOGRAPHIC_DATA] - [GEOGRAPHIC…" at bounding box center [442, 160] width 281 height 204
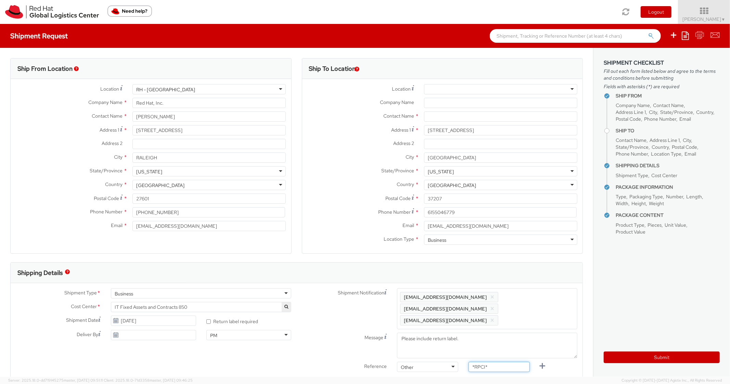
drag, startPoint x: 507, startPoint y: 356, endPoint x: 436, endPoint y: 348, distance: 71.6
click at [437, 362] on div "Reference Other Other Other Purchase Order Number Reference Number *RPCI*" at bounding box center [440, 369] width 286 height 14
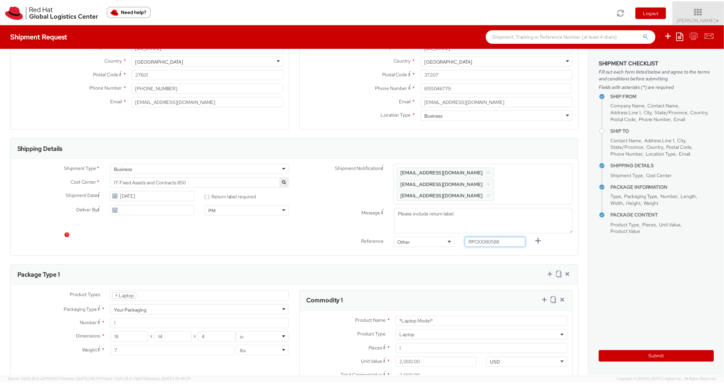
scroll to position [301, 0]
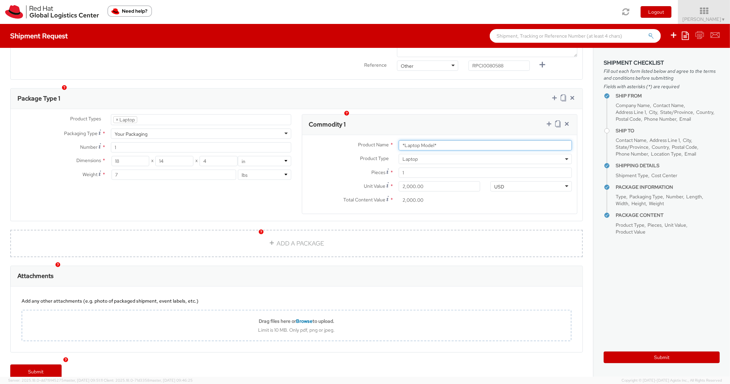
drag, startPoint x: 440, startPoint y: 134, endPoint x: 341, endPoint y: 130, distance: 99.3
click at [341, 140] on div "Product Name * *Laptop Model*" at bounding box center [439, 145] width 275 height 10
click at [441, 115] on div "Commodity 1" at bounding box center [439, 125] width 275 height 21
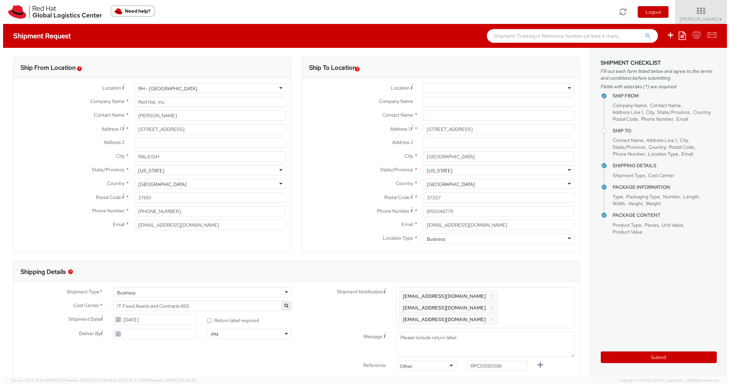
scroll to position [0, 0]
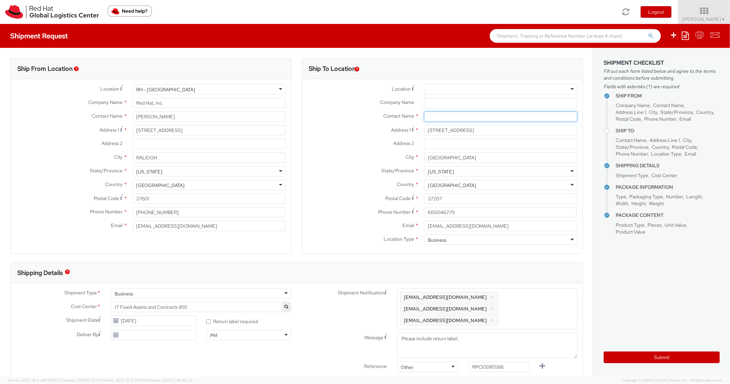
click at [443, 118] on input "text" at bounding box center [500, 117] width 153 height 10
drag, startPoint x: 334, startPoint y: 143, endPoint x: 429, endPoint y: 236, distance: 133.1
click at [334, 144] on label "Address 2 *" at bounding box center [360, 143] width 117 height 9
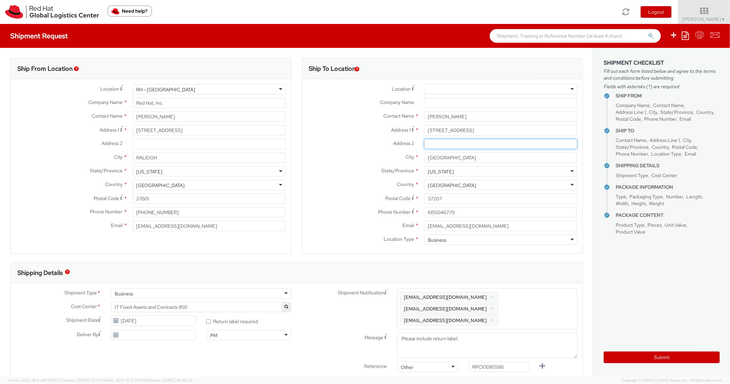
click at [424, 144] on input "Address 2 *" at bounding box center [500, 144] width 153 height 10
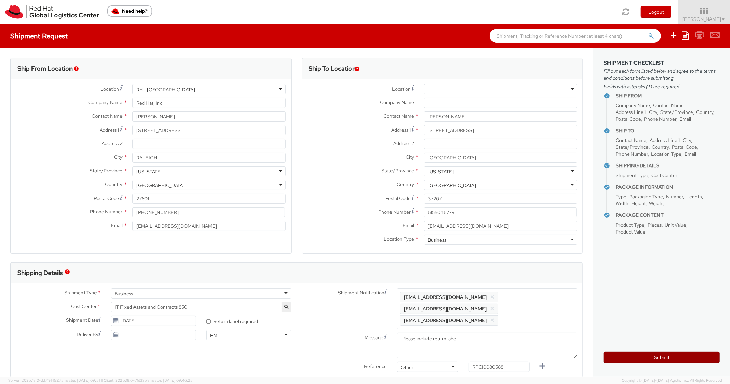
click at [627, 354] on button "Submit" at bounding box center [662, 358] width 116 height 12
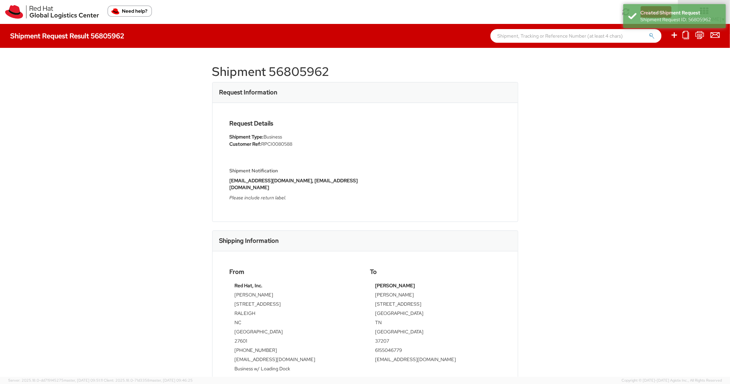
click at [309, 77] on h1 "Shipment 56805962" at bounding box center [365, 72] width 306 height 14
click at [310, 76] on h1 "Shipment 56805962" at bounding box center [365, 72] width 306 height 14
click at [310, 74] on h1 "Shipment 56805962" at bounding box center [365, 72] width 306 height 14
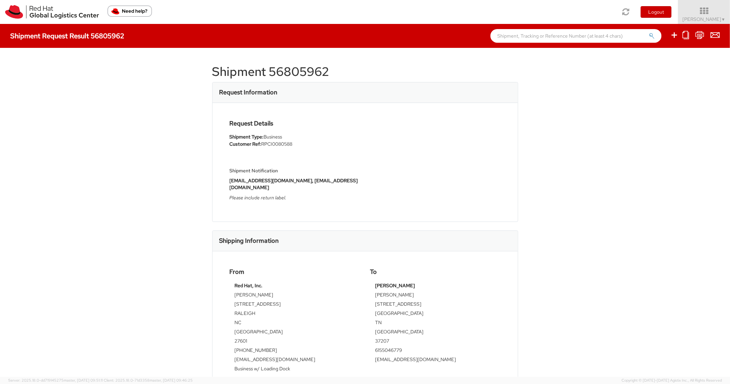
click at [434, 139] on div "Request Details Shipment Type: Business Customer Ref: RPCI0080588 Shipment Noti…" at bounding box center [364, 162] width 281 height 85
click at [676, 36] on icon at bounding box center [674, 35] width 8 height 9
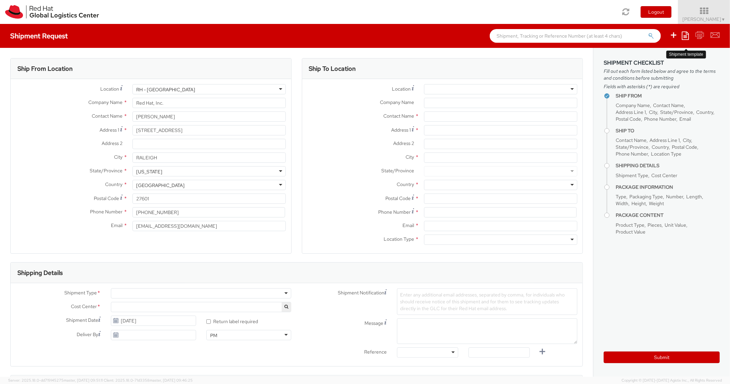
click at [688, 37] on icon at bounding box center [685, 35] width 7 height 8
click at [650, 58] on link "Create from template" at bounding box center [659, 57] width 60 height 9
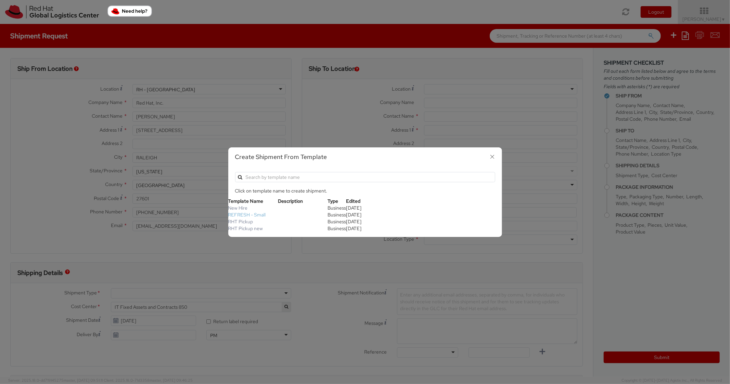
click at [261, 214] on link "REFRESH - Small" at bounding box center [247, 215] width 38 height 6
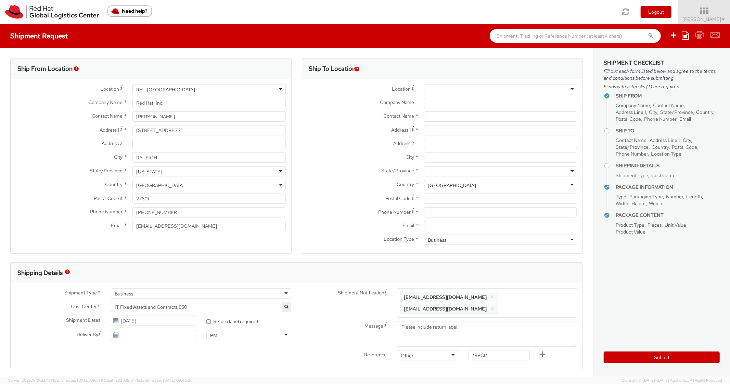
scroll to position [21, 0]
click at [471, 90] on div at bounding box center [500, 89] width 153 height 10
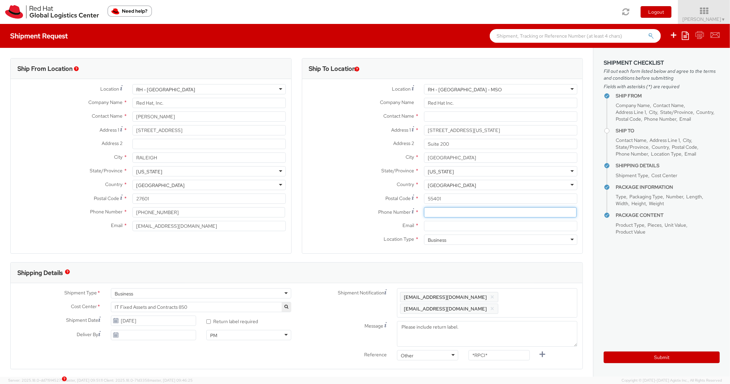
click at [439, 211] on input at bounding box center [500, 212] width 153 height 10
click at [320, 168] on label "State/Province *" at bounding box center [360, 170] width 117 height 9
click at [459, 224] on input "Email *" at bounding box center [500, 226] width 153 height 10
drag, startPoint x: 536, startPoint y: 306, endPoint x: 544, endPoint y: 296, distance: 12.4
click at [537, 304] on span "Enter any additional email addresses, separated by comma, for individuals who s…" at bounding box center [487, 303] width 174 height 21
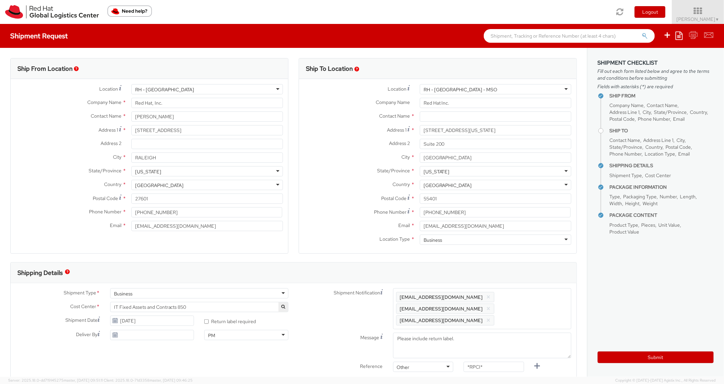
click at [545, 271] on div "Shipping Details" at bounding box center [294, 273] width 566 height 21
drag, startPoint x: 502, startPoint y: 358, endPoint x: 464, endPoint y: 346, distance: 40.4
click at [460, 349] on div "Shipment Notification Enter any additional email addresses, separated by comma,…" at bounding box center [440, 331] width 286 height 87
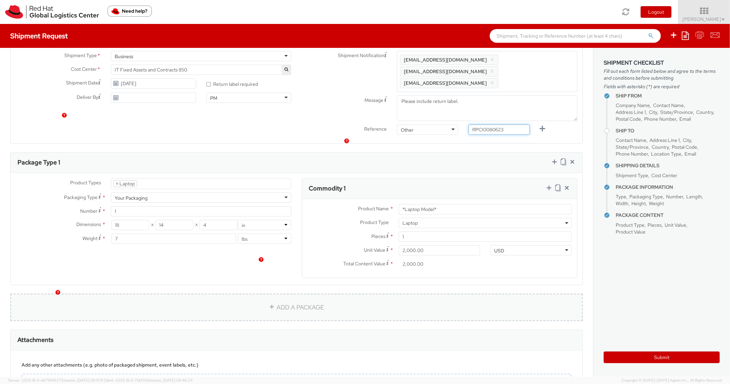
scroll to position [274, 0]
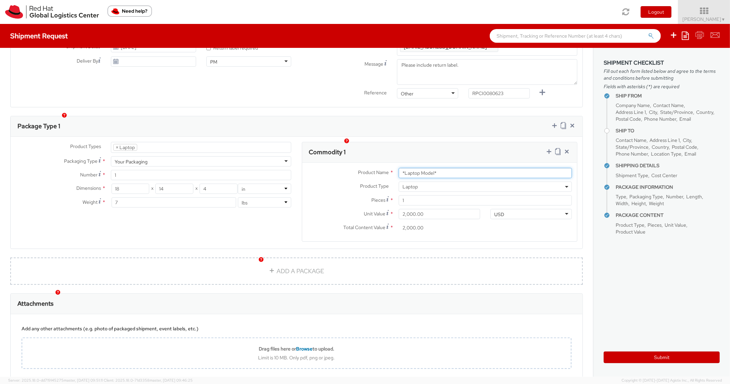
drag, startPoint x: 466, startPoint y: 166, endPoint x: 350, endPoint y: 148, distance: 117.1
click at [343, 163] on div "Product Name * *Laptop Model* Product Type * Documents Docking Station Laptop M…" at bounding box center [439, 202] width 275 height 79
click at [453, 116] on div "Package Type 1" at bounding box center [297, 126] width 572 height 21
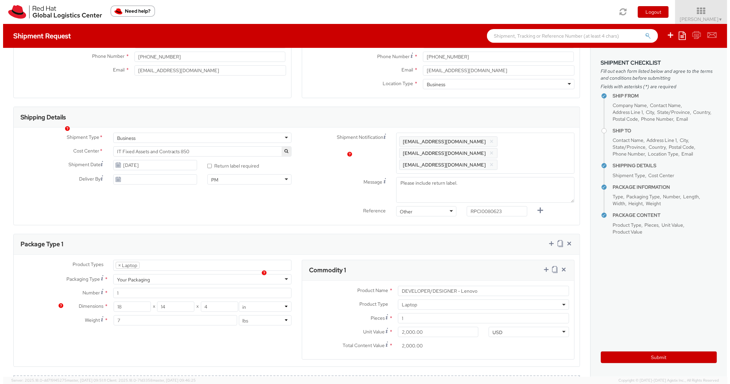
scroll to position [0, 0]
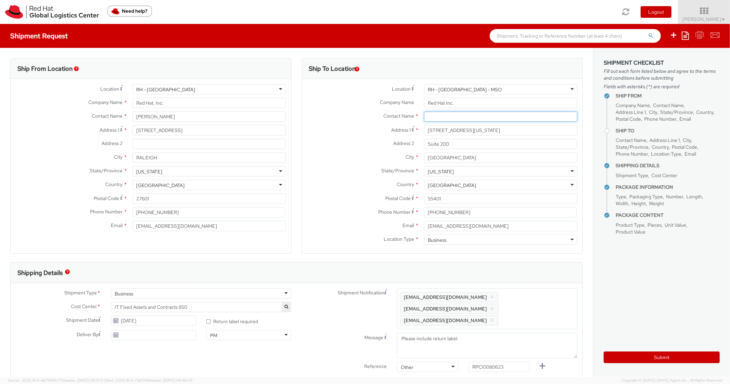
click at [448, 115] on input "text" at bounding box center [500, 117] width 153 height 10
click at [321, 128] on label "Address 1 *" at bounding box center [360, 129] width 117 height 9
click at [424, 128] on input "[STREET_ADDRESS][US_STATE]" at bounding box center [500, 130] width 153 height 10
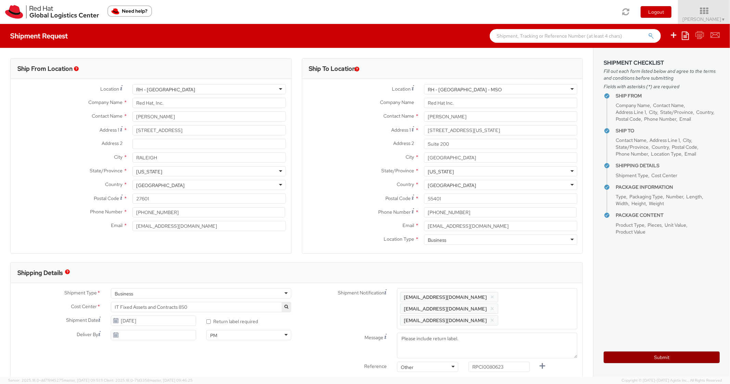
click at [607, 356] on button "Submit" at bounding box center [662, 358] width 116 height 12
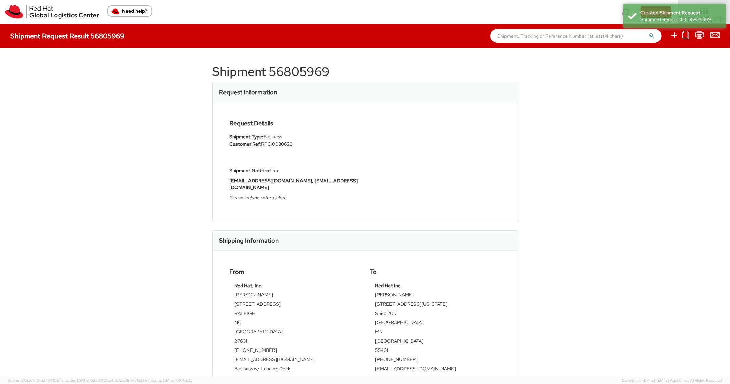
click at [300, 67] on h1 "Shipment 56805969" at bounding box center [365, 72] width 306 height 14
click at [388, 140] on div "Request Details Shipment Type: Business Customer Ref: RPCI0080623 Shipment Noti…" at bounding box center [364, 162] width 281 height 85
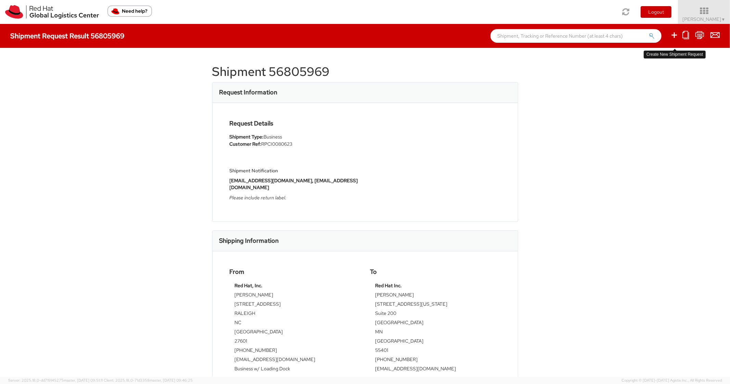
click at [673, 36] on icon at bounding box center [674, 35] width 8 height 9
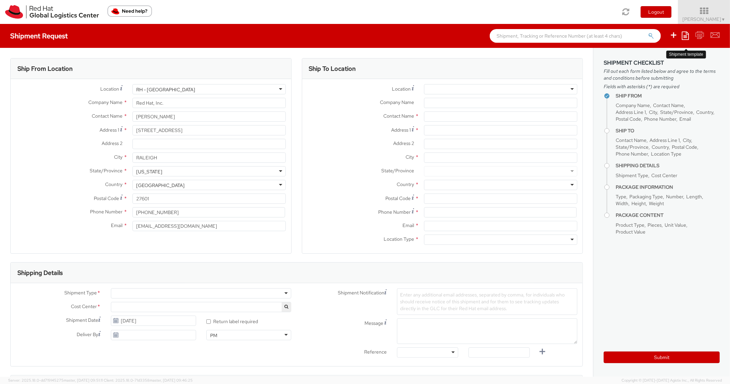
click at [683, 37] on icon at bounding box center [685, 35] width 7 height 8
click at [648, 58] on link "Create from template" at bounding box center [659, 57] width 60 height 9
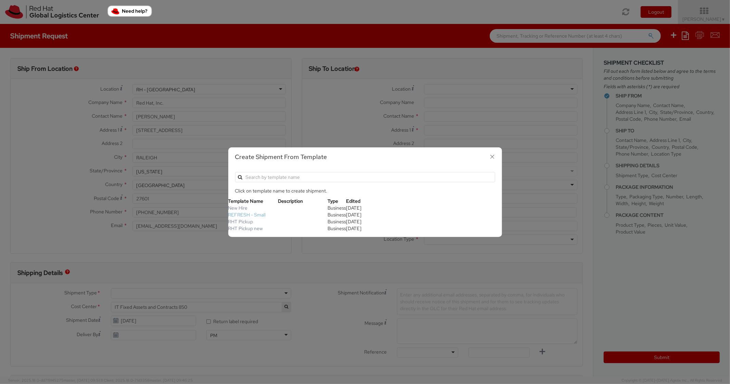
click at [244, 213] on link "REFRESH - Small" at bounding box center [247, 215] width 38 height 6
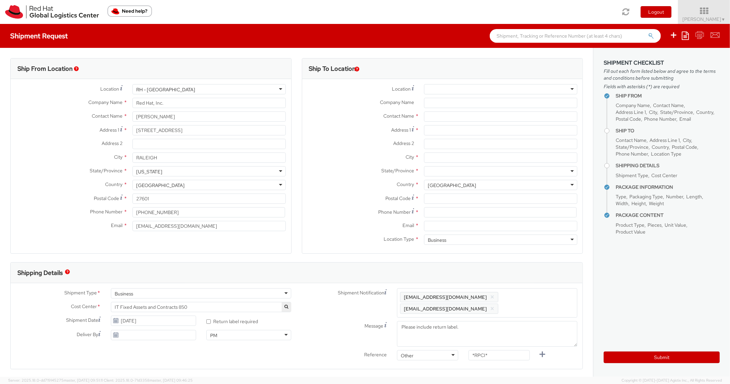
scroll to position [21, 0]
select select "LAPTOP"
click at [450, 120] on input "text" at bounding box center [500, 117] width 153 height 10
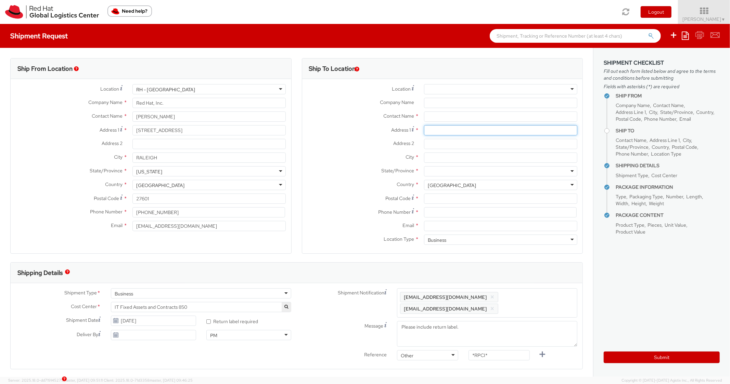
click at [447, 128] on input "Address 1 *" at bounding box center [500, 130] width 153 height 10
paste input "5 Meadowcrest Lane"
type input "5 Meadowcrest Lane"
drag, startPoint x: 431, startPoint y: 158, endPoint x: 455, endPoint y: 153, distance: 25.4
click at [432, 158] on input "City *" at bounding box center [500, 158] width 153 height 10
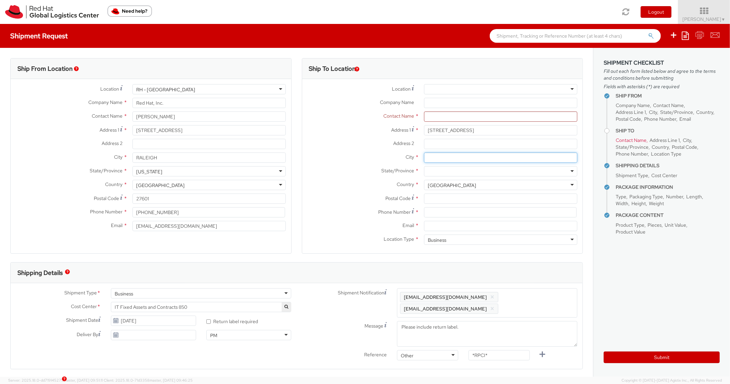
paste input "Chelmsford"
type input "Chelmsford"
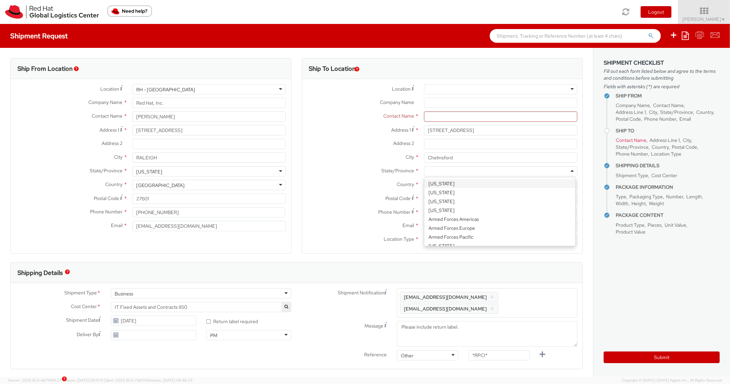
click at [452, 170] on div at bounding box center [500, 171] width 153 height 10
type input "Mas"
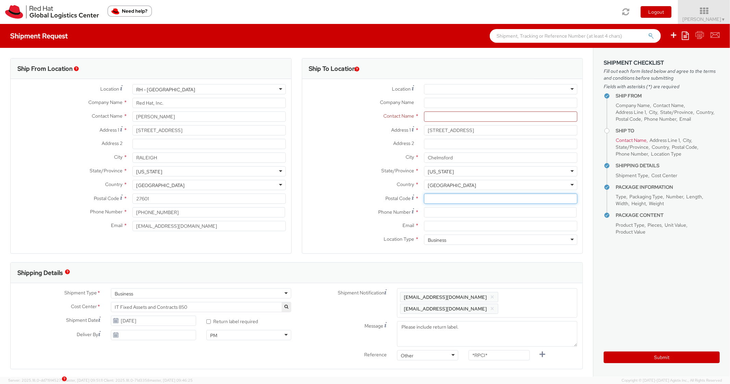
drag, startPoint x: 442, startPoint y: 194, endPoint x: 374, endPoint y: 190, distance: 67.9
click at [442, 195] on input "Postal Code *" at bounding box center [500, 199] width 153 height 10
paste input "01824"
type input "01824"
click at [345, 186] on label "Country *" at bounding box center [360, 184] width 117 height 9
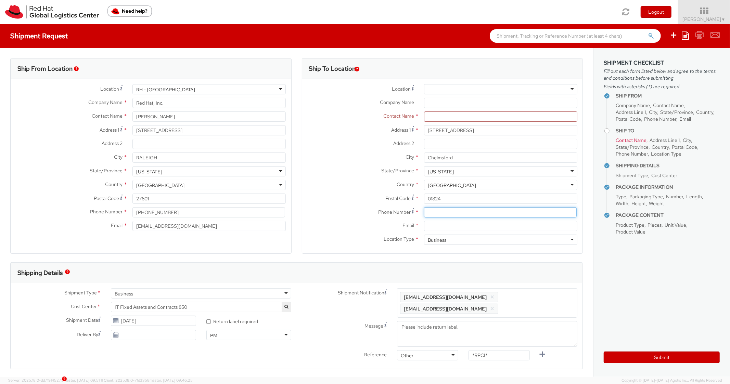
click at [452, 215] on input at bounding box center [500, 212] width 153 height 10
paste input "6175485320"
type input "6175485320"
click at [338, 184] on label "Country *" at bounding box center [360, 184] width 117 height 9
click at [459, 231] on input "Email *" at bounding box center [500, 226] width 153 height 10
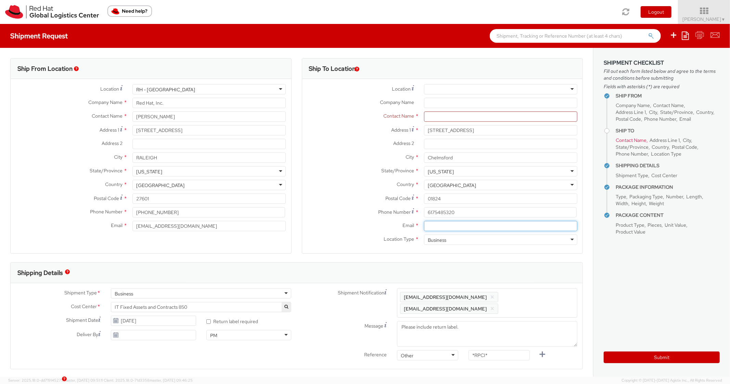
paste input "nsoman@redhat.com"
type input "nsoman@redhat.com"
click at [540, 303] on span "Enter any additional email addresses, separated by comma, for individuals who s…" at bounding box center [487, 303] width 174 height 21
paste input "nsoman@redhat.com"
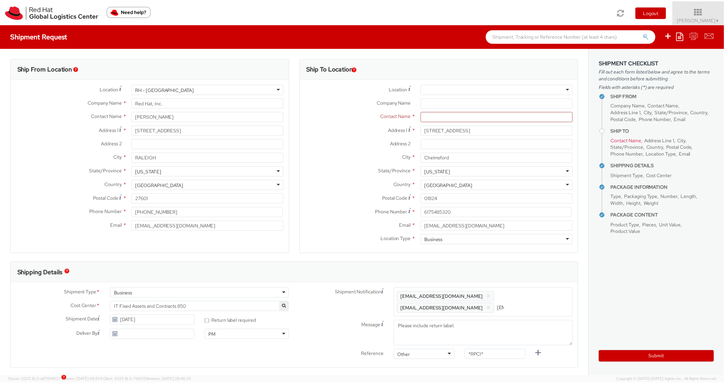
scroll to position [0, 37]
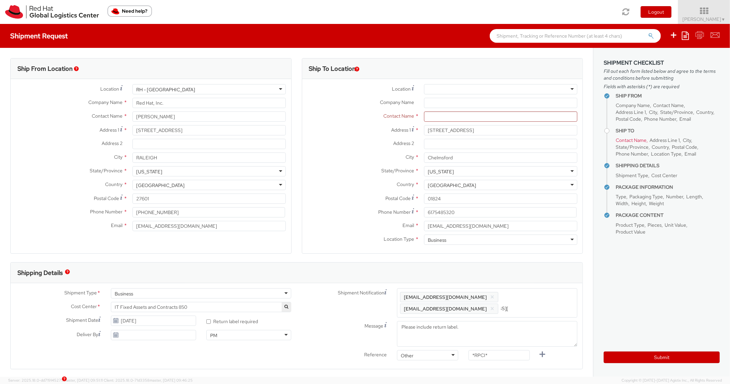
type input "nsoman@redhat.com"
click at [532, 270] on div "Shipping Details" at bounding box center [297, 273] width 572 height 21
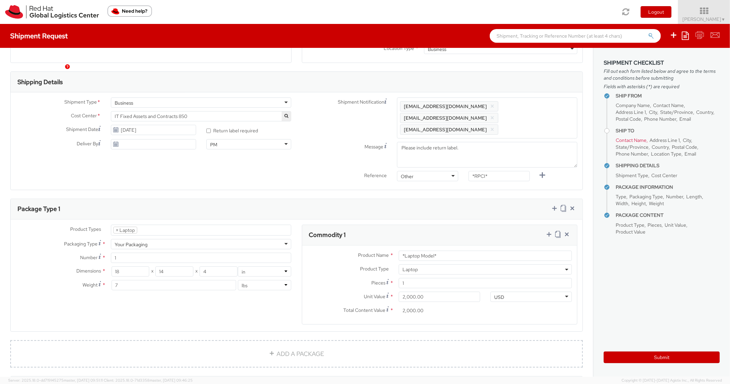
scroll to position [205, 0]
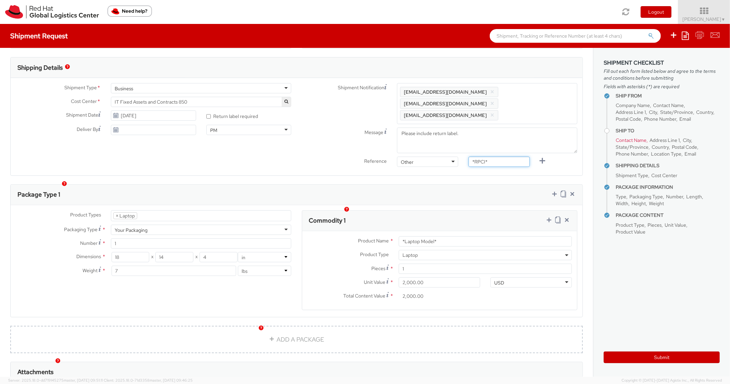
drag, startPoint x: 492, startPoint y: 153, endPoint x: 448, endPoint y: 160, distance: 44.7
click at [421, 157] on div "Reference Other Other Other Purchase Order Number Reference Number *RPCI*" at bounding box center [440, 164] width 286 height 14
paste input "RPCI0080632"
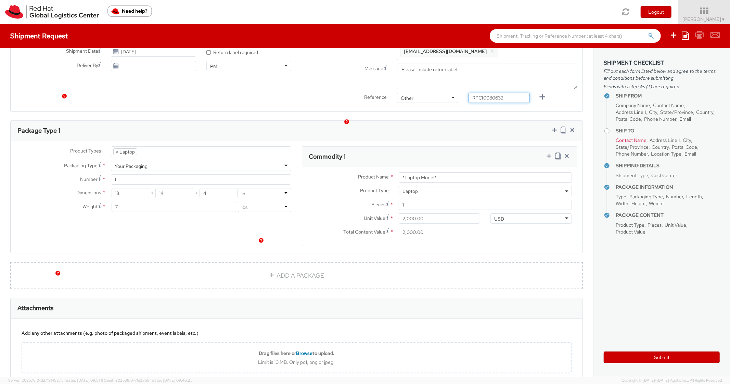
scroll to position [301, 0]
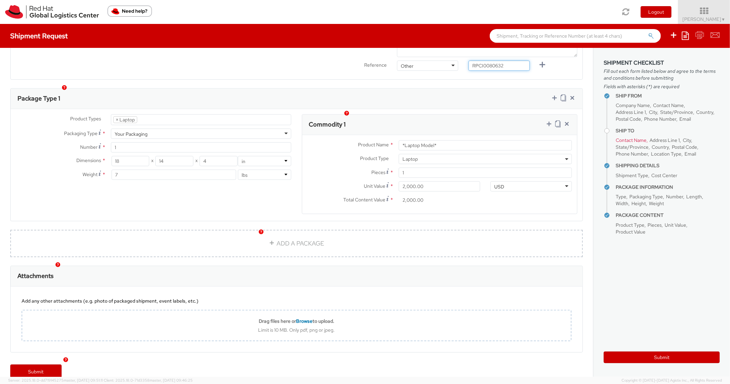
type input "RPCI0080632"
drag, startPoint x: 440, startPoint y: 135, endPoint x: 360, endPoint y: 123, distance: 80.9
click at [360, 123] on div "Commodity 1 Product Name * *Laptop Model* Product Type * Documents Docking Stat…" at bounding box center [440, 164] width 276 height 100
paste input "COMPACT - Lenovo"
type input "COMPACT - Lenovo"
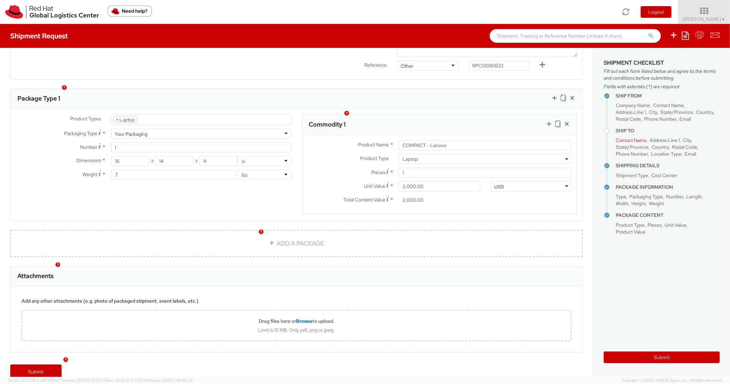
click at [434, 89] on div "Package Type 1" at bounding box center [297, 99] width 572 height 21
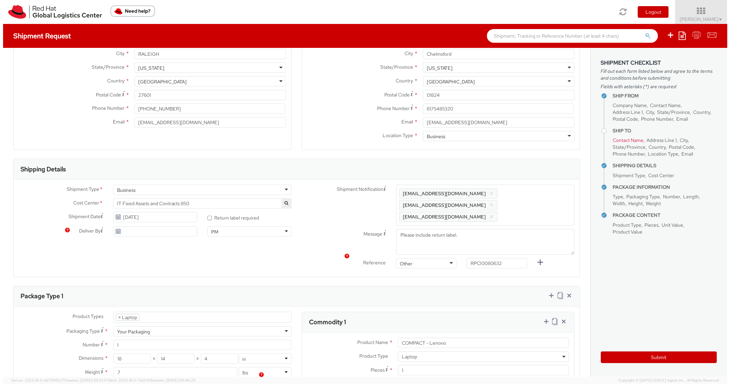
scroll to position [0, 0]
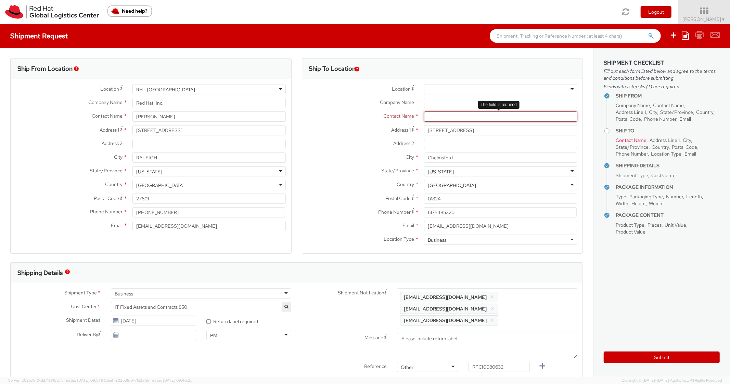
drag, startPoint x: 440, startPoint y: 114, endPoint x: 388, endPoint y: 116, distance: 52.1
click at [439, 114] on input "text" at bounding box center [500, 117] width 153 height 10
paste input "Namita Soman"
type input "Namita Soman"
click at [360, 116] on label "Contact Name *" at bounding box center [360, 116] width 117 height 9
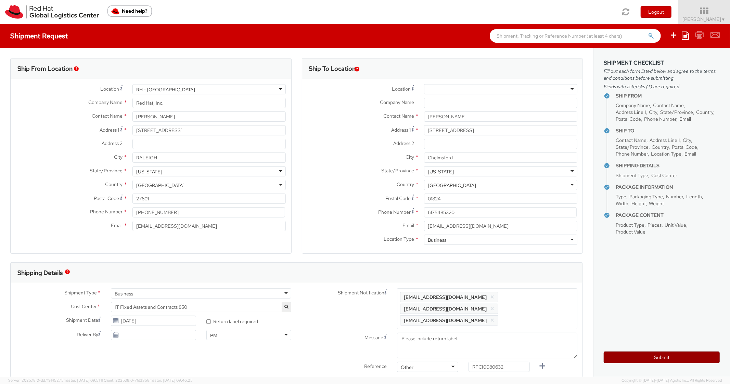
click at [627, 354] on button "Submit" at bounding box center [662, 358] width 116 height 12
type input "Namita Soman"
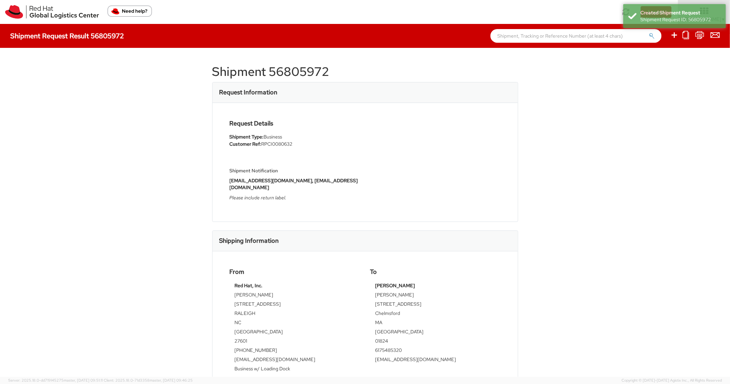
click at [298, 68] on h1 "Shipment 56805972" at bounding box center [365, 72] width 306 height 14
copy h1 "56805972"
click at [466, 321] on td "MA" at bounding box center [435, 323] width 120 height 9
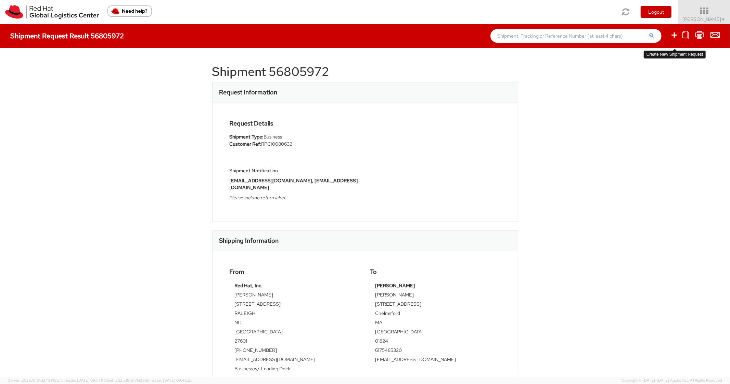
click at [672, 38] on icon at bounding box center [674, 35] width 8 height 9
select select
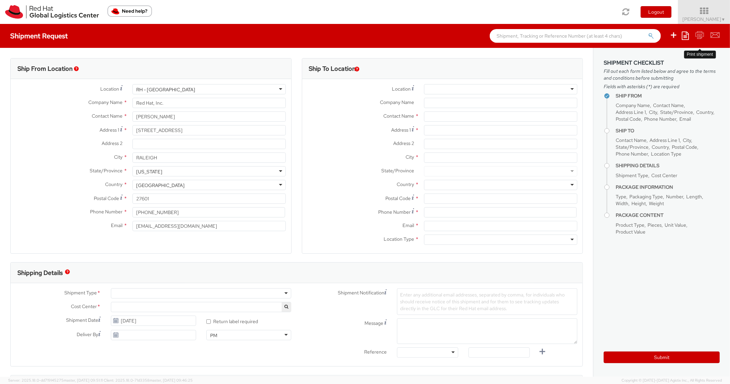
select select "850"
click at [688, 35] on icon at bounding box center [685, 35] width 7 height 8
click at [636, 57] on link "Create from template" at bounding box center [659, 57] width 60 height 9
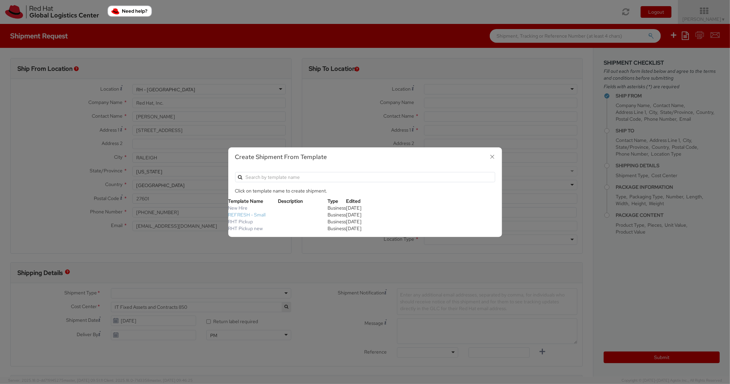
click at [254, 216] on link "REFRESH - Small" at bounding box center [247, 215] width 38 height 6
type textarea "Please include return label."
type input "*RPCI*"
select select "LAPTOP"
type input "1"
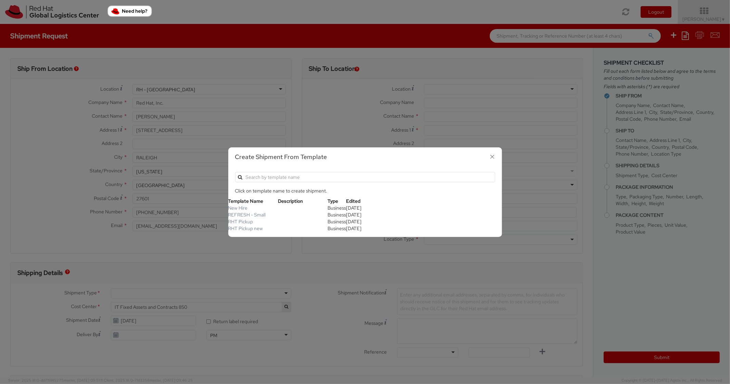
type input "18"
type input "14"
type input "4"
type input "7"
type input "*Laptop Model*"
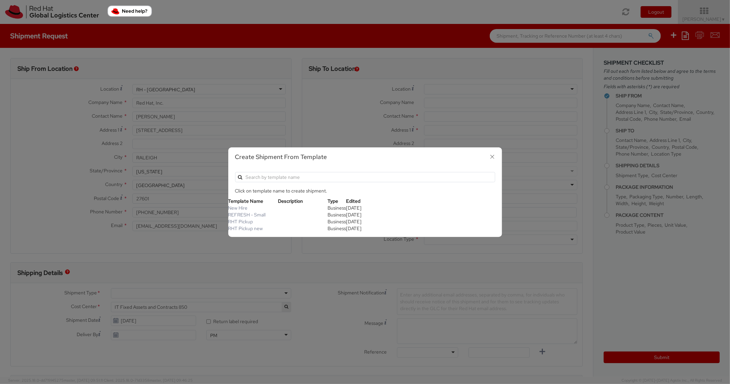
select select "LAPTOP"
type input "2,000.00"
select select "850"
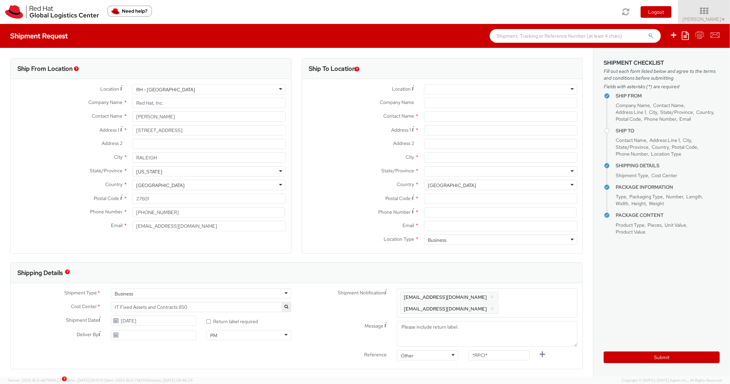
scroll to position [21, 0]
paste input "6103 Palmetto Way"
click at [450, 132] on input "6103 Palmetto Way" at bounding box center [500, 130] width 153 height 10
type input "6103 Palmetto Way"
click at [451, 158] on input "City *" at bounding box center [500, 158] width 153 height 10
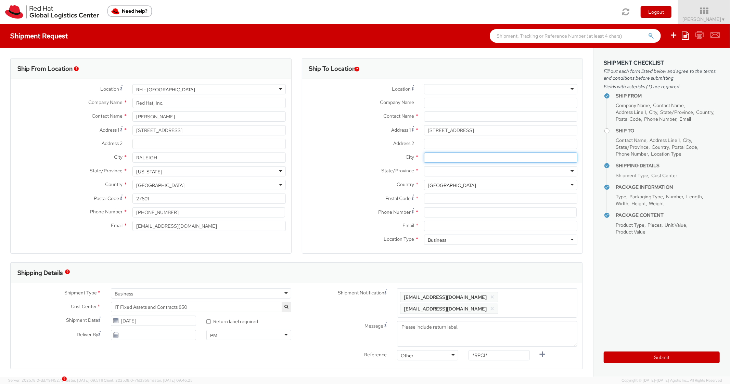
paste input "San Antonio"
type input "San Antonio"
paste input "[US_STATE]"
click at [433, 171] on div at bounding box center [500, 171] width 153 height 10
type input "[US_STATE]"
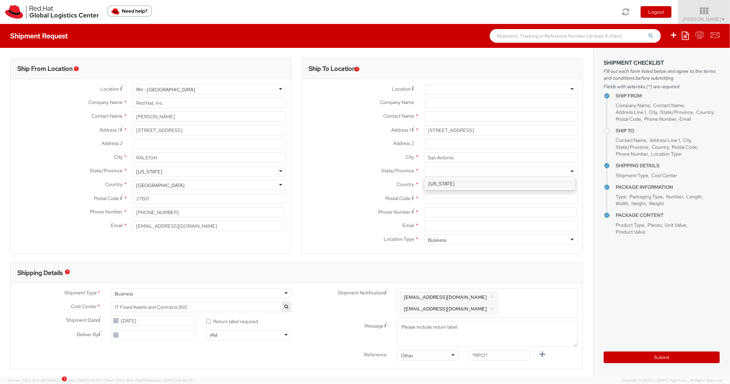
scroll to position [0, 0]
click at [436, 199] on input "Postal Code *" at bounding box center [500, 199] width 153 height 10
paste input "78253"
type input "78253"
click at [349, 170] on label "State/Province *" at bounding box center [360, 170] width 117 height 9
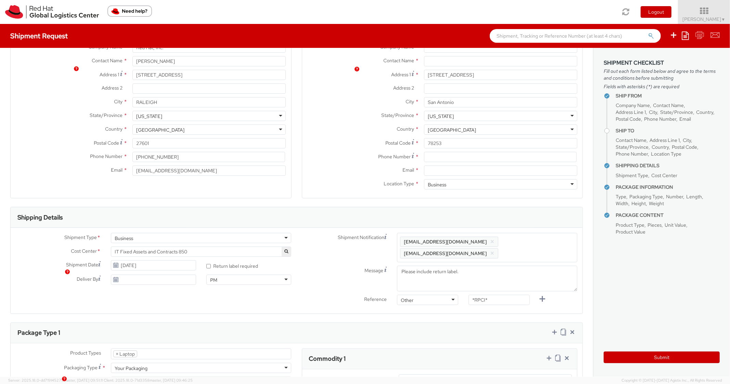
scroll to position [205, 0]
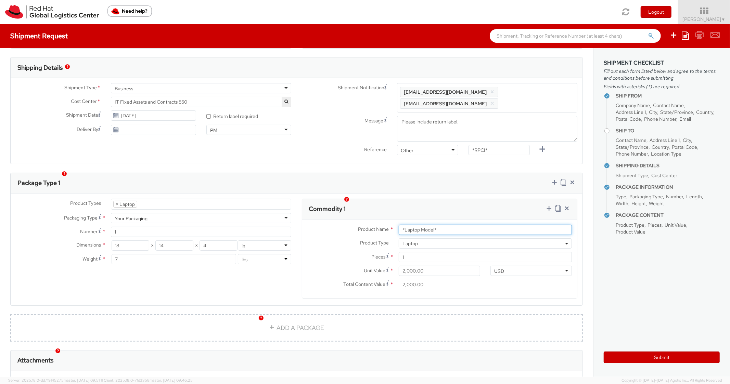
drag, startPoint x: 465, startPoint y: 217, endPoint x: 374, endPoint y: 226, distance: 91.1
click at [374, 226] on div "Product Name * *Laptop Model*" at bounding box center [439, 230] width 275 height 10
paste input "DEVELOPER/DESIGNER - Lenovo"
type input "DEVELOPER/DESIGNER - Lenovo"
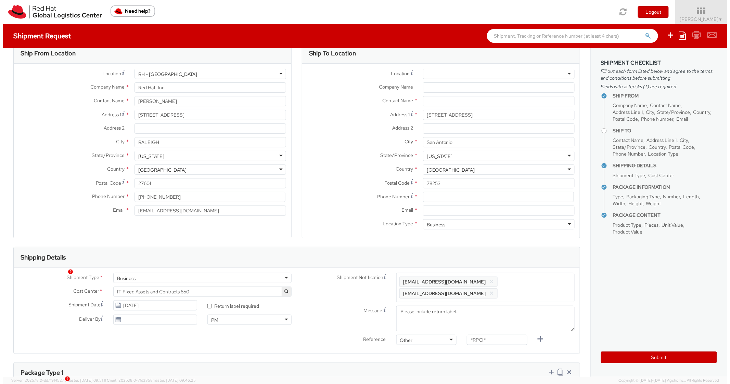
scroll to position [0, 0]
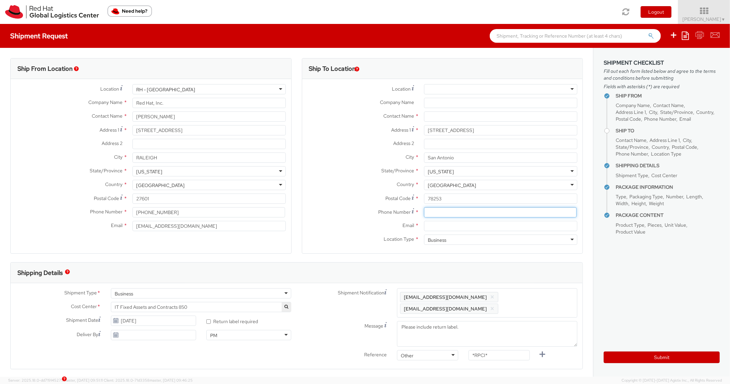
click at [448, 217] on input at bounding box center [500, 212] width 153 height 10
paste input "2104453712"
type input "2104453712"
click at [346, 211] on label "Phone Number *" at bounding box center [360, 211] width 117 height 9
click at [468, 231] on input "Email *" at bounding box center [500, 226] width 153 height 10
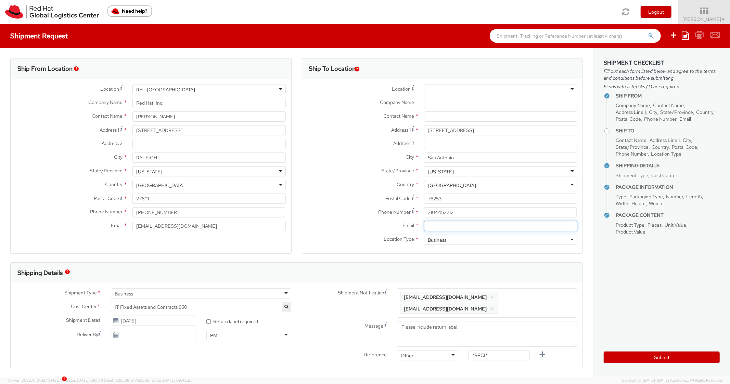
paste input "asanders@redhat.com"
type input "asanders@redhat.com"
click at [518, 285] on div "Shipment Type * Business Business Batch Business Personal Cost Center * IT Fixe…" at bounding box center [297, 326] width 572 height 86
click at [535, 302] on span "Enter any additional email addresses, separated by comma, for individuals who s…" at bounding box center [487, 303] width 174 height 21
paste input "asanders@redhat.com"
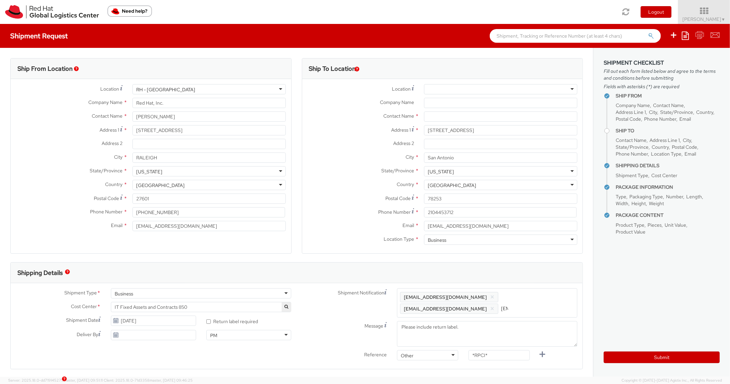
scroll to position [0, 39]
type input "asanders@redhat.com"
click at [516, 270] on div "Shipping Details" at bounding box center [297, 273] width 572 height 21
drag, startPoint x: 492, startPoint y: 360, endPoint x: 414, endPoint y: 357, distance: 78.4
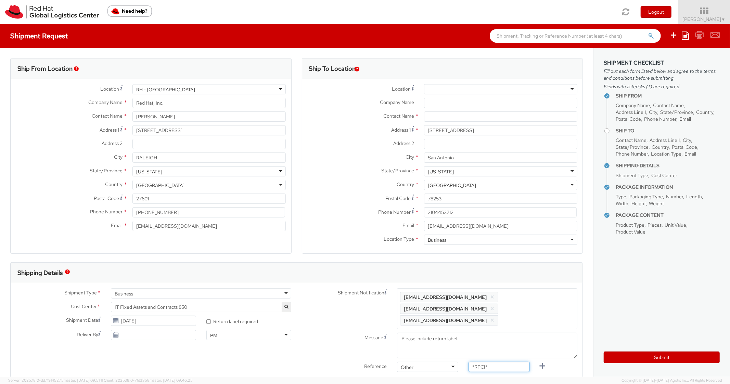
click at [414, 362] on div "Reference Other Other Other Purchase Order Number Reference Number *RPCI*" at bounding box center [440, 369] width 286 height 14
paste input "RPCI0080678"
type input "RPCI0080678"
click at [440, 120] on input "text" at bounding box center [500, 117] width 153 height 10
paste input "Andrew Sanders"
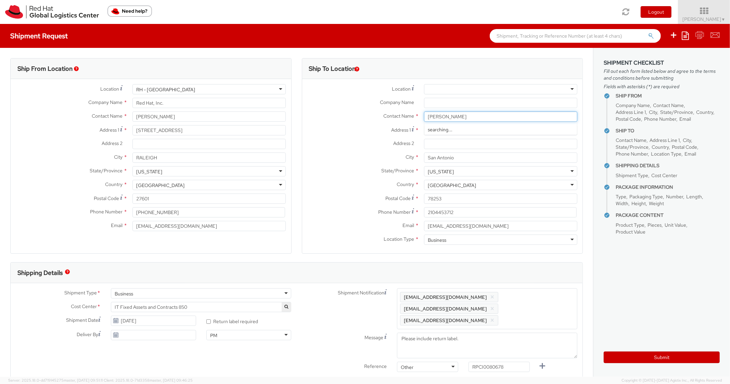
type input "Andrew Sanders"
drag, startPoint x: 357, startPoint y: 180, endPoint x: 426, endPoint y: 268, distance: 112.3
click at [357, 180] on div "Location * [GEOGRAPHIC_DATA] - [GEOGRAPHIC_DATA] - [GEOGRAPHIC_DATA] [GEOGRAPHI…" at bounding box center [442, 166] width 281 height 164
click at [630, 363] on aside "Shipment Checklist Fill out each form listed below and agree to the terms and c…" at bounding box center [661, 212] width 137 height 329
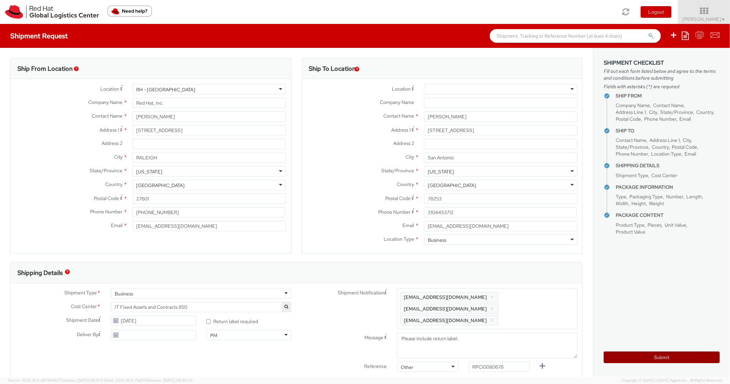
click at [628, 363] on button "Submit" at bounding box center [662, 358] width 116 height 12
type input "Andrew Sanders"
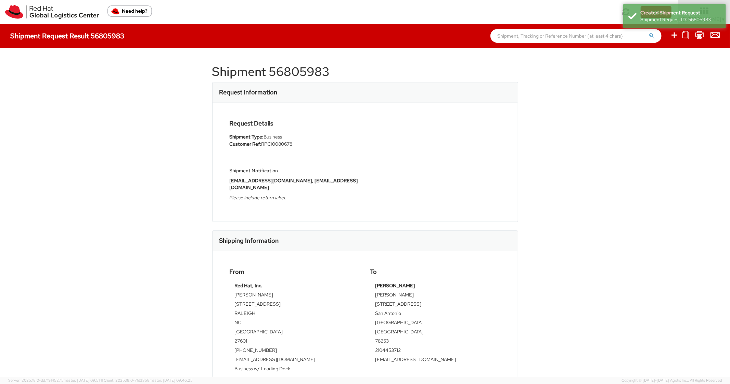
click at [305, 73] on h1 "Shipment 56805983" at bounding box center [365, 72] width 306 height 14
copy h1 "56805983"
click at [408, 215] on div "Request Details Shipment Type: Business Customer Ref: RPCI0080678 Shipment Noti…" at bounding box center [365, 162] width 305 height 119
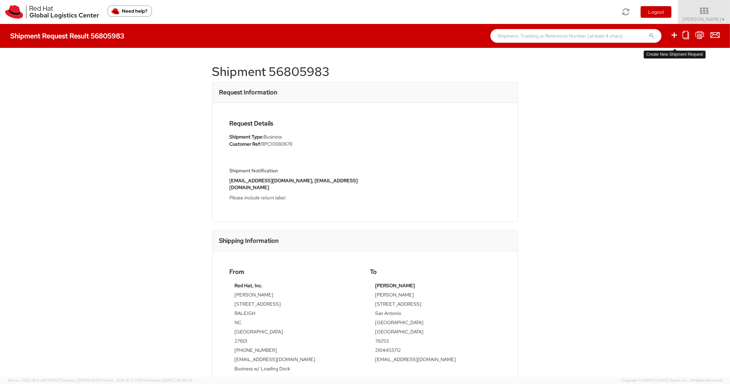
click at [673, 33] on icon at bounding box center [674, 35] width 8 height 9
select select
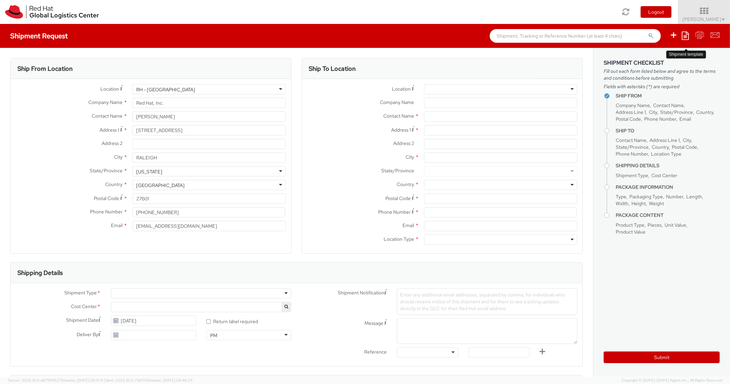
click at [688, 33] on icon at bounding box center [685, 35] width 7 height 8
select select "850"
click at [656, 60] on link "Create from template" at bounding box center [659, 57] width 60 height 9
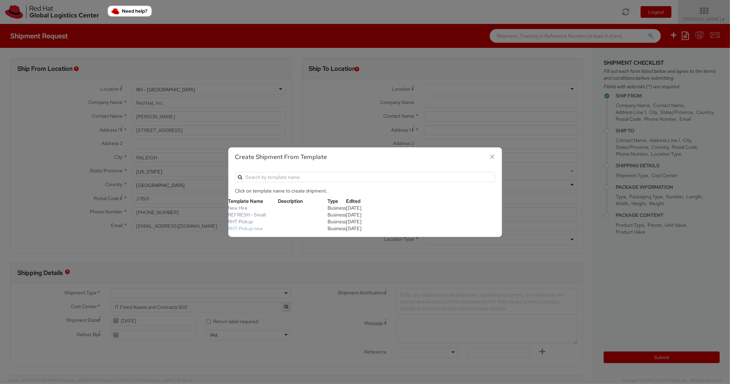
click at [246, 229] on link "RHT Pickup new" at bounding box center [245, 229] width 35 height 6
type input "Red Hat, Inc."
type input "[STREET_ADDRESS]"
type input "RALEIGH"
type input "27601"
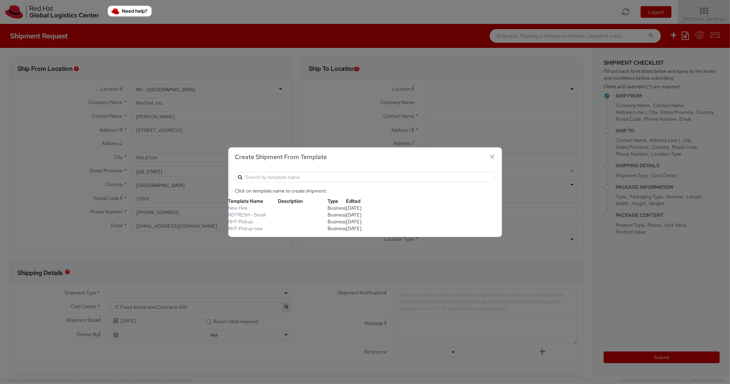
type textarea "RHT Pickup. Thanks"
type input "*RPCI*"
select select "LAPTOP"
type input "1"
type input "6"
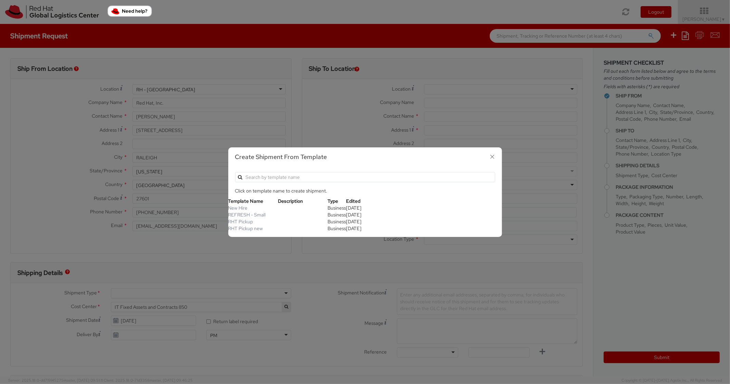
type input "6"
type input "7"
type input "*Laptop Model*"
select select "LAPTOP"
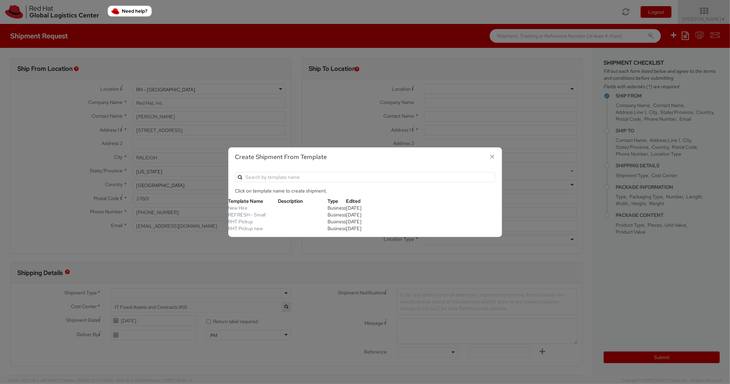
type input "2,000.00"
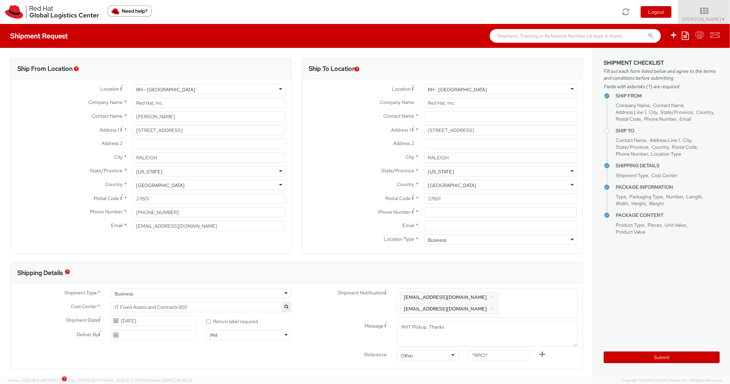
scroll to position [21, 0]
paste input "919-931-3121"
click at [455, 215] on input at bounding box center [500, 212] width 153 height 10
type input "919-931-3121"
click at [337, 208] on label "Phone Number *" at bounding box center [360, 211] width 117 height 9
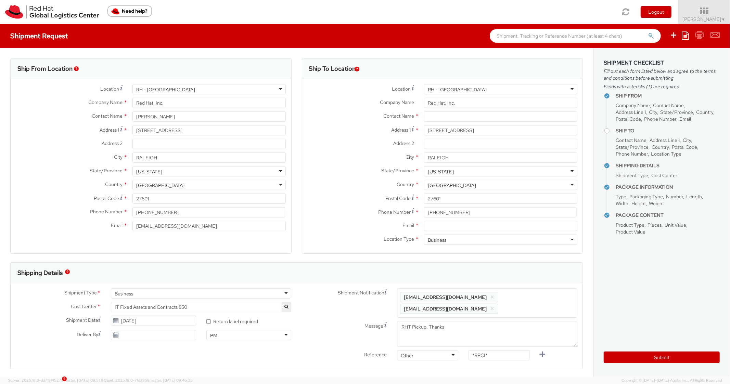
click at [475, 125] on div "[STREET_ADDRESS]" at bounding box center [501, 130] width 164 height 10
paste input "Willis Thompson IV"
click at [479, 116] on input "text" at bounding box center [500, 117] width 153 height 10
type input "Willis Thompson IV"
click at [320, 129] on label "Address 1 For cross streets use street names with '&' or 'and' in between. For …" at bounding box center [360, 129] width 117 height 9
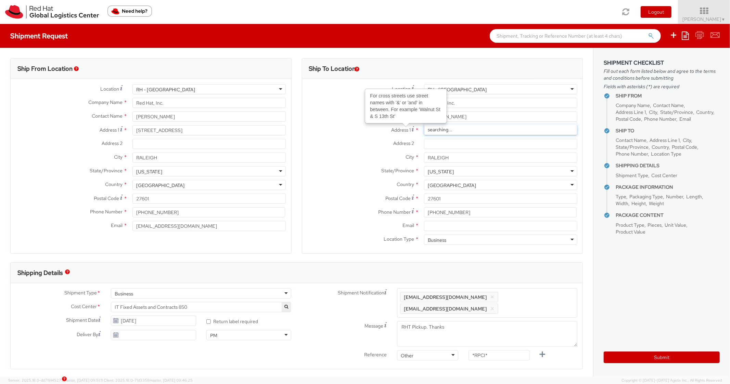
click at [424, 129] on input "[STREET_ADDRESS]" at bounding box center [500, 130] width 153 height 10
click at [462, 218] on div "Phone Number * 919-931-3121" at bounding box center [442, 214] width 281 height 14
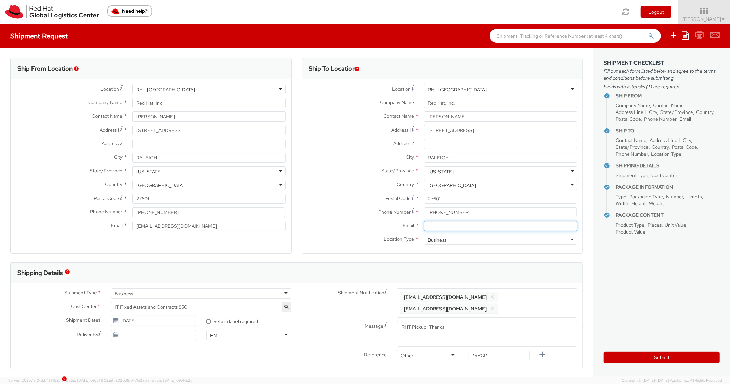
click at [466, 227] on input "Email *" at bounding box center [500, 226] width 153 height 10
paste input "wthompso@redhat.com"
type input "wthompso@redhat.com"
click at [542, 299] on span "Enter any additional email addresses, separated by comma, for individuals who s…" at bounding box center [487, 303] width 174 height 21
paste input "wthompso@redhat.com"
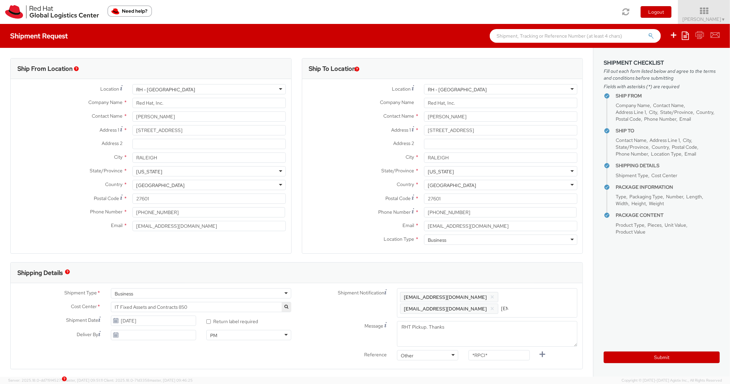
scroll to position [0, 43]
type input "wthompso@redhat.com"
click at [506, 268] on div "Shipping Details" at bounding box center [297, 273] width 572 height 21
paste input "RPCI0080689"
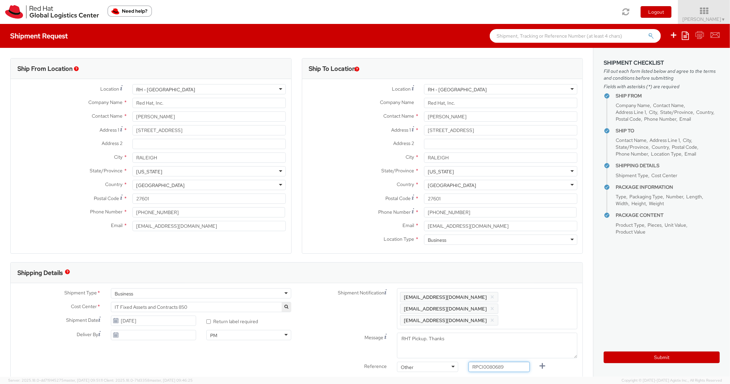
drag, startPoint x: 491, startPoint y: 355, endPoint x: 433, endPoint y: 352, distance: 57.9
click at [433, 362] on div "Reference Other Other Other Purchase Order Number Reference Number RPCI0080689" at bounding box center [440, 369] width 286 height 14
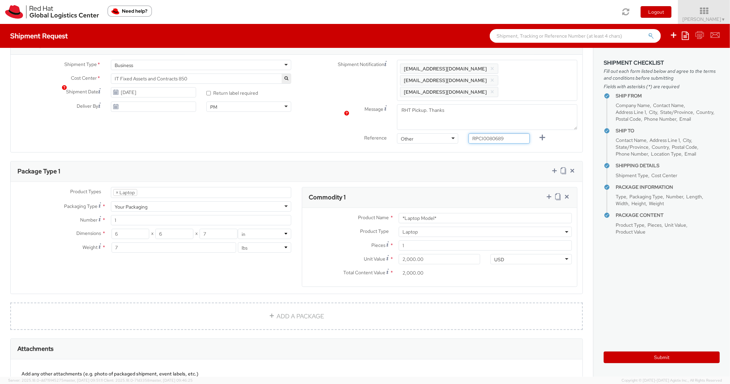
scroll to position [301, 0]
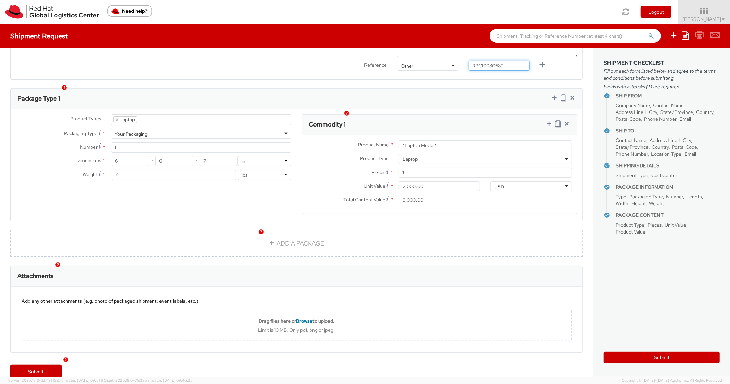
type input "RPCI0080689"
paste input "DEVELOPER/DESIGNER - Lenovo"
drag, startPoint x: 445, startPoint y: 137, endPoint x: 370, endPoint y: 119, distance: 76.7
click at [336, 140] on div "Product Name * DEVELOPER/DESIGNER - Lenovo" at bounding box center [439, 145] width 275 height 10
type input "DEVELOPER/DESIGNER - Lenovo"
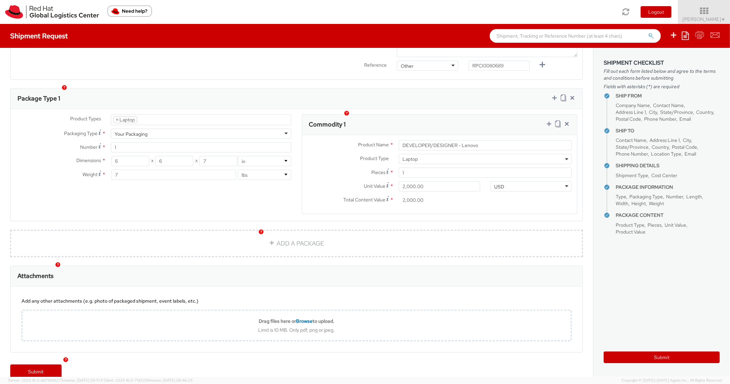
click at [422, 115] on div "Commodity 1" at bounding box center [439, 125] width 275 height 21
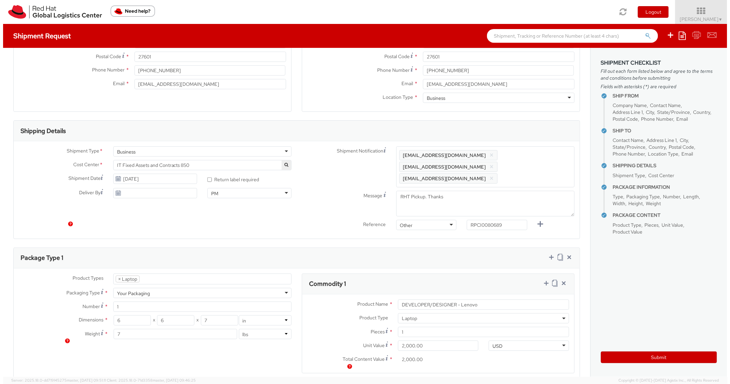
scroll to position [0, 0]
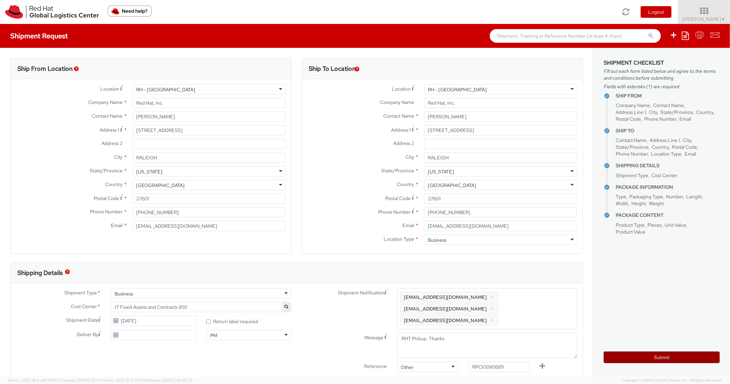
click at [636, 360] on button "Submit" at bounding box center [662, 358] width 116 height 12
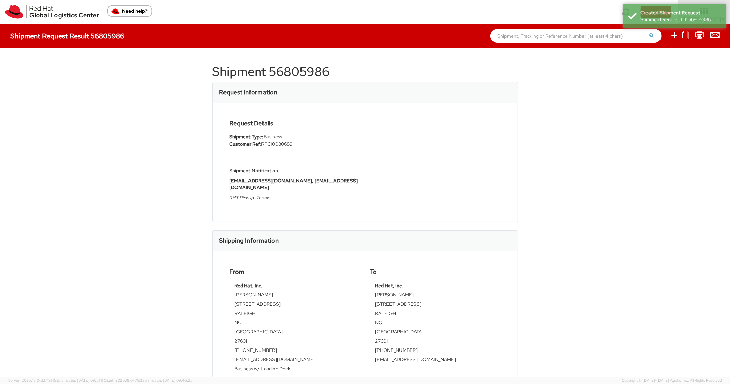
click at [298, 79] on h1 "Shipment 56805986" at bounding box center [365, 72] width 306 height 14
click at [301, 76] on h1 "Shipment 56805986" at bounding box center [365, 72] width 306 height 14
copy h1 "56805986"
click at [502, 252] on div "From Red Hat, Inc. Panashe GARAH 100 East Davie Street RALEIGH NC United States…" at bounding box center [365, 322] width 305 height 140
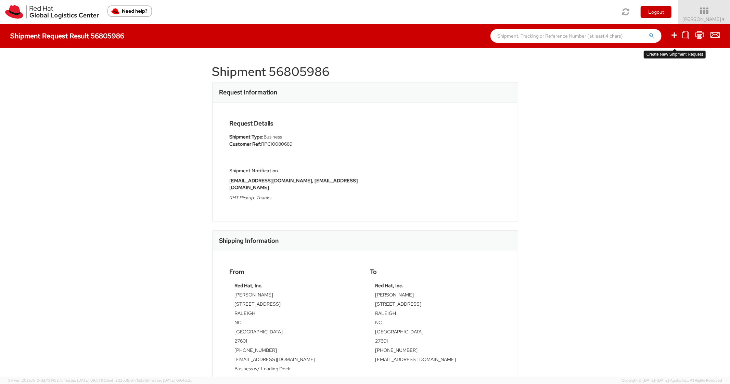
click at [672, 35] on icon at bounding box center [674, 35] width 8 height 9
select select
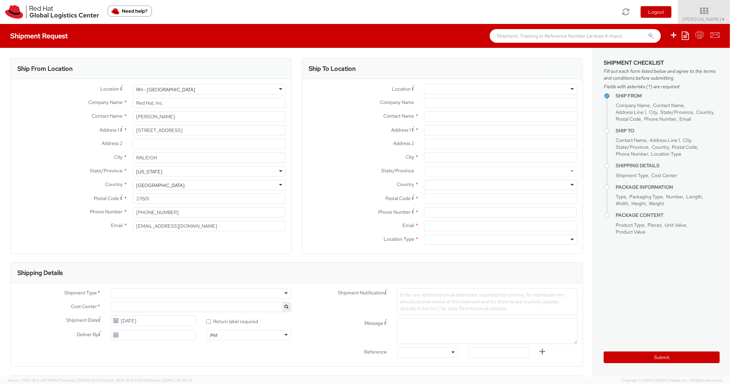
click at [686, 35] on icon at bounding box center [685, 35] width 7 height 8
select select "850"
click at [656, 54] on link "Create from template" at bounding box center [659, 57] width 60 height 9
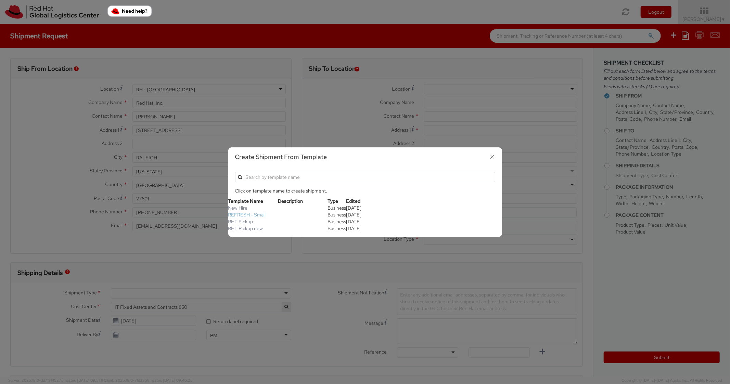
click at [249, 213] on link "REFRESH - Small" at bounding box center [247, 215] width 38 height 6
type textarea "Please include return label."
type input "*RPCI*"
select select "LAPTOP"
type input "1"
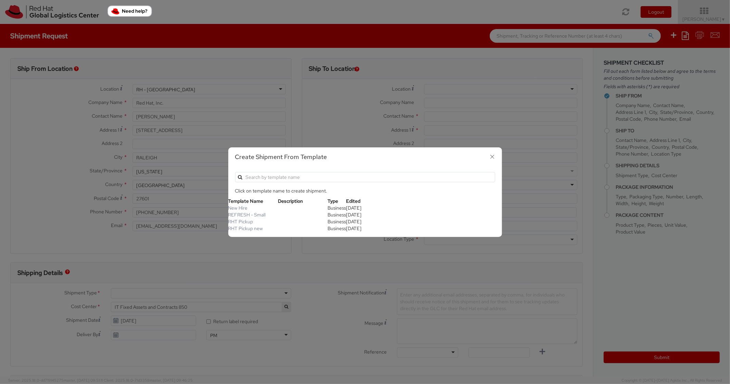
type input "18"
type input "14"
type input "4"
type input "7"
type input "*Laptop Model*"
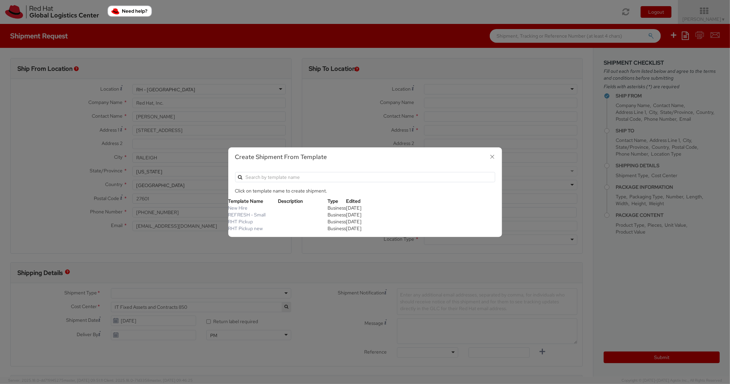
select select "LAPTOP"
type input "2,000.00"
select select "850"
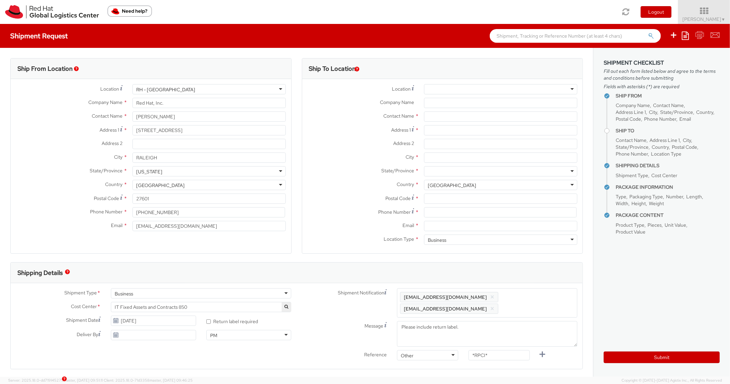
scroll to position [21, 0]
paste input "18017 67th Pl N"
click at [453, 132] on input "Address 1 *" at bounding box center [500, 130] width 153 height 10
type input "18017 67th Pl N"
drag, startPoint x: 451, startPoint y: 165, endPoint x: 463, endPoint y: 154, distance: 16.3
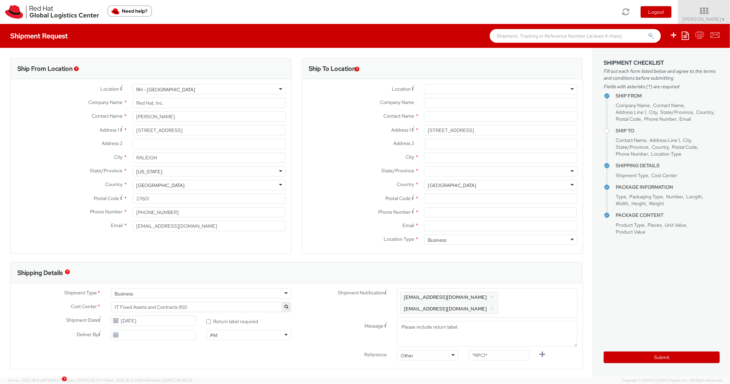
click at [451, 164] on div "City *" at bounding box center [442, 160] width 281 height 14
click at [463, 154] on input "City *" at bounding box center [500, 158] width 153 height 10
paste input "Maple Grove"
type input "Maple Grove"
click at [463, 172] on div at bounding box center [500, 171] width 153 height 10
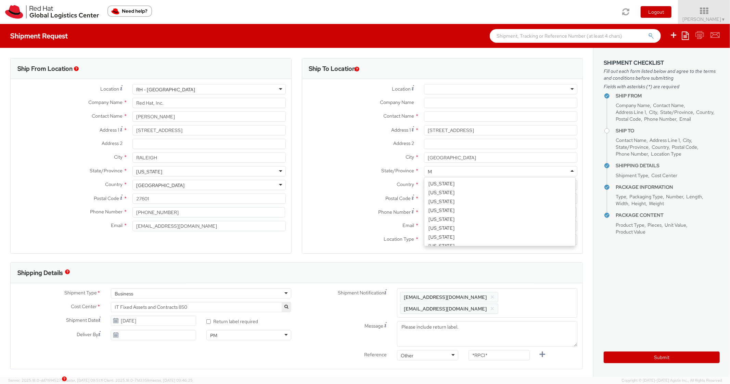
scroll to position [16, 0]
type input "Minne"
click at [454, 202] on input "Postal Code *" at bounding box center [500, 199] width 153 height 10
paste input "55311"
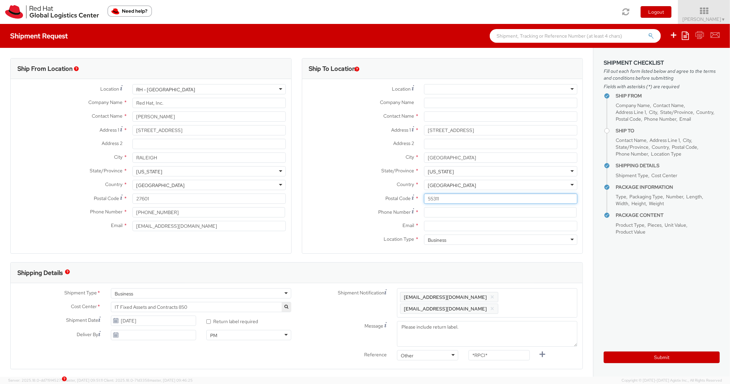
type input "55311"
click at [376, 200] on label "Postal Code *" at bounding box center [360, 198] width 117 height 9
click at [424, 200] on input "55311" at bounding box center [500, 199] width 153 height 10
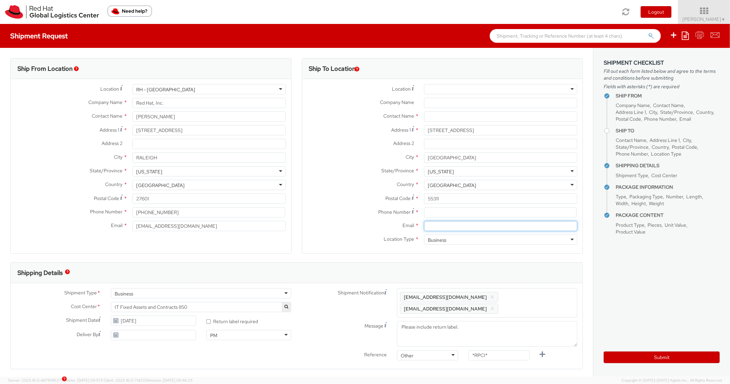
click at [436, 221] on input "Email *" at bounding box center [500, 226] width 153 height 10
paste input "6313553558"
type input "6313553558"
click at [446, 210] on input at bounding box center [500, 212] width 153 height 10
paste input "6313553558"
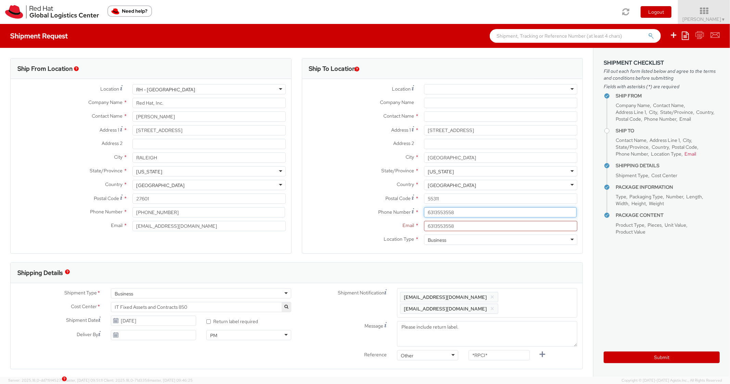
type input "6313553558"
click at [332, 207] on label "Phone Number *" at bounding box center [360, 211] width 117 height 9
drag, startPoint x: 464, startPoint y: 224, endPoint x: 388, endPoint y: 228, distance: 76.1
click at [388, 228] on div "Email * 6313553558 Only one email permitted. Please add additional emails in Sh…" at bounding box center [442, 226] width 281 height 10
paste input "adas@redhat.com"
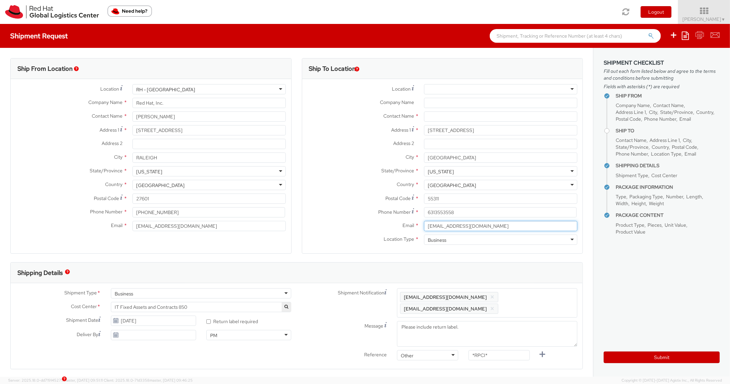
type input "adas@redhat.com"
drag, startPoint x: 317, startPoint y: 234, endPoint x: 329, endPoint y: 237, distance: 12.3
click at [317, 234] on div "Email * adas@redhat.com Location Type * Business Business Business Residential" at bounding box center [442, 234] width 281 height 27
click at [536, 298] on span "Enter any additional email addresses, separated by comma, for individuals who s…" at bounding box center [487, 303] width 174 height 21
paste input "adas@redhat.com"
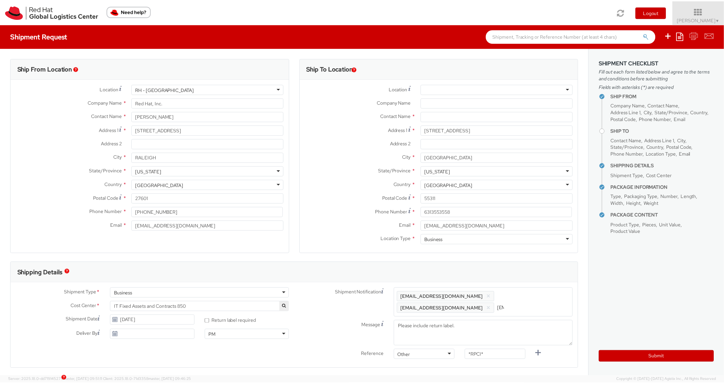
scroll to position [0, 30]
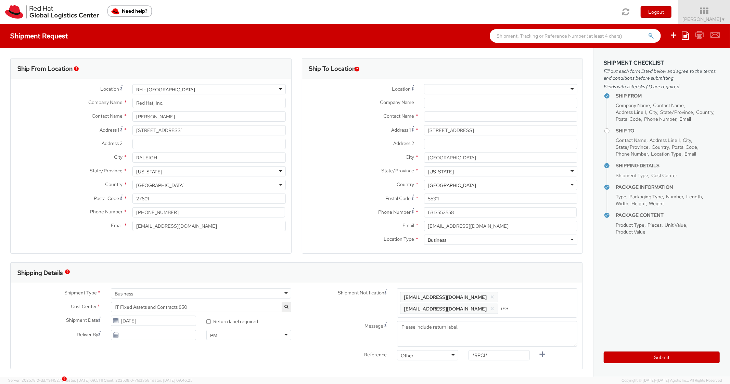
type input "adas@redhat.com"
click at [532, 279] on div "Shipping Details" at bounding box center [294, 273] width 566 height 21
drag, startPoint x: 492, startPoint y: 361, endPoint x: 449, endPoint y: 360, distance: 42.8
click at [449, 362] on div "Reference Other Other Other Purchase Order Number Reference Number *RPCI*" at bounding box center [440, 369] width 286 height 14
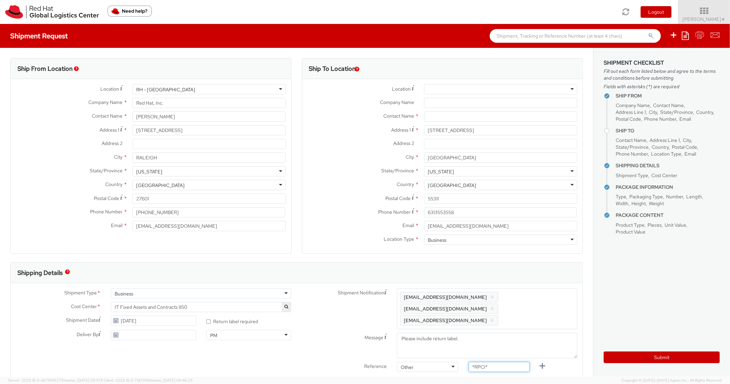
click at [493, 362] on input "*RPCI*" at bounding box center [499, 367] width 61 height 10
paste input "RPCI0080698"
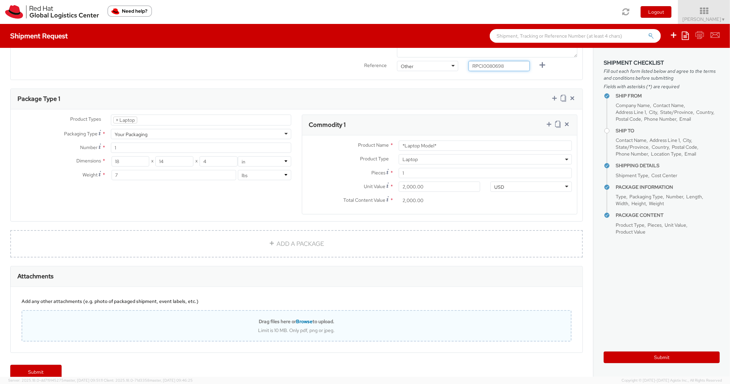
scroll to position [301, 0]
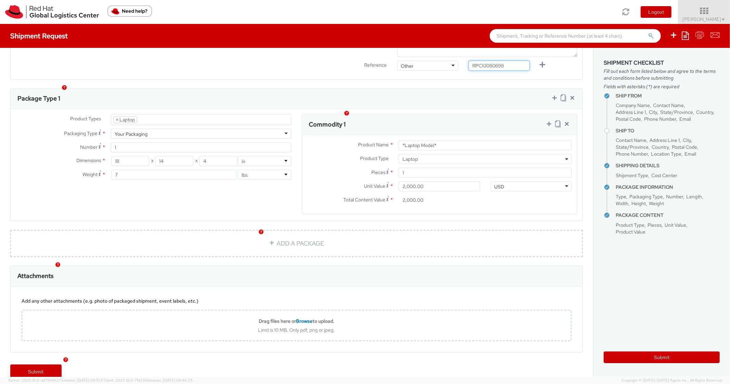
type input "RPCI0080698"
click at [447, 181] on input "2,000.00" at bounding box center [439, 186] width 81 height 10
drag, startPoint x: 450, startPoint y: 135, endPoint x: 369, endPoint y: 139, distance: 81.9
click at [369, 140] on div "Product Name * *Laptop Model*" at bounding box center [439, 145] width 275 height 10
paste input "COMPACT - Lenovo"
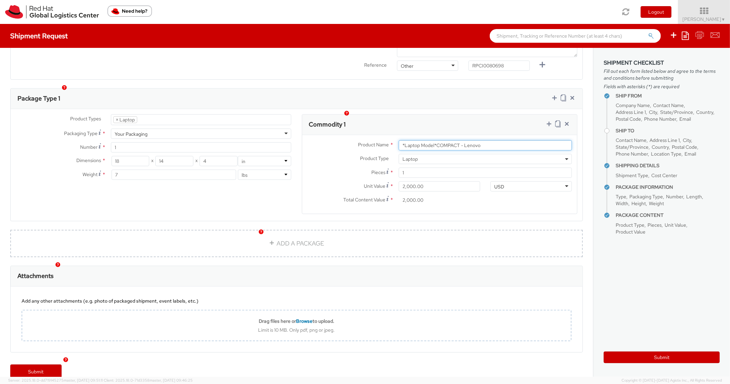
drag, startPoint x: 417, startPoint y: 138, endPoint x: 361, endPoint y: 138, distance: 56.5
click at [359, 140] on div "Product Name * *Laptop Model*COMPACT - Lenovo" at bounding box center [439, 145] width 275 height 10
paste input "COMPACT - Lenovo"
drag, startPoint x: 510, startPoint y: 135, endPoint x: 330, endPoint y: 134, distance: 180.4
click at [330, 140] on div "Product Name * *Laptop Model*COMPACT - LenovoCOMPACT - Lenovo" at bounding box center [439, 145] width 275 height 10
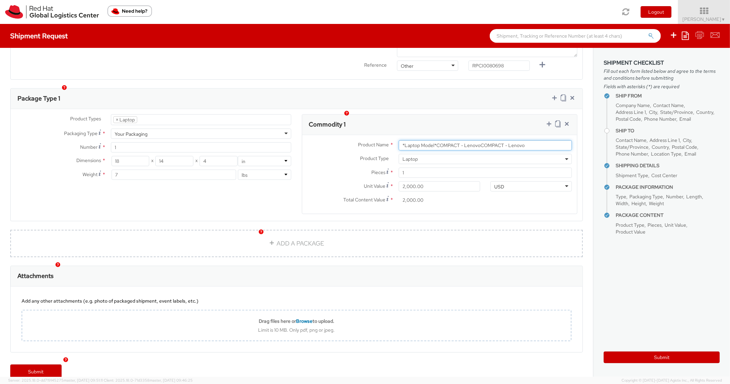
paste input "text"
type input "COMPACT - Lenovo"
click at [435, 97] on div "Package Type 1" at bounding box center [297, 99] width 572 height 21
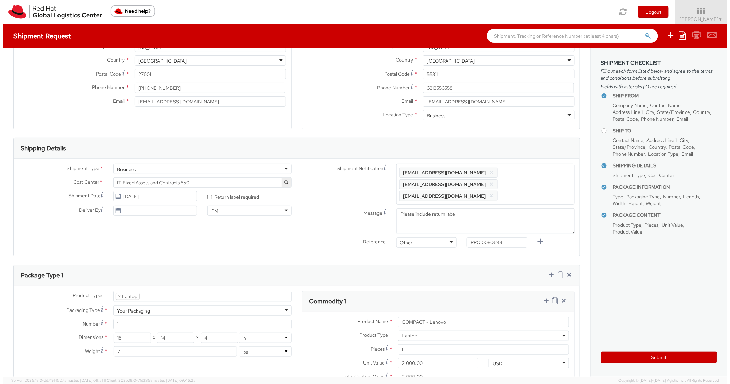
scroll to position [0, 0]
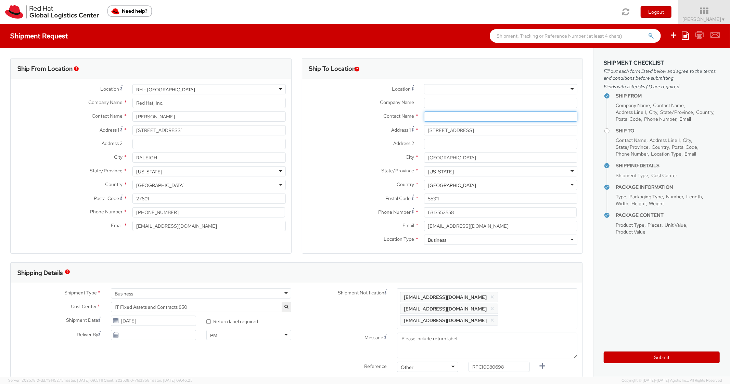
click at [424, 115] on input "text" at bounding box center [500, 117] width 153 height 10
paste input "Abhi Das"
type input "Abhi Das"
click at [326, 116] on label "Contact Name *" at bounding box center [360, 116] width 117 height 9
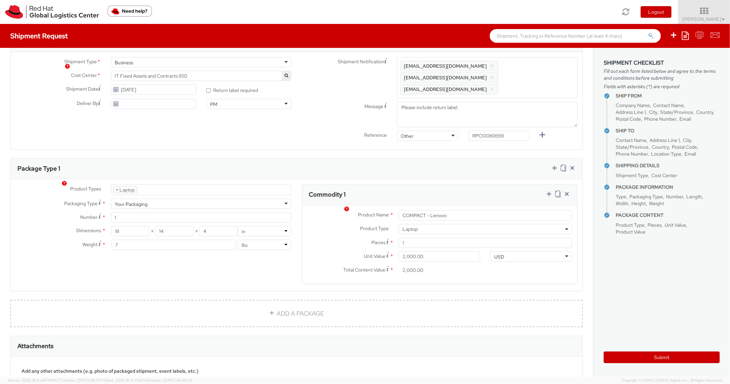
scroll to position [274, 0]
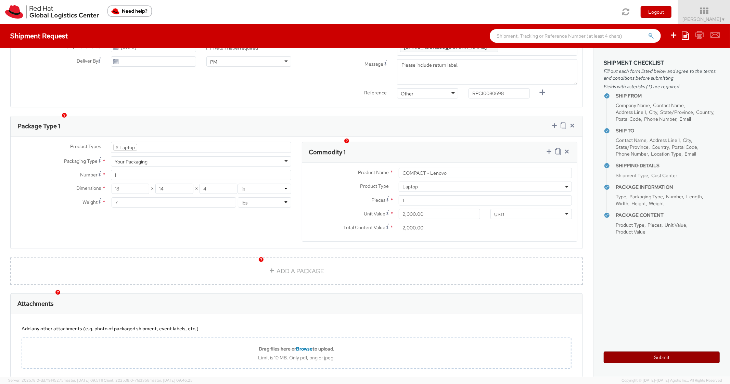
click at [619, 358] on button "Submit" at bounding box center [662, 358] width 116 height 12
type input "Abhi Das"
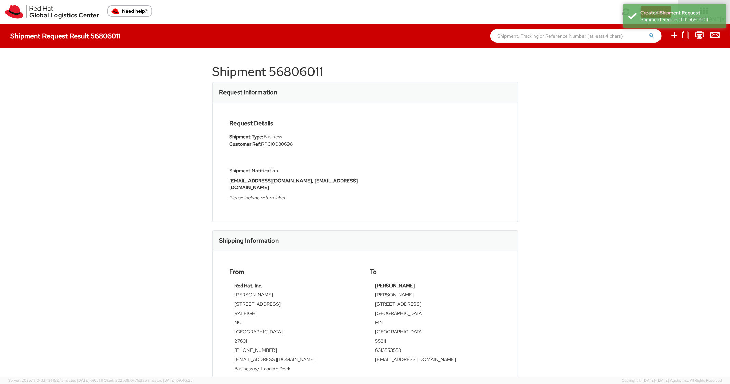
click at [300, 70] on h1 "Shipment 56806011" at bounding box center [365, 72] width 306 height 14
copy h1 "56806011"
click at [401, 81] on div "Shipment 56806011 Request Information Request Details Shipment Type: Business C…" at bounding box center [365, 212] width 306 height 309
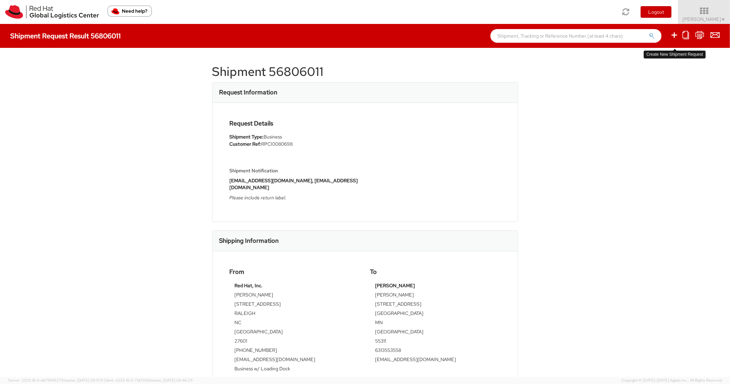
click at [674, 36] on icon at bounding box center [674, 35] width 8 height 9
select select
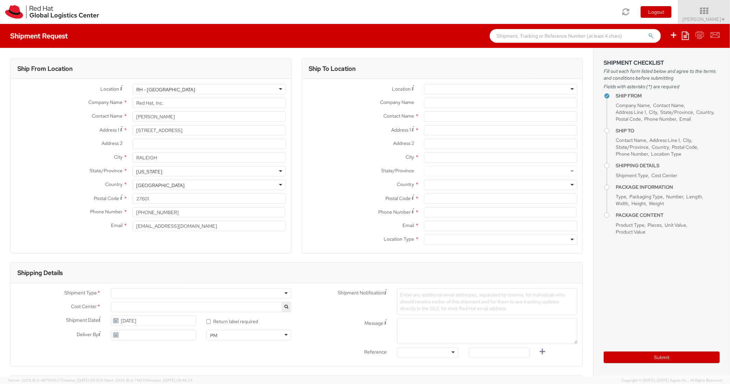
click at [687, 34] on icon at bounding box center [685, 35] width 7 height 8
select select "850"
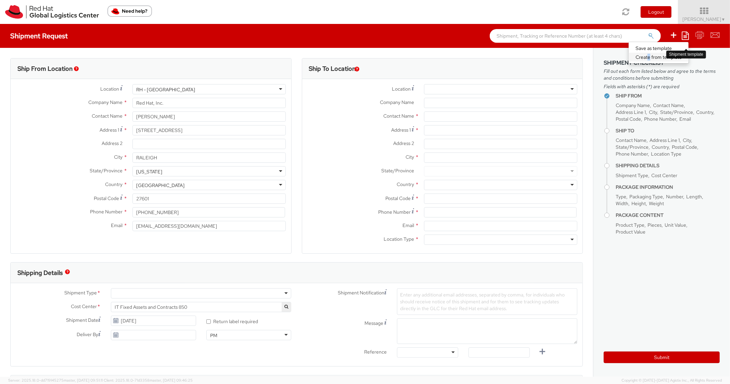
click at [649, 56] on link "Create from template" at bounding box center [659, 57] width 60 height 9
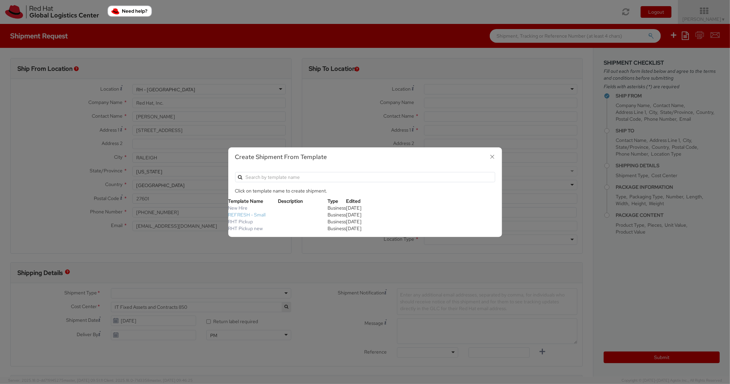
click at [252, 215] on link "REFRESH - Small" at bounding box center [247, 215] width 38 height 6
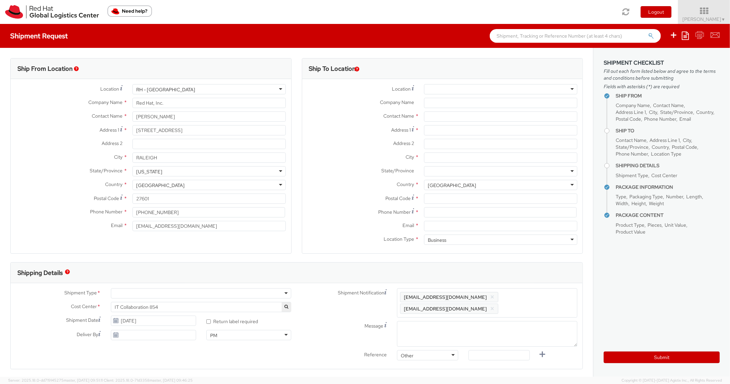
type textarea "Please include return label."
type input "*RPCI*"
select select "LAPTOP"
type input "1"
type input "18"
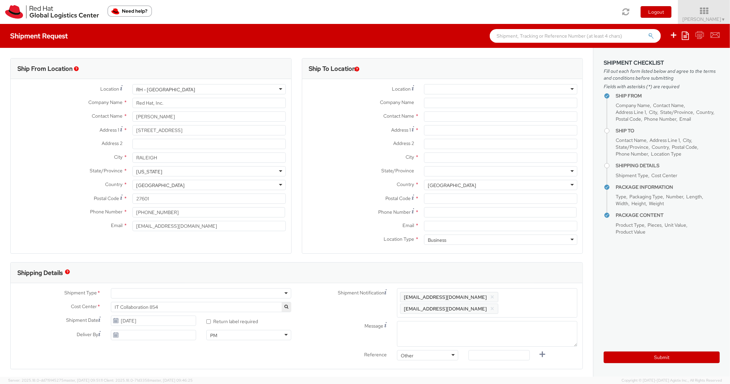
type input "14"
type input "4"
type input "7"
type input "*Laptop Model*"
select select "LAPTOP"
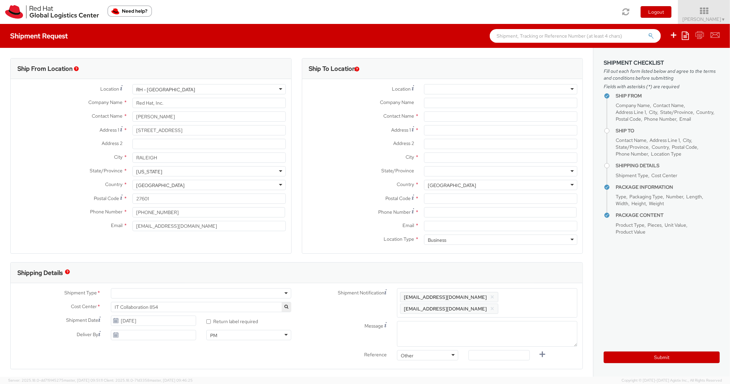
type input "2,000.00"
select select "850"
click at [433, 133] on input "Address 1 *" at bounding box center [500, 130] width 153 height 10
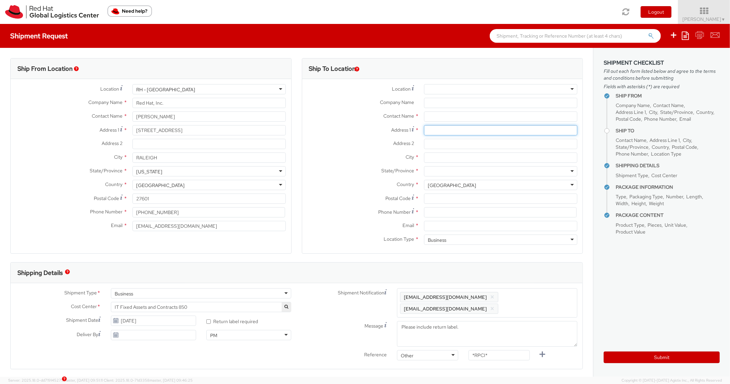
paste input "7102 plumleaf rd"
type input "7102 plumleaf rd"
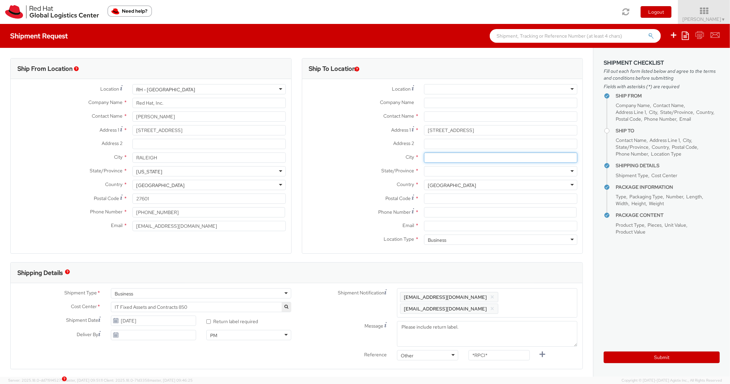
click at [437, 158] on input "City *" at bounding box center [500, 158] width 153 height 10
paste input "Apt. 223"
type input "Apt. 223"
click at [429, 145] on input "Address 2 *" at bounding box center [500, 144] width 153 height 10
paste input "Apt. 223"
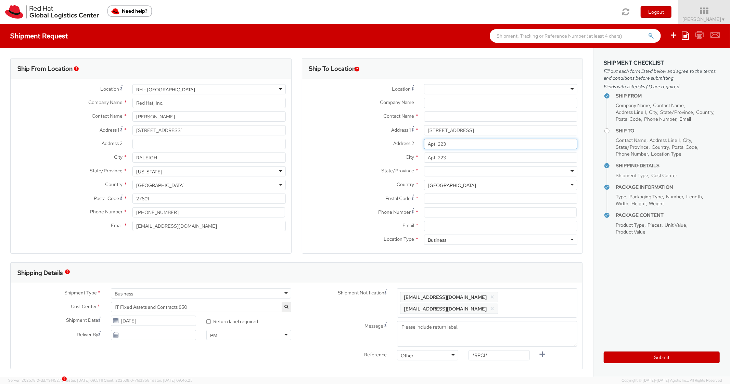
type input "Apt. 223"
drag, startPoint x: 458, startPoint y: 158, endPoint x: 397, endPoint y: 157, distance: 60.6
click at [400, 158] on div "City * Apt. 223" at bounding box center [442, 158] width 281 height 10
paste input "[GEOGRAPHIC_DATA]"
type input "[GEOGRAPHIC_DATA]"
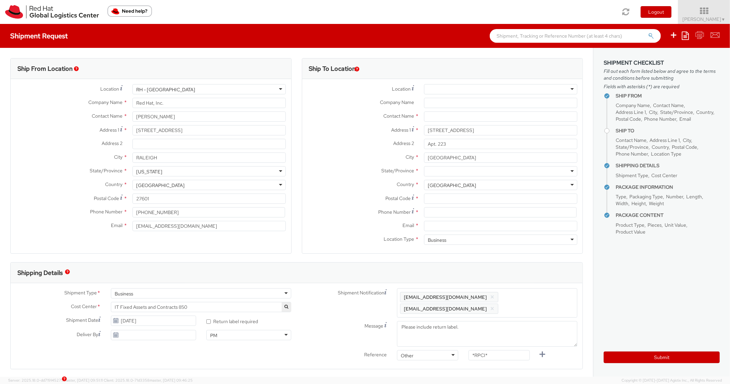
click at [392, 156] on label "City *" at bounding box center [360, 157] width 117 height 9
click at [424, 156] on input "[GEOGRAPHIC_DATA]" at bounding box center [500, 158] width 153 height 10
click at [442, 196] on input "Postal Code *" at bounding box center [500, 199] width 153 height 10
paste input "27613"
type input "27613"
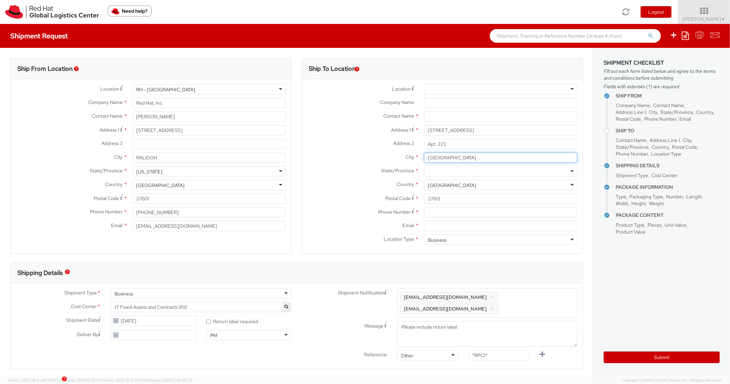
click at [453, 161] on input "[GEOGRAPHIC_DATA]" at bounding box center [500, 158] width 153 height 10
click at [447, 170] on div at bounding box center [500, 171] width 153 height 10
type input "Nor"
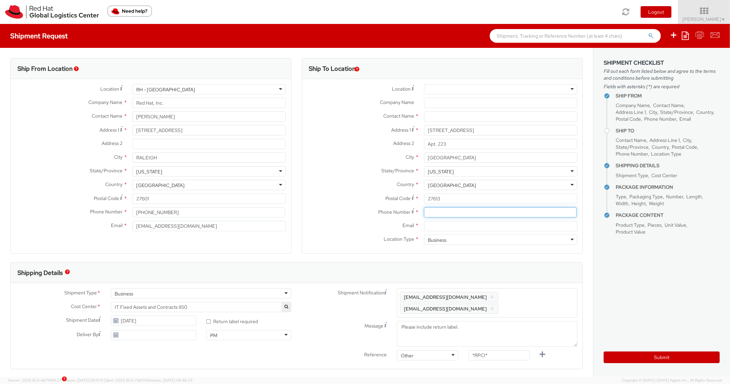
drag, startPoint x: 460, startPoint y: 212, endPoint x: 443, endPoint y: 212, distance: 16.8
click at [459, 214] on input at bounding box center [500, 212] width 153 height 10
paste input "4439758853"
type input "4439758853"
click at [338, 204] on div "Postal Code * 27613" at bounding box center [442, 201] width 281 height 14
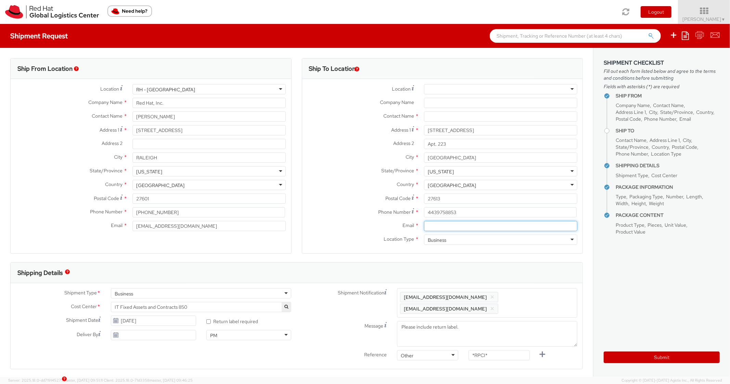
click at [459, 223] on input "Email *" at bounding box center [500, 226] width 153 height 10
paste input "jonallen@redhat.com"
type input "jonallen@redhat.com"
click at [567, 293] on span "Enter any additional email addresses, separated by comma, for individuals who s…" at bounding box center [487, 303] width 174 height 21
paste input "jonallen@redhat.com"
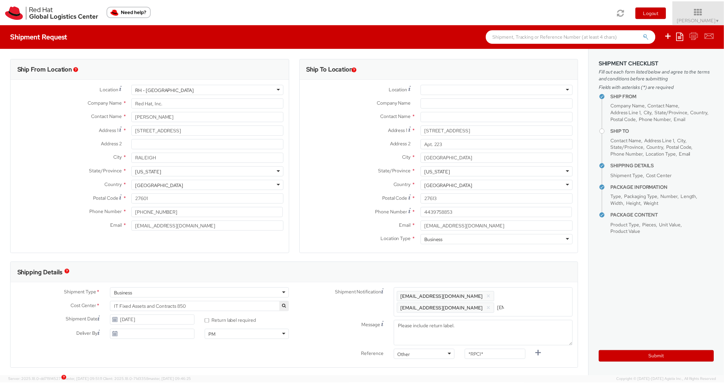
scroll to position [0, 37]
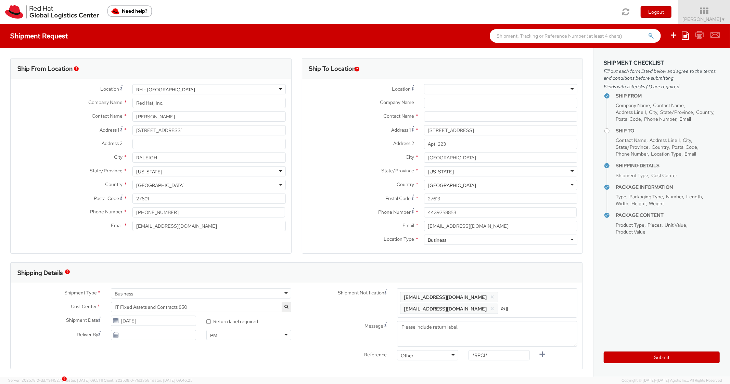
type input "jonallen@redhat.com"
click at [540, 271] on div "Shipping Details" at bounding box center [294, 273] width 566 height 21
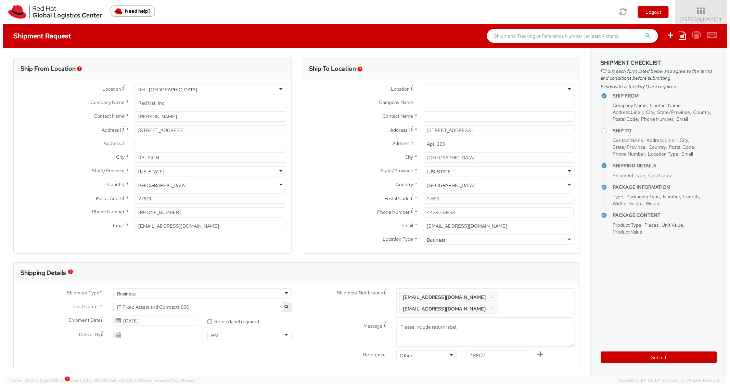
scroll to position [0, 0]
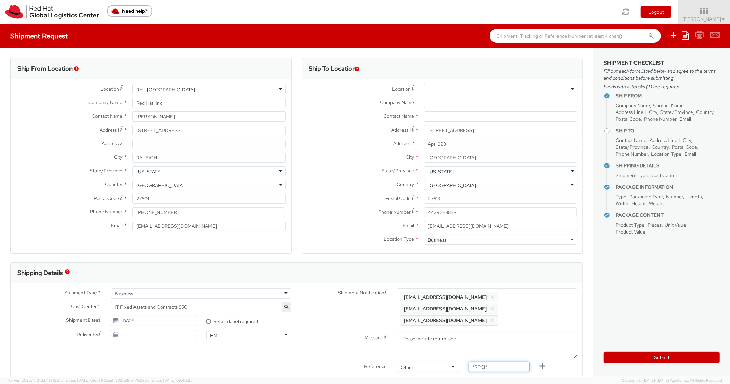
drag, startPoint x: 498, startPoint y: 354, endPoint x: 455, endPoint y: 349, distance: 43.1
click at [444, 362] on div "Reference Other Other Other Purchase Order Number Reference Number *RPCI*" at bounding box center [440, 369] width 286 height 14
paste input "RPCI0080641"
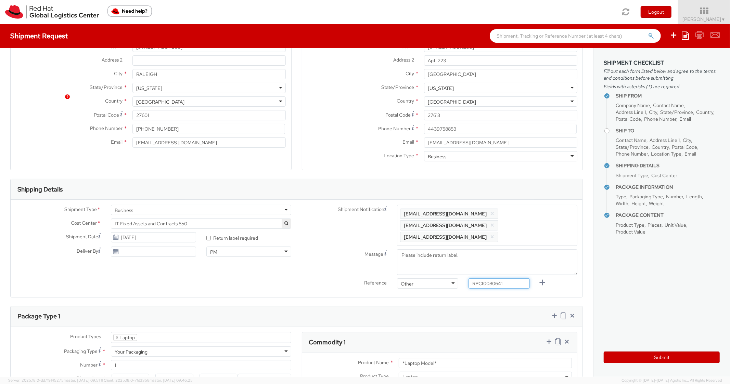
scroll to position [274, 0]
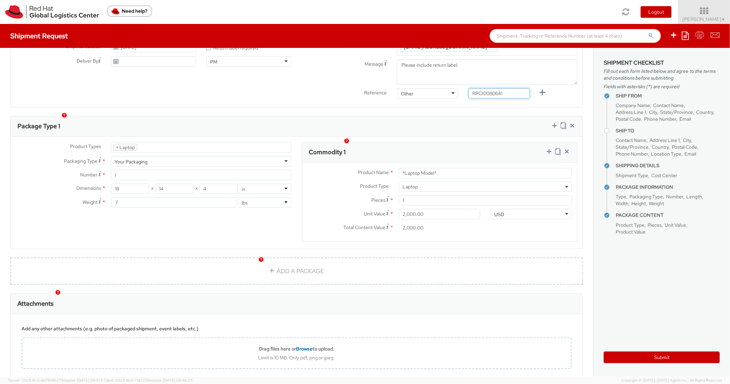
type input "RPCI0080641"
click at [447, 116] on div "Package Type 1" at bounding box center [297, 126] width 572 height 21
drag, startPoint x: 444, startPoint y: 164, endPoint x: 384, endPoint y: 156, distance: 60.4
click at [384, 163] on div "Product Name * *Laptop Model* Product Type * Documents Docking Station Laptop M…" at bounding box center [439, 202] width 275 height 79
paste input "DEVELOPER/DESIGNER - Lenovo"
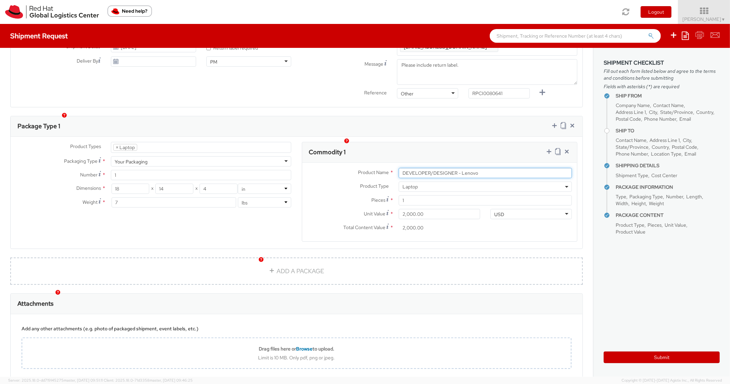
type input "DEVELOPER/DESIGNER - Lenovo"
click at [450, 116] on div "Package Type 1" at bounding box center [297, 126] width 572 height 21
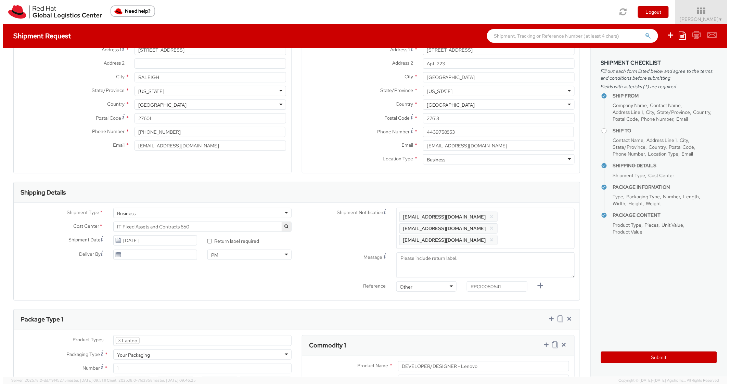
scroll to position [0, 0]
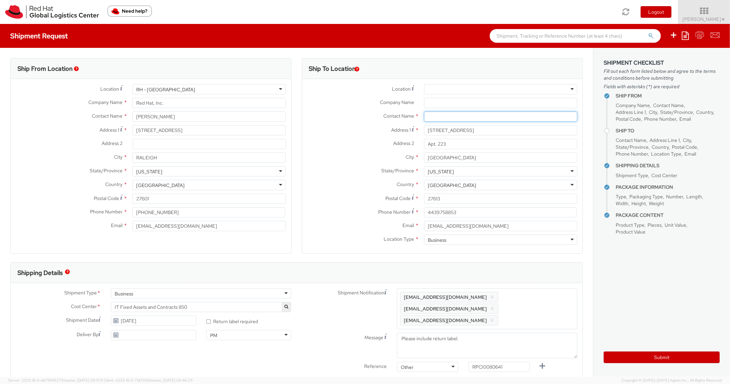
click at [429, 112] on input "text" at bounding box center [500, 117] width 153 height 10
paste input "Jon Allen"
type input "Jon Allen"
click at [346, 127] on label "Address 1 *" at bounding box center [360, 129] width 117 height 9
click at [424, 127] on input "7102 plumleaf rd" at bounding box center [500, 130] width 153 height 10
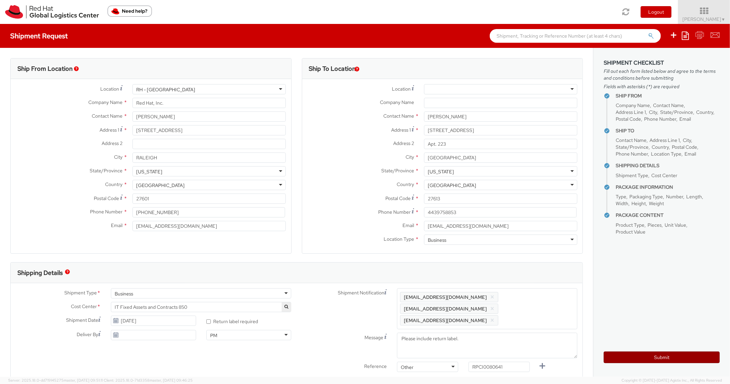
click at [634, 355] on button "Submit" at bounding box center [662, 358] width 116 height 12
type input "Jon Allen"
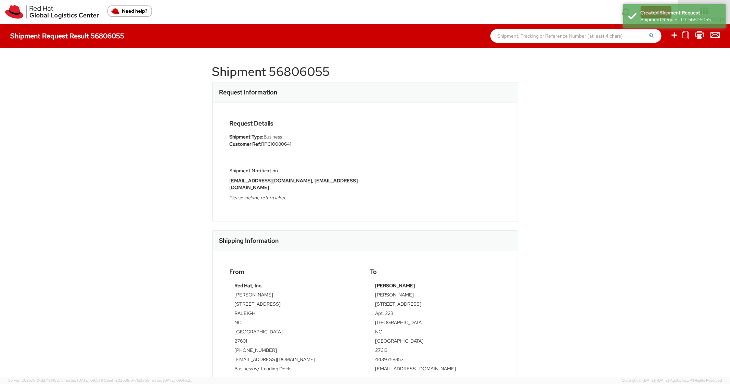
click at [301, 73] on h1 "Shipment 56806055" at bounding box center [365, 72] width 306 height 14
copy h1 "56806055"
